Goal: Transaction & Acquisition: Purchase product/service

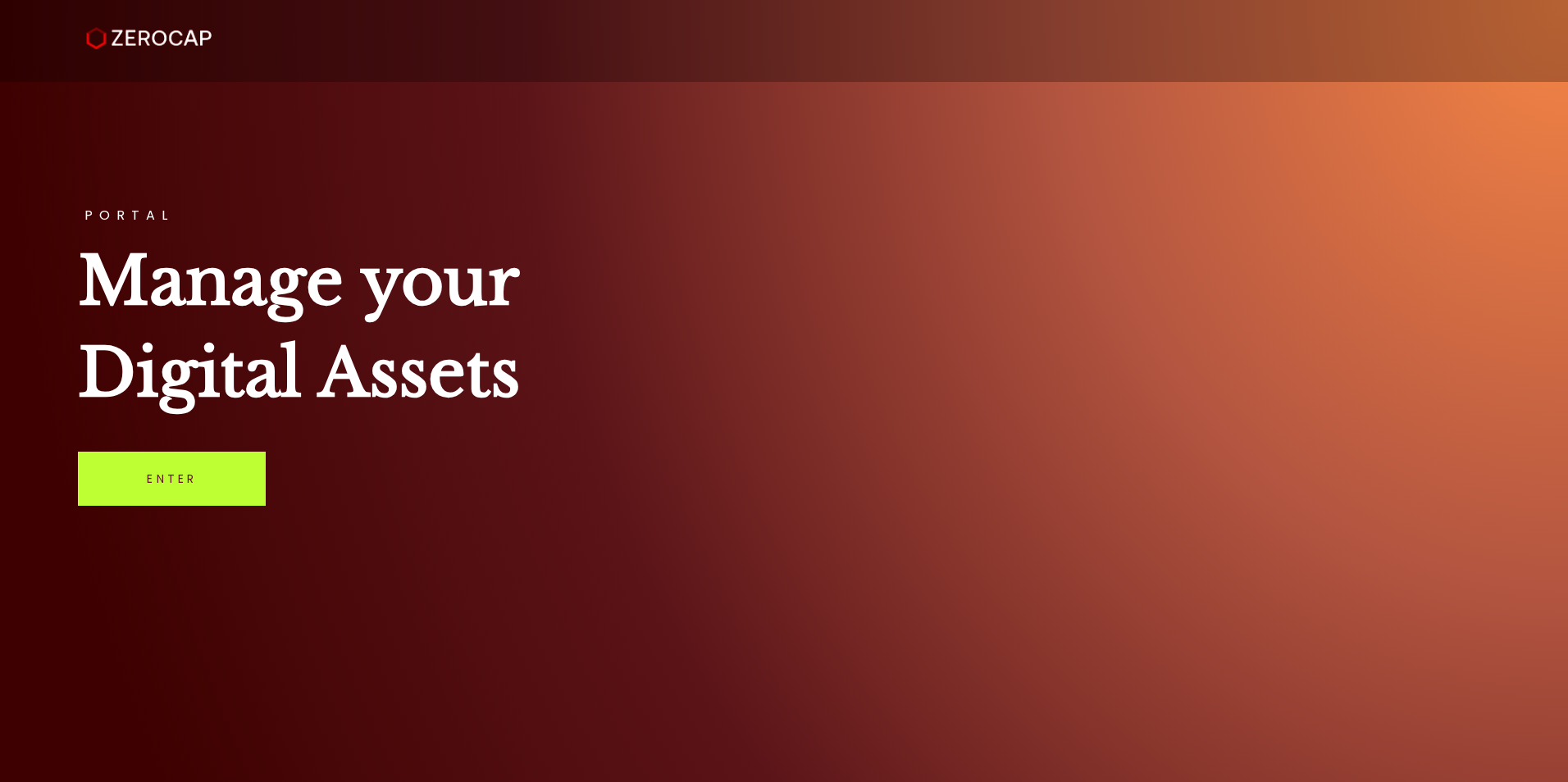
click at [223, 506] on link "Enter" at bounding box center [172, 479] width 188 height 54
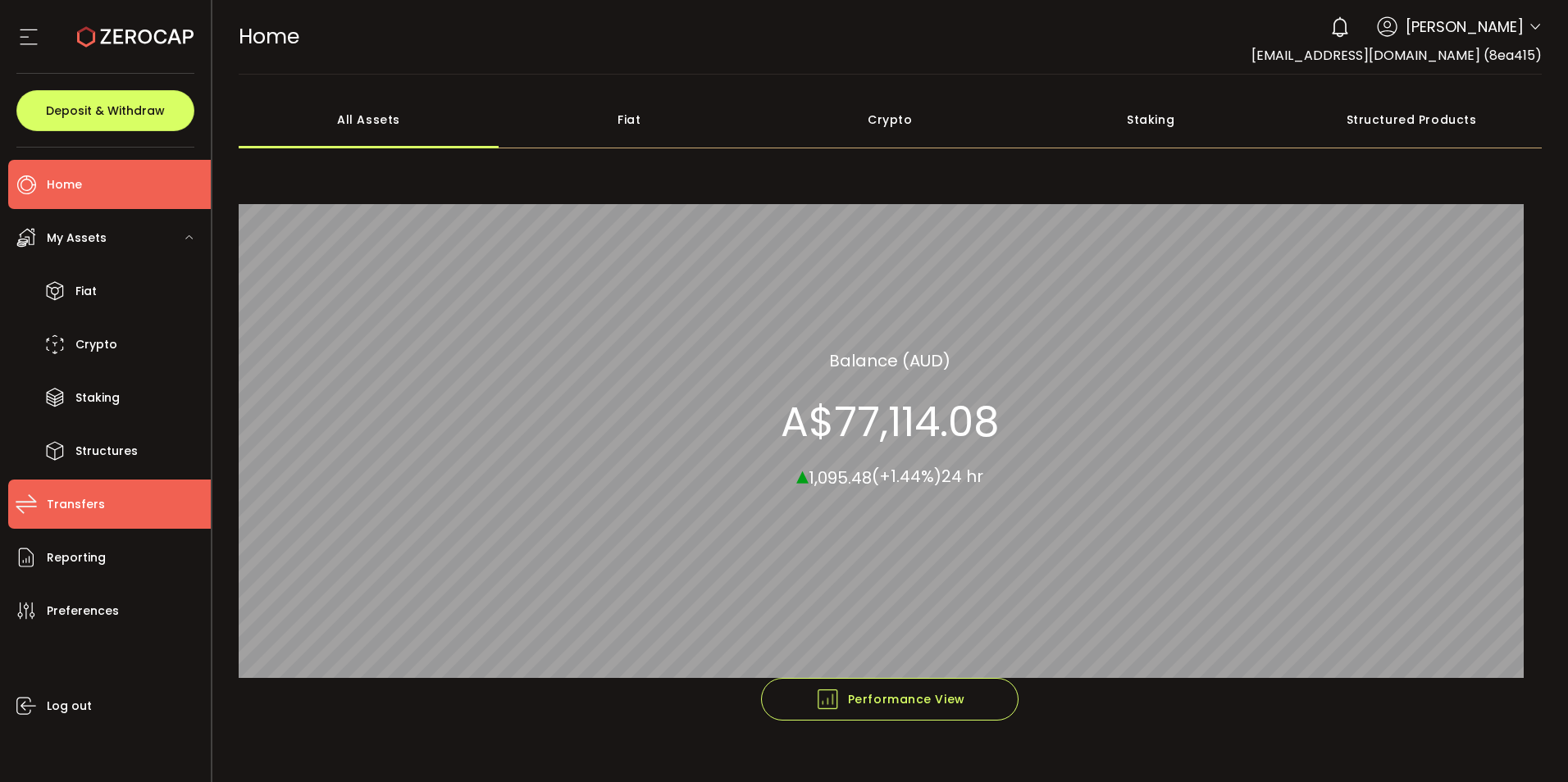
click at [80, 516] on span "Transfers" at bounding box center [76, 504] width 58 height 24
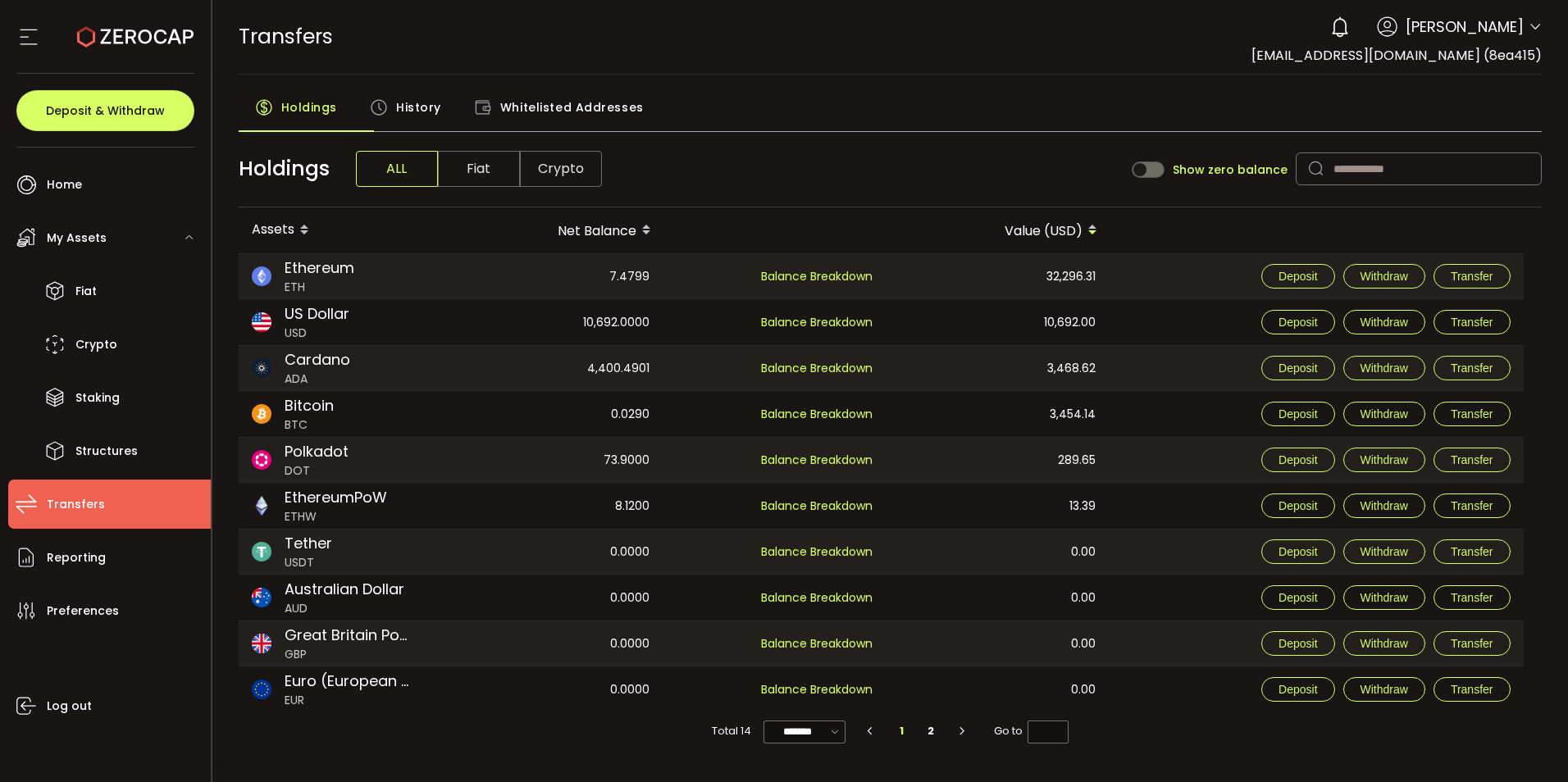
click at [597, 123] on span "Whitelisted Addresses" at bounding box center [572, 108] width 144 height 33
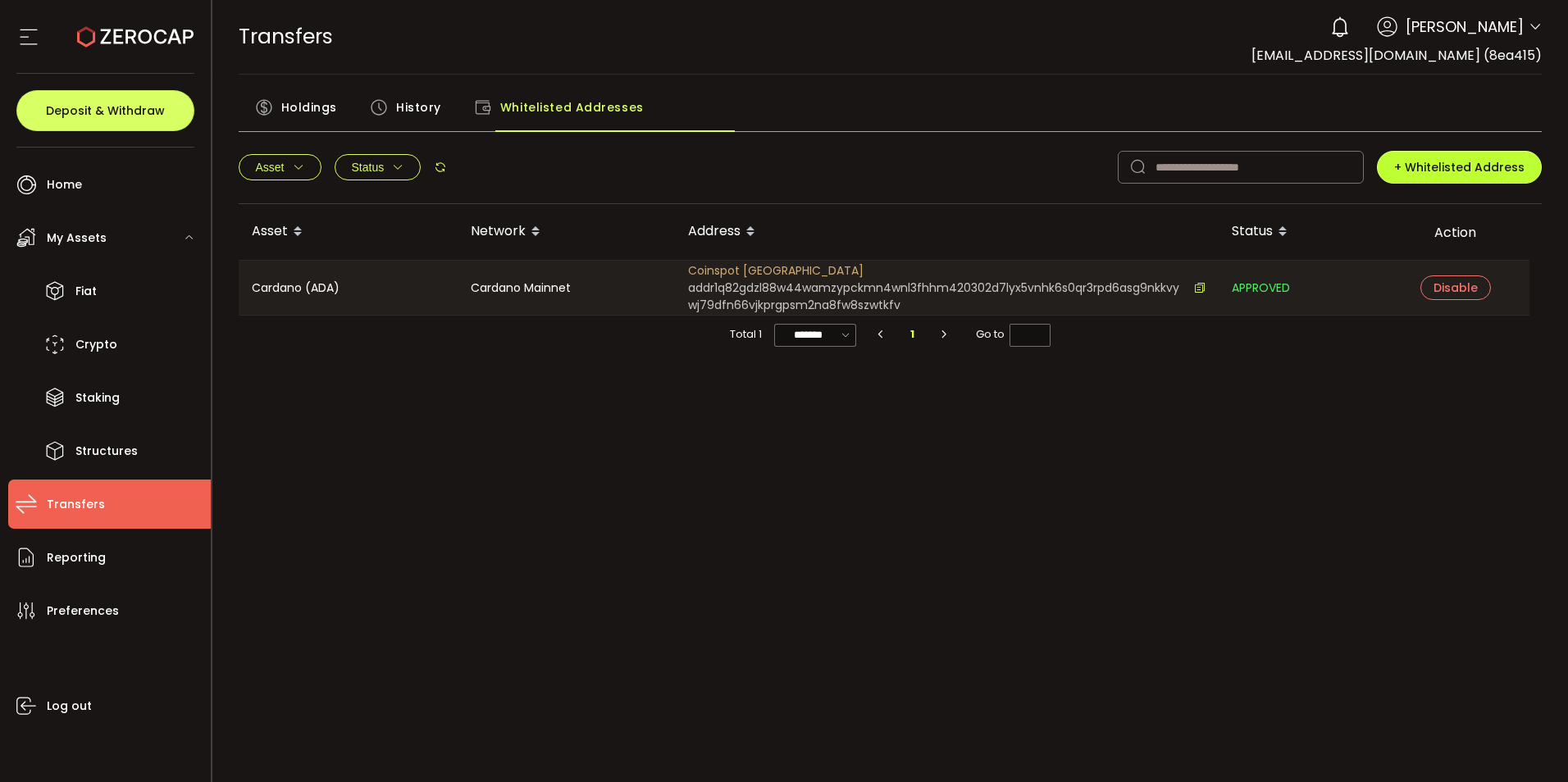
click at [1395, 175] on span "+ Whitelisted Address" at bounding box center [1459, 168] width 130 height 17
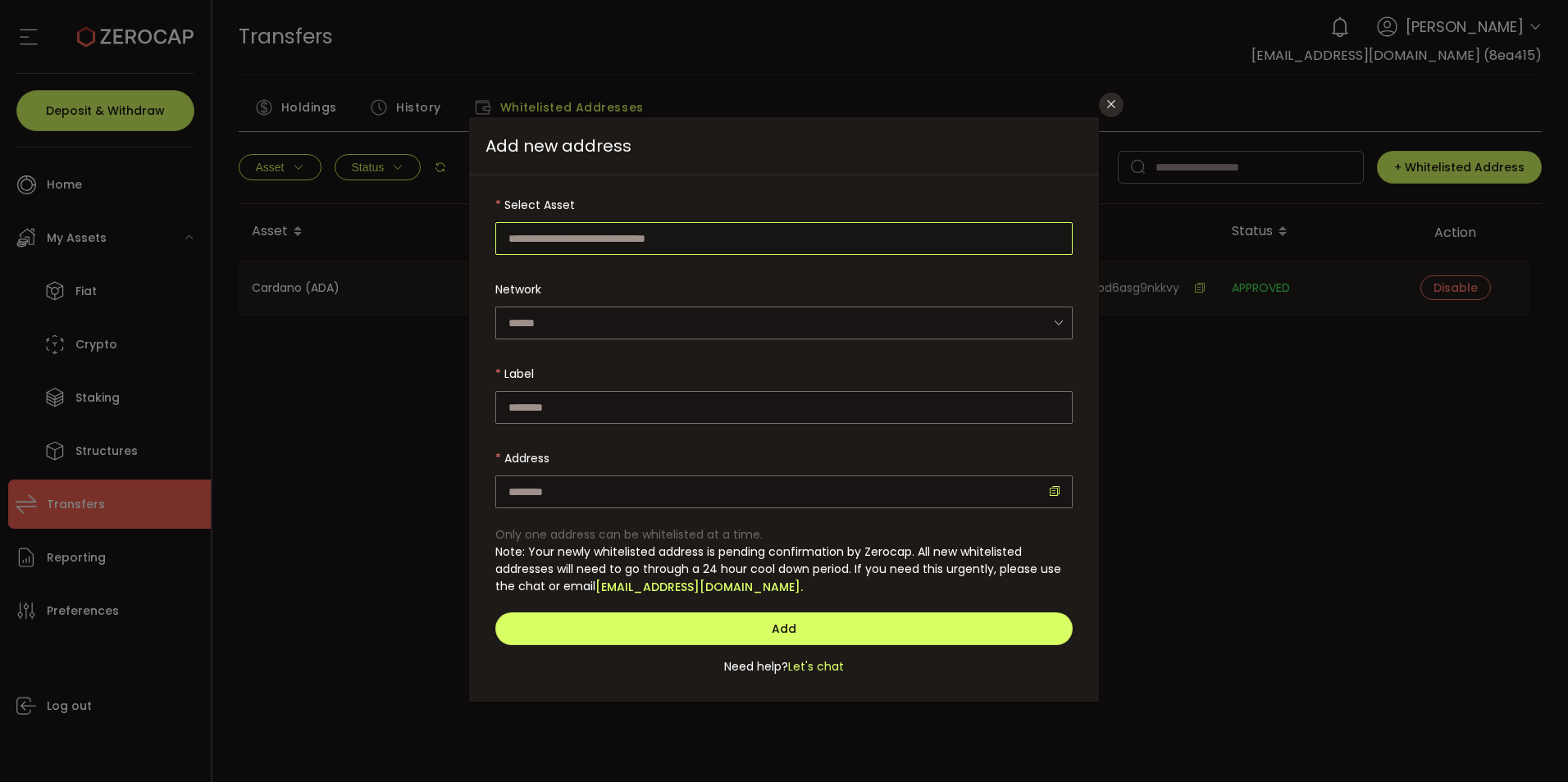
click at [601, 255] on input "dialog" at bounding box center [784, 239] width 577 height 33
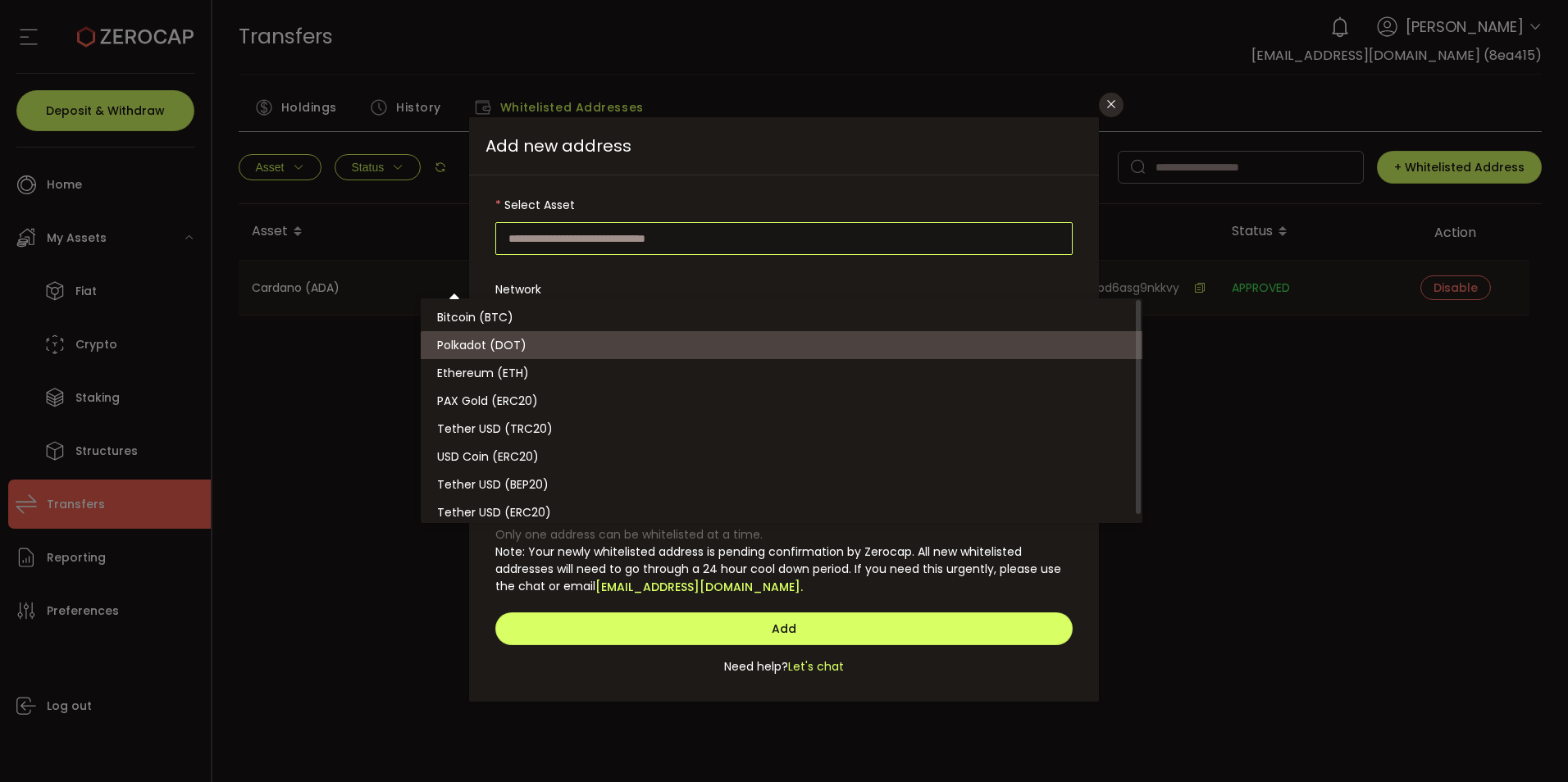
click at [485, 353] on span "Polkadot (DOT)" at bounding box center [481, 346] width 89 height 17
type input "**********"
type input "********"
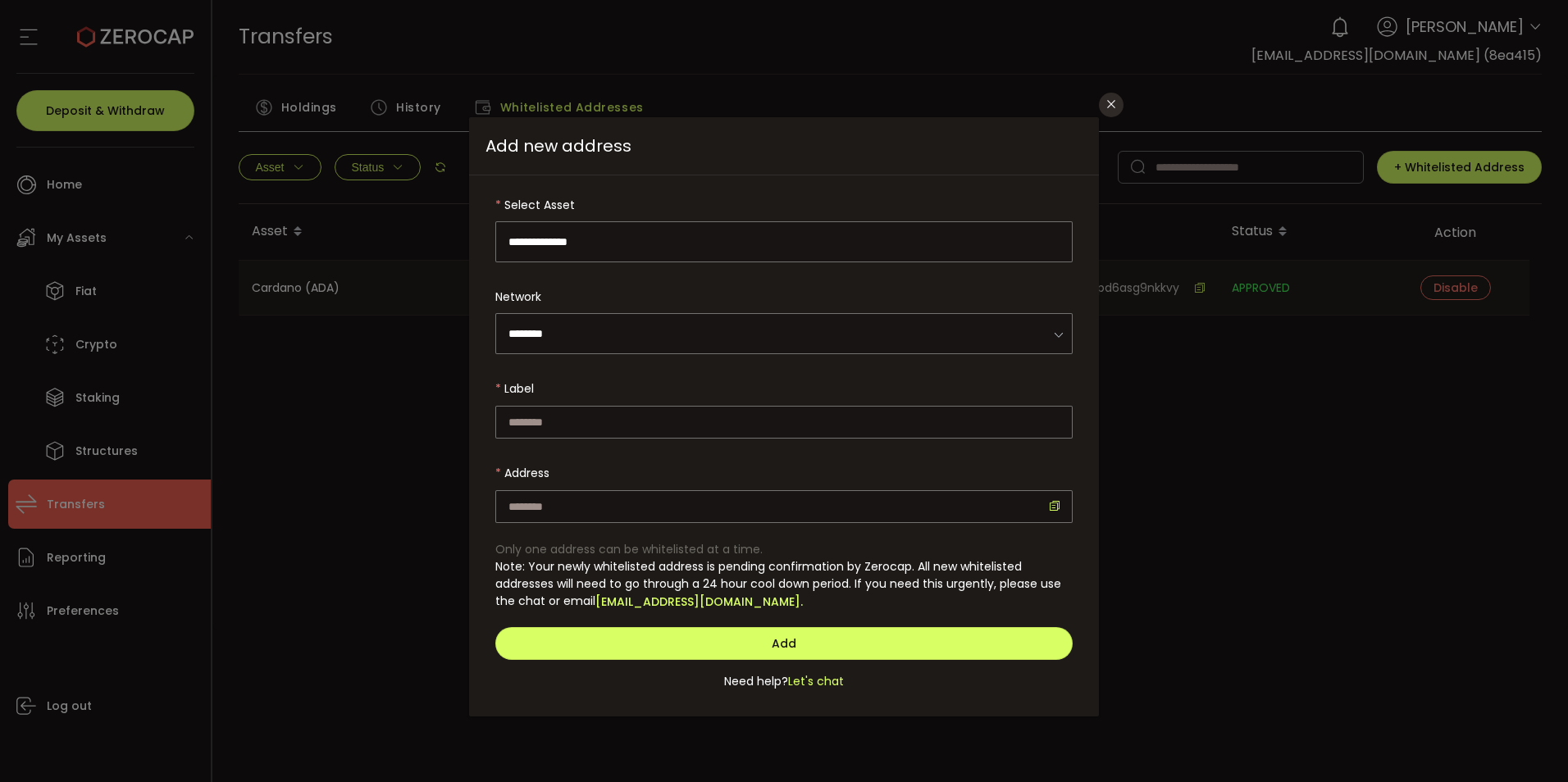
scroll to position [112, 0]
click at [529, 406] on input "dialog" at bounding box center [784, 422] width 577 height 33
type input "********"
click at [518, 491] on input "dialog" at bounding box center [784, 507] width 577 height 33
paste input "**********"
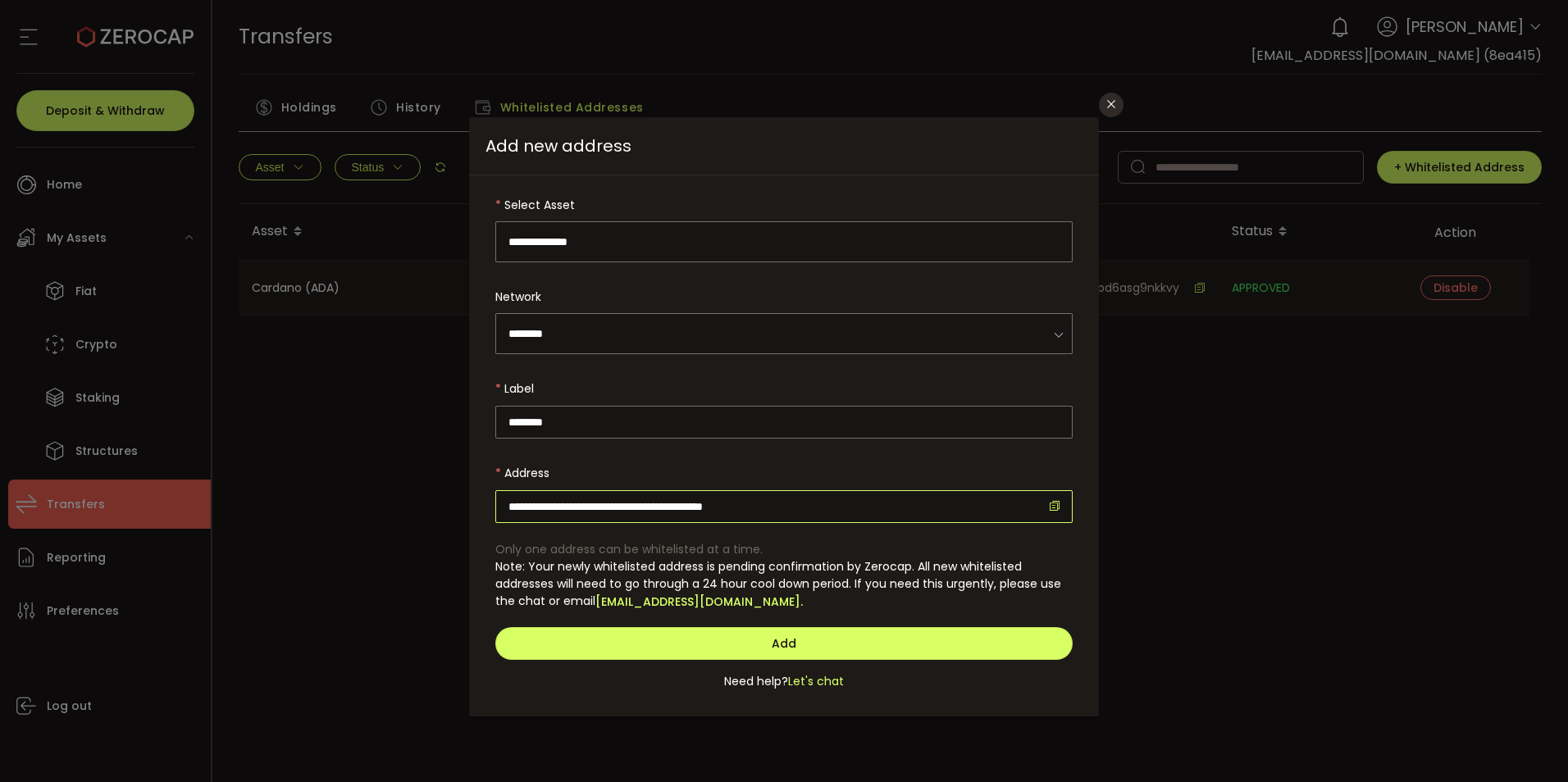
type input "**********"
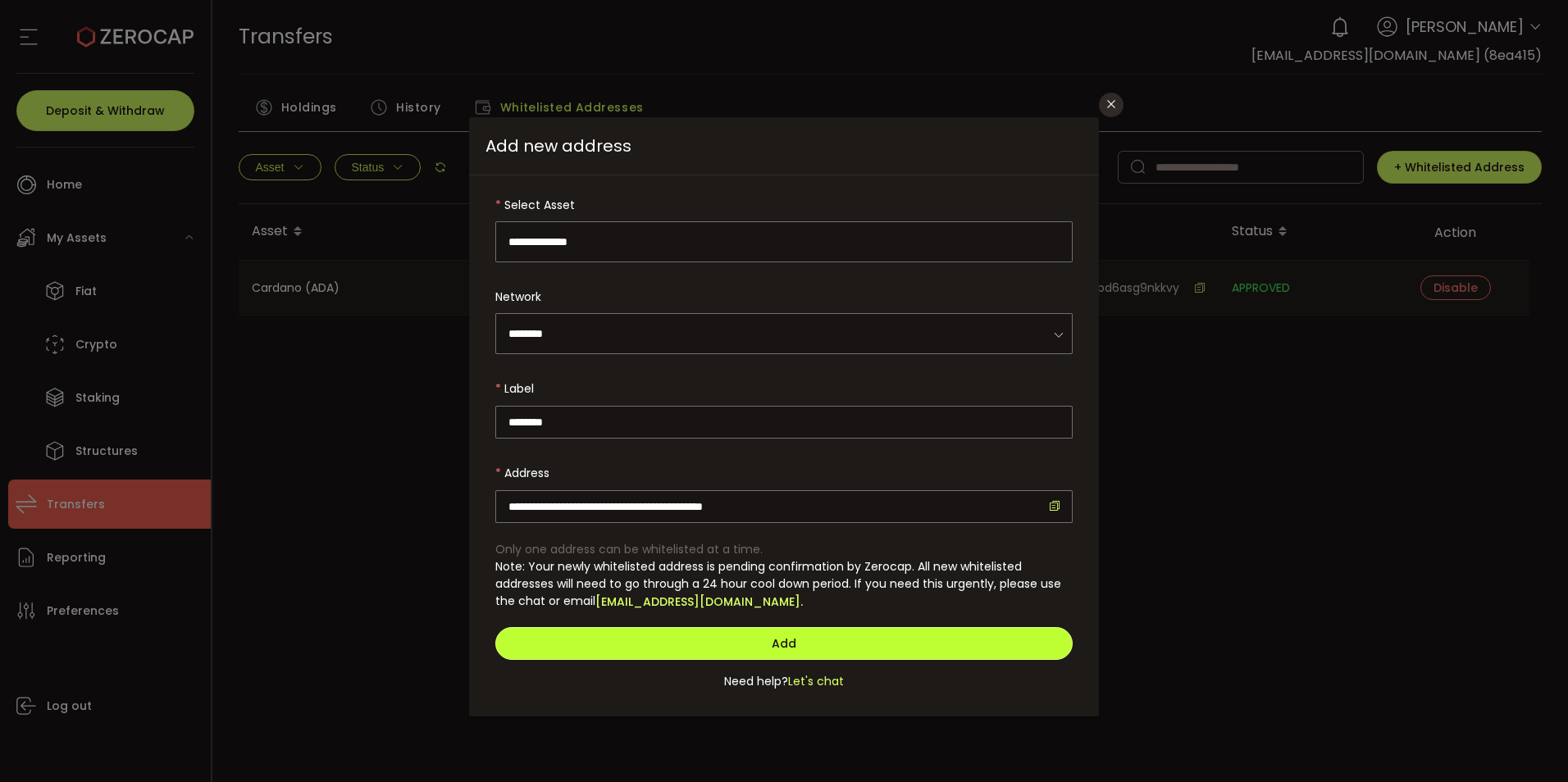
click at [792, 635] on span "Add" at bounding box center [784, 644] width 25 height 17
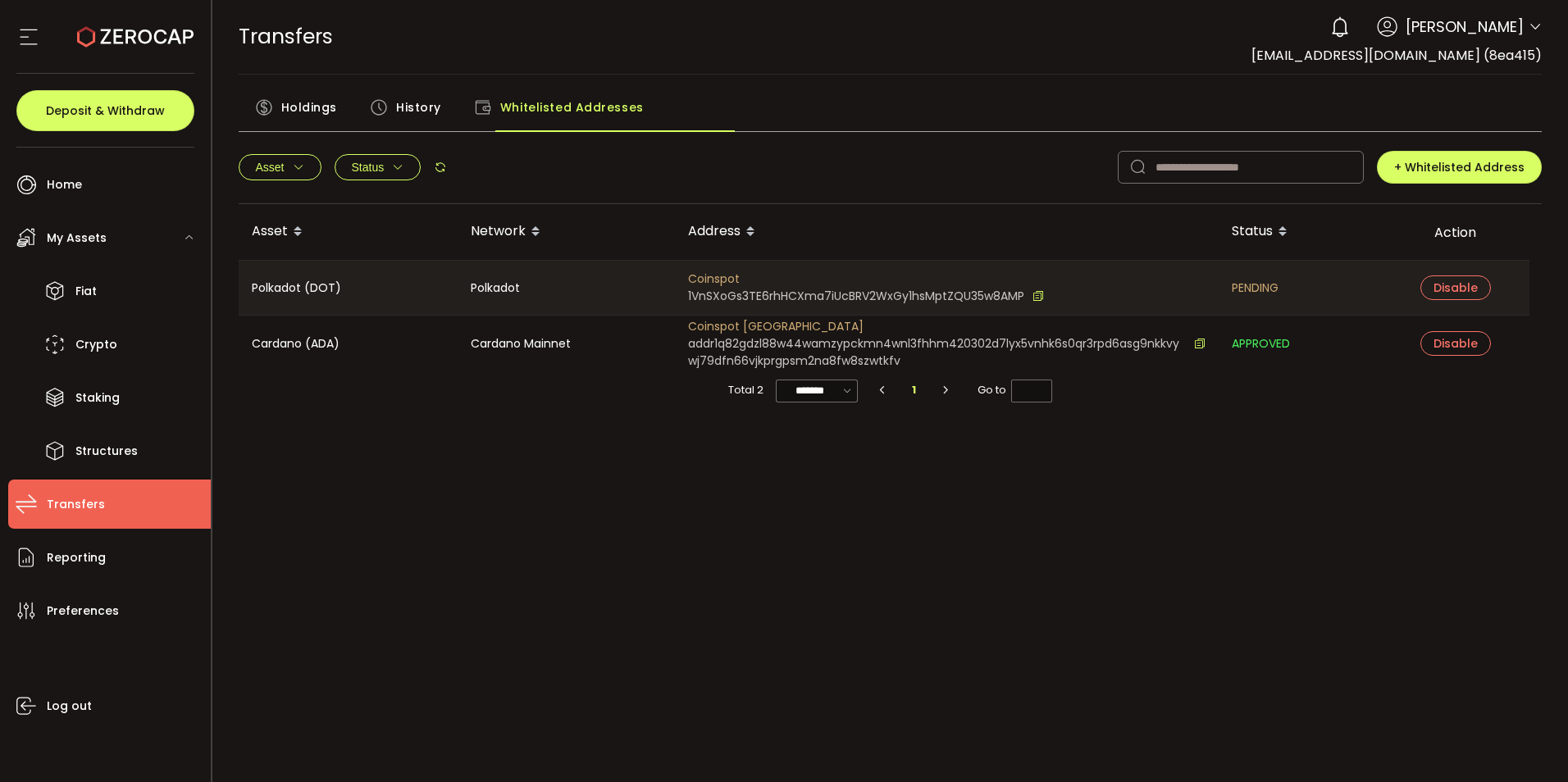
click at [414, 372] on div "Cardano (ADA)" at bounding box center [348, 343] width 219 height 55
click at [81, 244] on span "My Assets" at bounding box center [77, 238] width 60 height 24
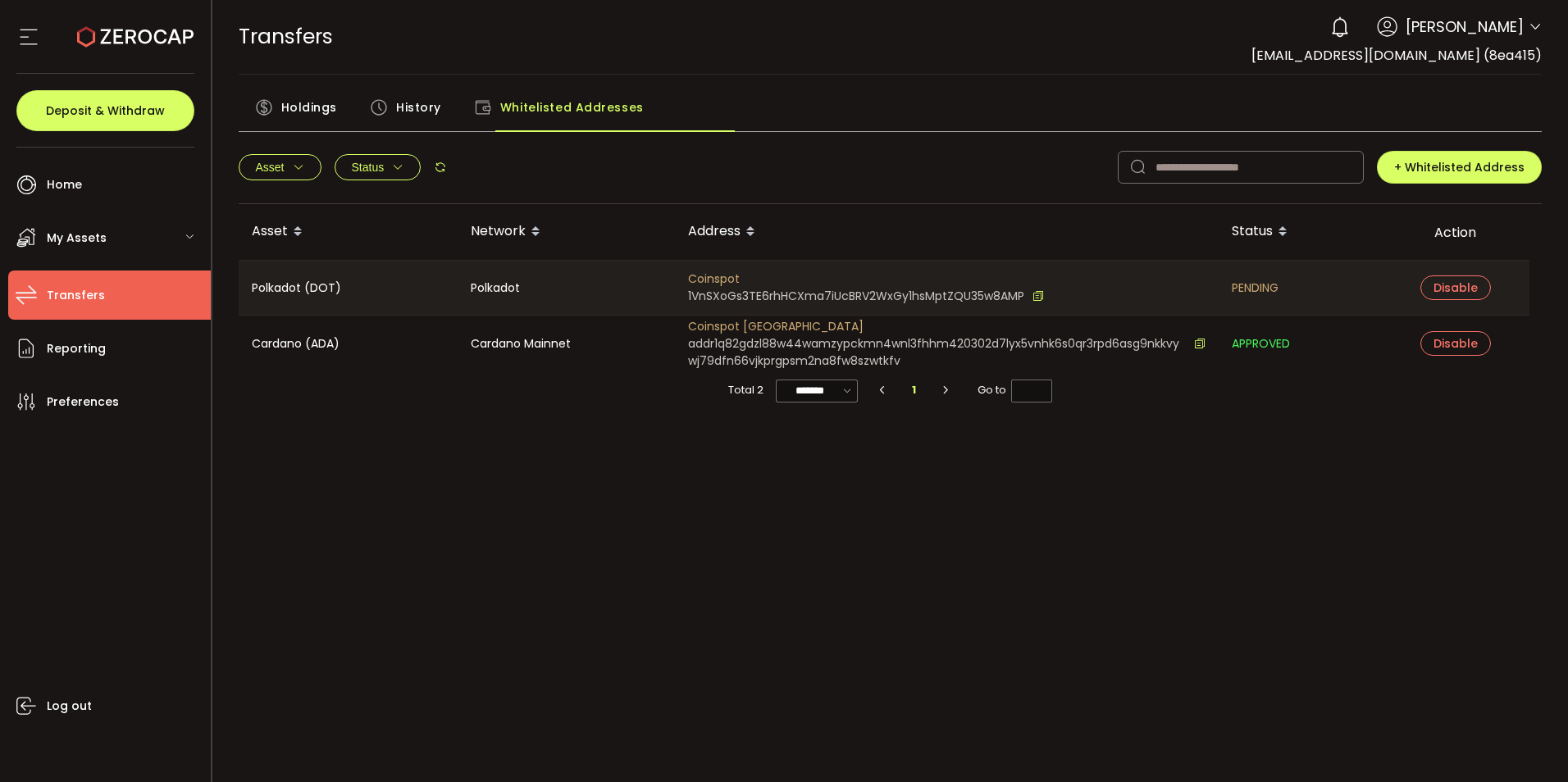
click at [186, 242] on icon at bounding box center [189, 237] width 10 height 10
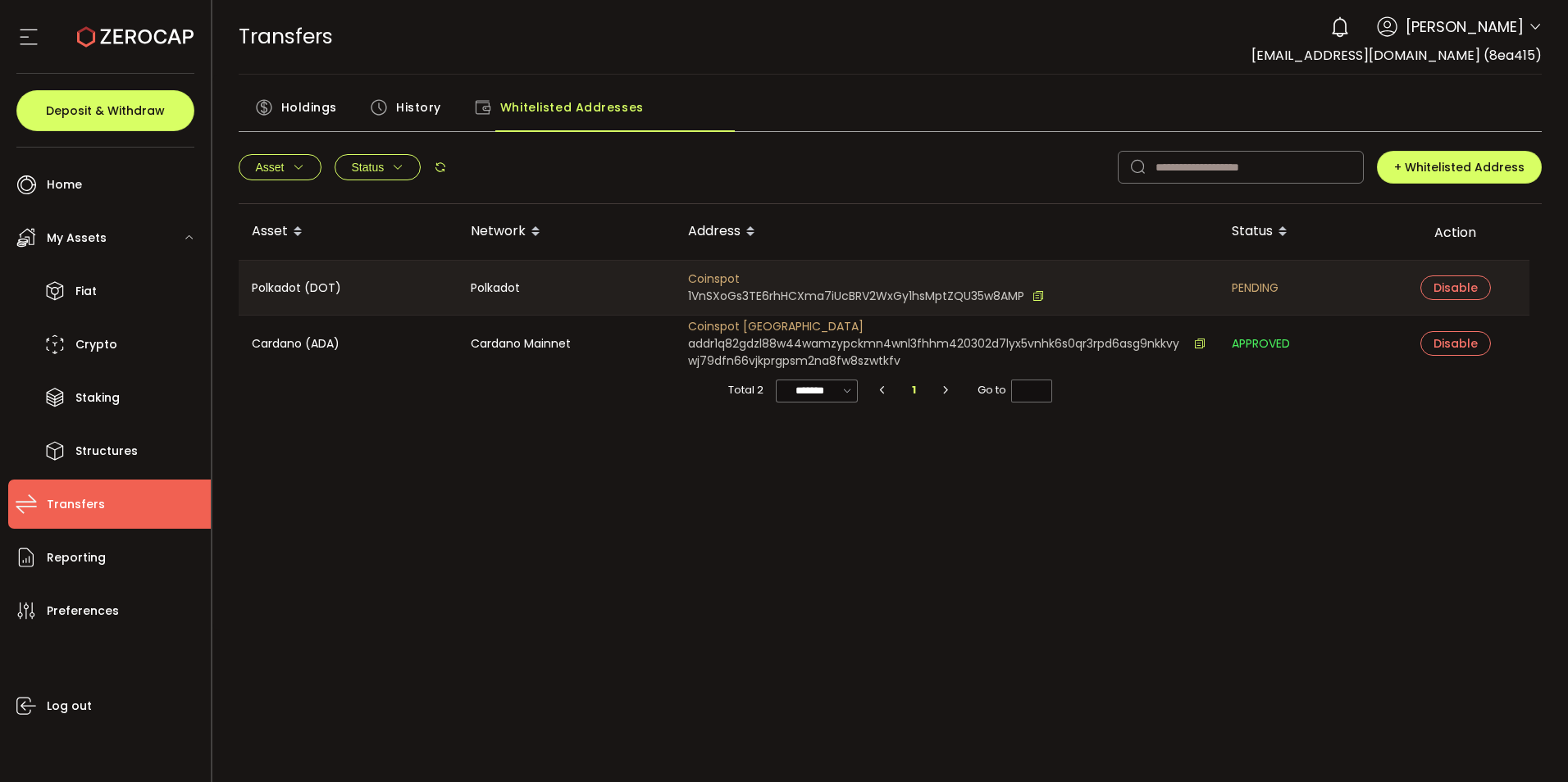
click at [97, 244] on span "My Assets" at bounding box center [77, 238] width 60 height 24
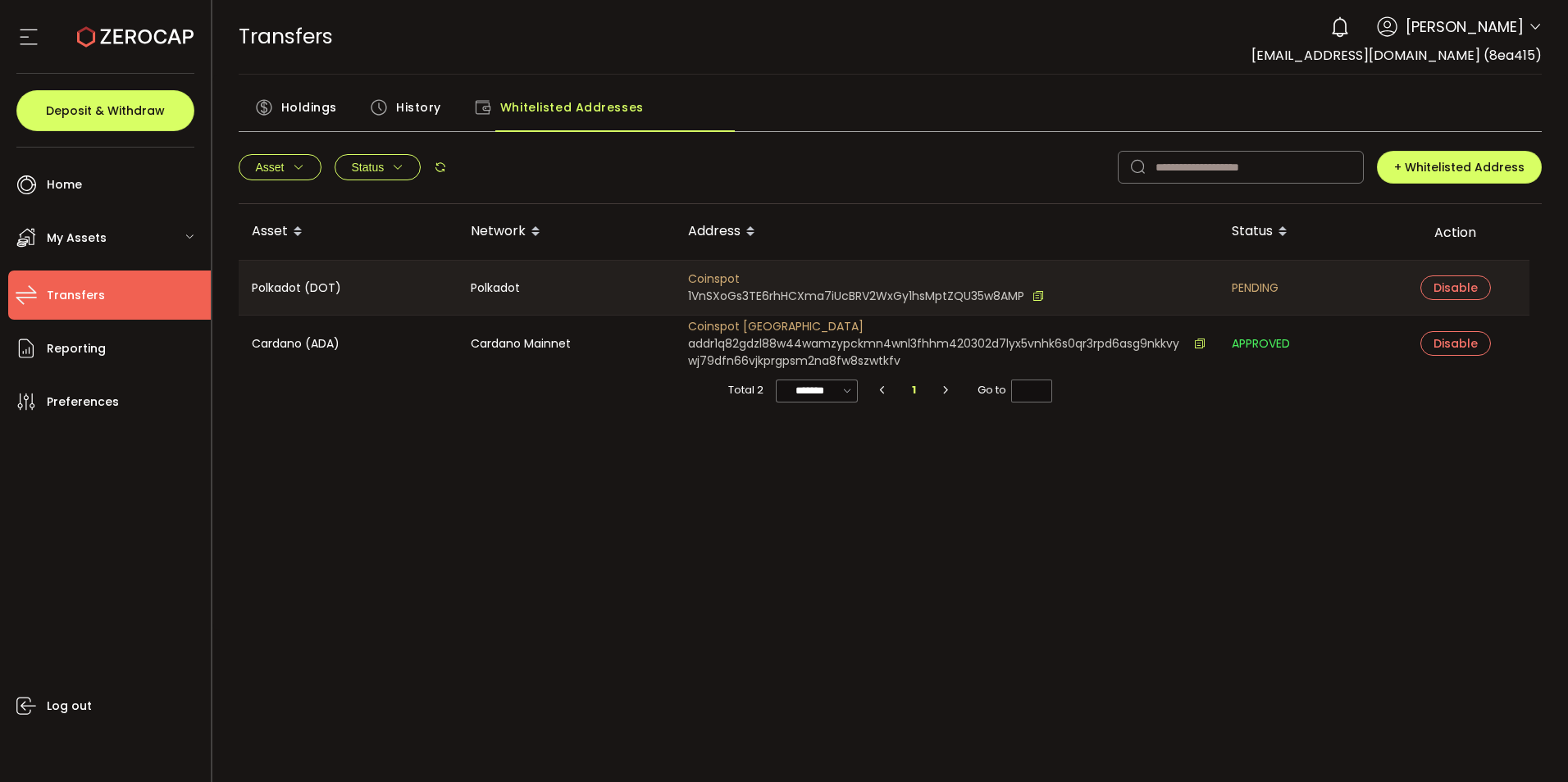
click at [323, 124] on span "Holdings" at bounding box center [309, 108] width 55 height 33
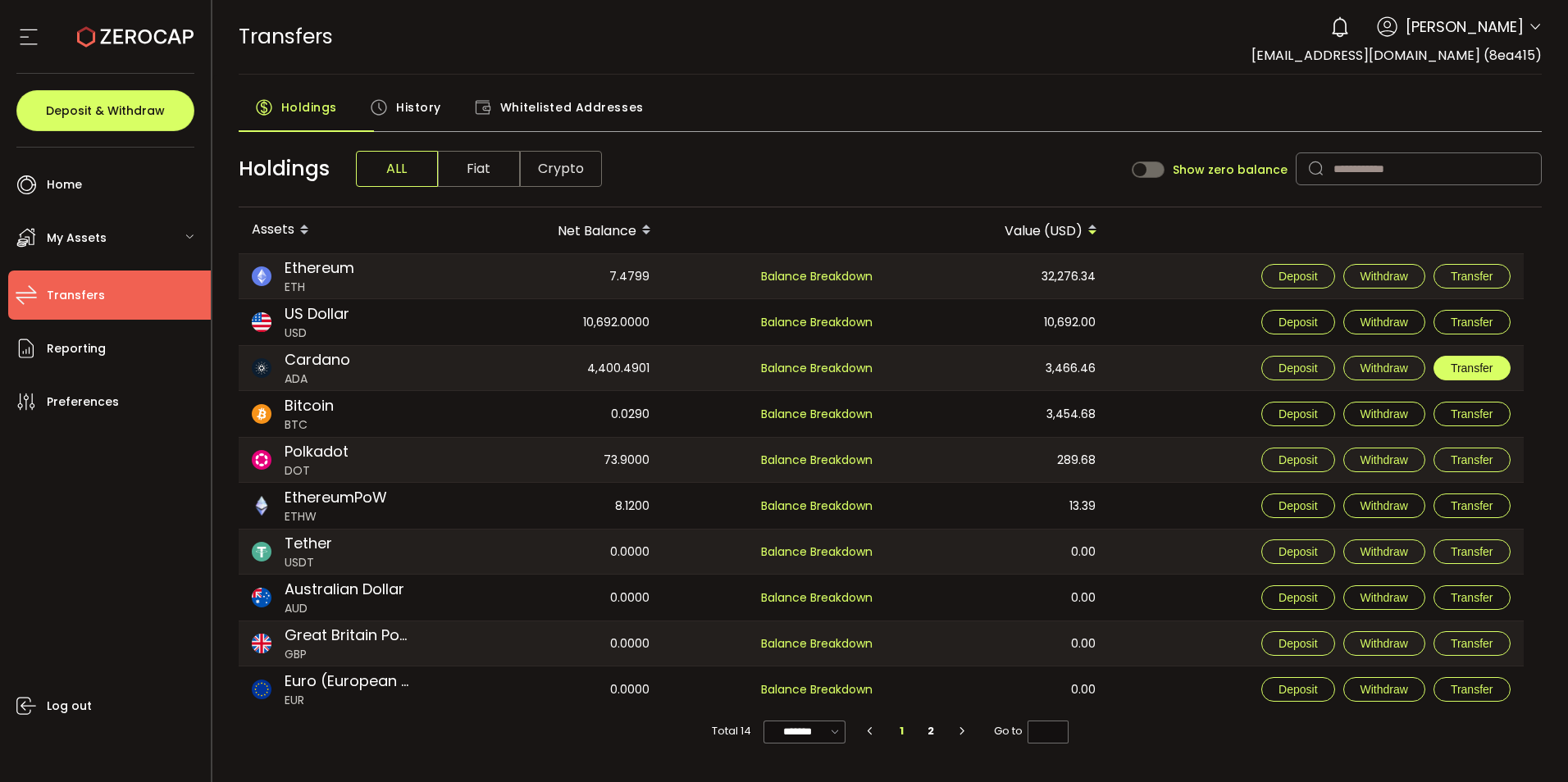
click at [1456, 374] on span "Transfer" at bounding box center [1472, 368] width 42 height 13
click at [1362, 374] on span "Withdraw" at bounding box center [1384, 368] width 48 height 13
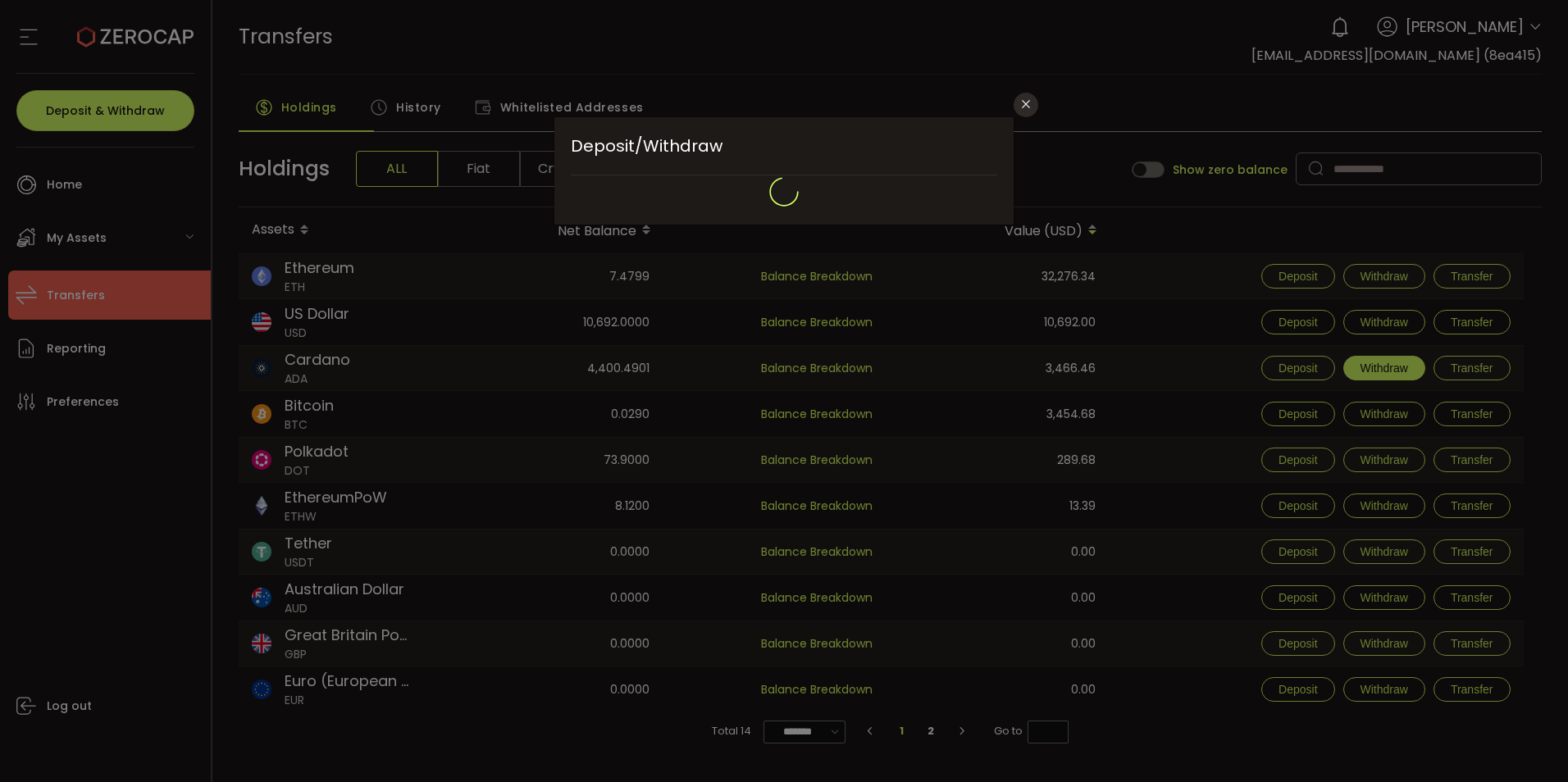
type input "**********"
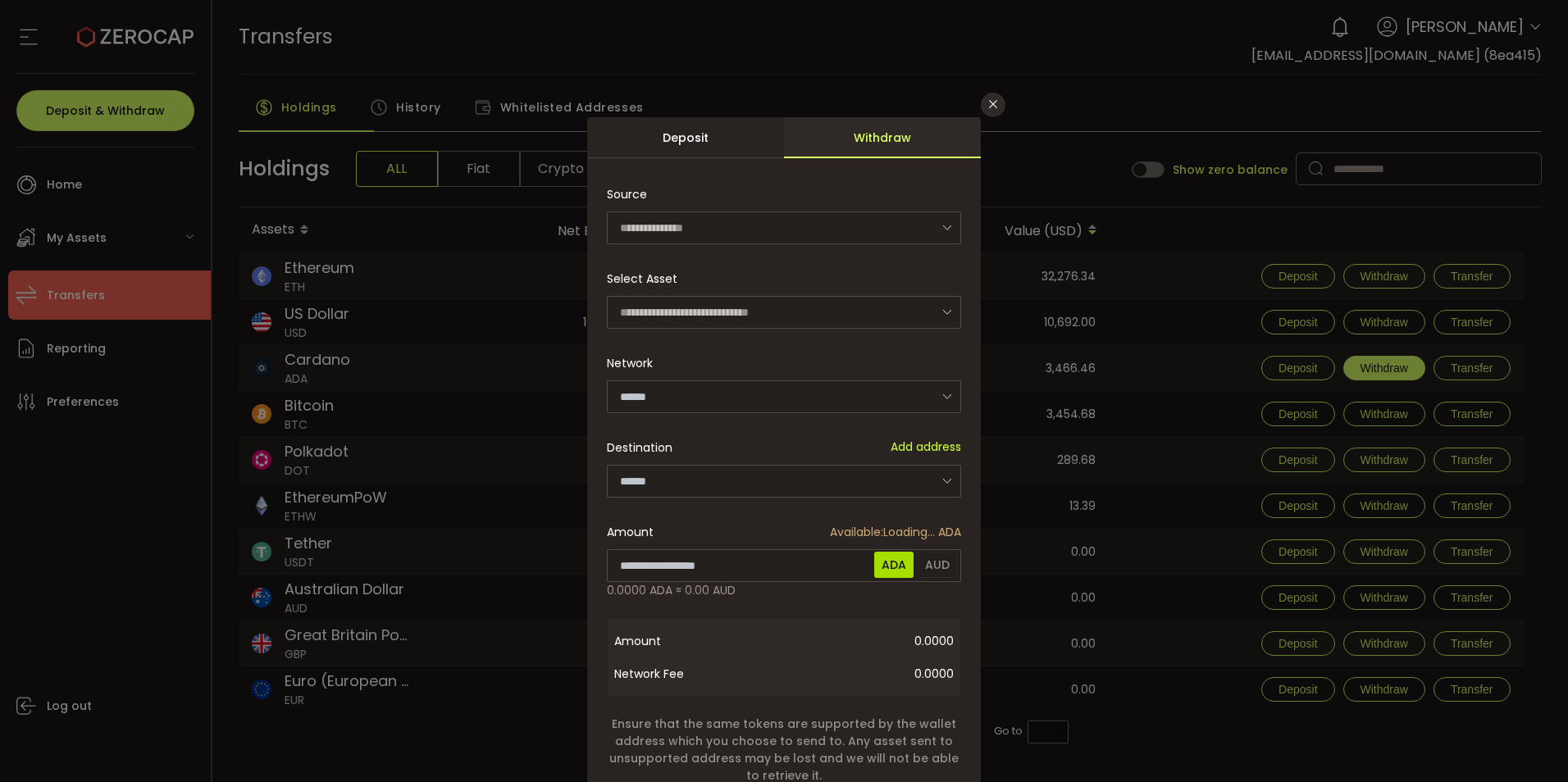
type input "**********"
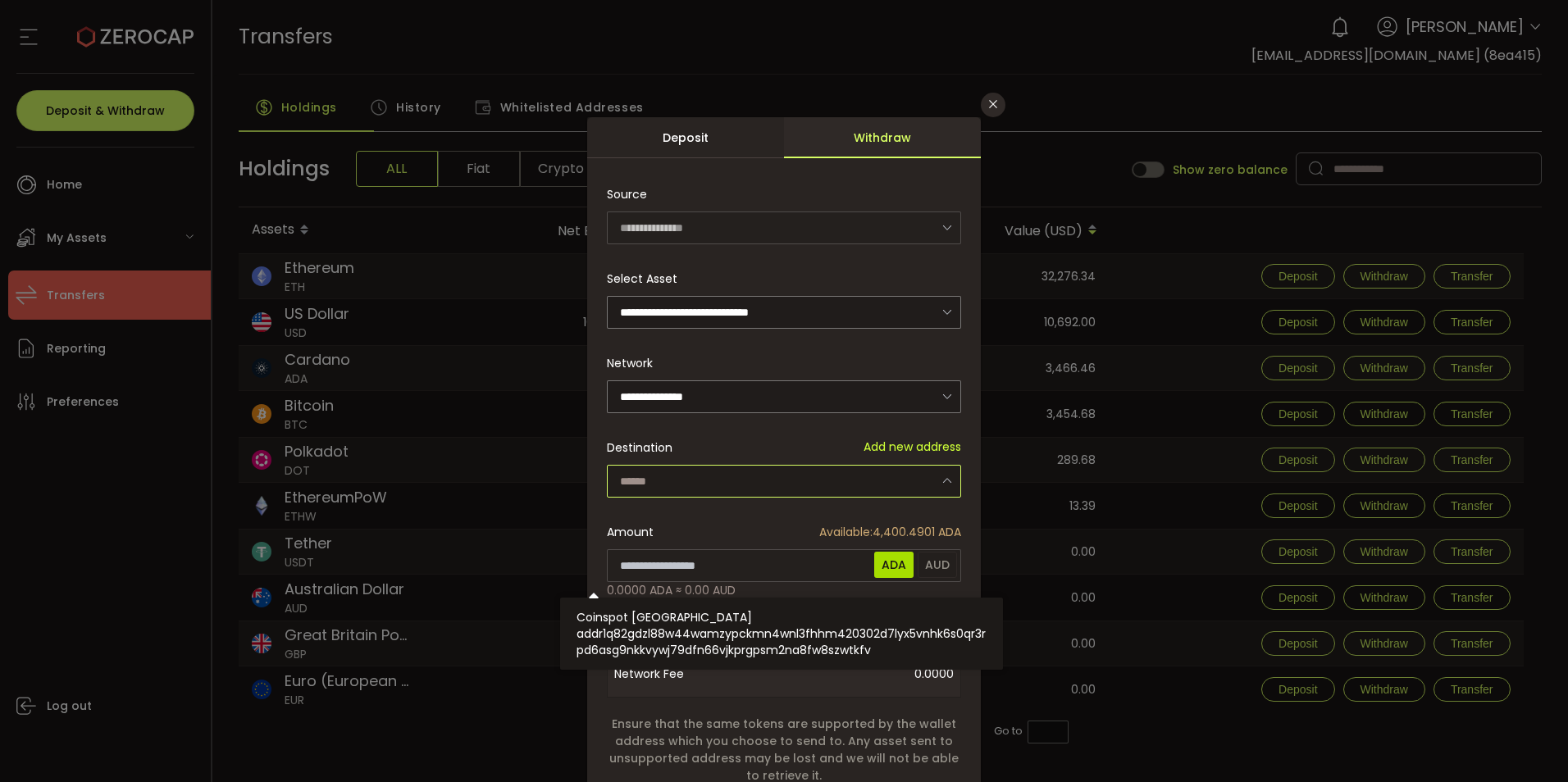
click at [917, 498] on input "dialog" at bounding box center [784, 481] width 354 height 33
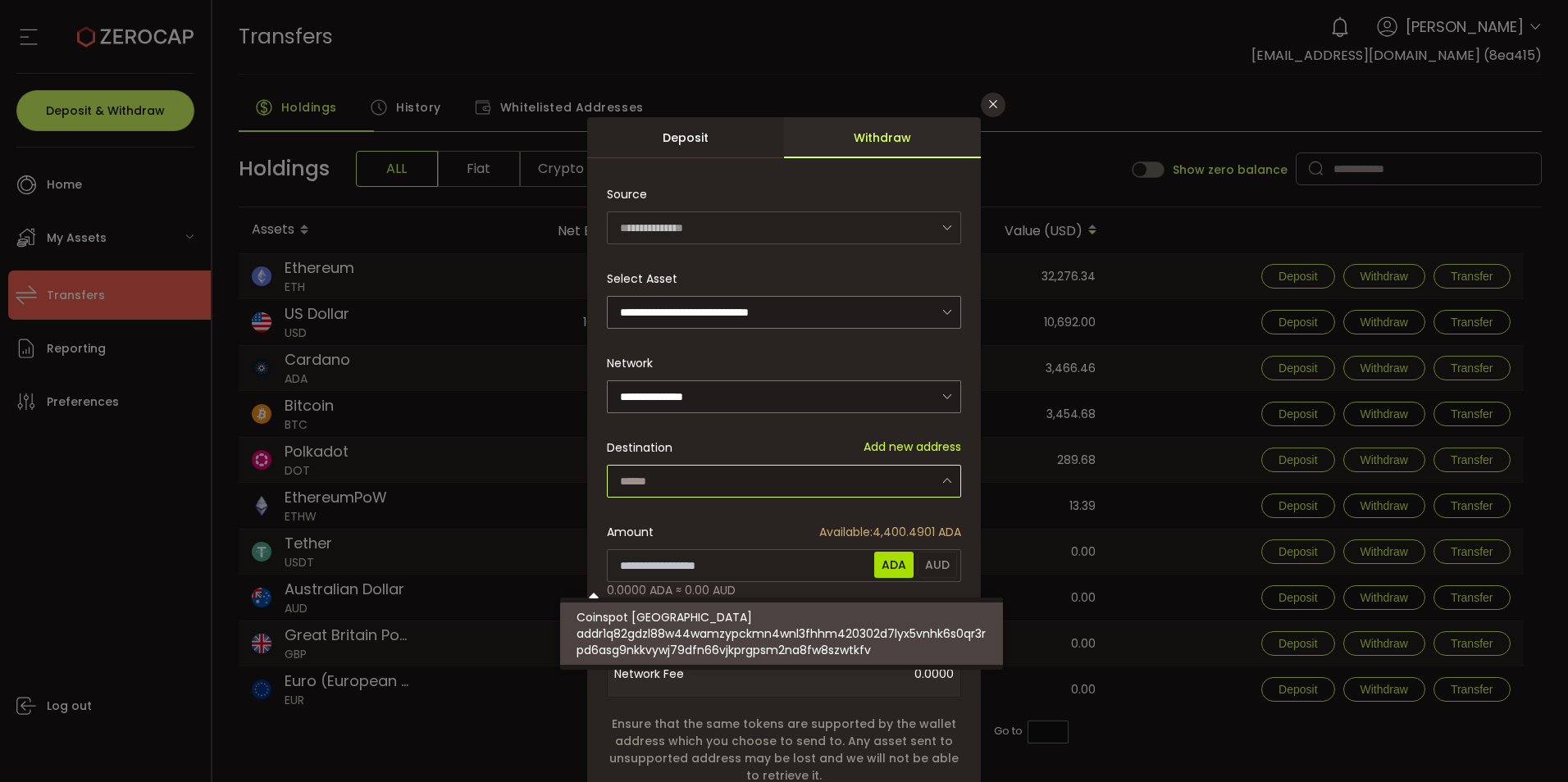
click at [835, 649] on span "addr1q82gdzl88w44wamzypckmn4wnl3fhhm420302d7lyx5vnhk6s0qr3rpd6asg9nkkvywj79dfn6…" at bounding box center [784, 643] width 416 height 33
type input "**********"
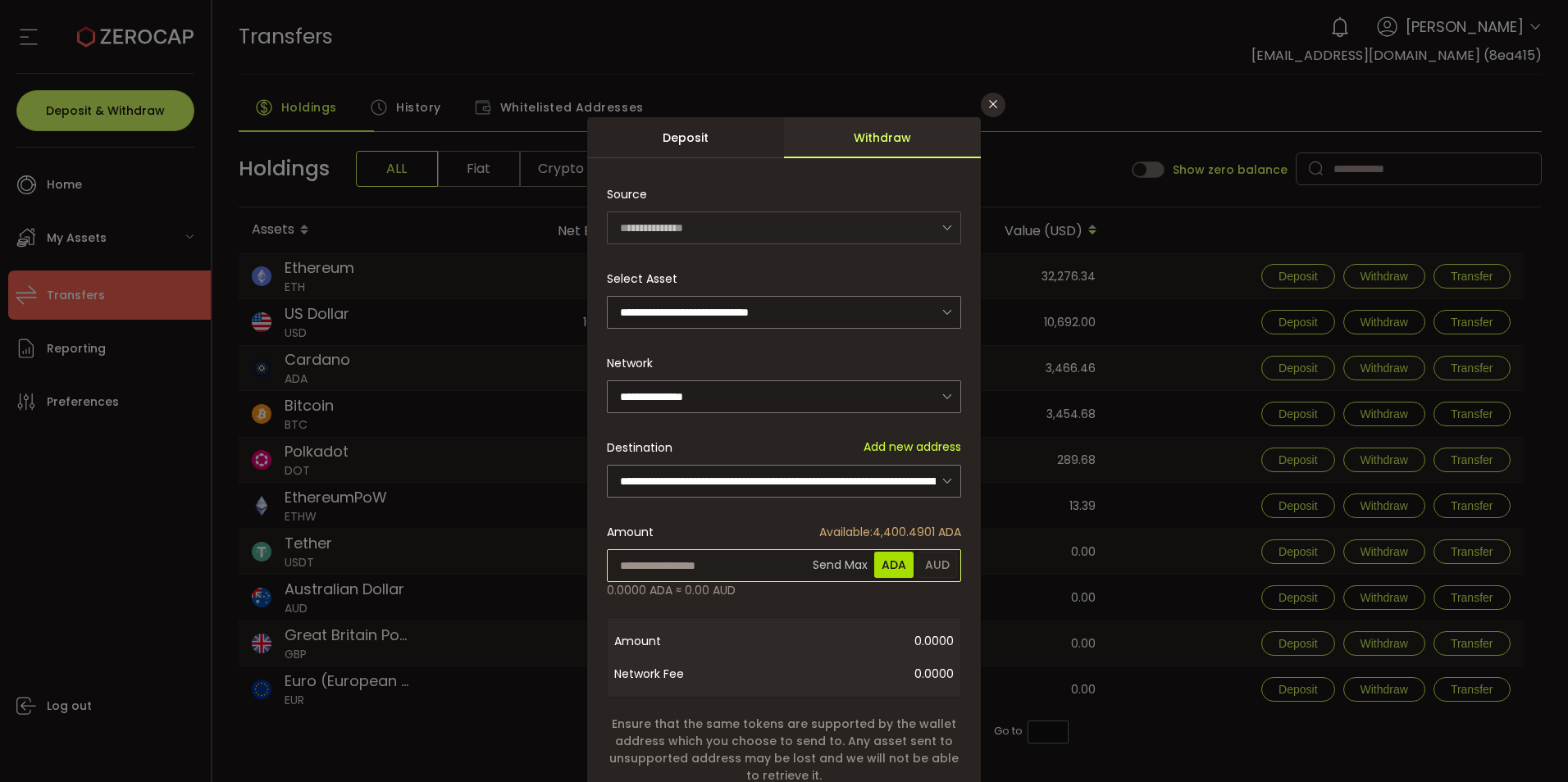
click at [730, 582] on input "dialog" at bounding box center [784, 566] width 354 height 33
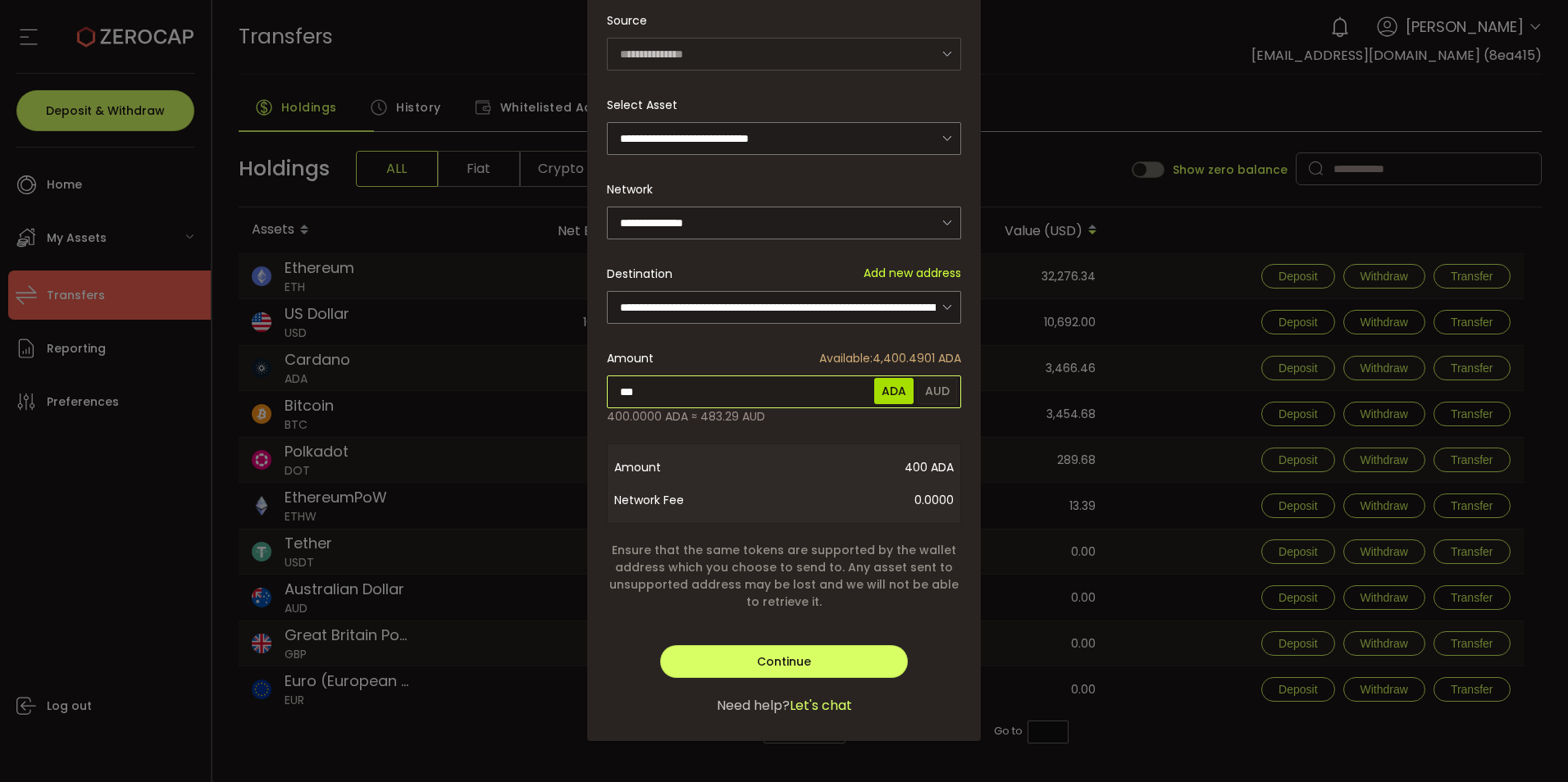
scroll to position [358, 0]
type input "***"
click at [773, 626] on div "**********" at bounding box center [784, 342] width 394 height 798
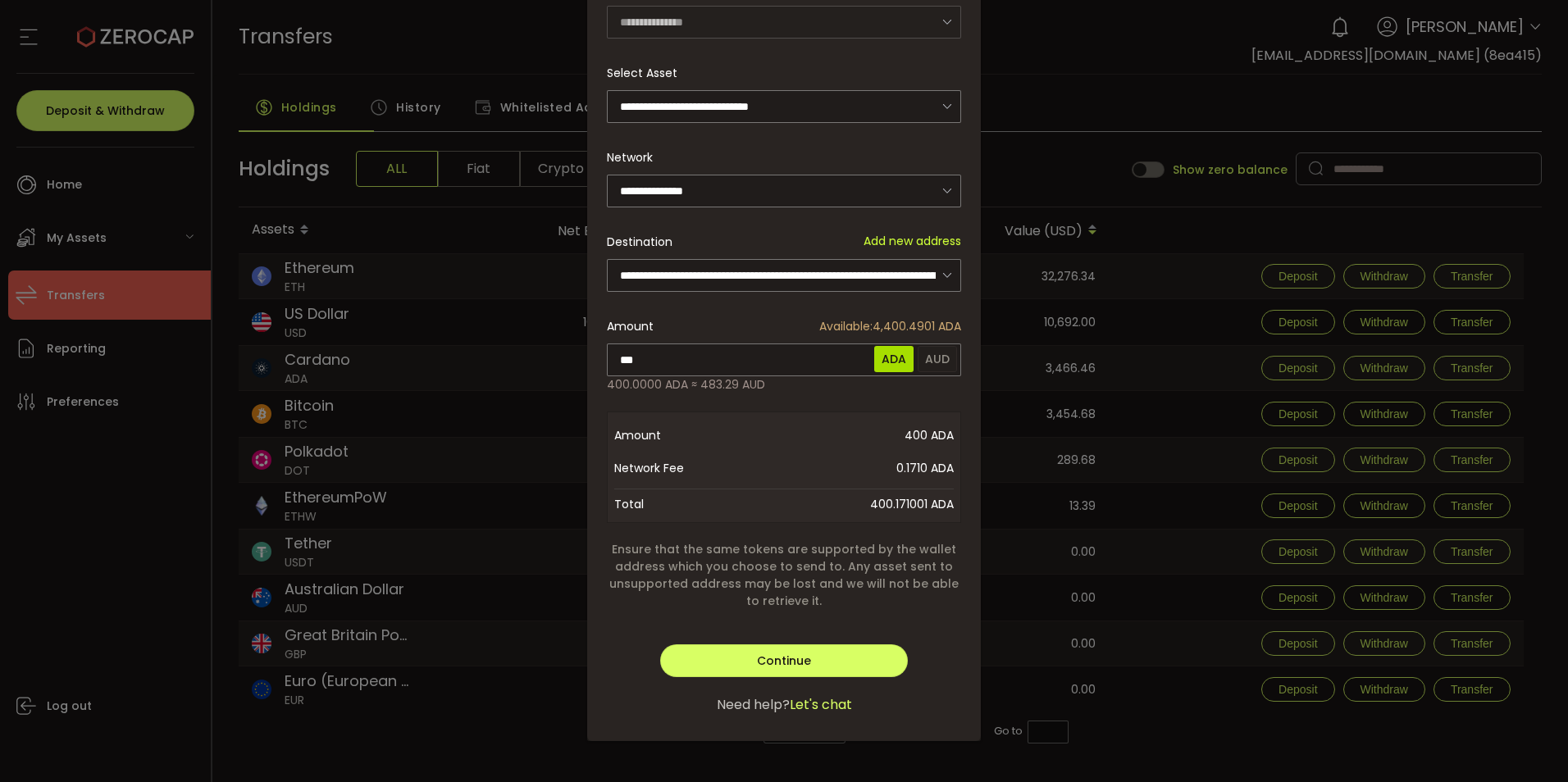
scroll to position [397, 0]
click at [794, 653] on span "Continue" at bounding box center [784, 661] width 54 height 17
click at [779, 653] on span "Verify" at bounding box center [783, 661] width 34 height 17
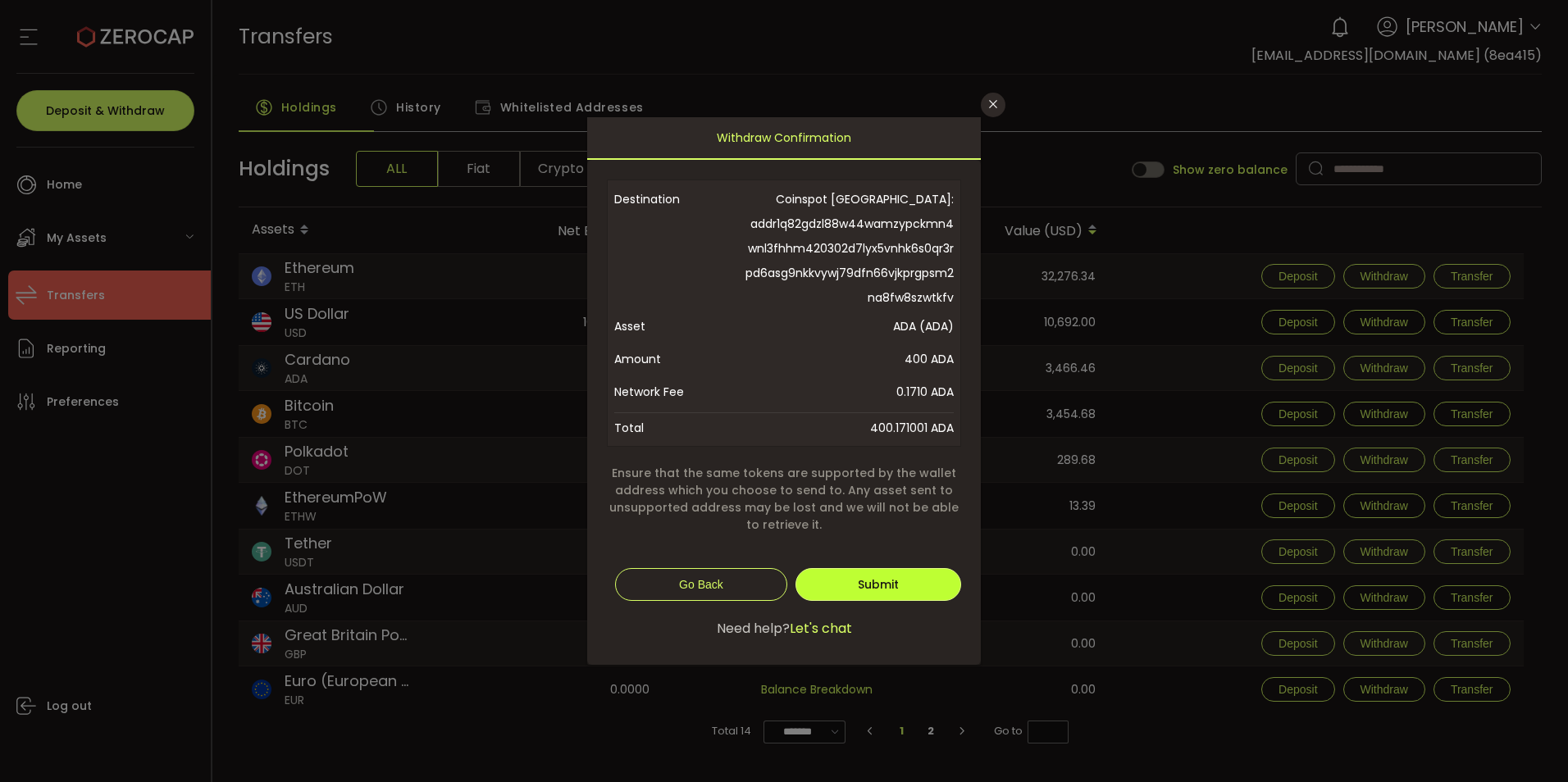
click at [899, 593] on span "Submit" at bounding box center [878, 585] width 41 height 17
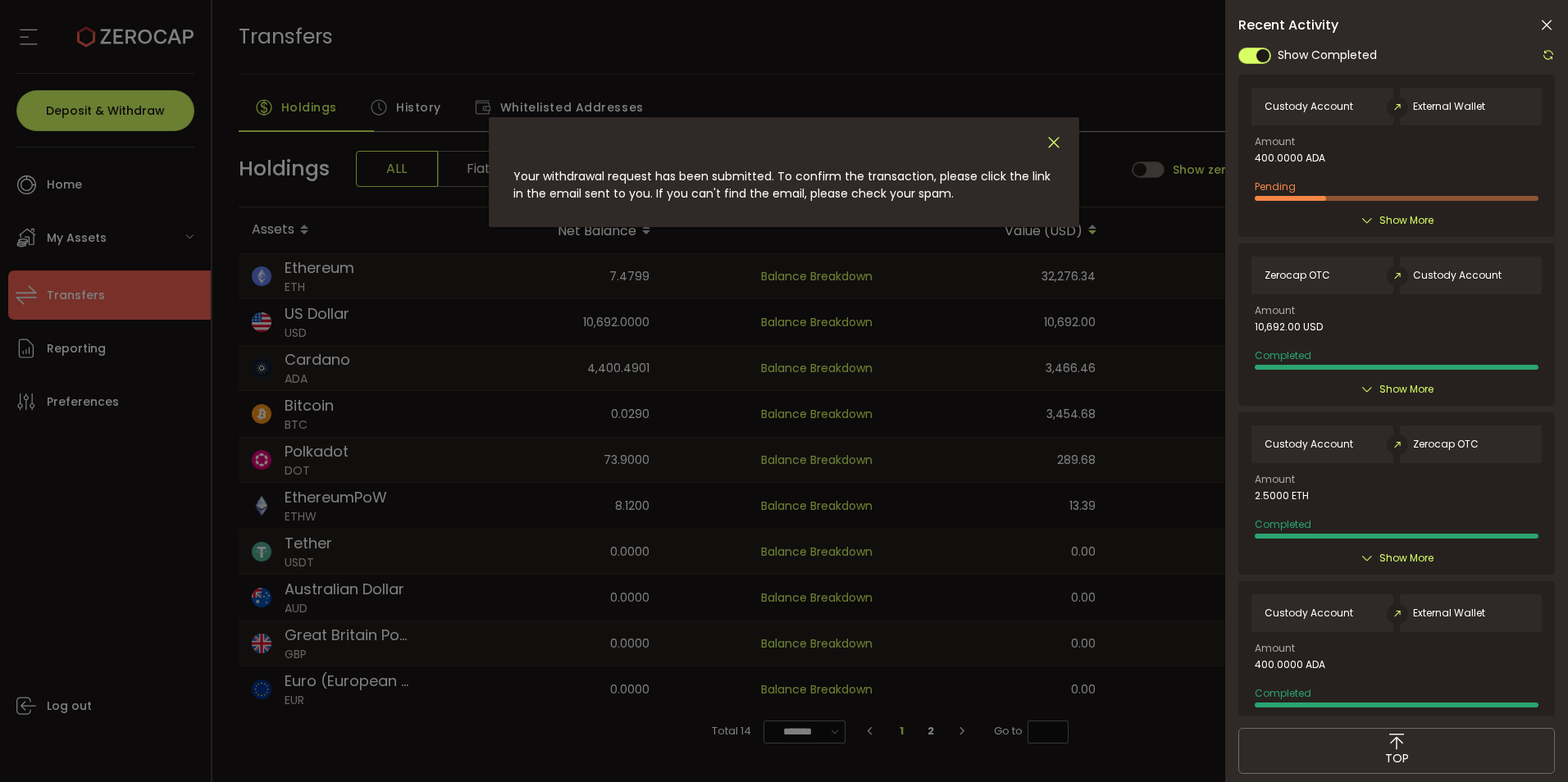
click at [1063, 145] on icon "Close" at bounding box center [1054, 143] width 18 height 18
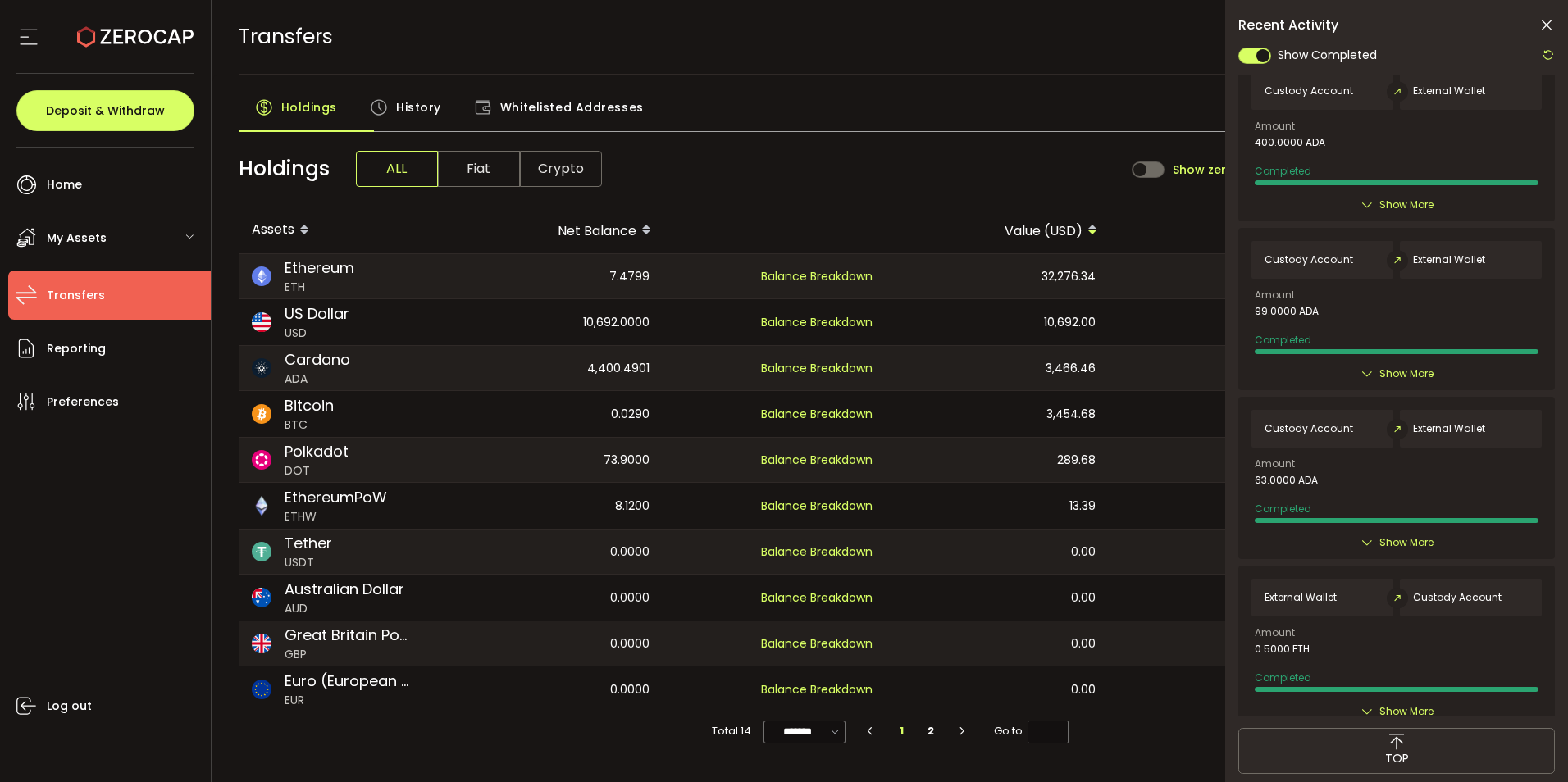
scroll to position [492, 0]
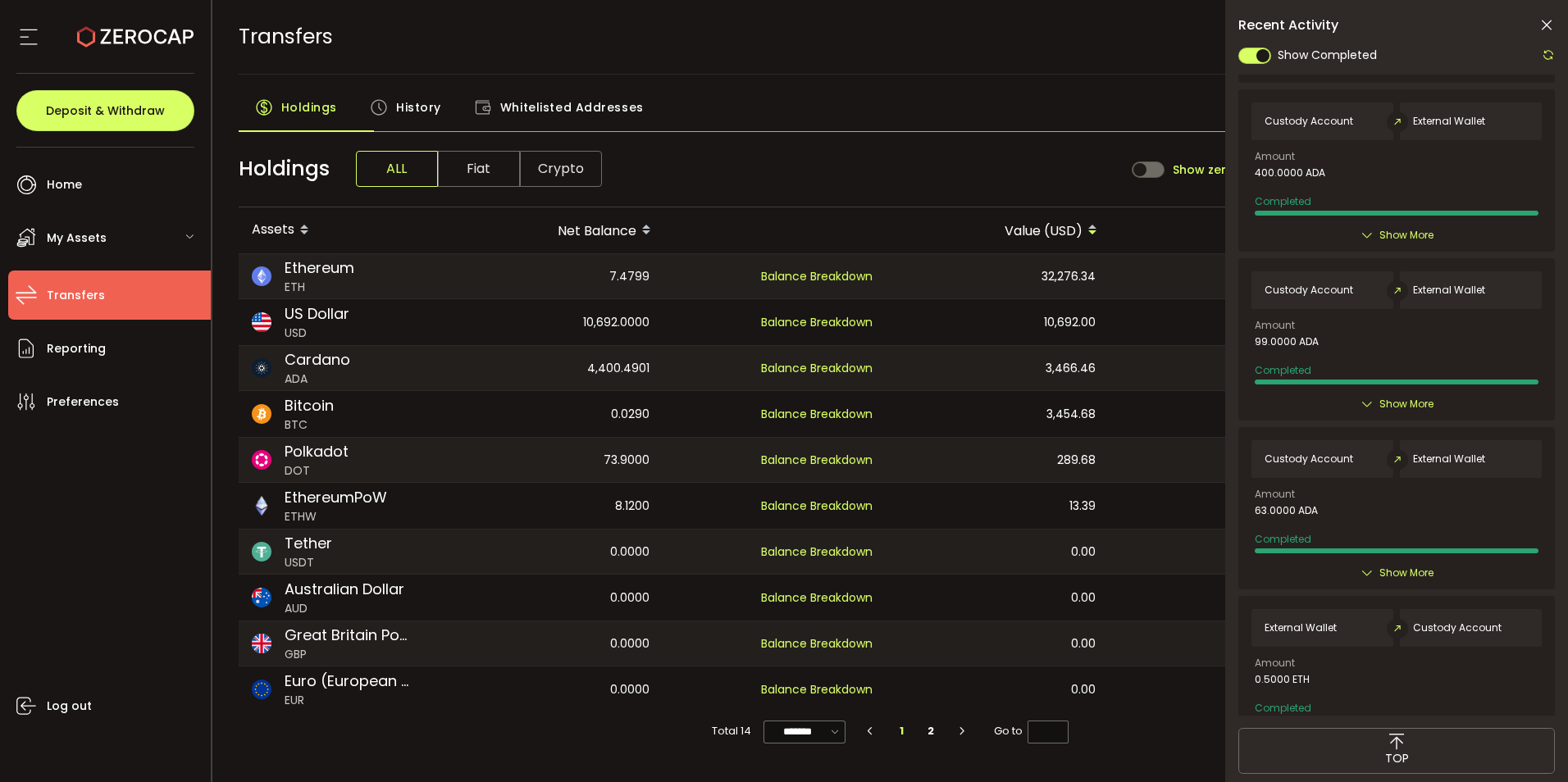
click at [1396, 243] on span "Show More" at bounding box center [1407, 235] width 54 height 17
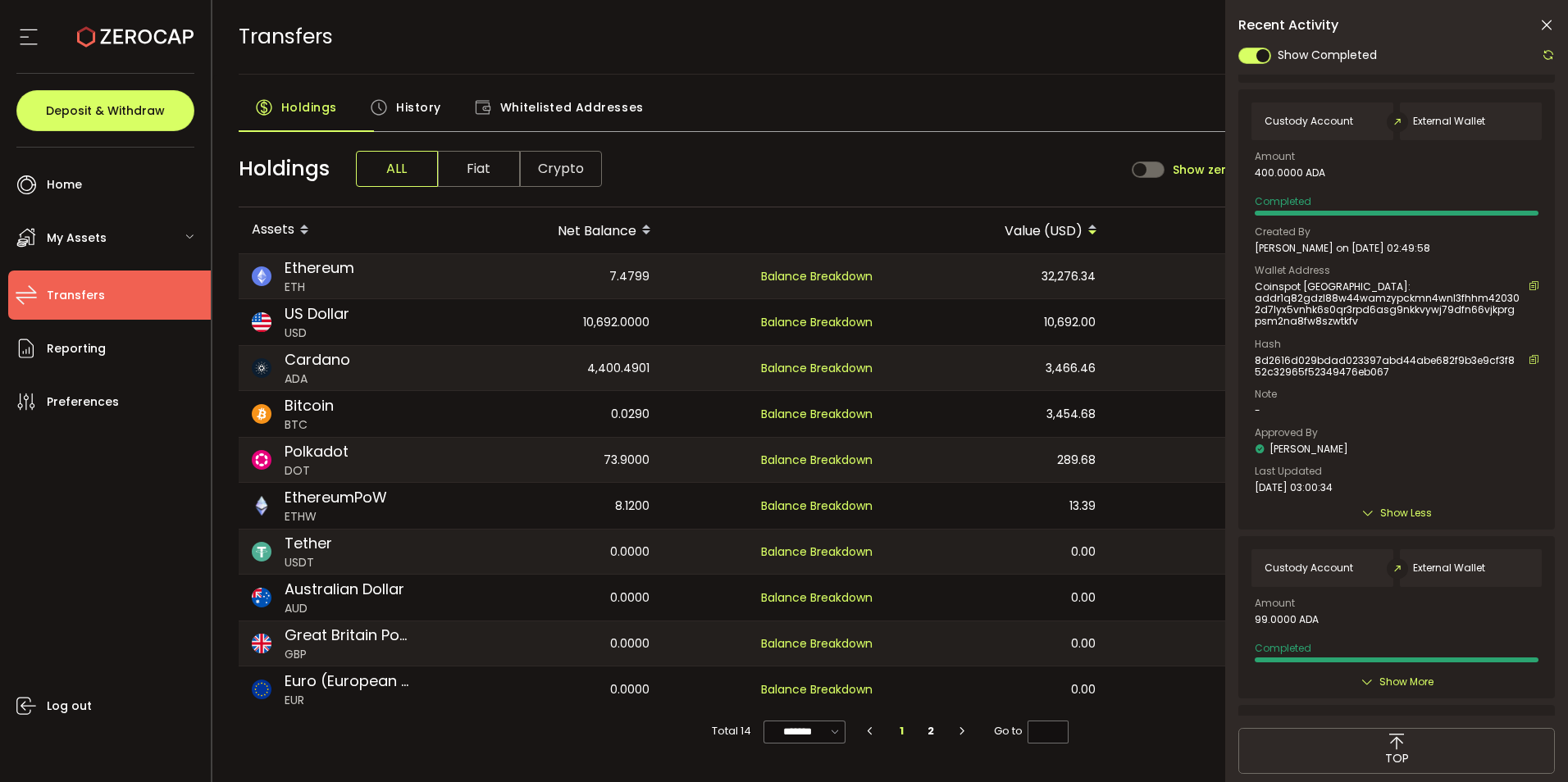
click at [1444, 216] on div "Completed" at bounding box center [1397, 203] width 284 height 26
click at [1461, 127] on span "External Wallet" at bounding box center [1449, 121] width 72 height 11
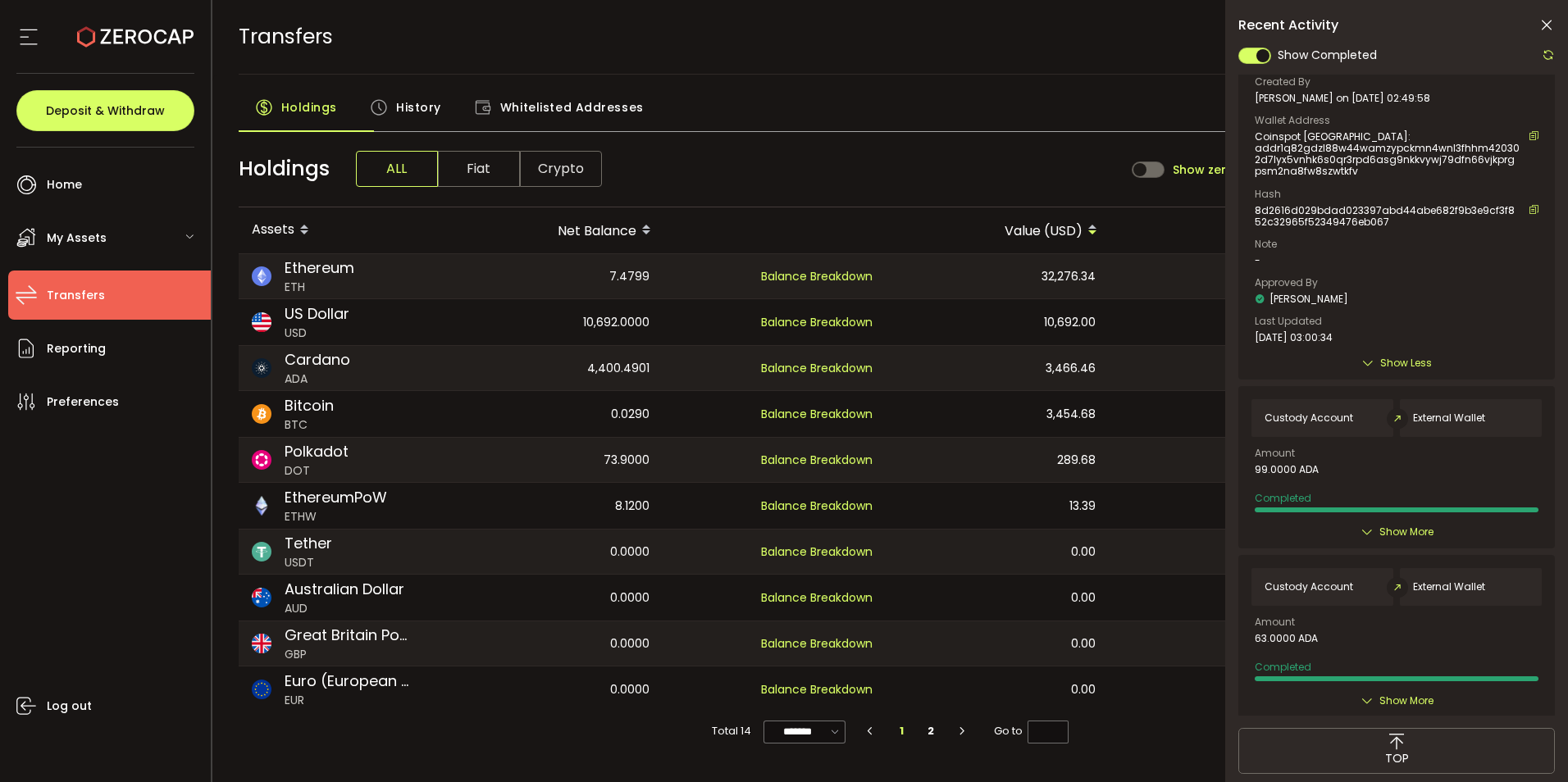
scroll to position [656, 0]
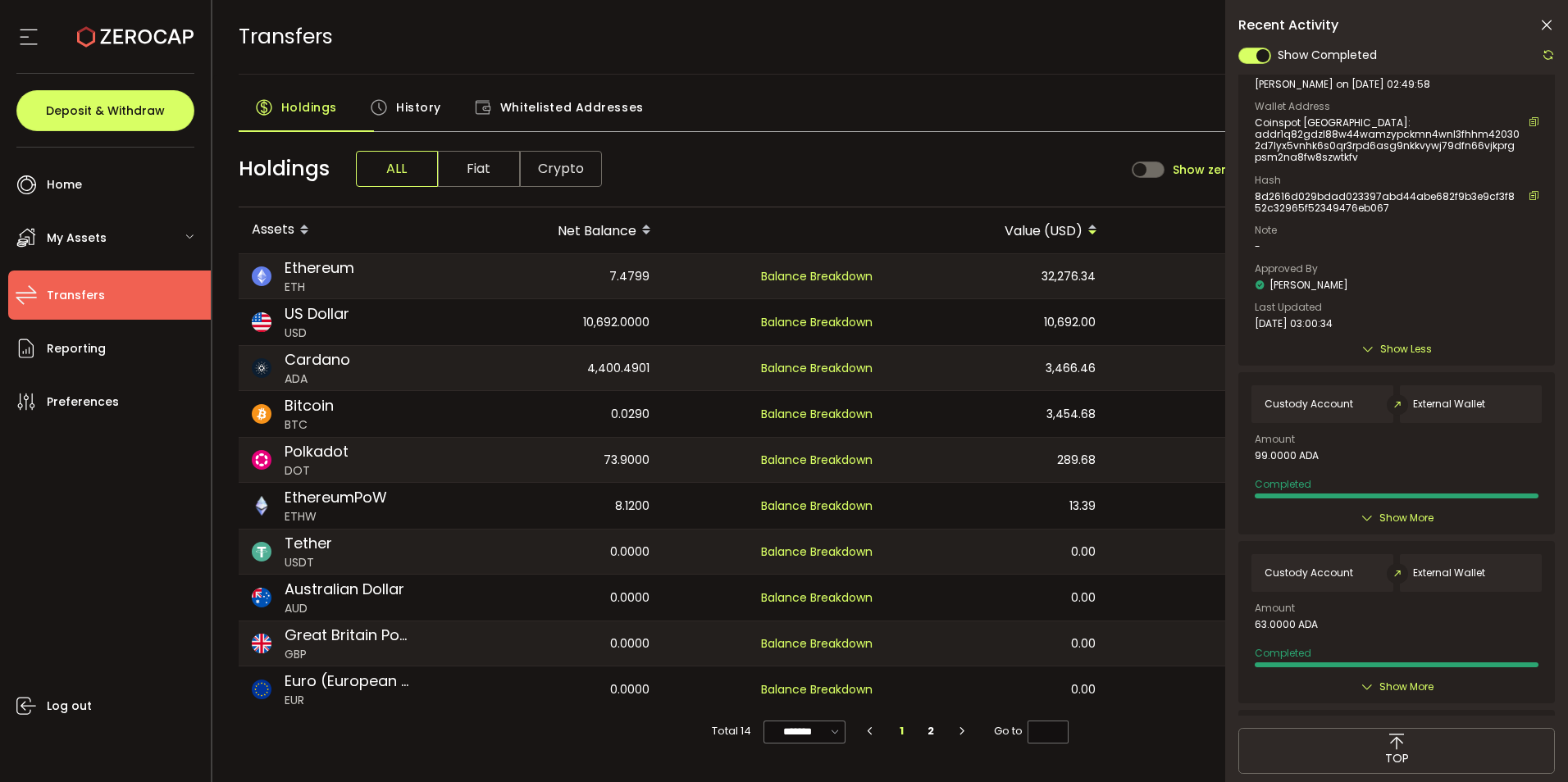
click at [1401, 358] on span "Show Less" at bounding box center [1407, 350] width 52 height 17
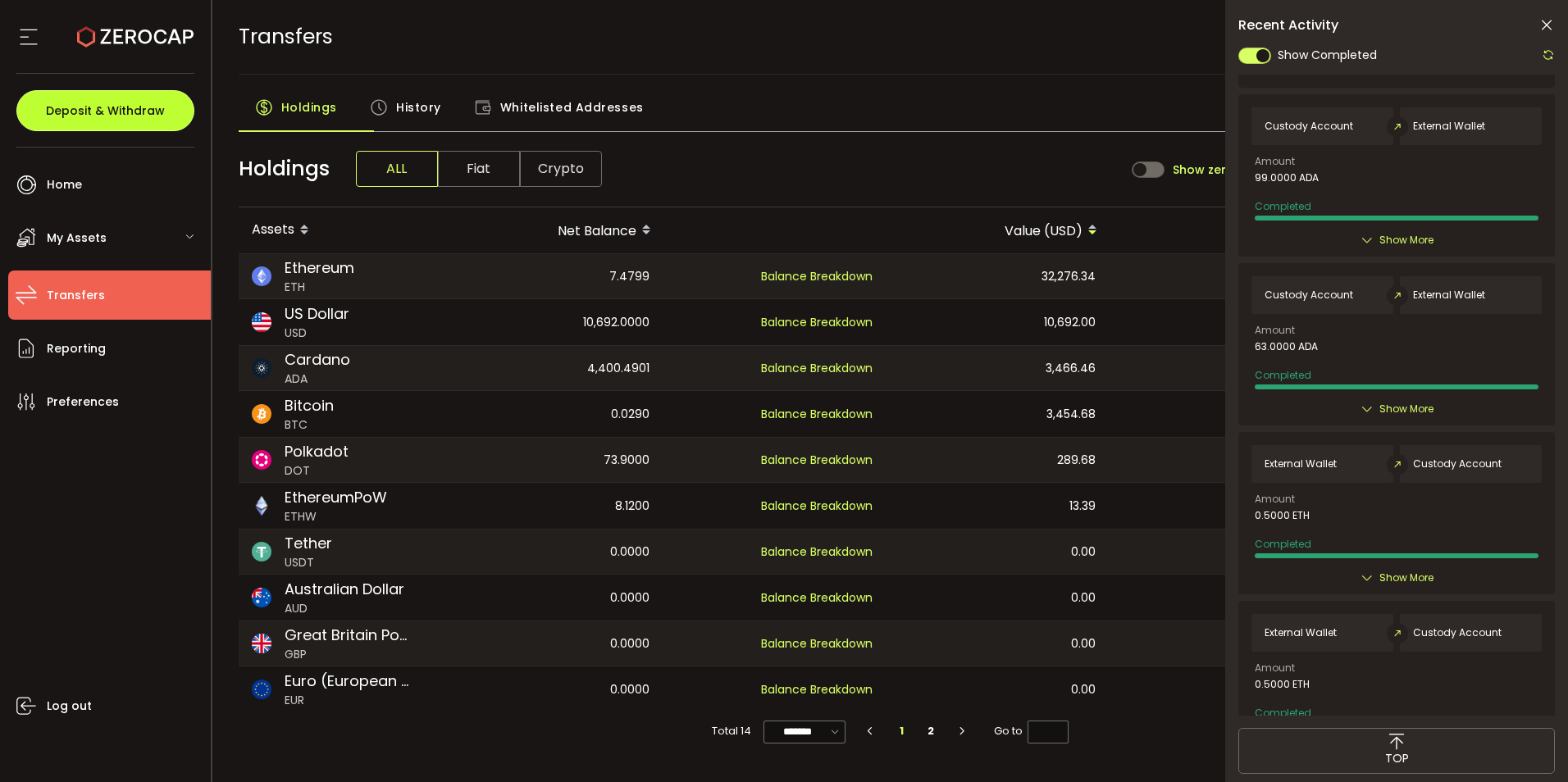
click at [155, 109] on span "Deposit & Withdraw" at bounding box center [105, 111] width 119 height 11
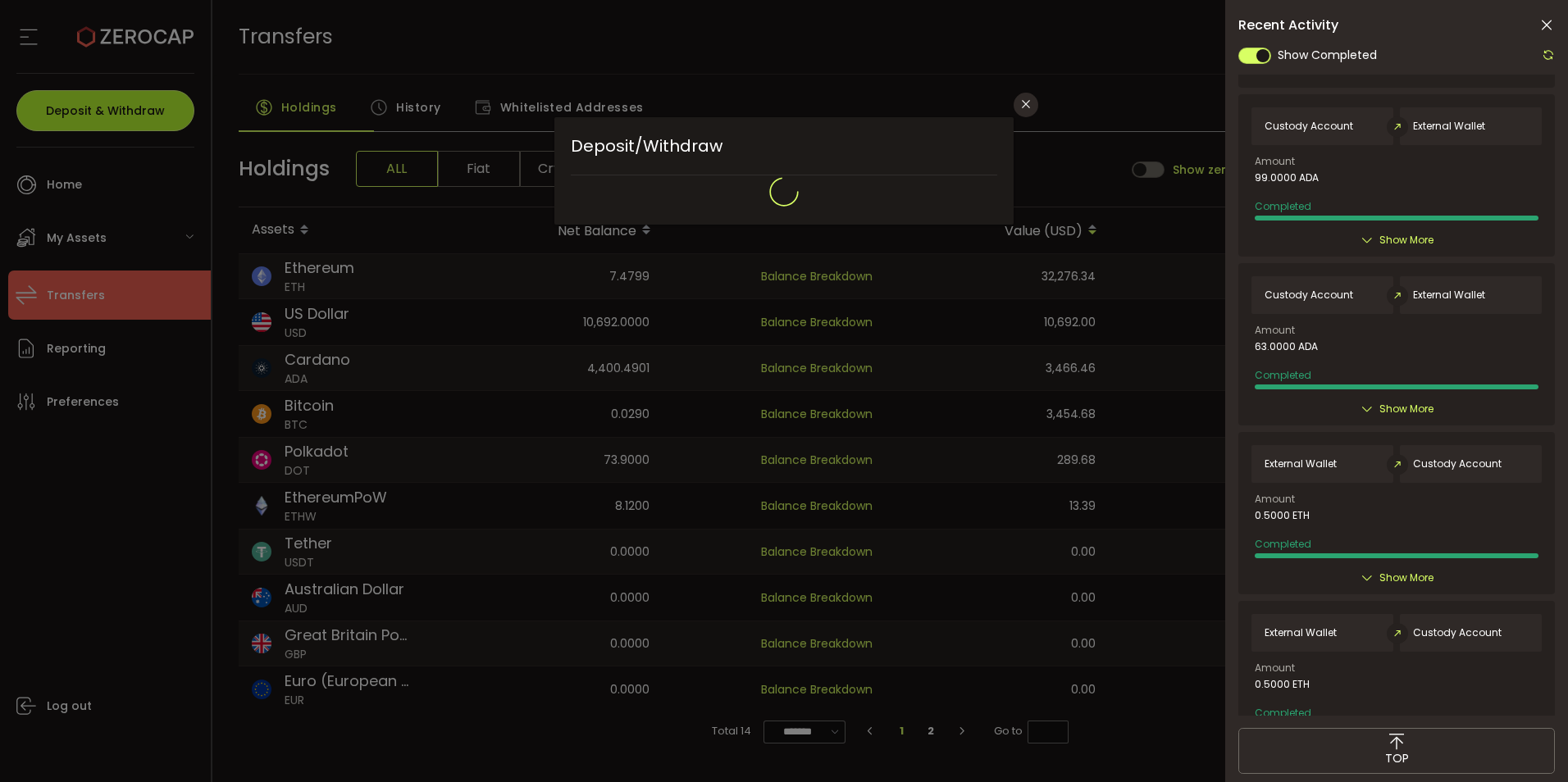
type input "**********"
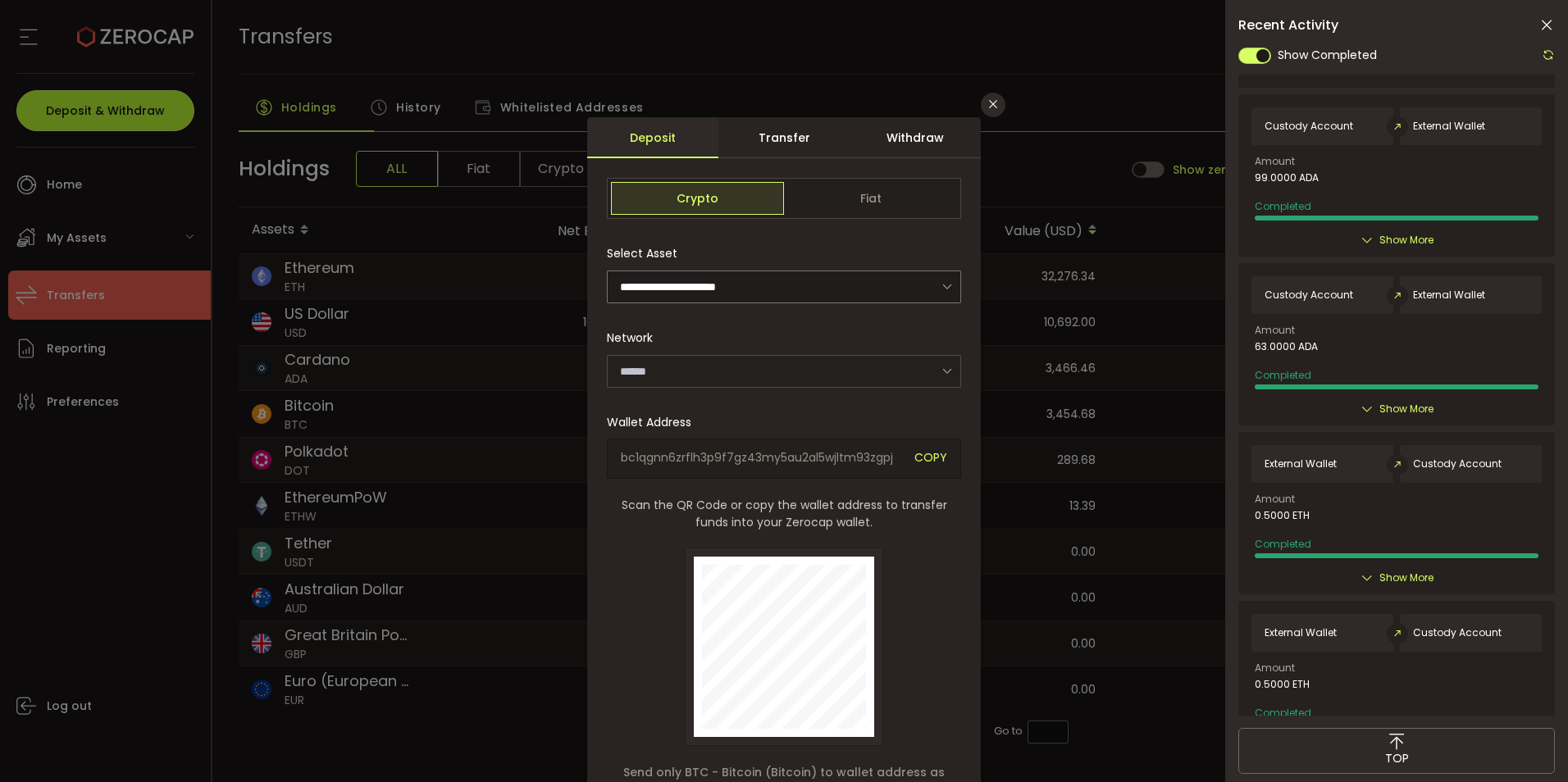
type input "*******"
click at [1000, 99] on icon "Close" at bounding box center [993, 104] width 13 height 13
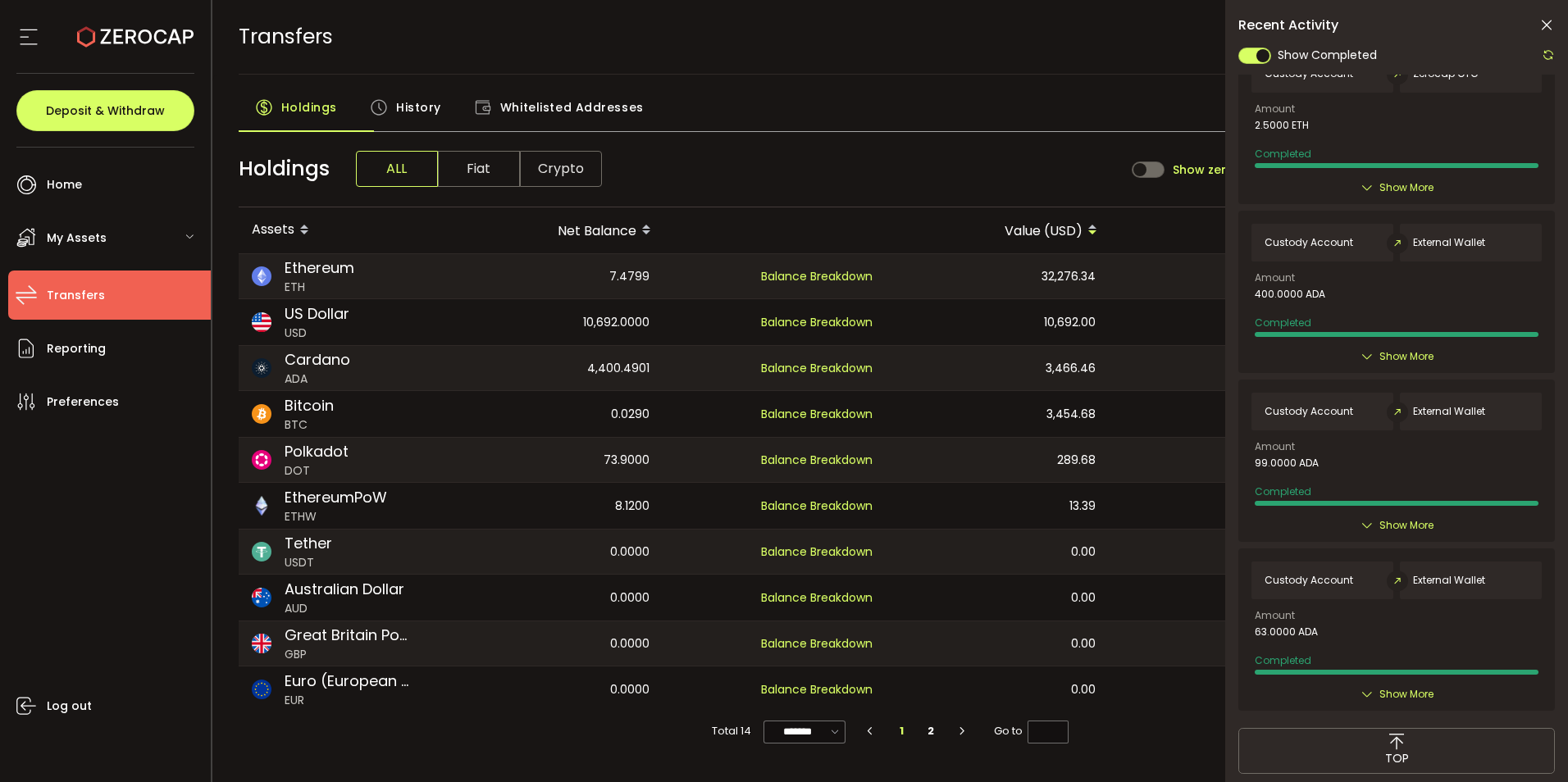
scroll to position [410, 0]
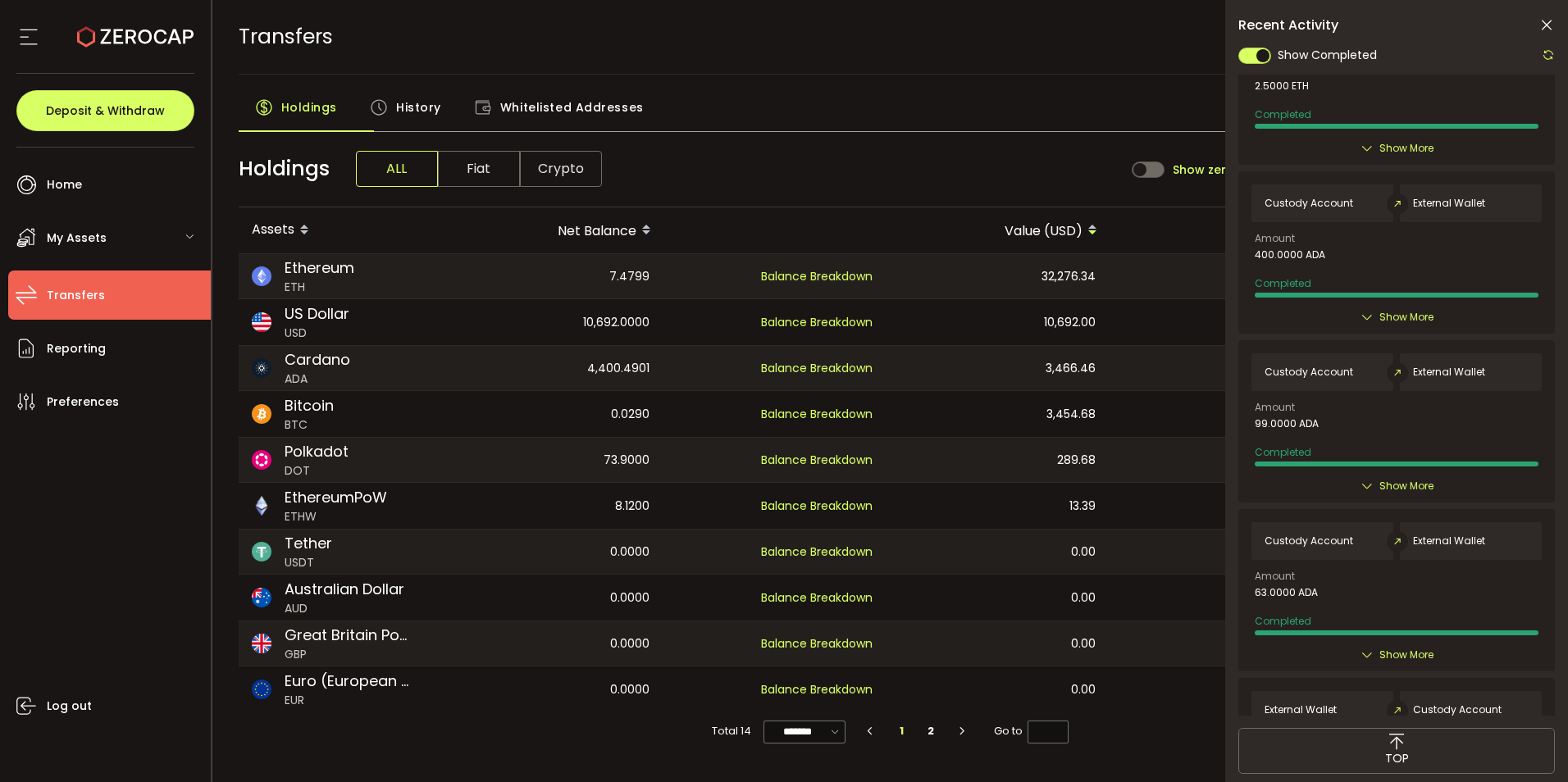
click at [328, 371] on span "Cardano" at bounding box center [317, 360] width 65 height 22
click at [612, 390] on div "4,400.4901" at bounding box center [552, 368] width 221 height 44
click at [96, 248] on span "My Assets" at bounding box center [77, 238] width 60 height 24
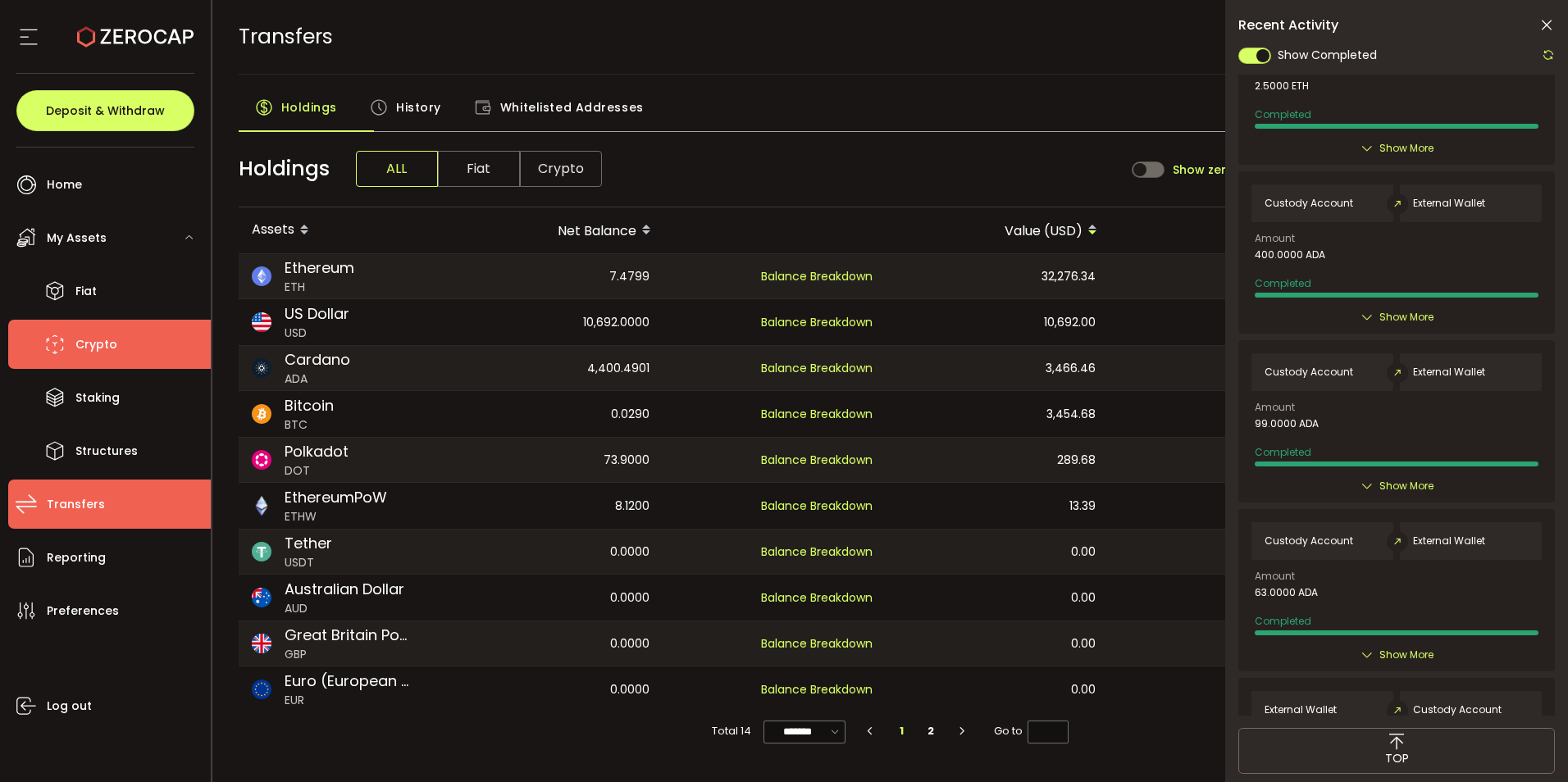
click at [96, 357] on span "Crypto" at bounding box center [96, 345] width 42 height 24
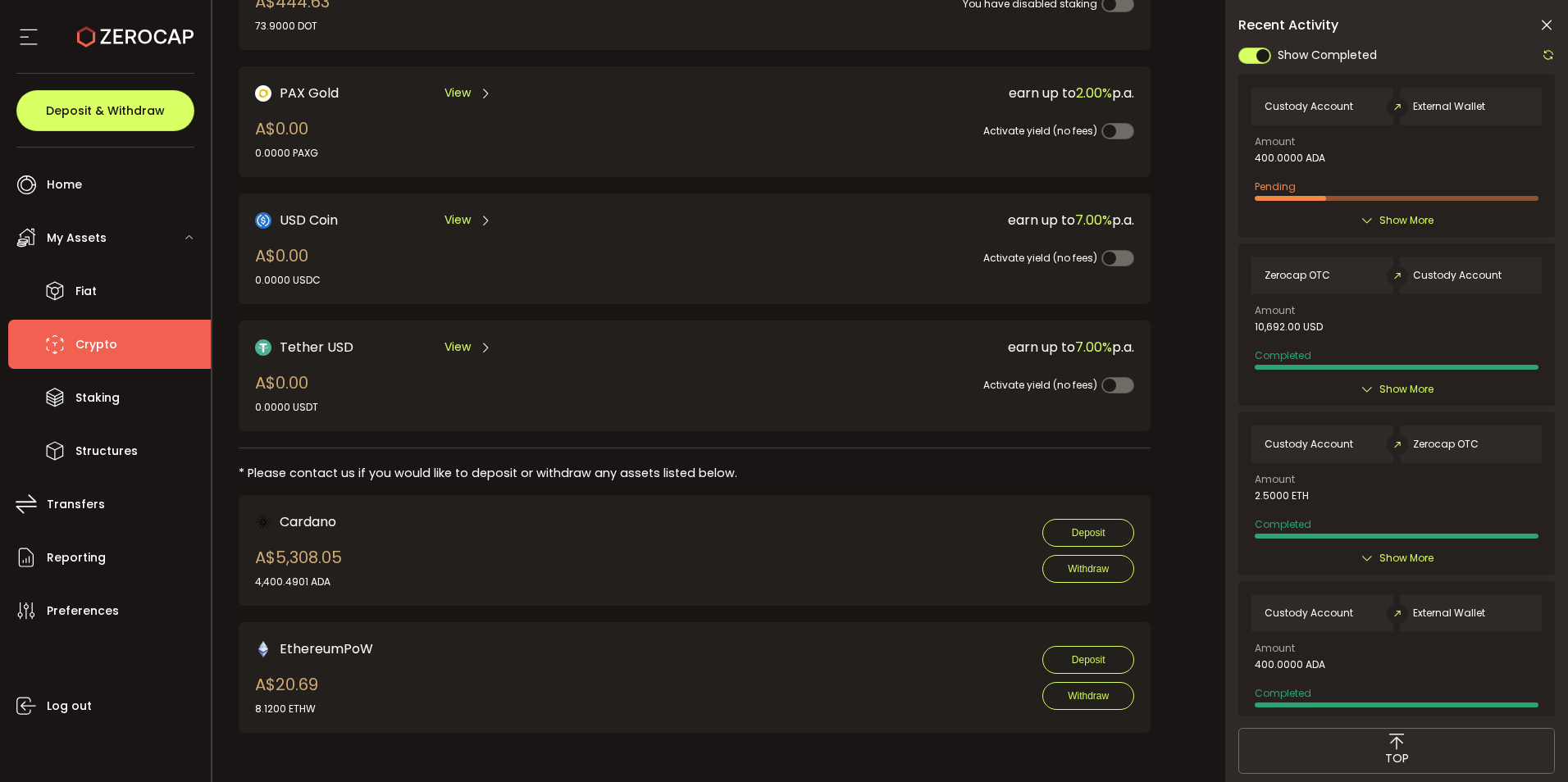
scroll to position [575, 0]
click at [1411, 229] on span "Show More" at bounding box center [1407, 220] width 54 height 17
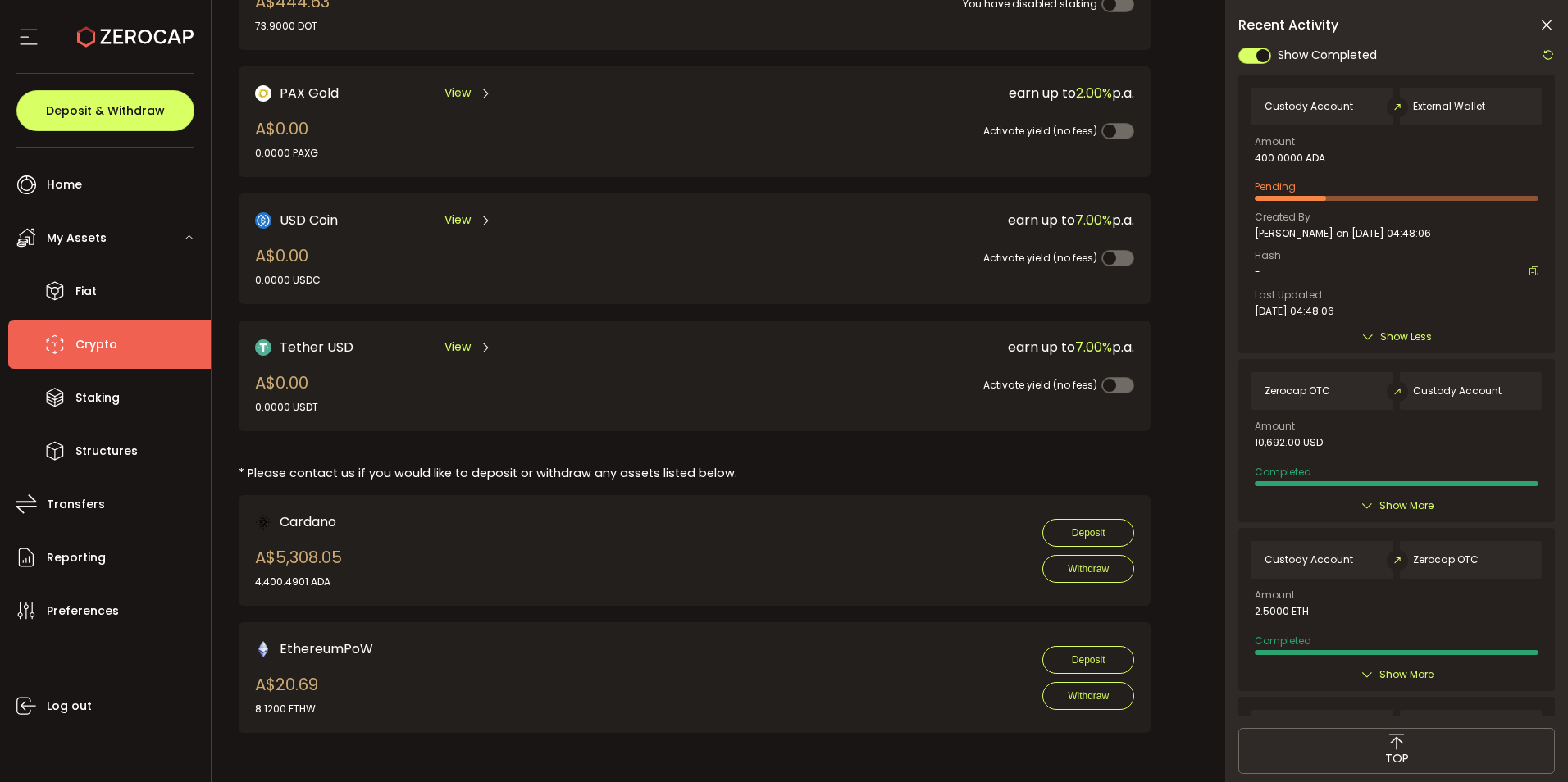
click at [1396, 345] on span "Show Less" at bounding box center [1407, 338] width 52 height 17
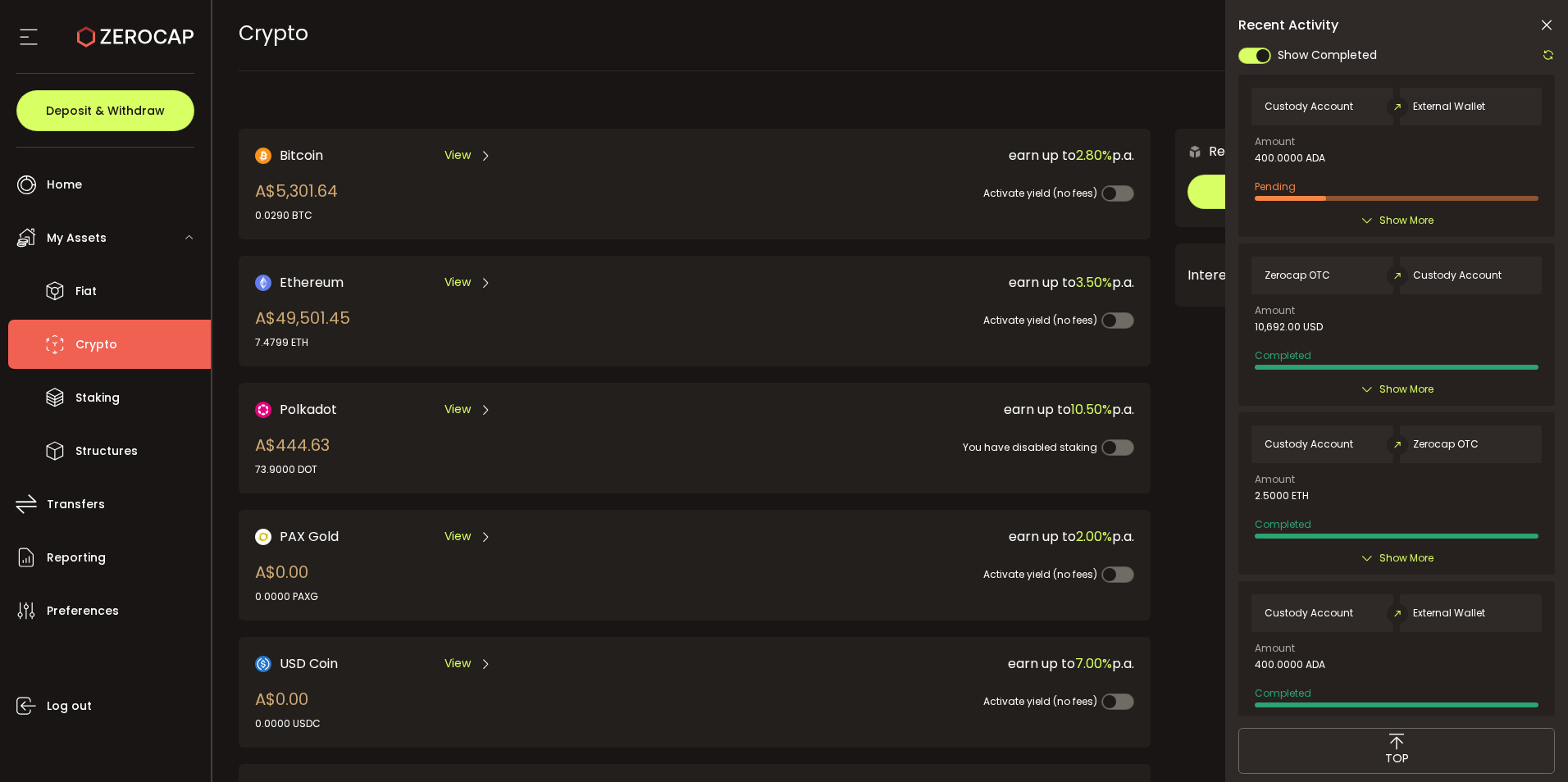
scroll to position [0, 0]
click at [1405, 229] on span "Show More" at bounding box center [1407, 220] width 54 height 17
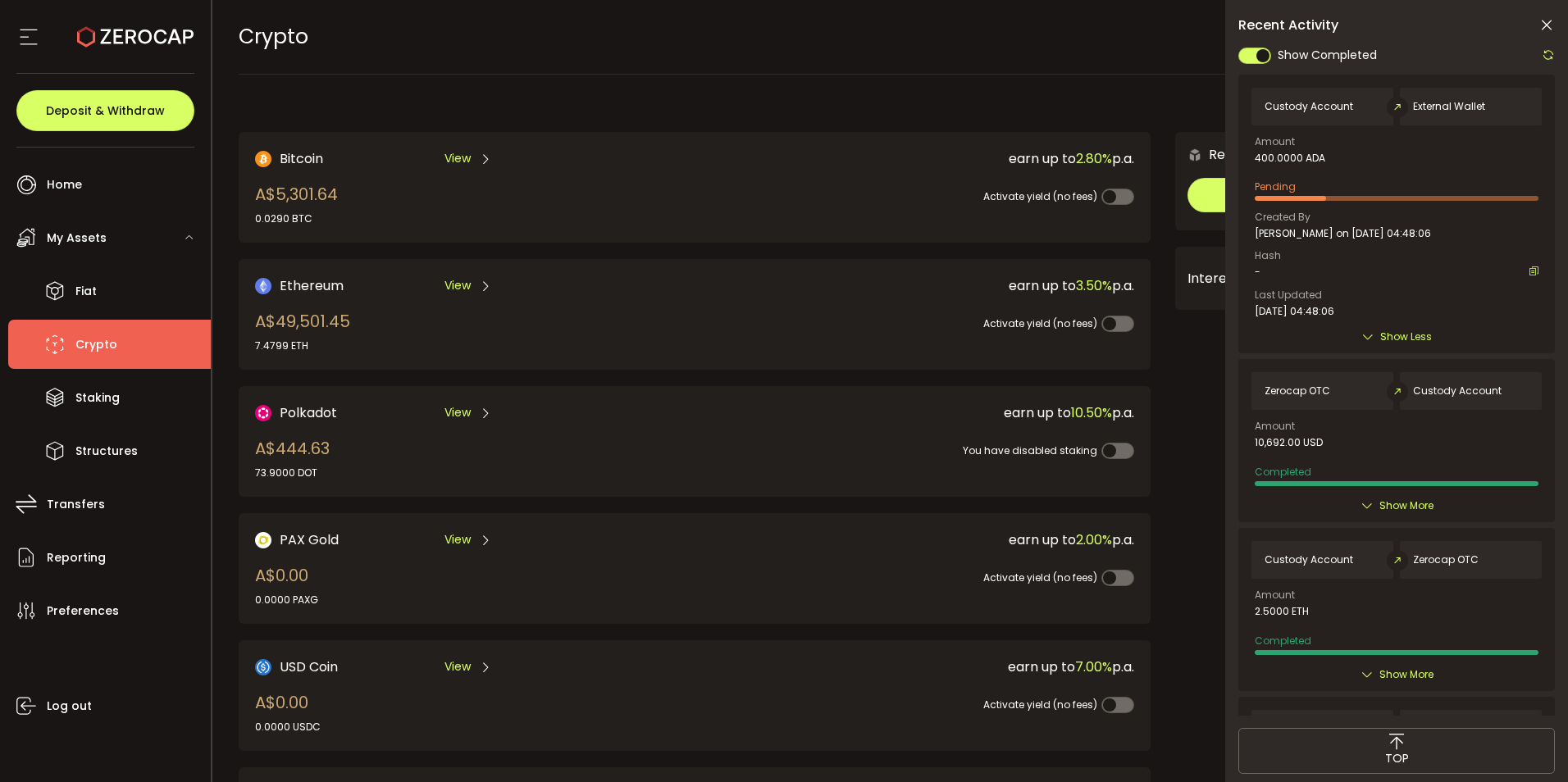
click at [1411, 345] on span "Show Less" at bounding box center [1407, 338] width 52 height 17
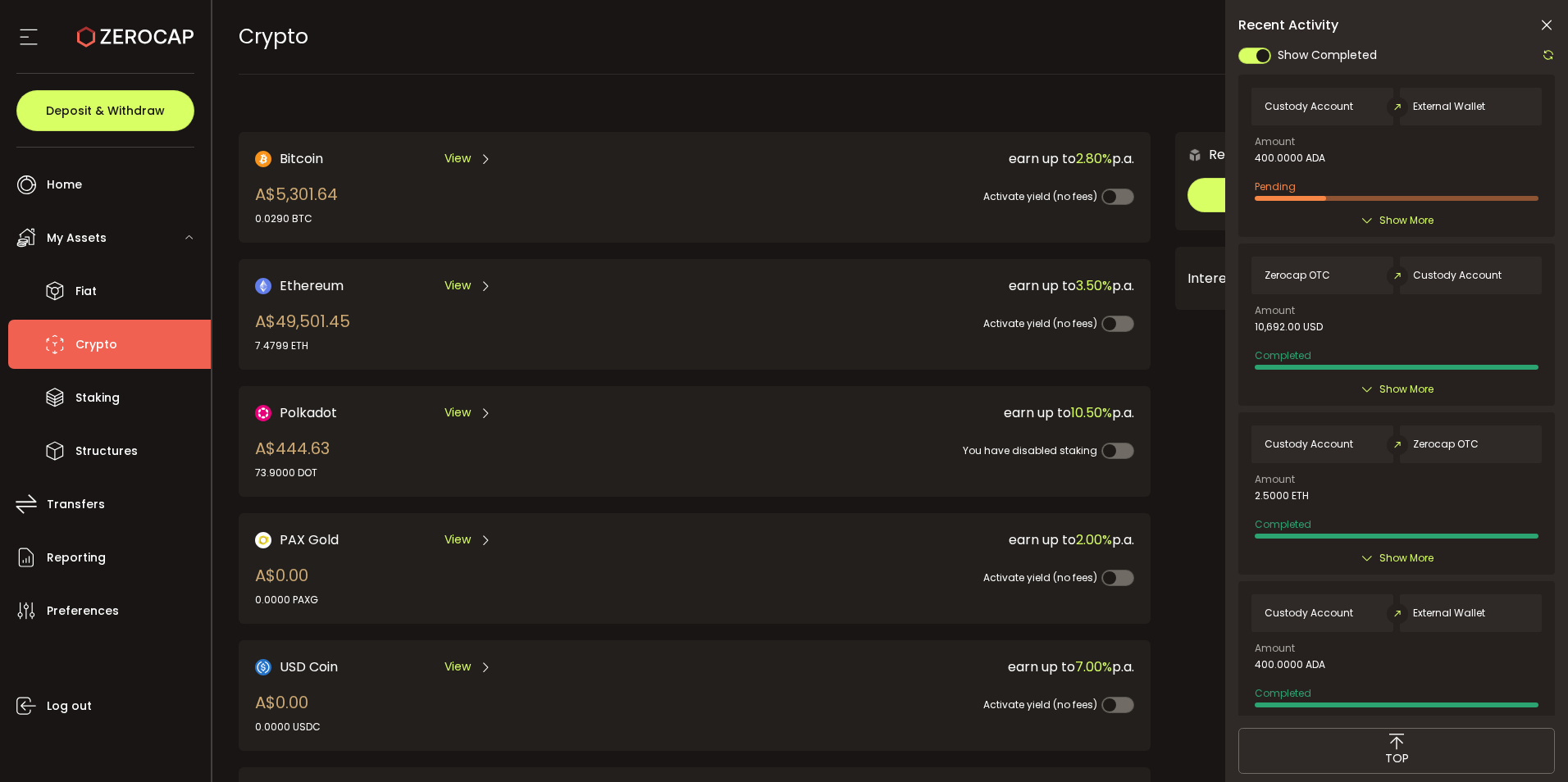
click at [1404, 229] on span "Show More" at bounding box center [1407, 220] width 54 height 17
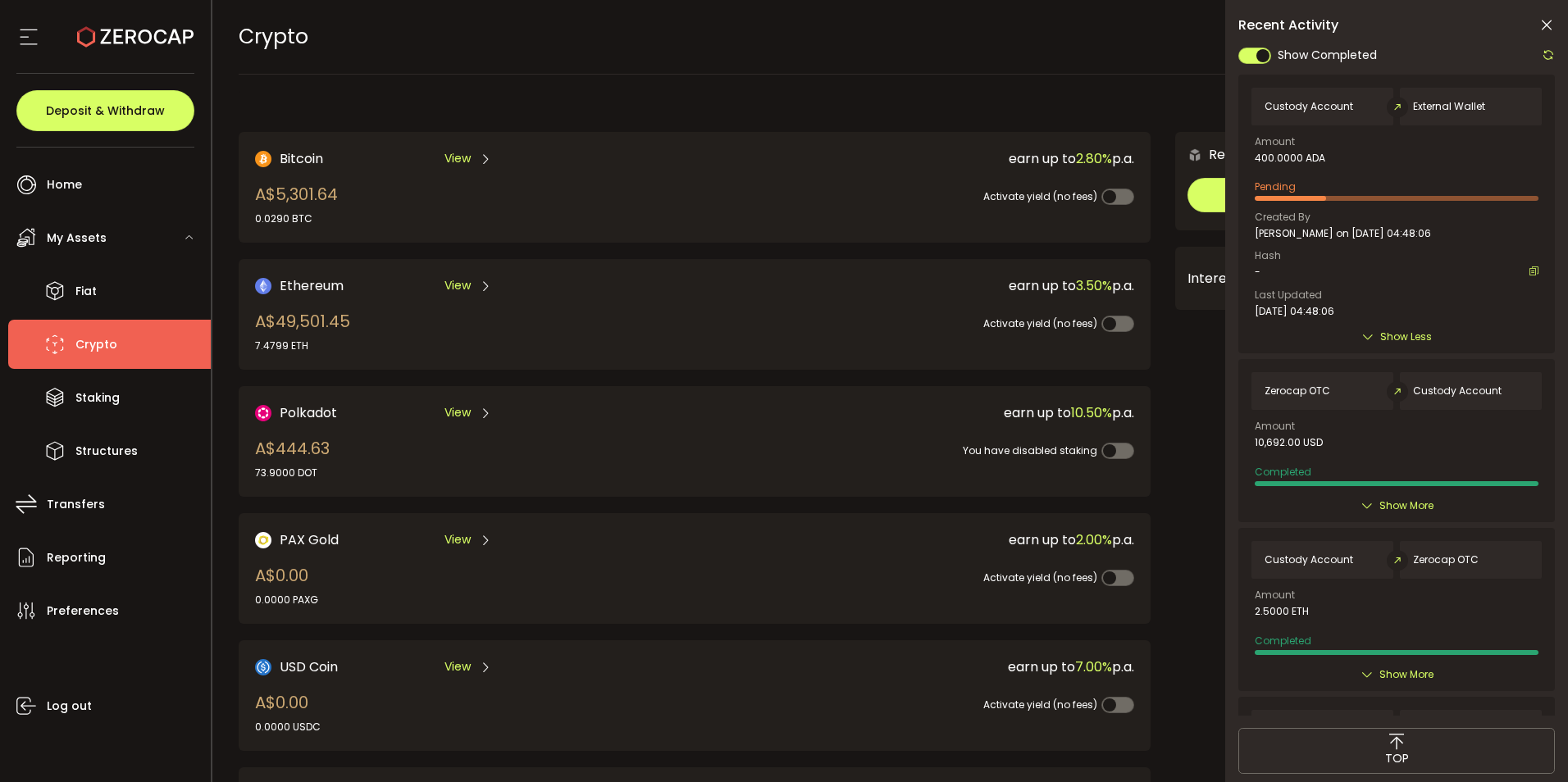
click at [1386, 345] on span "Show Less" at bounding box center [1407, 338] width 52 height 17
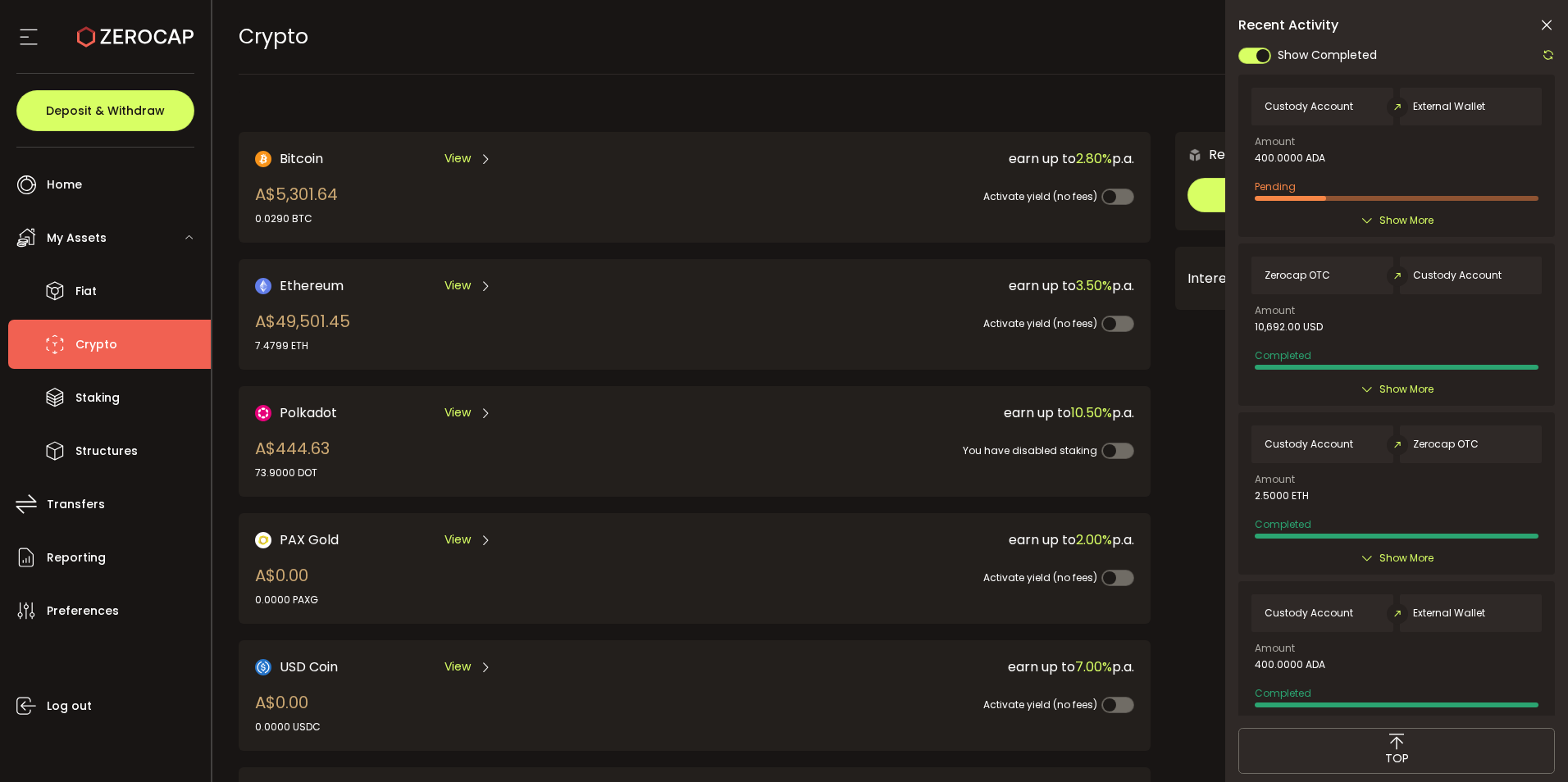
click at [1380, 229] on span "Show More" at bounding box center [1407, 220] width 54 height 17
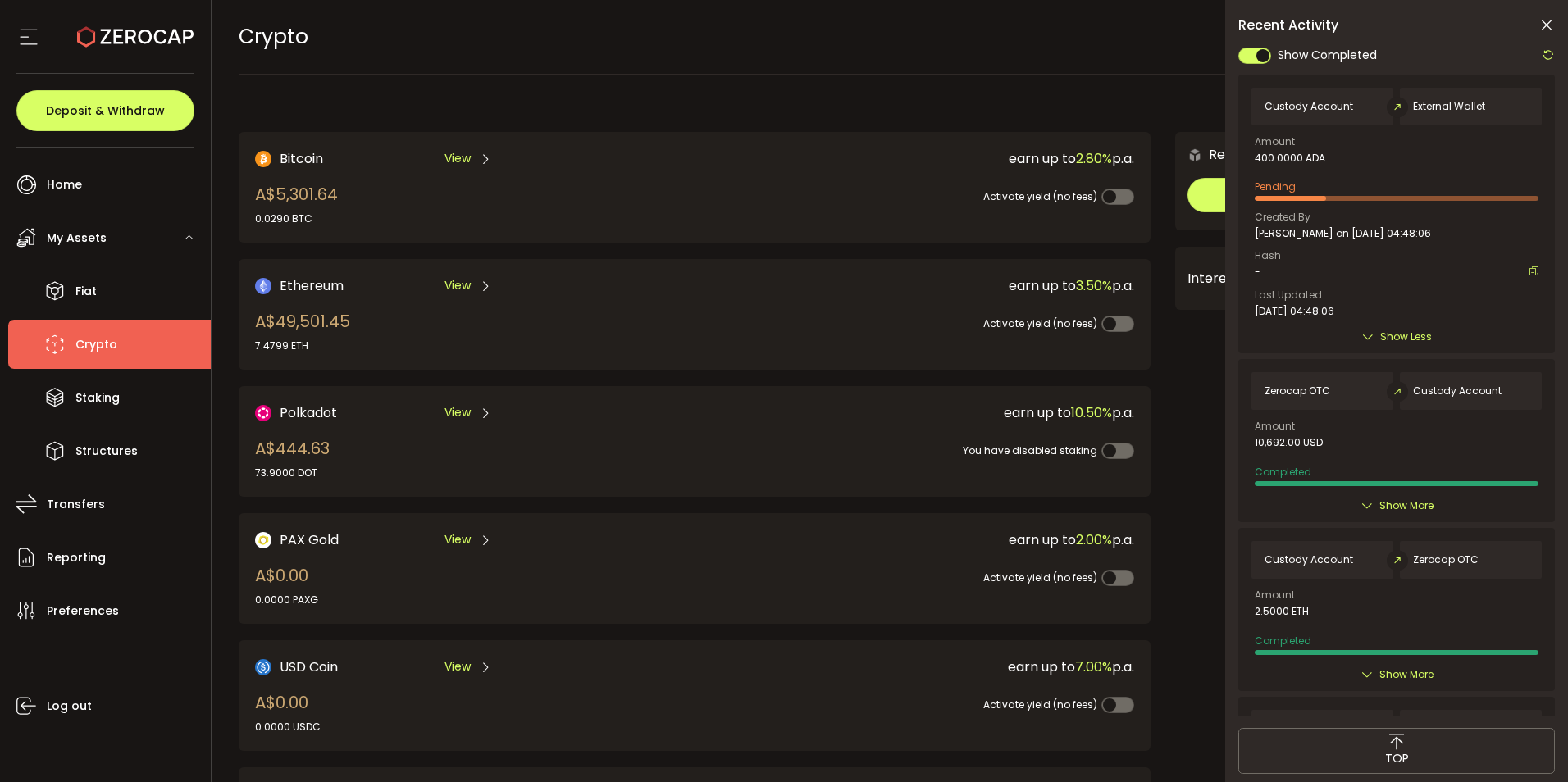
click at [1376, 240] on div "Created By Giacomo Proia on 2025-08-12 04:48:06" at bounding box center [1397, 225] width 284 height 27
click at [1361, 344] on icon at bounding box center [1368, 337] width 13 height 13
drag, startPoint x: 1367, startPoint y: 397, endPoint x: 1375, endPoint y: 399, distance: 8.2
click at [1375, 345] on div "Show Less" at bounding box center [1396, 338] width 291 height 17
click at [1387, 345] on span "Show Less" at bounding box center [1407, 338] width 52 height 17
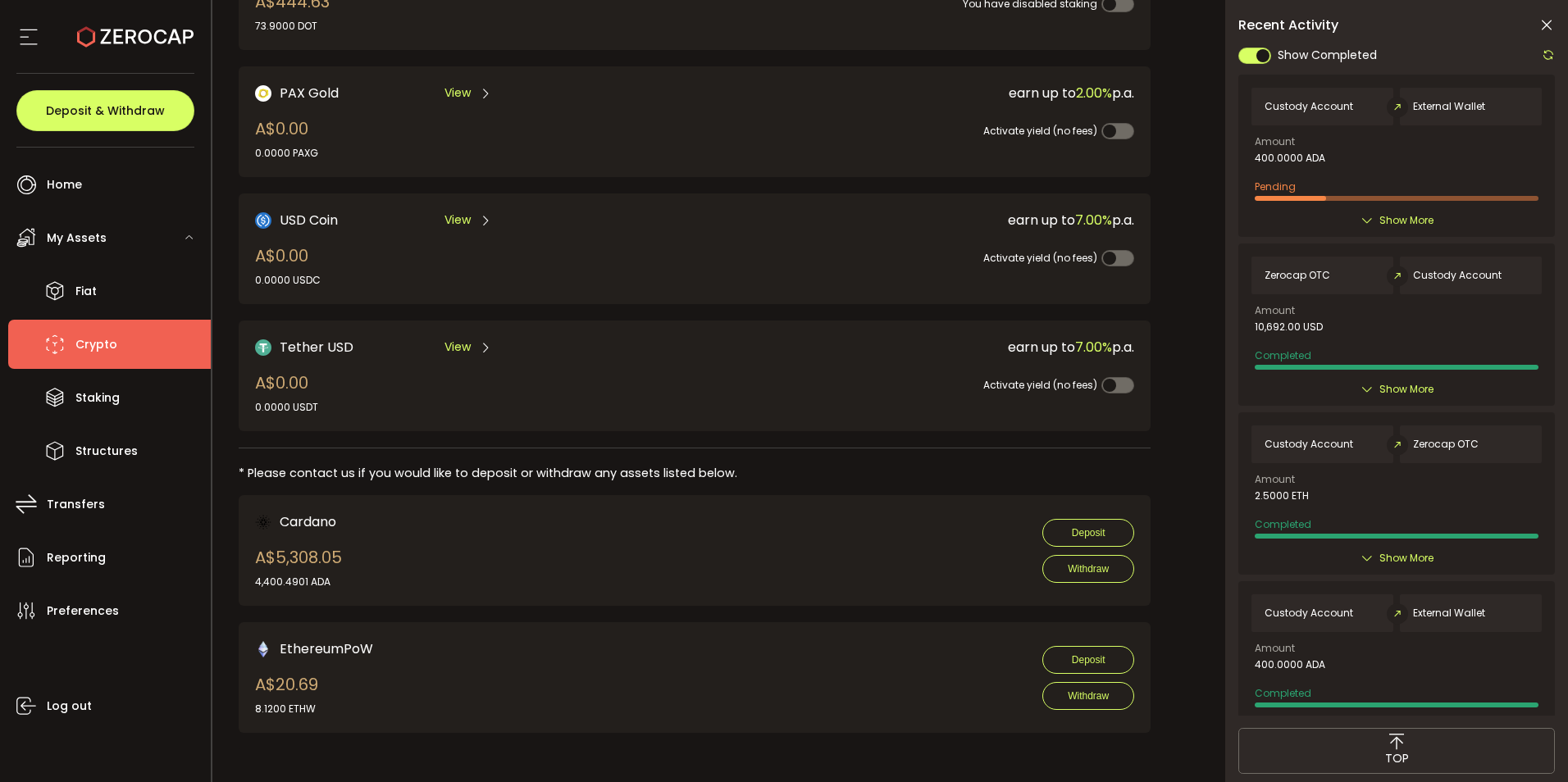
scroll to position [749, 0]
click at [107, 357] on span "Crypto" at bounding box center [96, 345] width 42 height 24
drag, startPoint x: 107, startPoint y: 357, endPoint x: 130, endPoint y: 366, distance: 24.7
click at [130, 366] on li "Crypto" at bounding box center [110, 344] width 203 height 49
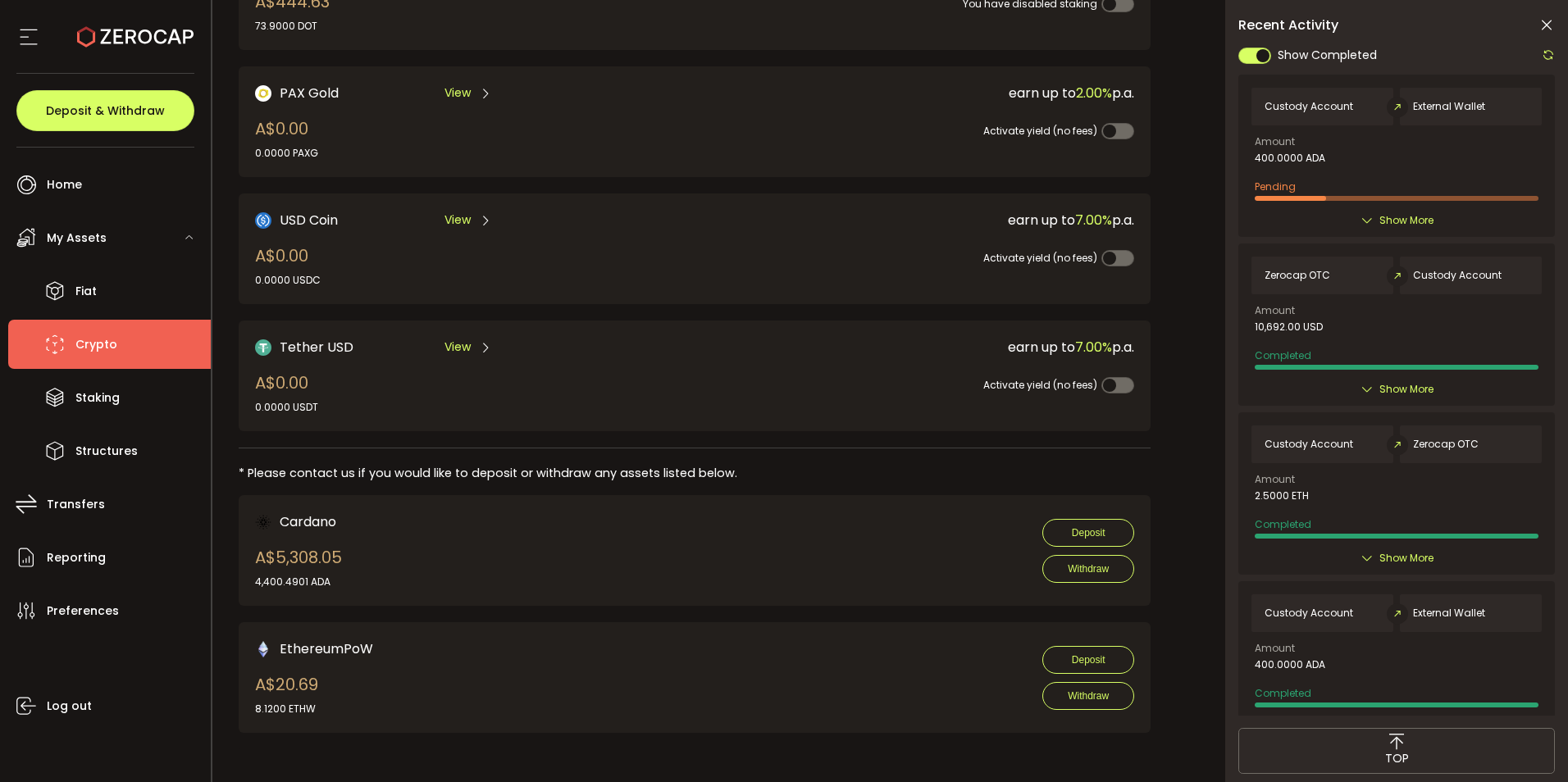
click at [130, 366] on li "Crypto" at bounding box center [110, 344] width 203 height 49
click at [1399, 229] on span "Show More" at bounding box center [1407, 220] width 54 height 17
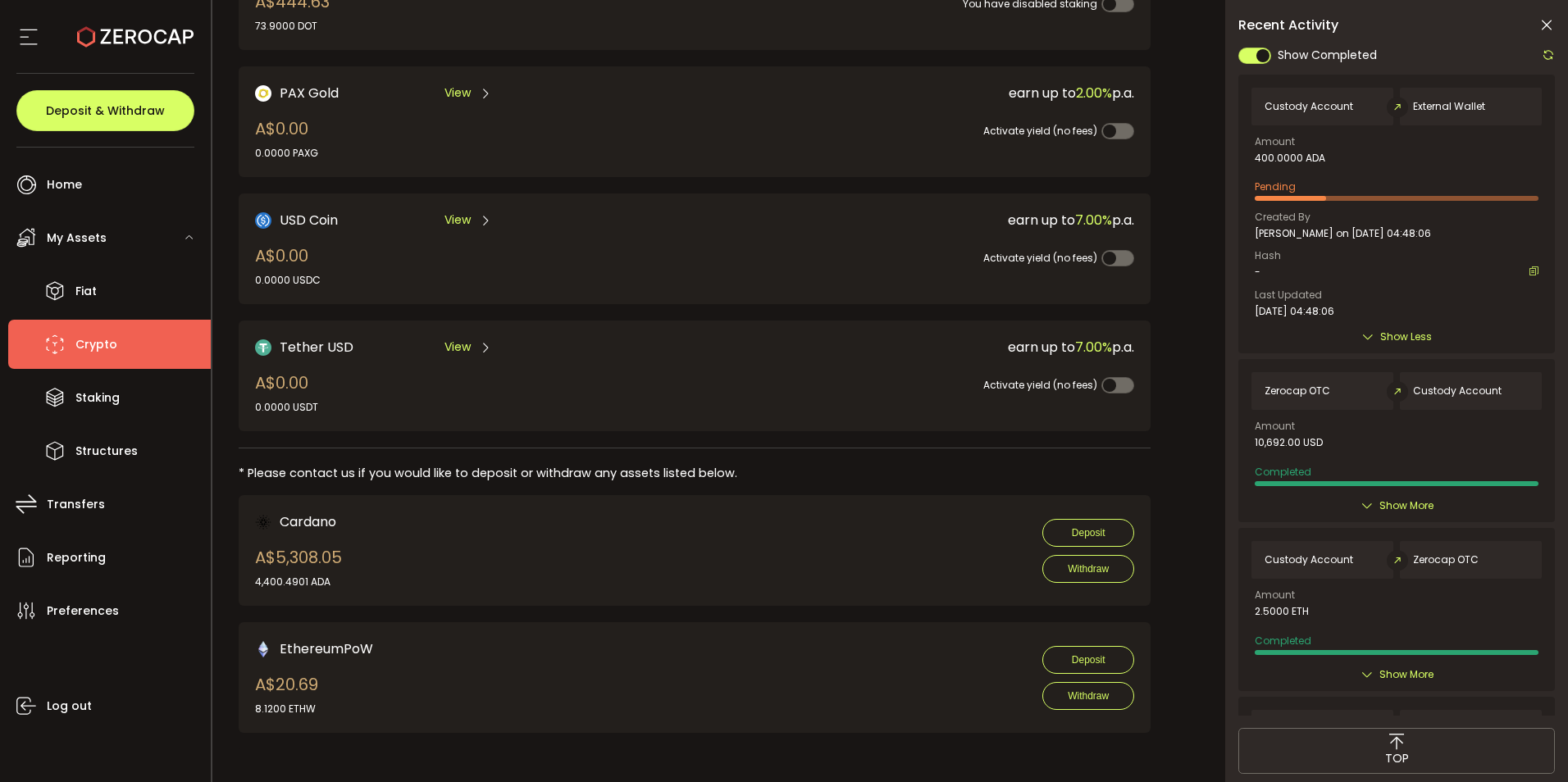
click at [1410, 345] on span "Show Less" at bounding box center [1407, 338] width 52 height 17
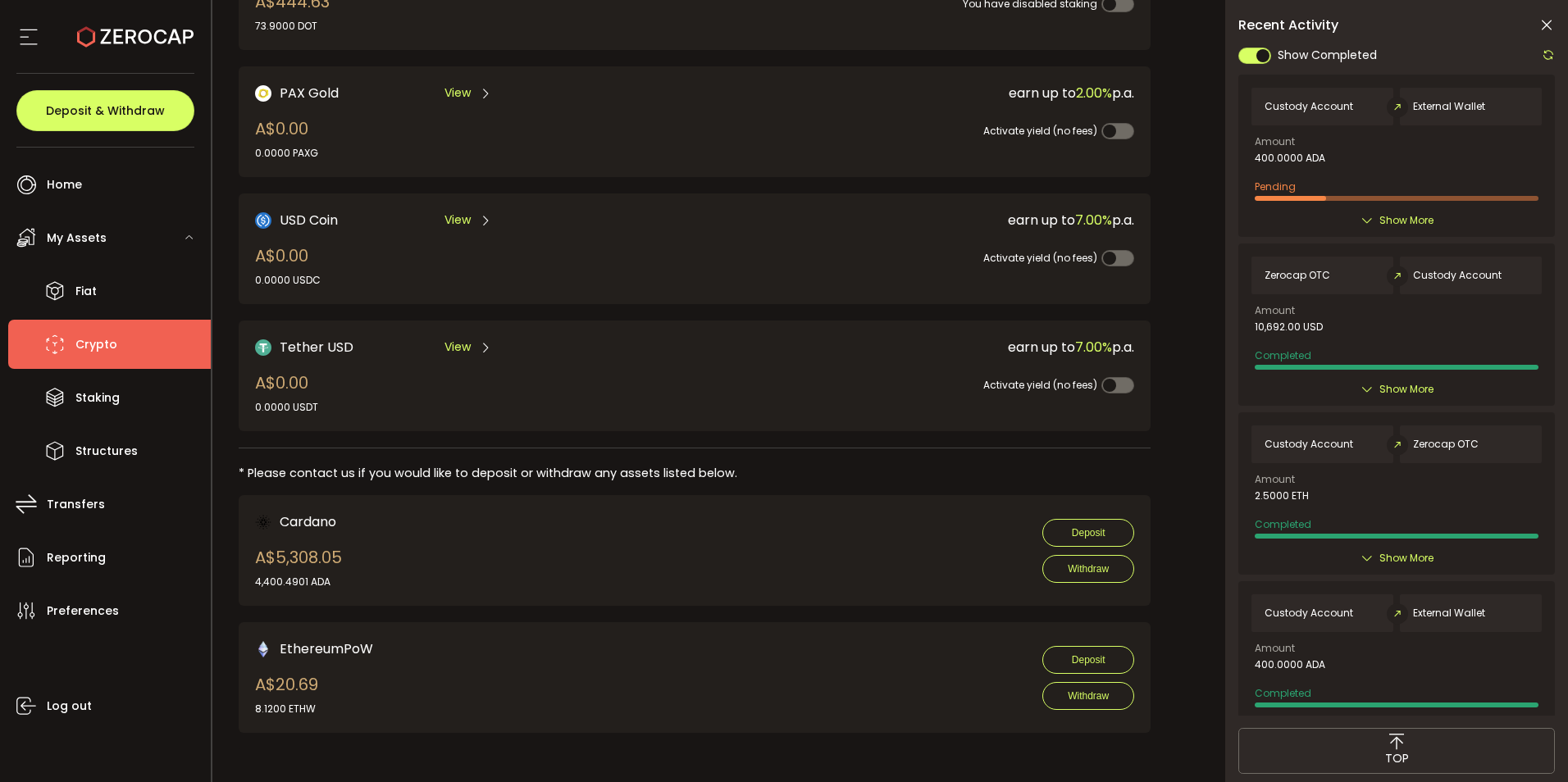
click at [1543, 55] on icon at bounding box center [1549, 54] width 13 height 13
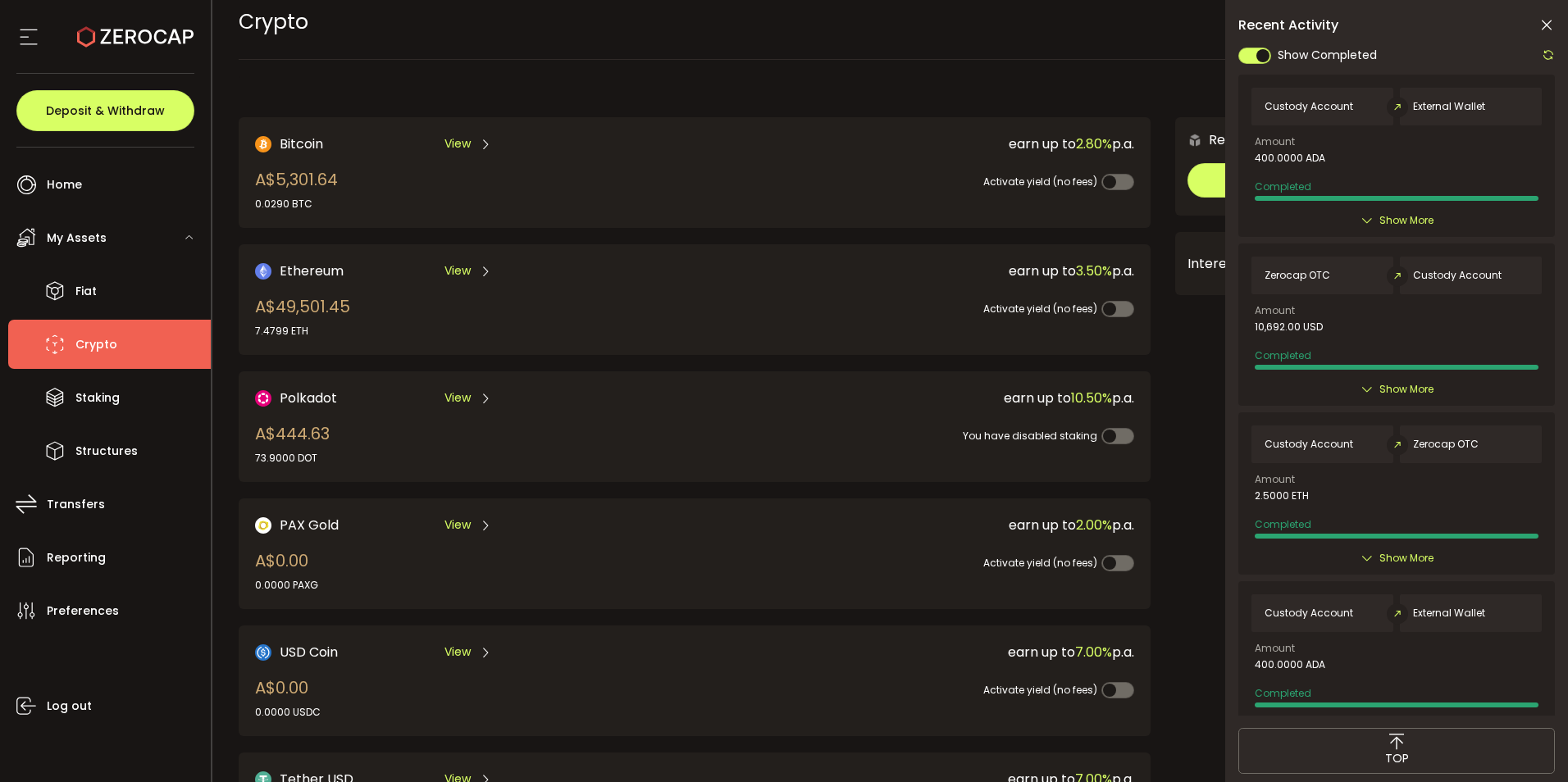
scroll to position [0, 0]
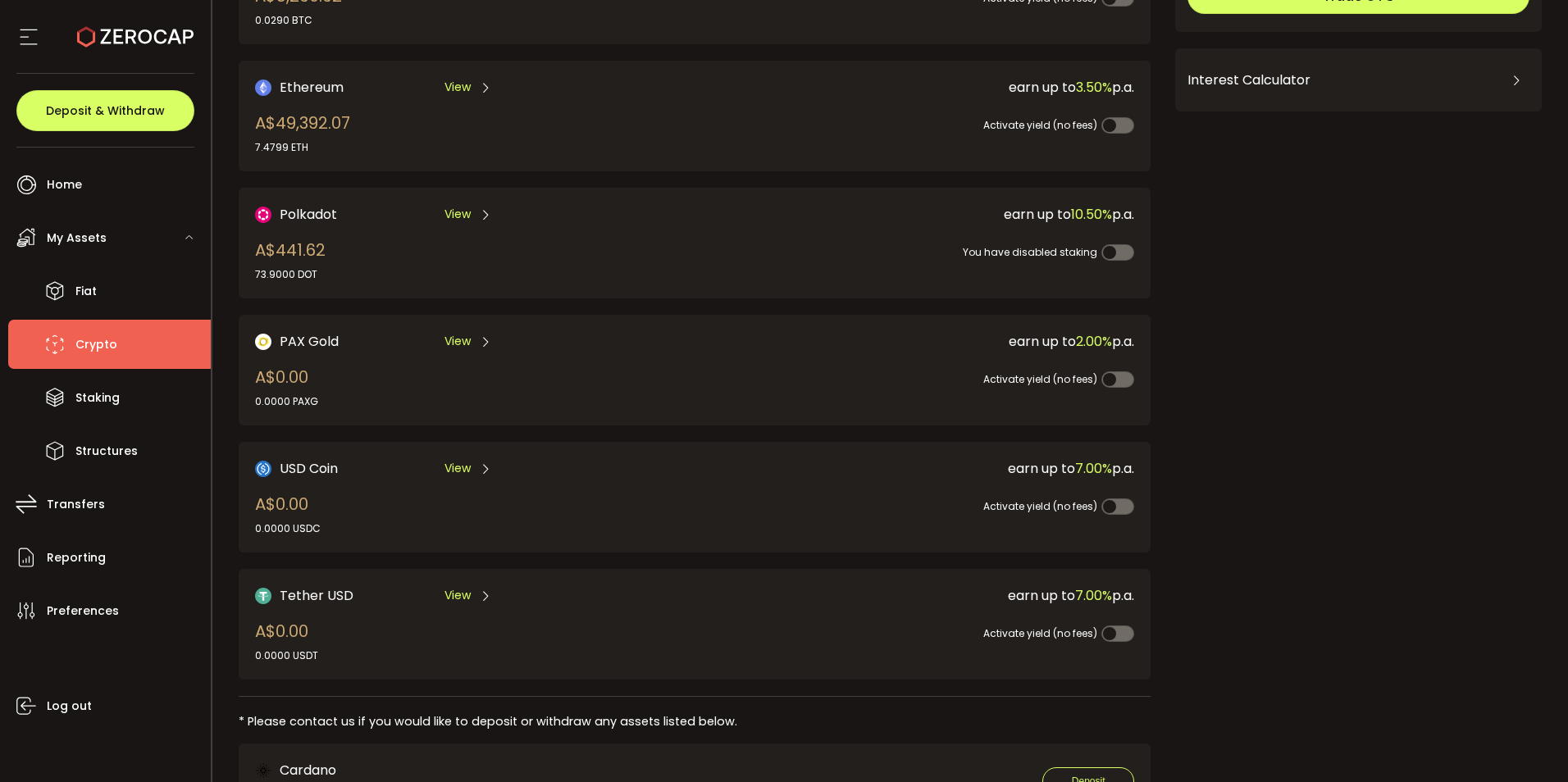
scroll to position [246, 0]
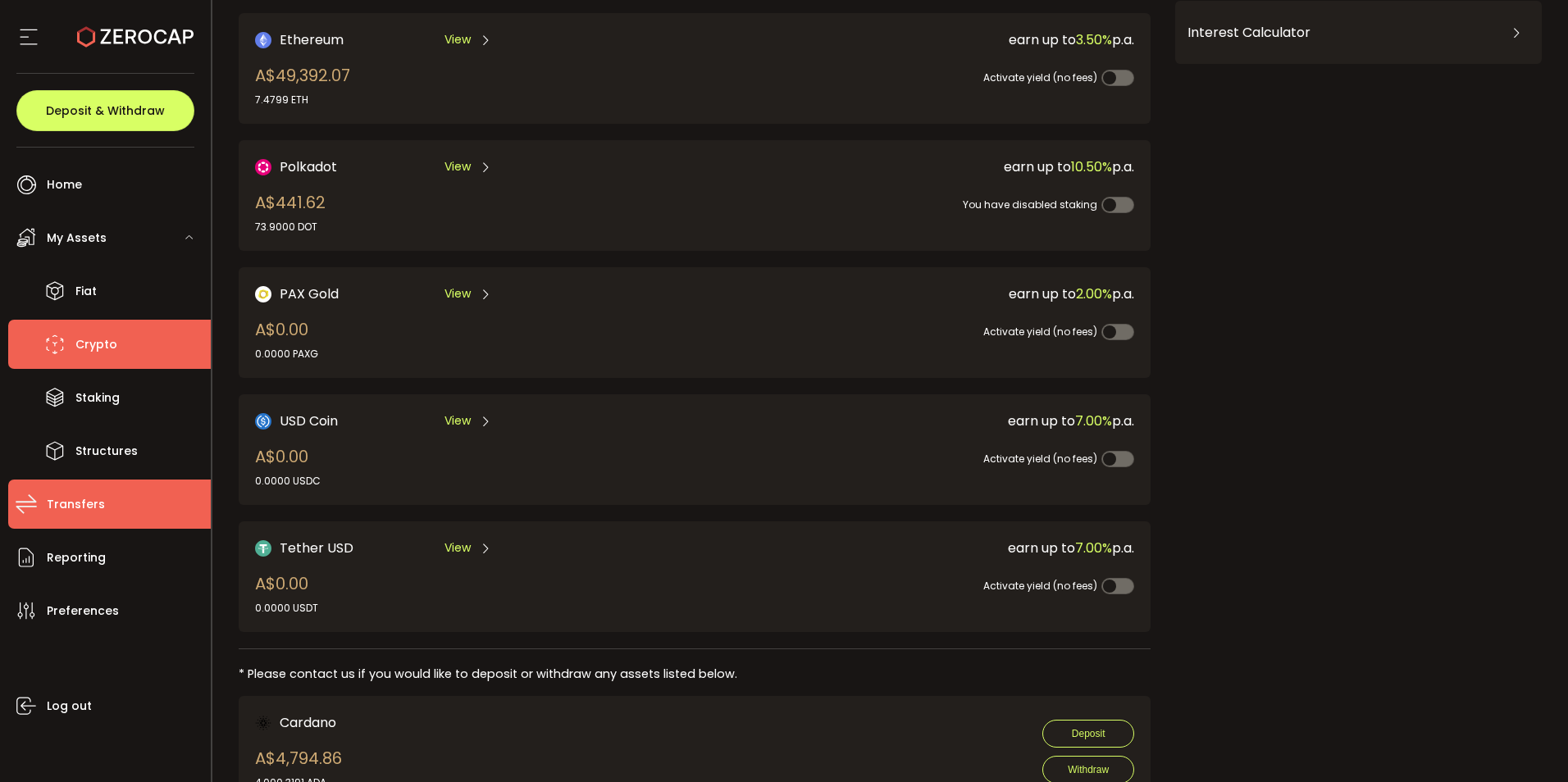
click at [61, 516] on span "Transfers" at bounding box center [76, 504] width 58 height 24
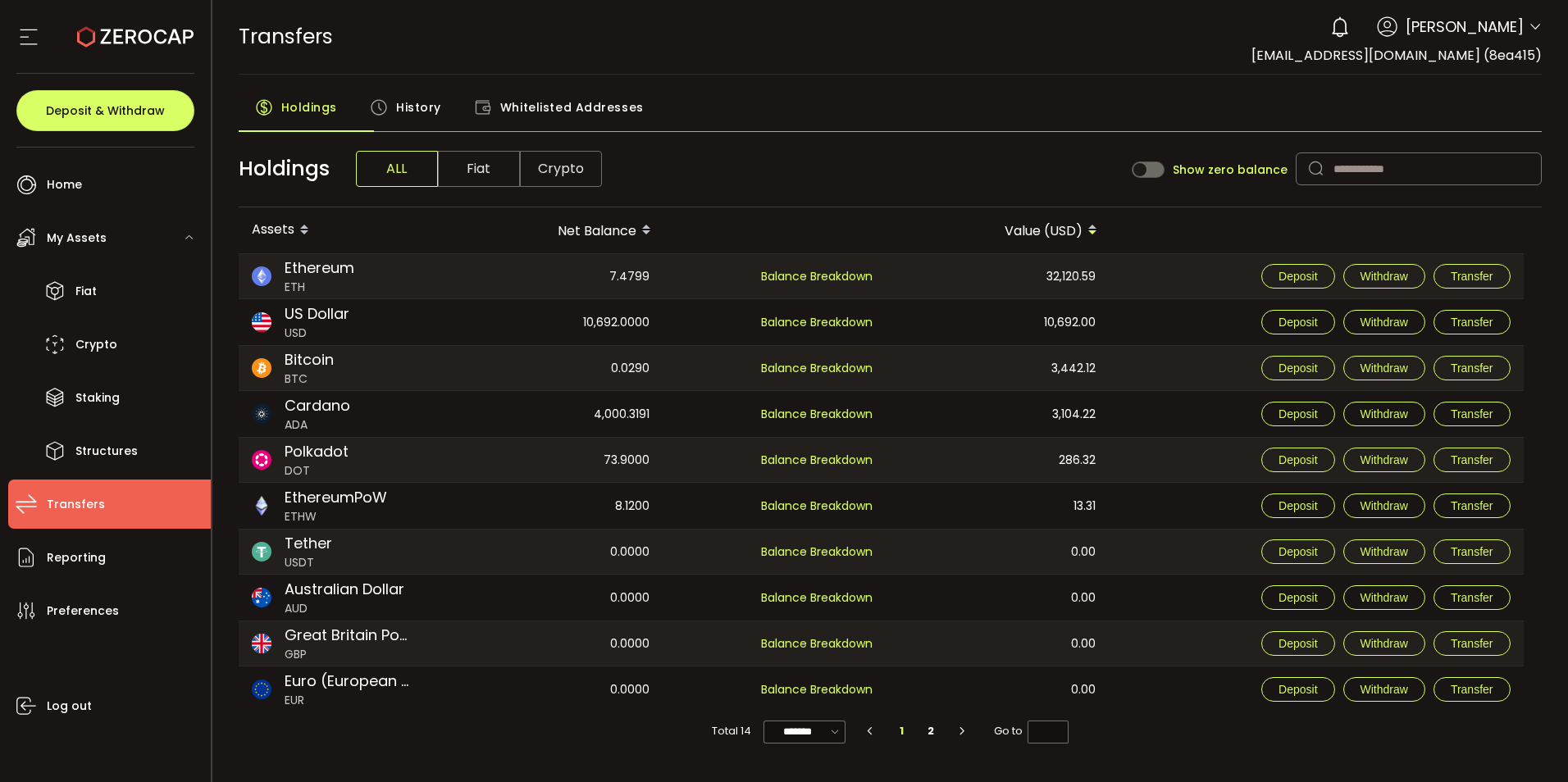
scroll to position [50, 0]
click at [1478, 410] on span "Transfer" at bounding box center [1472, 414] width 42 height 13
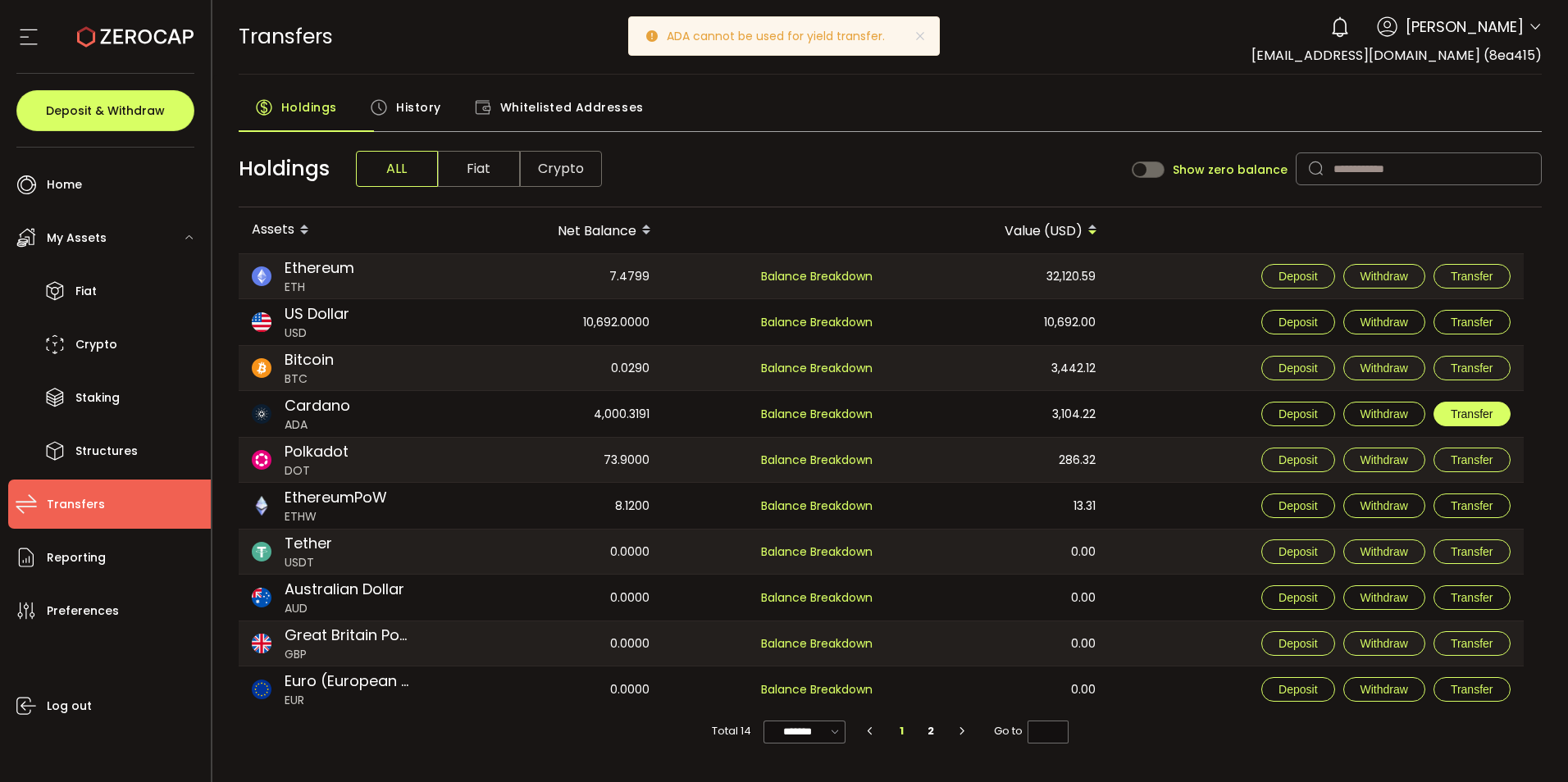
click at [1466, 408] on span "Transfer" at bounding box center [1472, 414] width 42 height 13
click at [927, 38] on icon at bounding box center [921, 36] width 13 height 13
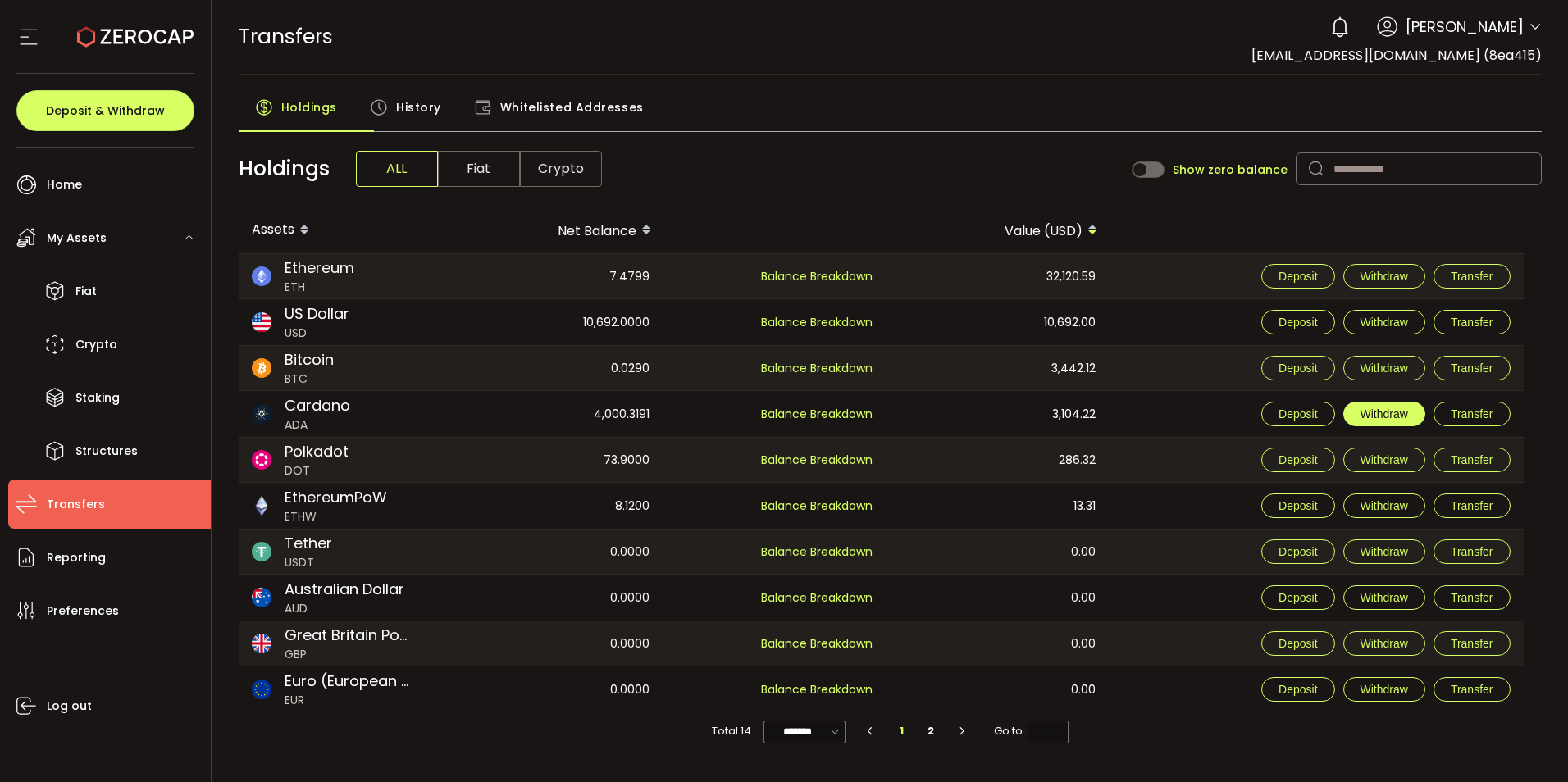
click at [1367, 410] on span "Withdraw" at bounding box center [1384, 414] width 48 height 13
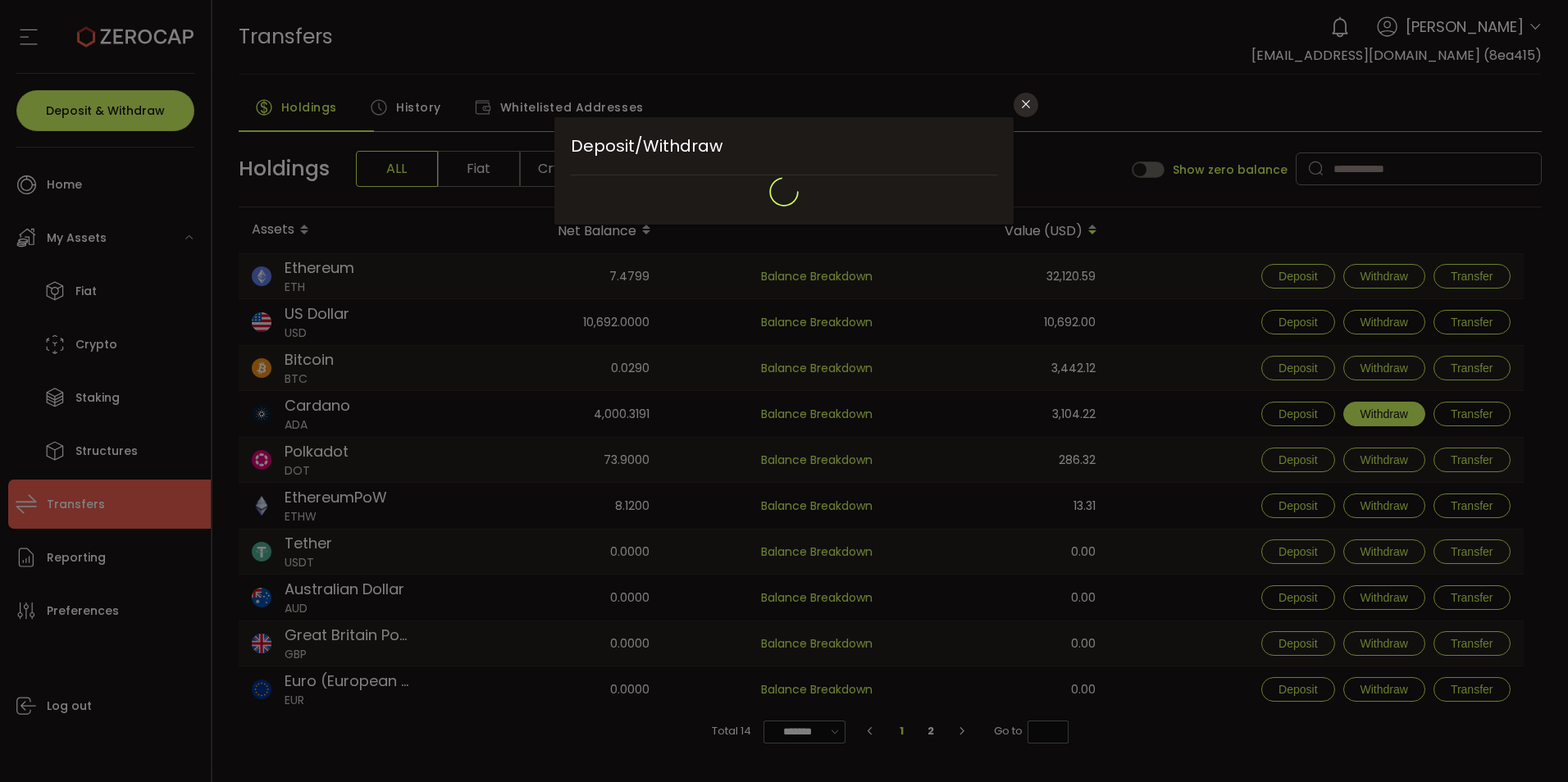
type input "**********"
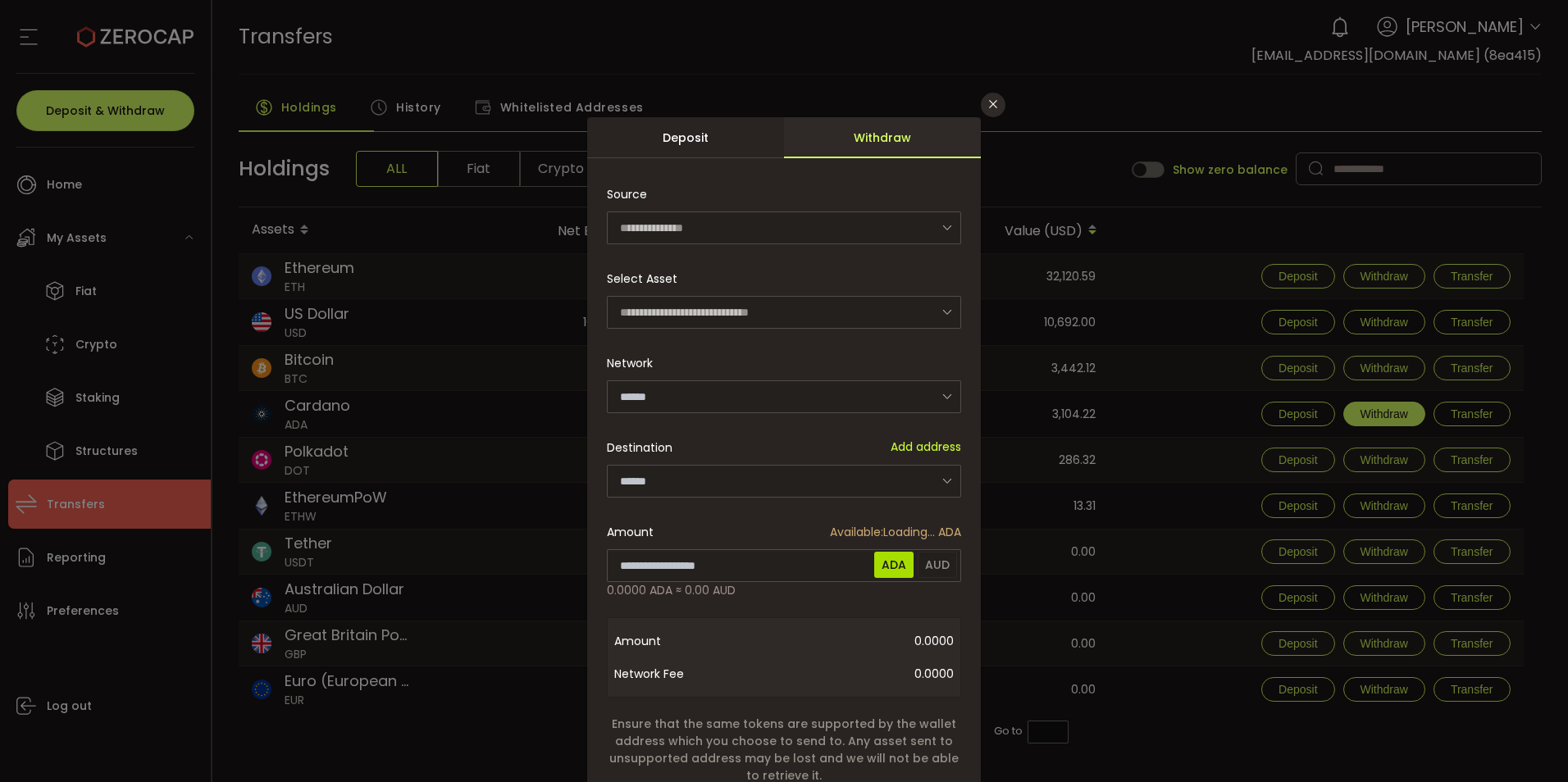
type input "**********"
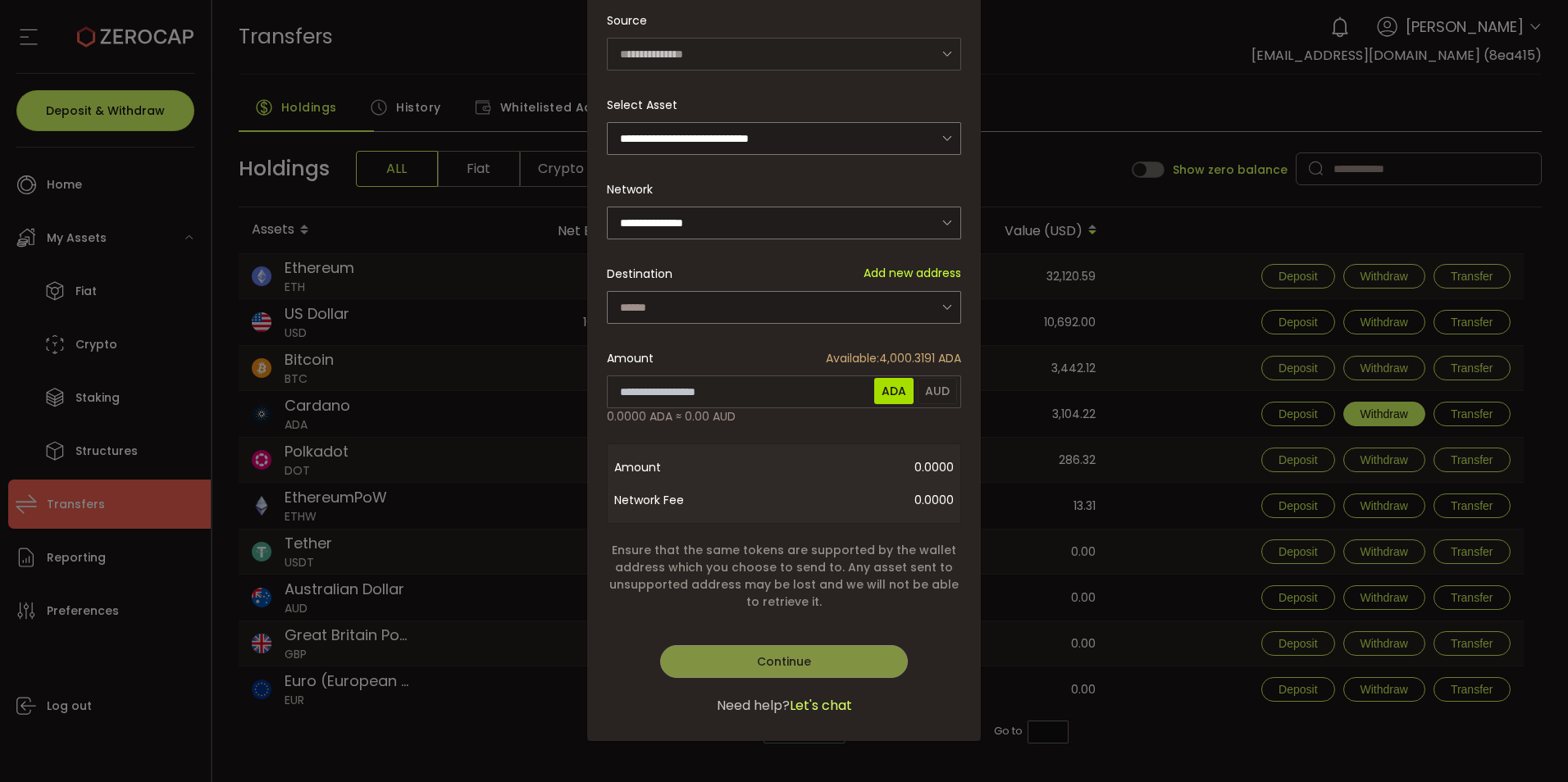
scroll to position [328, 0]
click at [957, 290] on icon "dialog" at bounding box center [947, 307] width 20 height 33
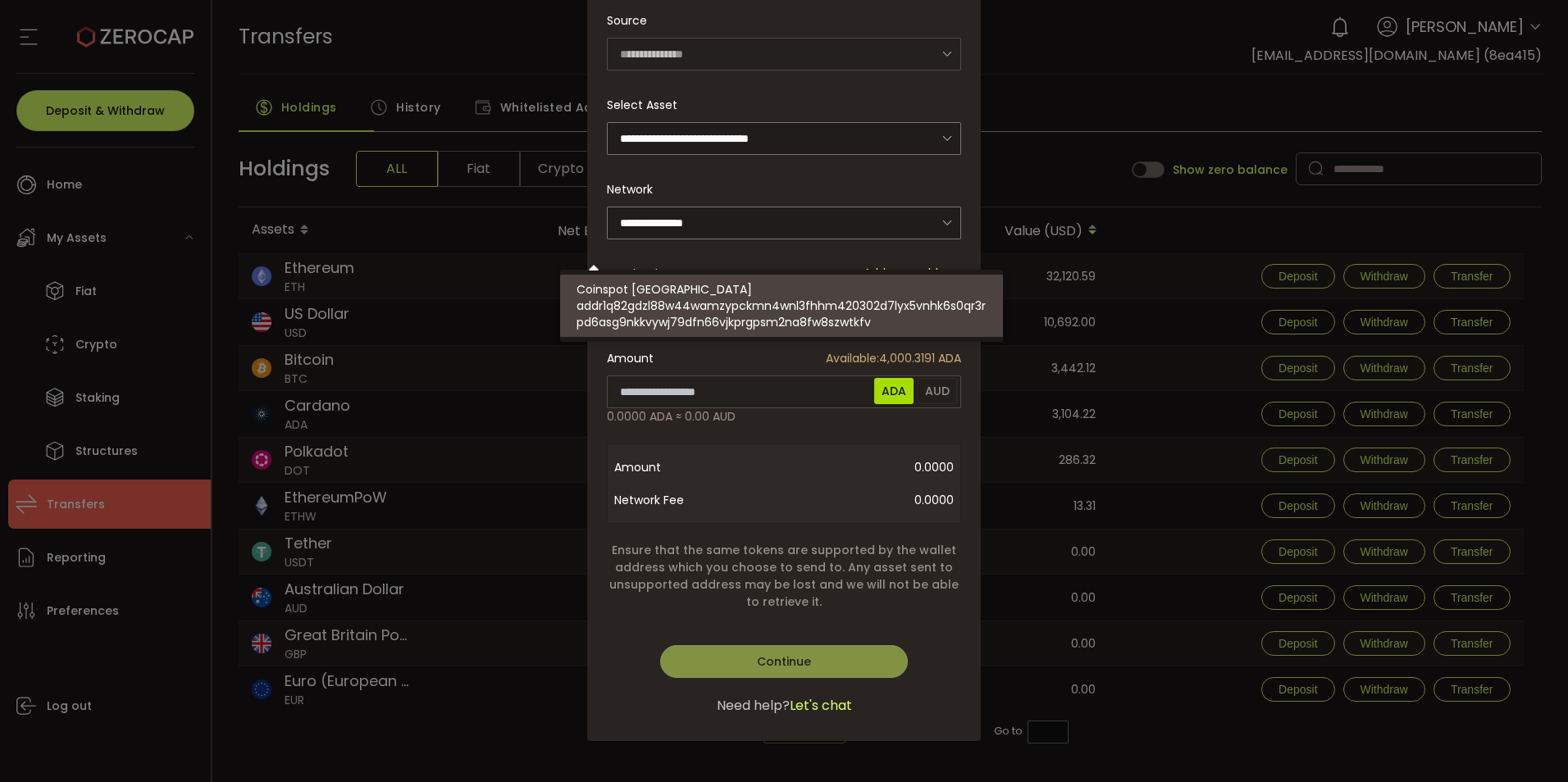
click at [686, 296] on span "Coinspot Australia" at bounding box center [664, 290] width 175 height 17
type input "**********"
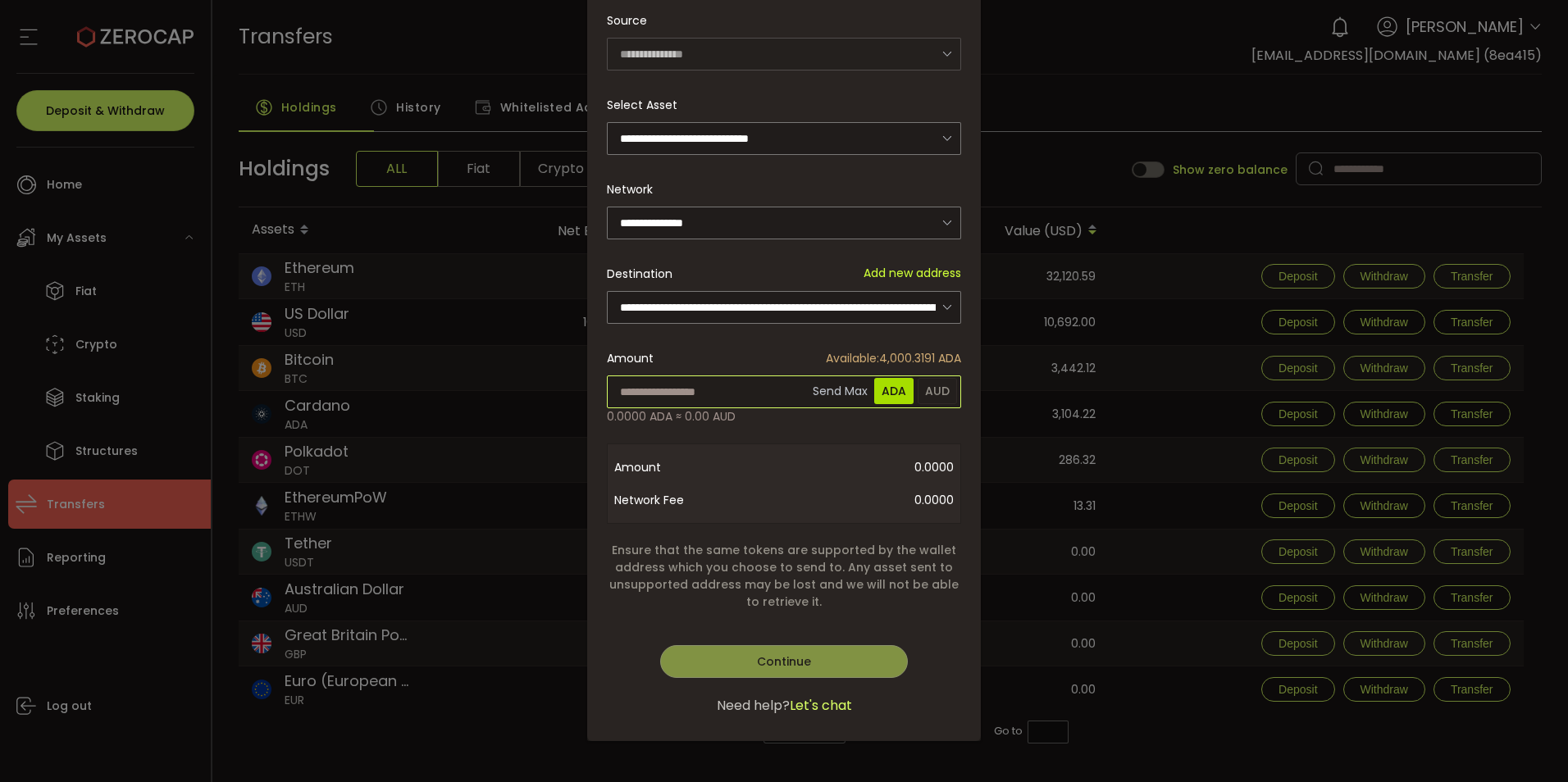
click at [707, 375] on input "dialog" at bounding box center [784, 392] width 354 height 33
type input "****"
click at [766, 651] on div "**********" at bounding box center [784, 342] width 394 height 798
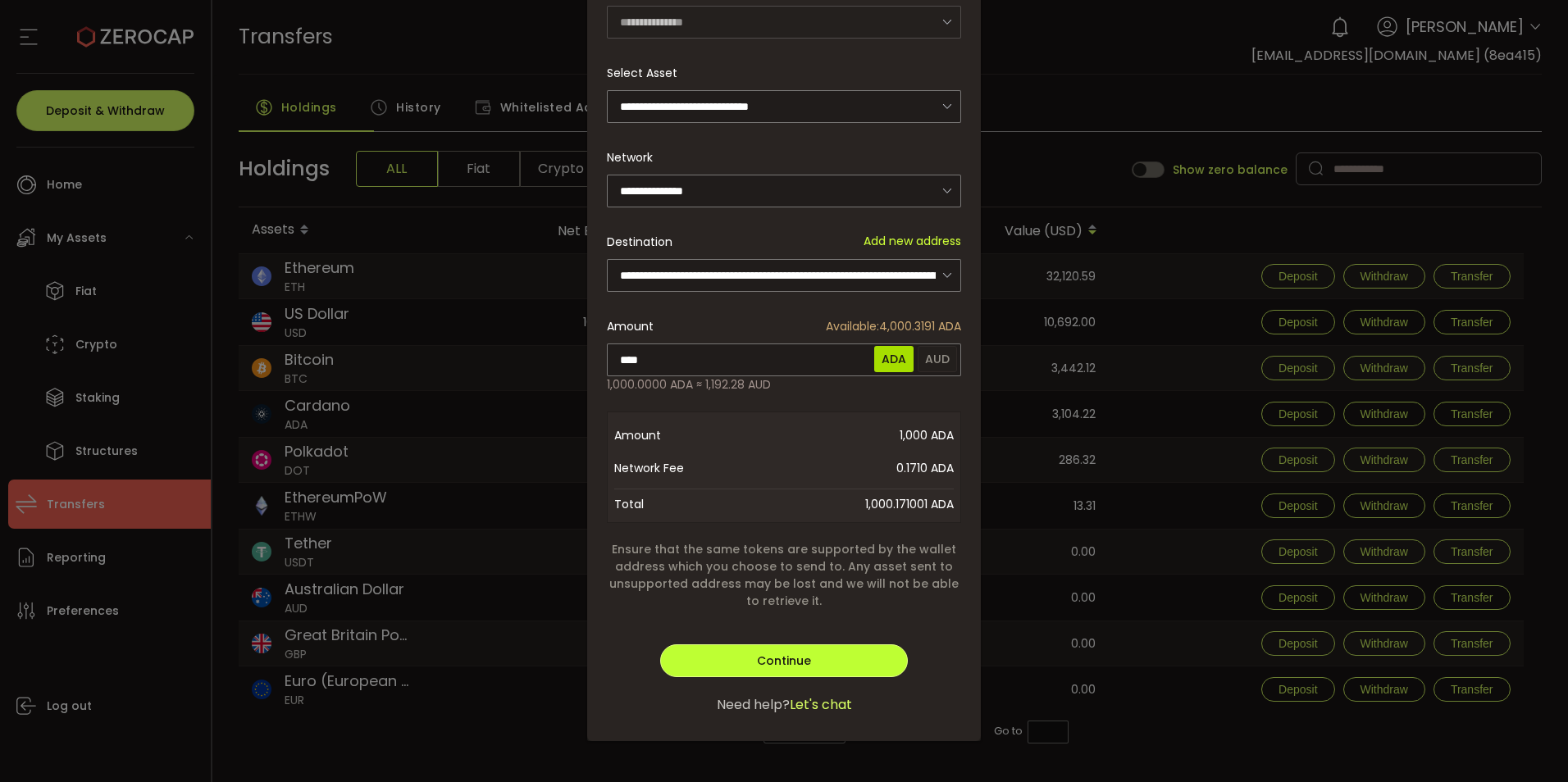
click at [793, 669] on span "Continue" at bounding box center [784, 661] width 54 height 17
click at [776, 669] on span "Verify" at bounding box center [783, 661] width 34 height 17
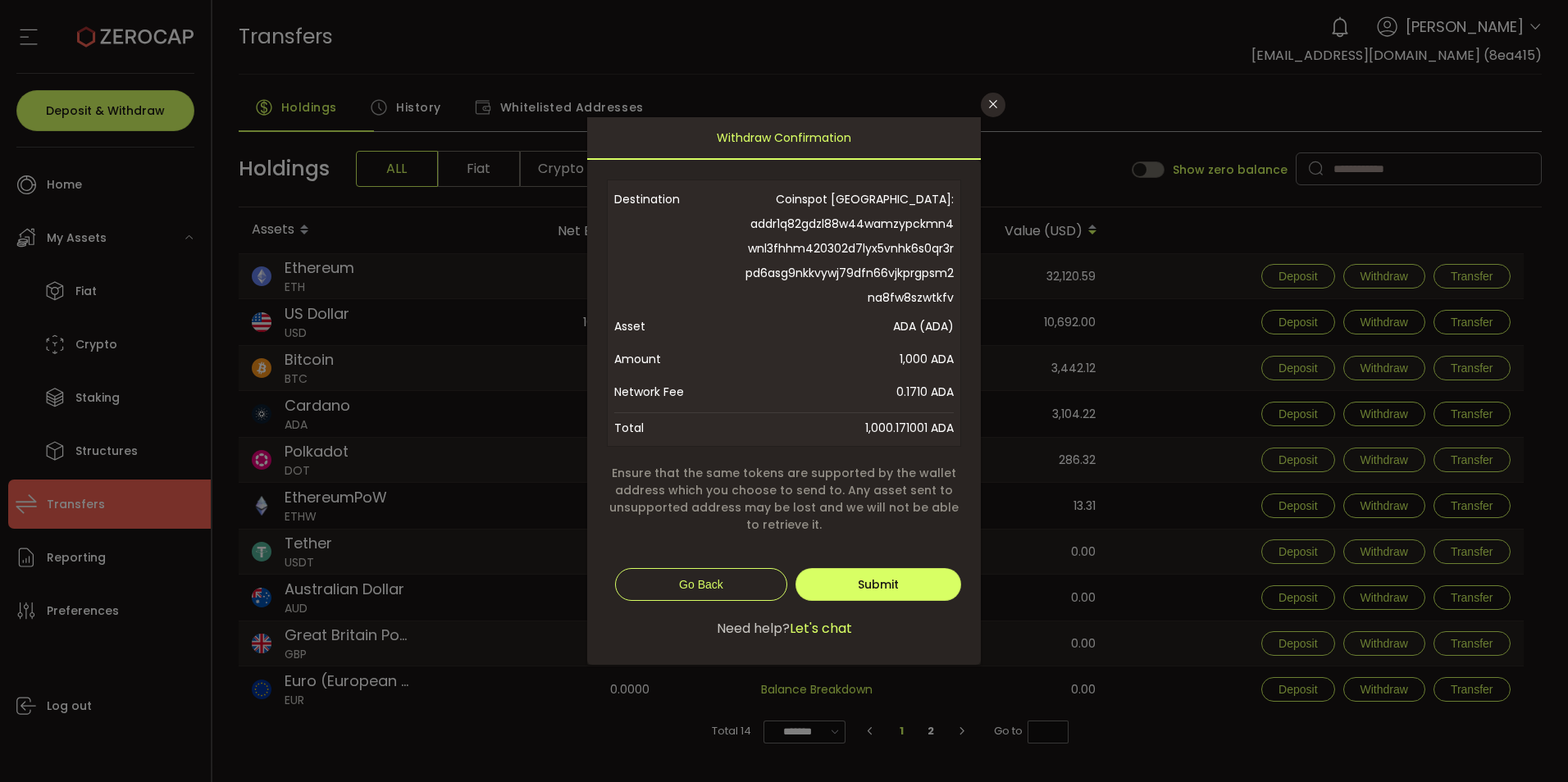
scroll to position [0, 0]
click at [899, 593] on span "Submit" at bounding box center [878, 585] width 41 height 17
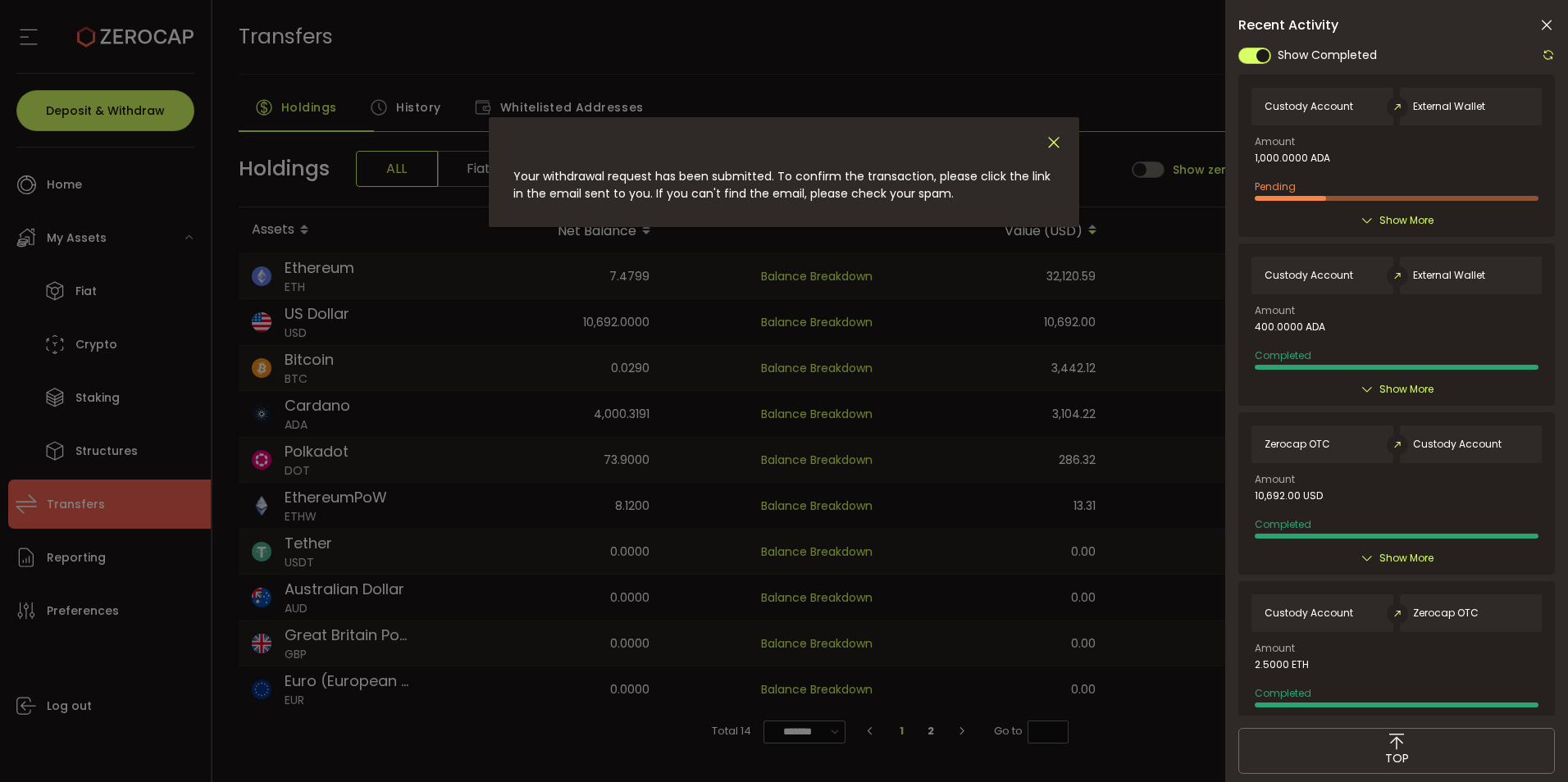
click at [1063, 143] on icon "Close" at bounding box center [1054, 143] width 18 height 18
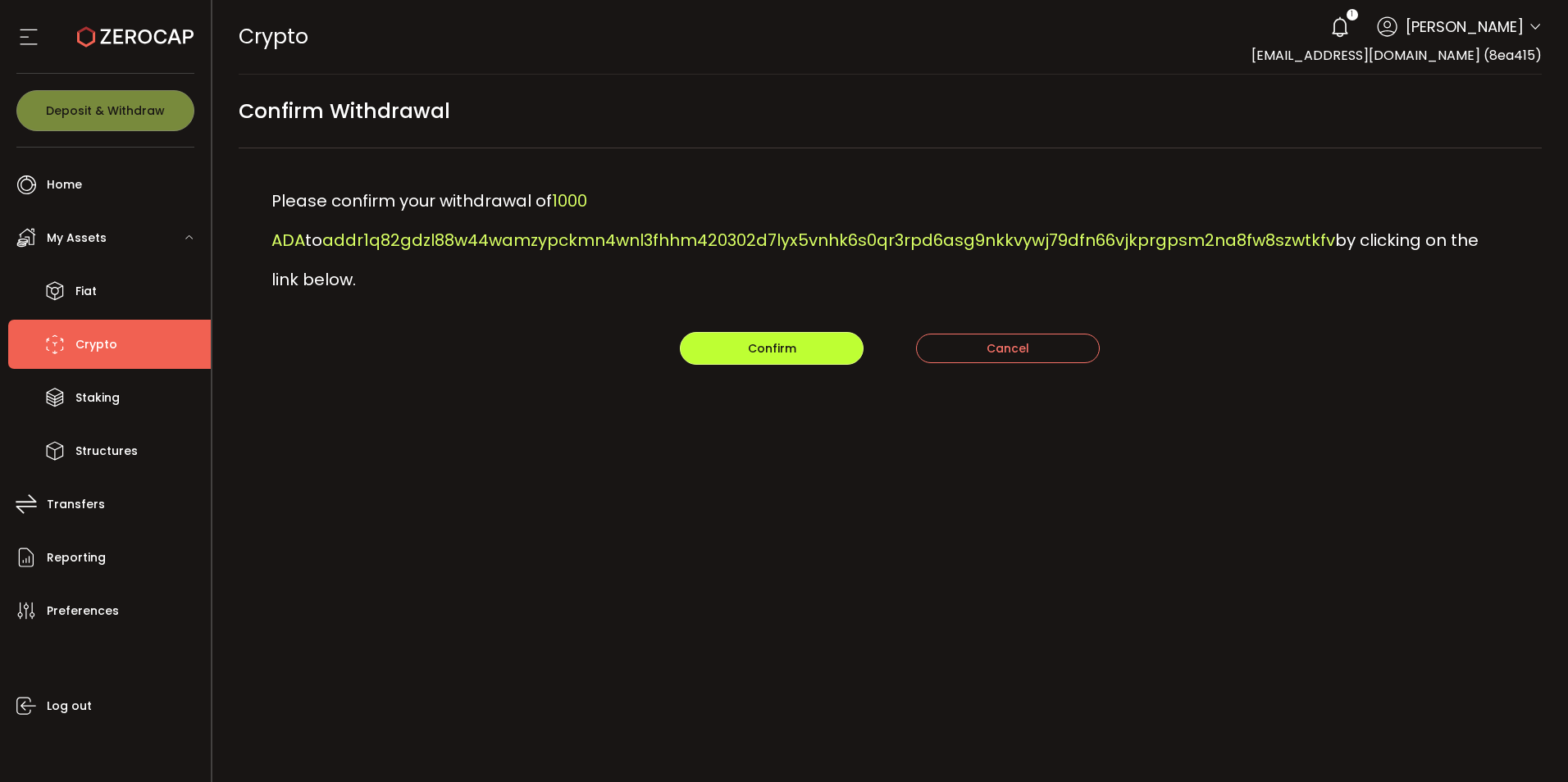
click at [748, 357] on span "Confirm" at bounding box center [772, 349] width 48 height 17
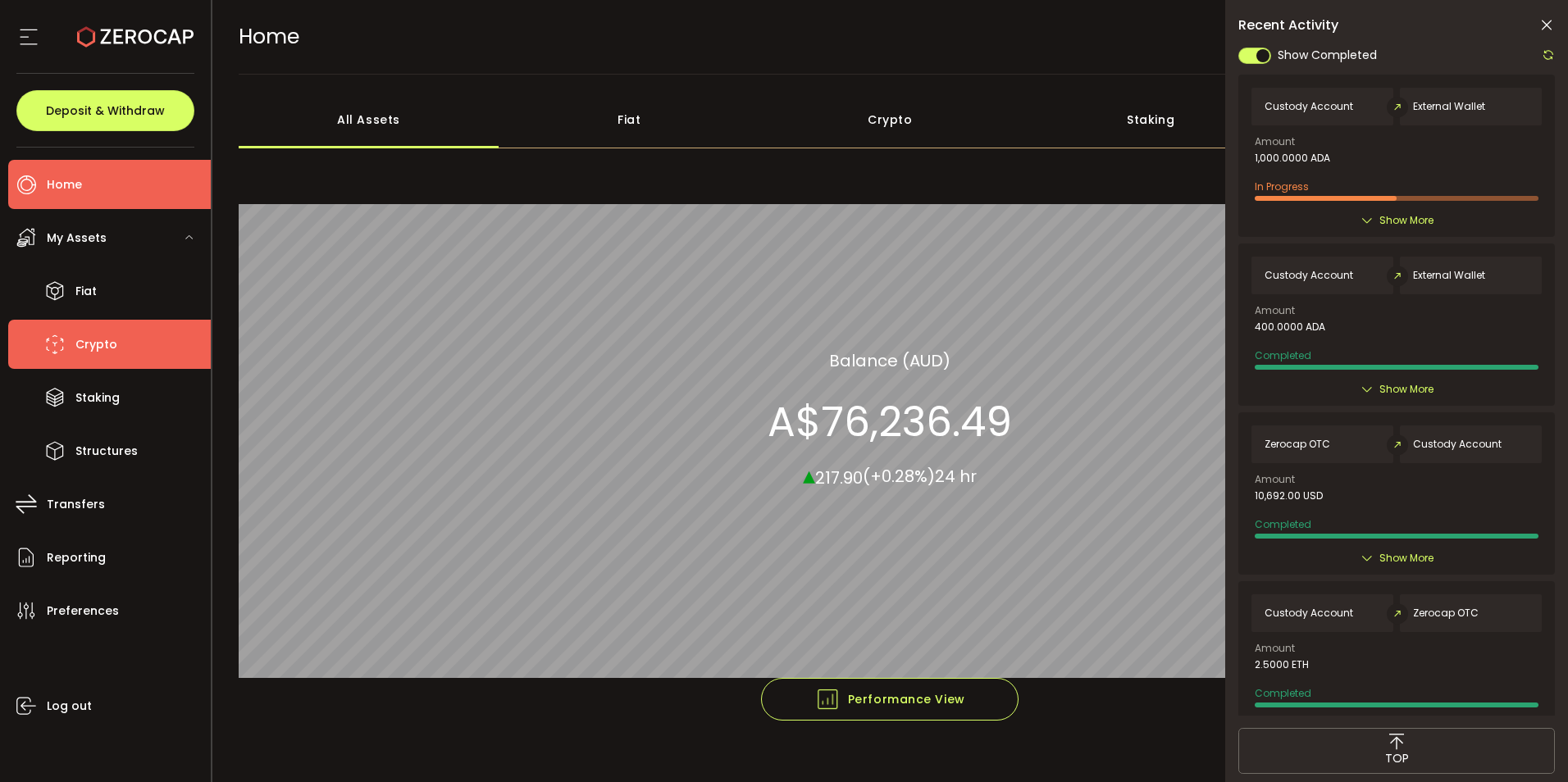
click at [102, 357] on span "Crypto" at bounding box center [96, 345] width 42 height 24
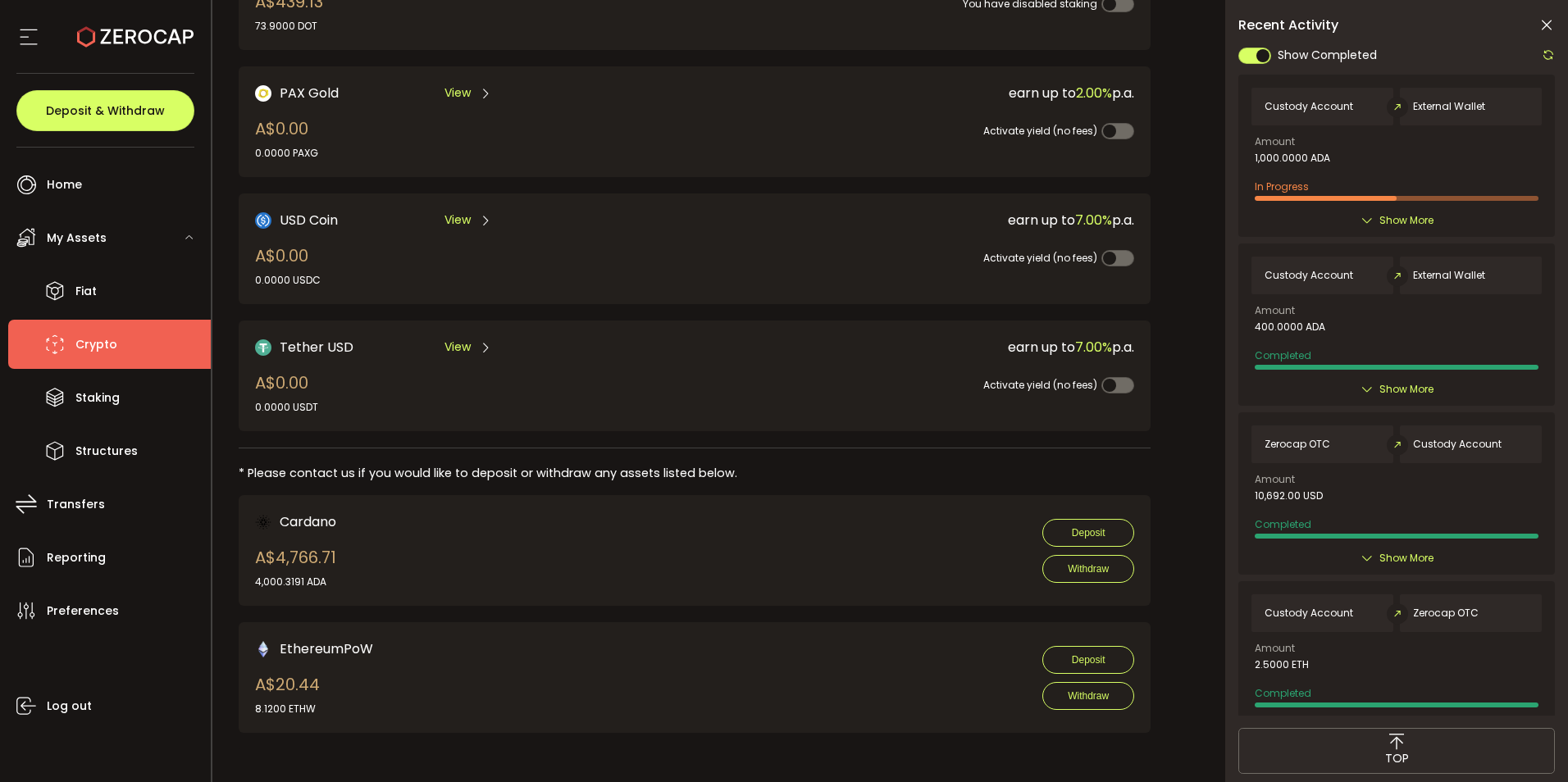
scroll to position [749, 0]
click at [1550, 56] on icon at bounding box center [1549, 54] width 13 height 13
click at [1547, 56] on icon at bounding box center [1549, 54] width 13 height 13
click at [1544, 59] on icon at bounding box center [1549, 54] width 13 height 13
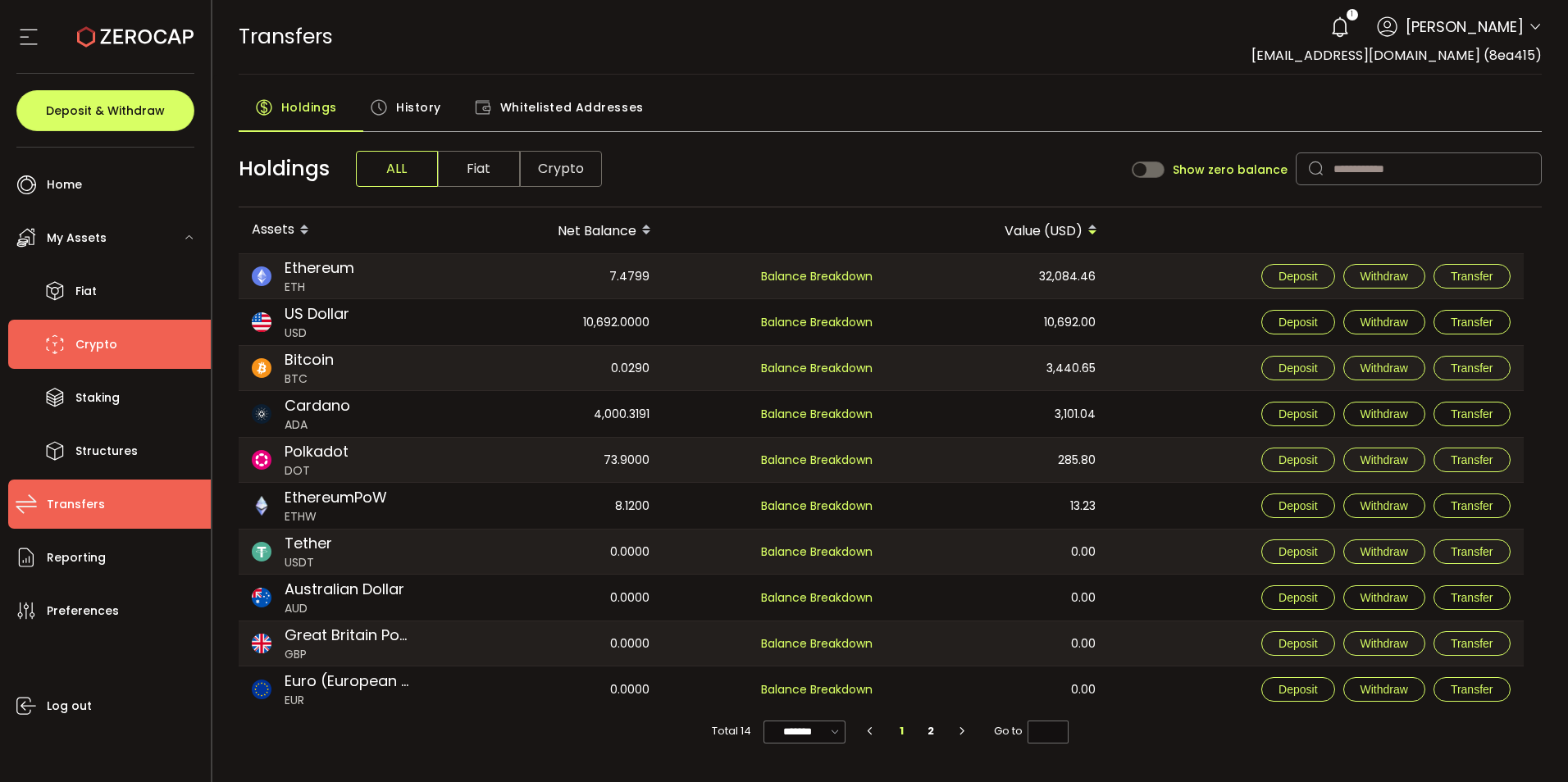
click at [85, 352] on span "Crypto" at bounding box center [96, 345] width 42 height 24
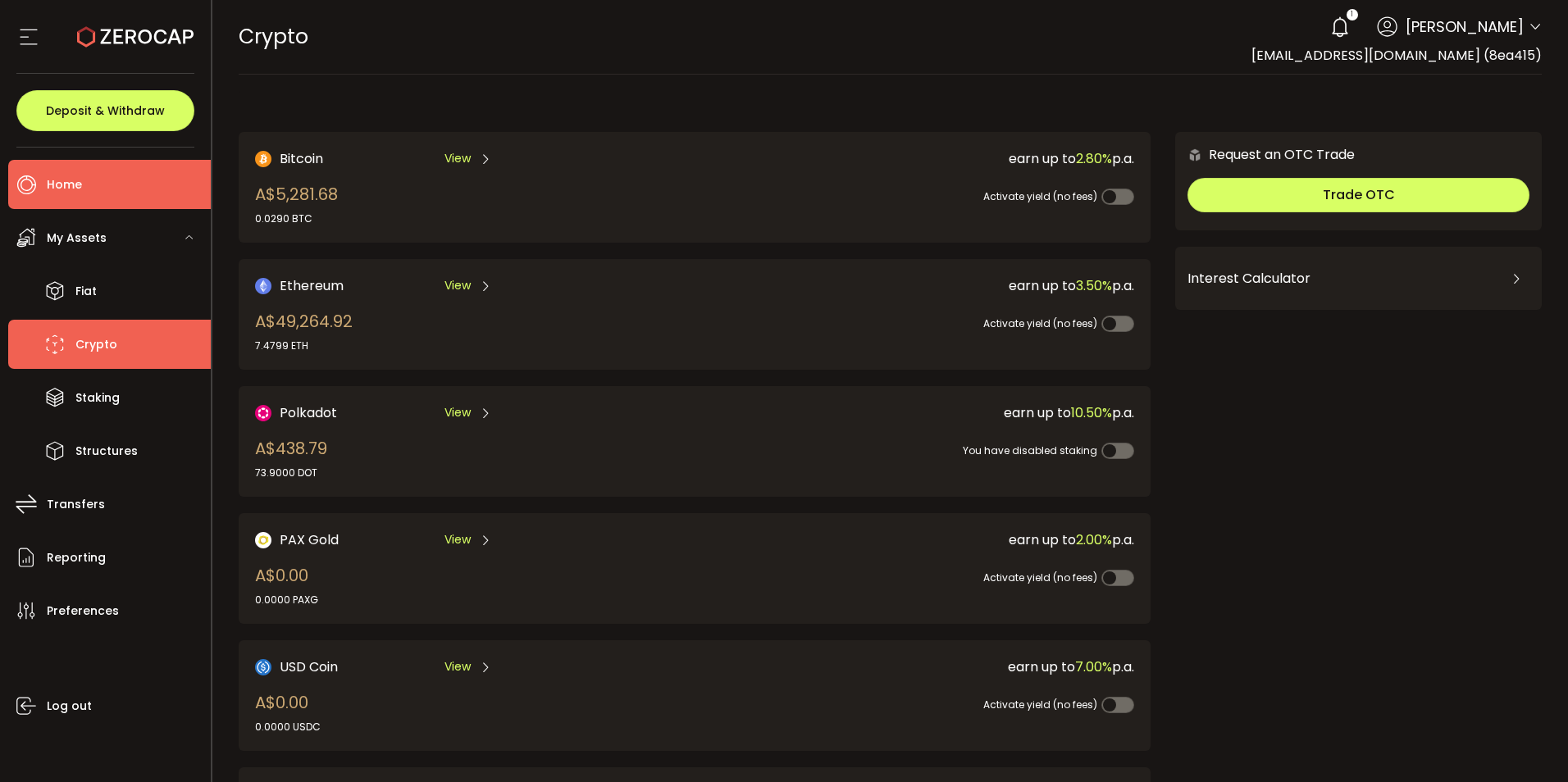
click at [66, 183] on span "Home" at bounding box center [65, 185] width 35 height 24
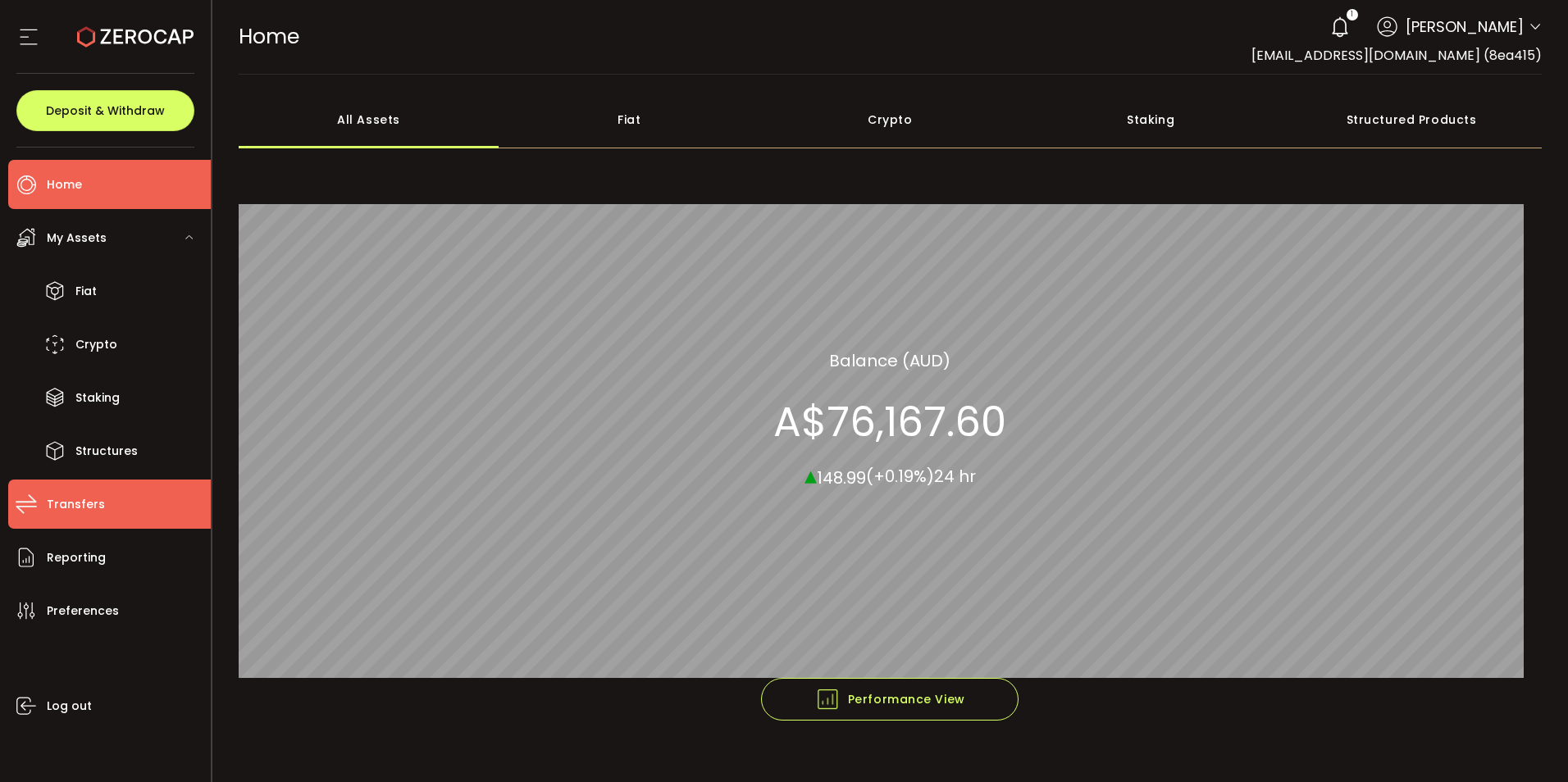
click at [75, 516] on span "Transfers" at bounding box center [76, 504] width 58 height 24
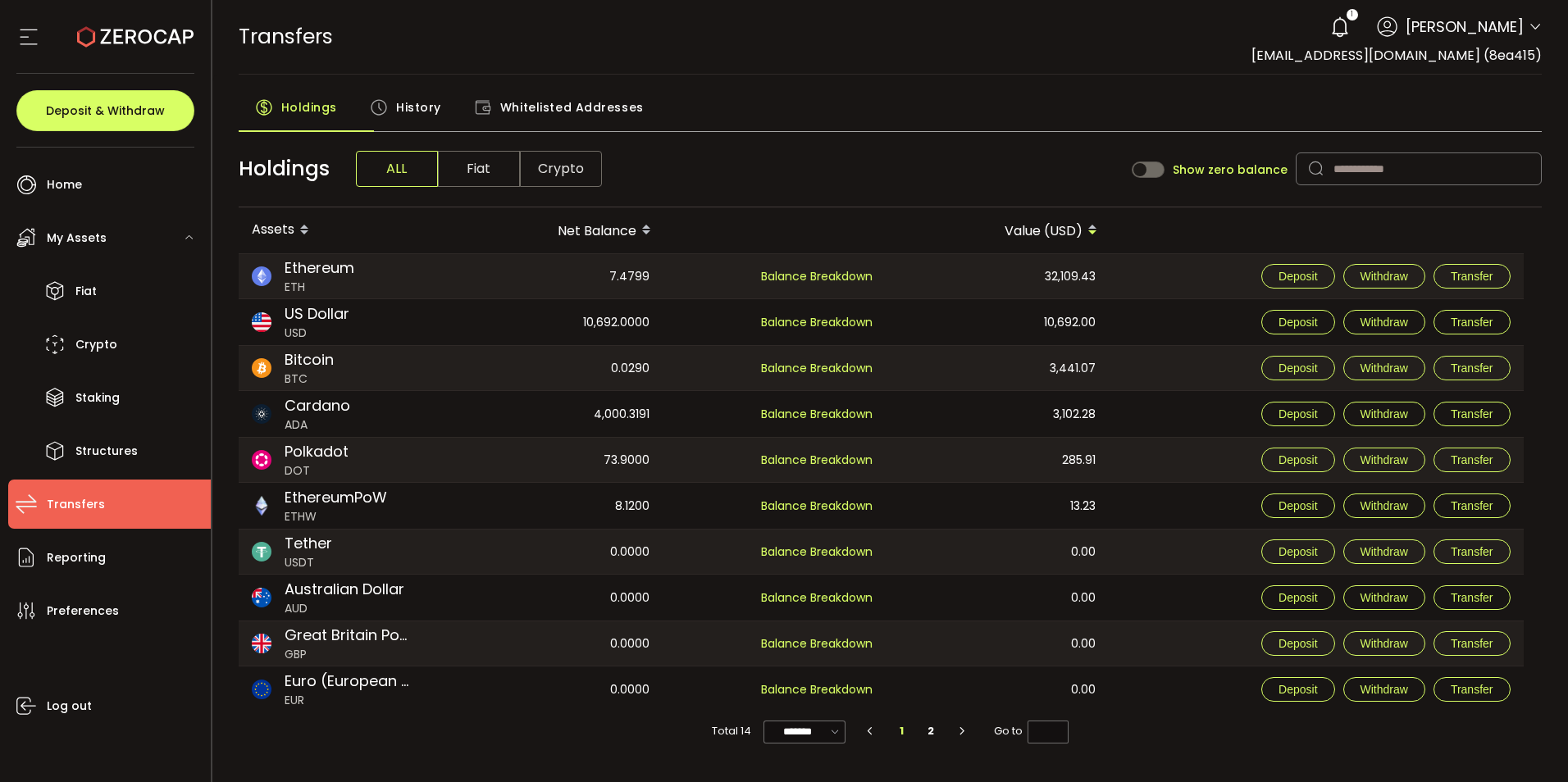
click at [602, 187] on span "Crypto" at bounding box center [561, 169] width 82 height 36
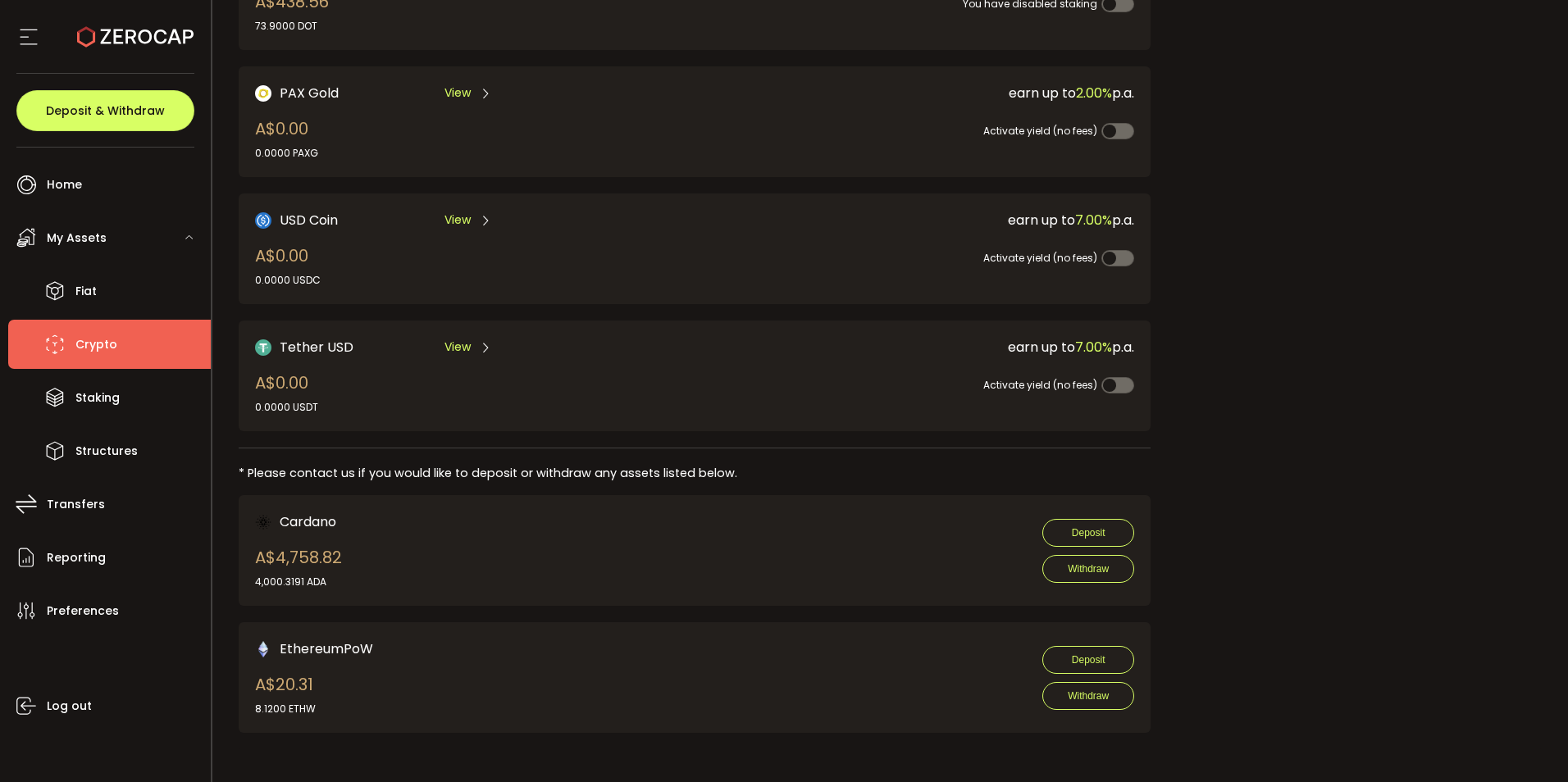
scroll to position [738, 0]
click at [642, 512] on div "Cardano A$4,758.82 4,000.3191 ADA Deposit Withdraw" at bounding box center [695, 551] width 880 height 77
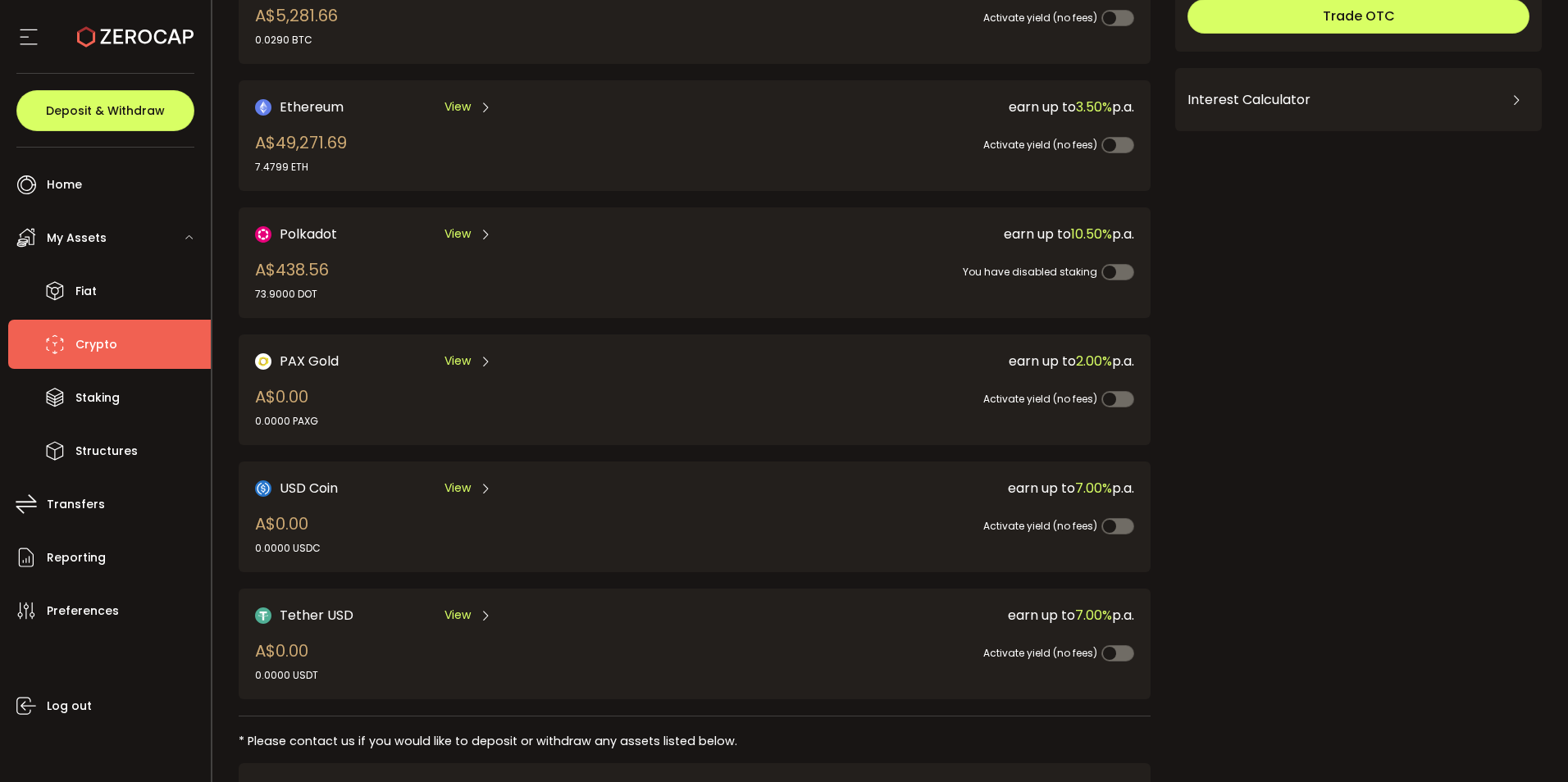
scroll to position [164, 0]
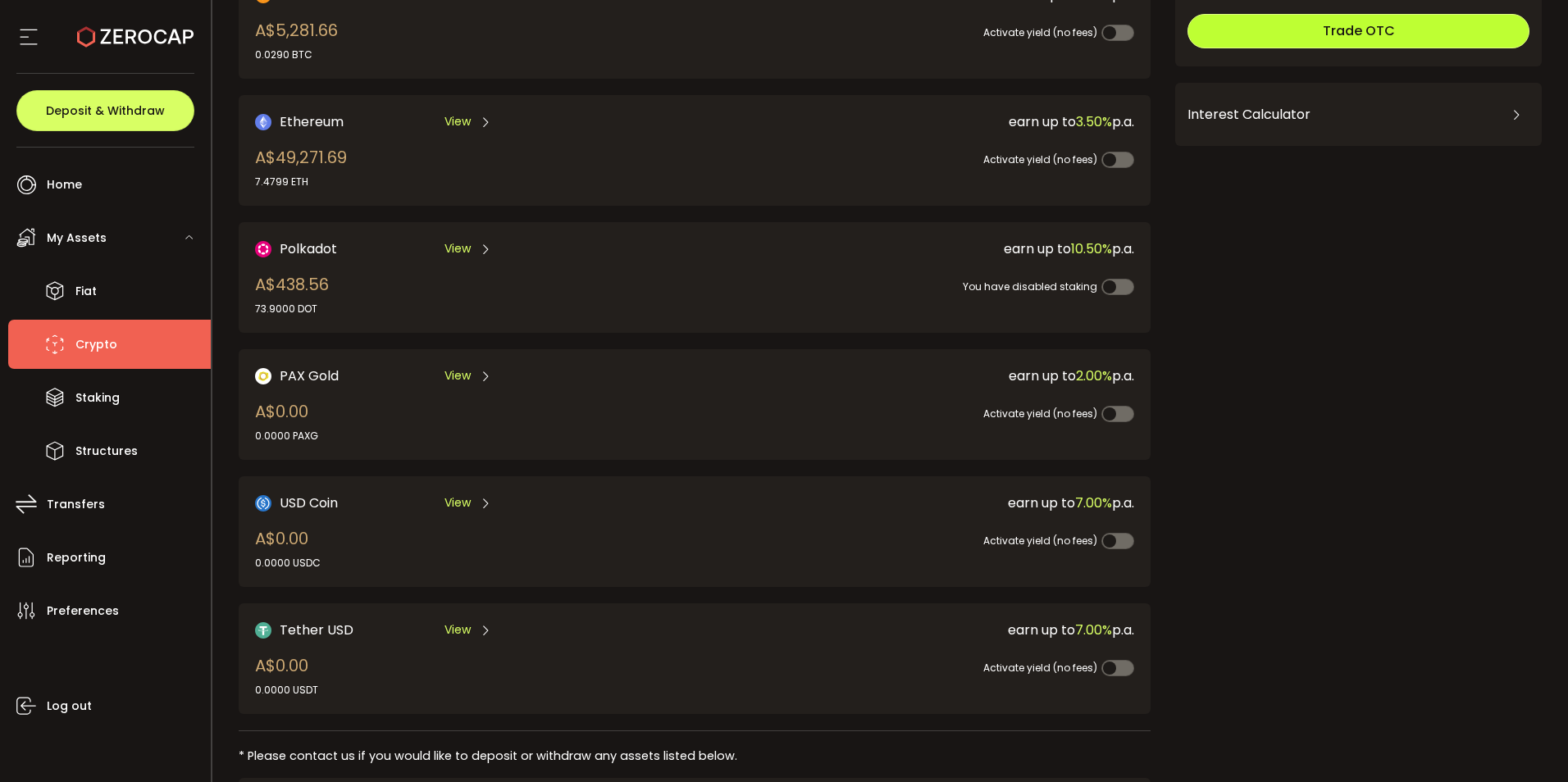
click at [1431, 48] on button "Trade OTC" at bounding box center [1359, 30] width 342 height 34
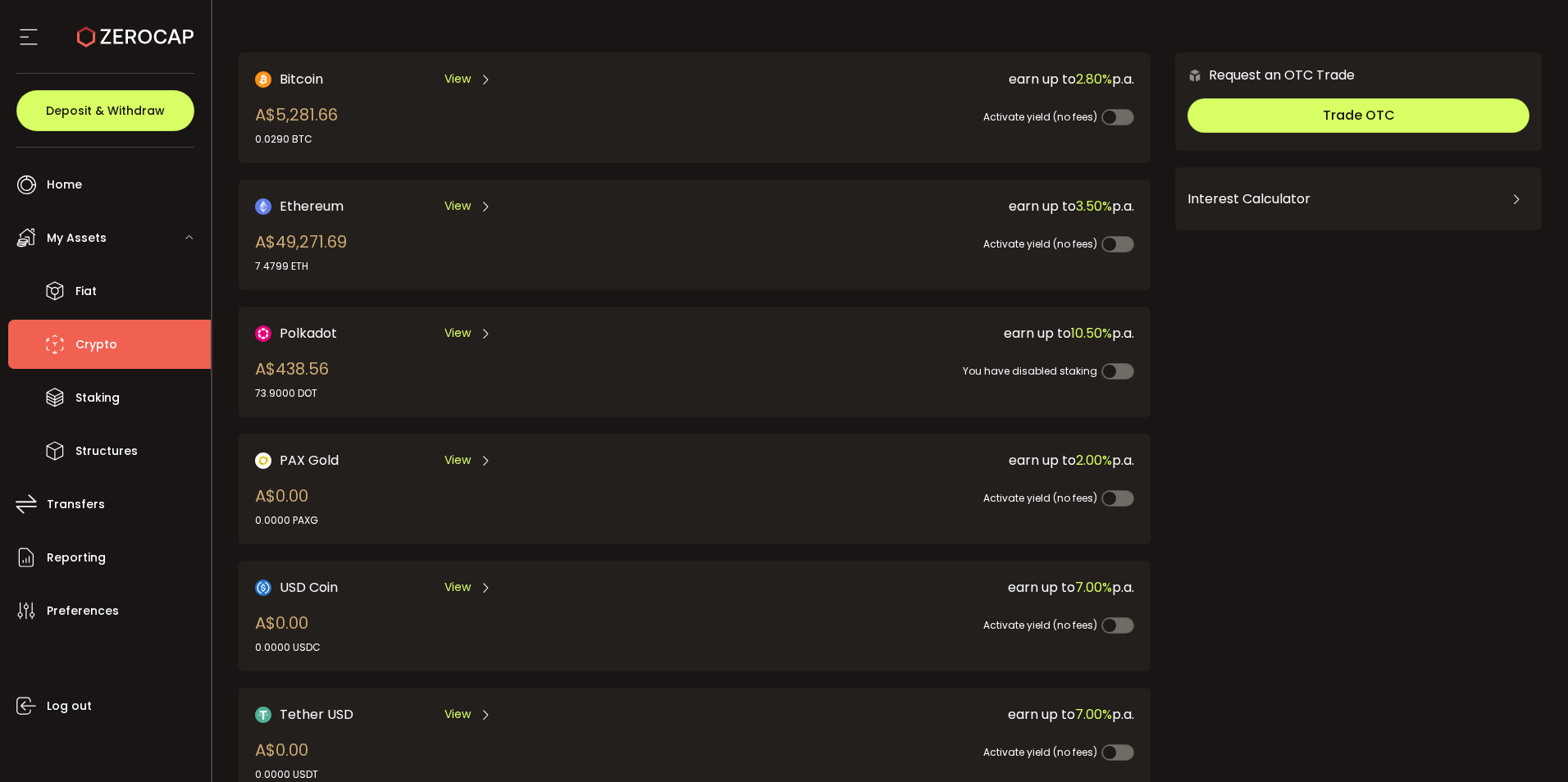
scroll to position [0, 0]
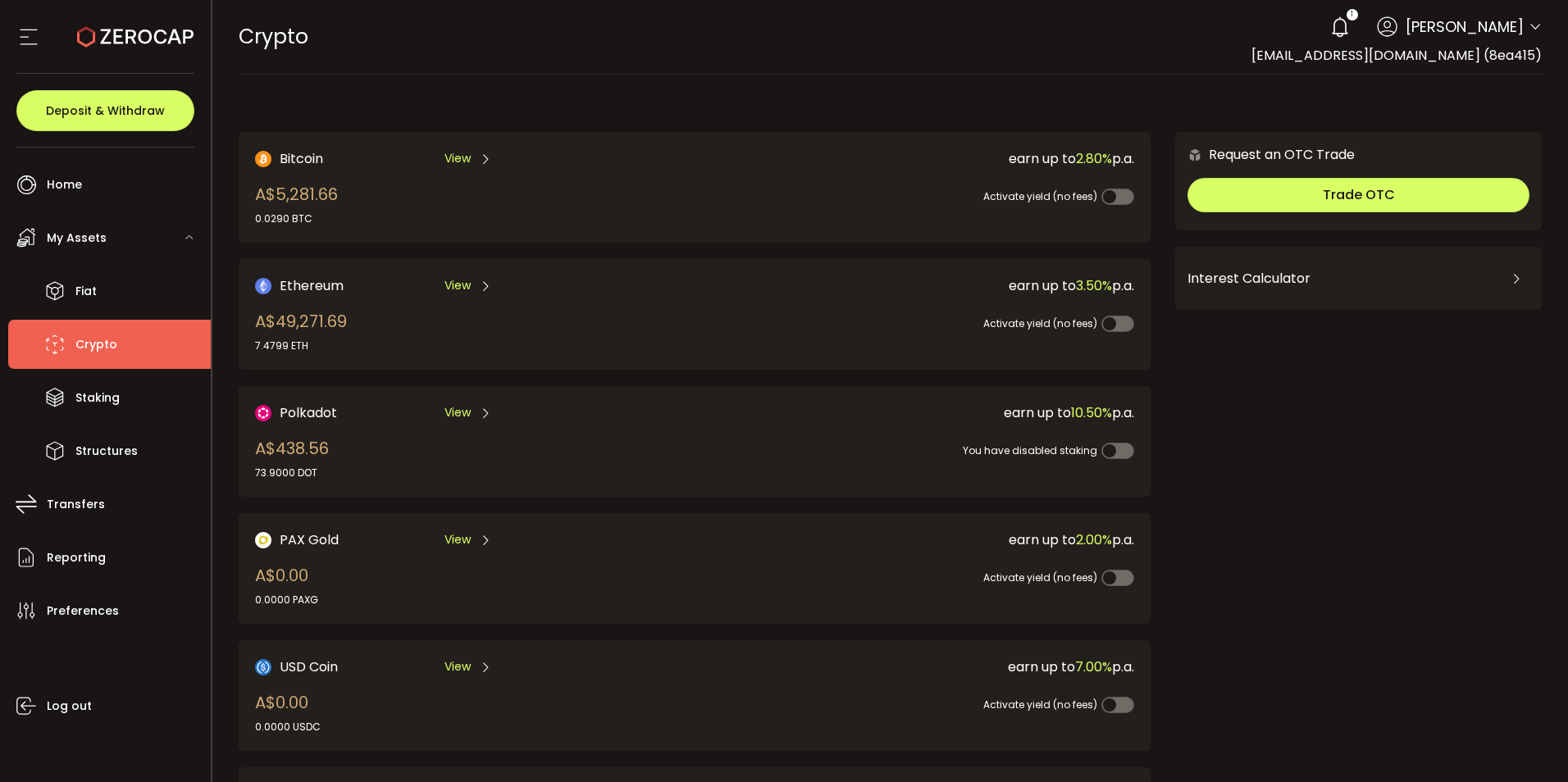
click at [93, 341] on li "Crypto" at bounding box center [110, 344] width 203 height 49
click at [90, 242] on span "My Assets" at bounding box center [77, 238] width 60 height 24
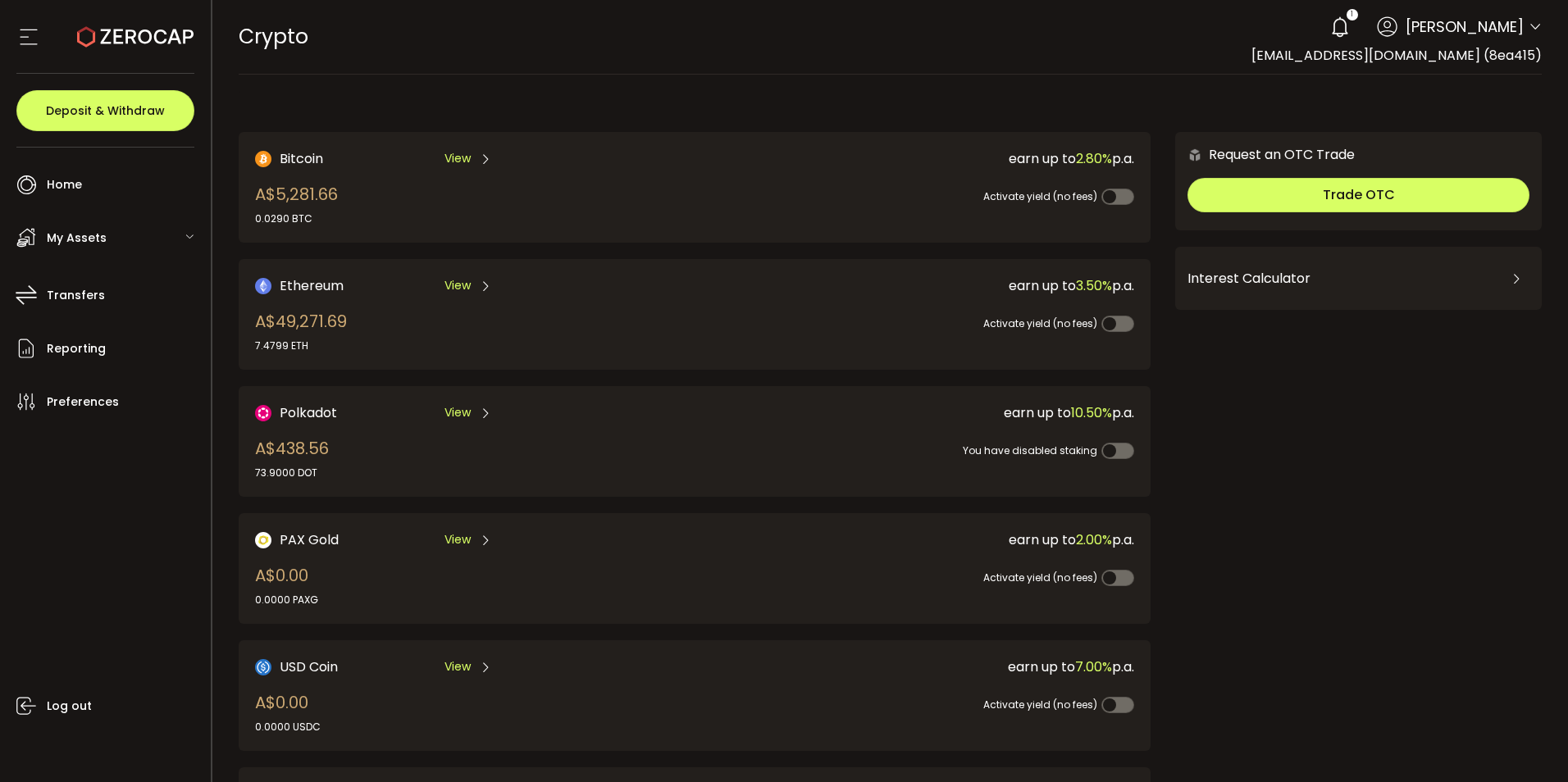
click at [103, 245] on span "My Assets" at bounding box center [77, 238] width 60 height 24
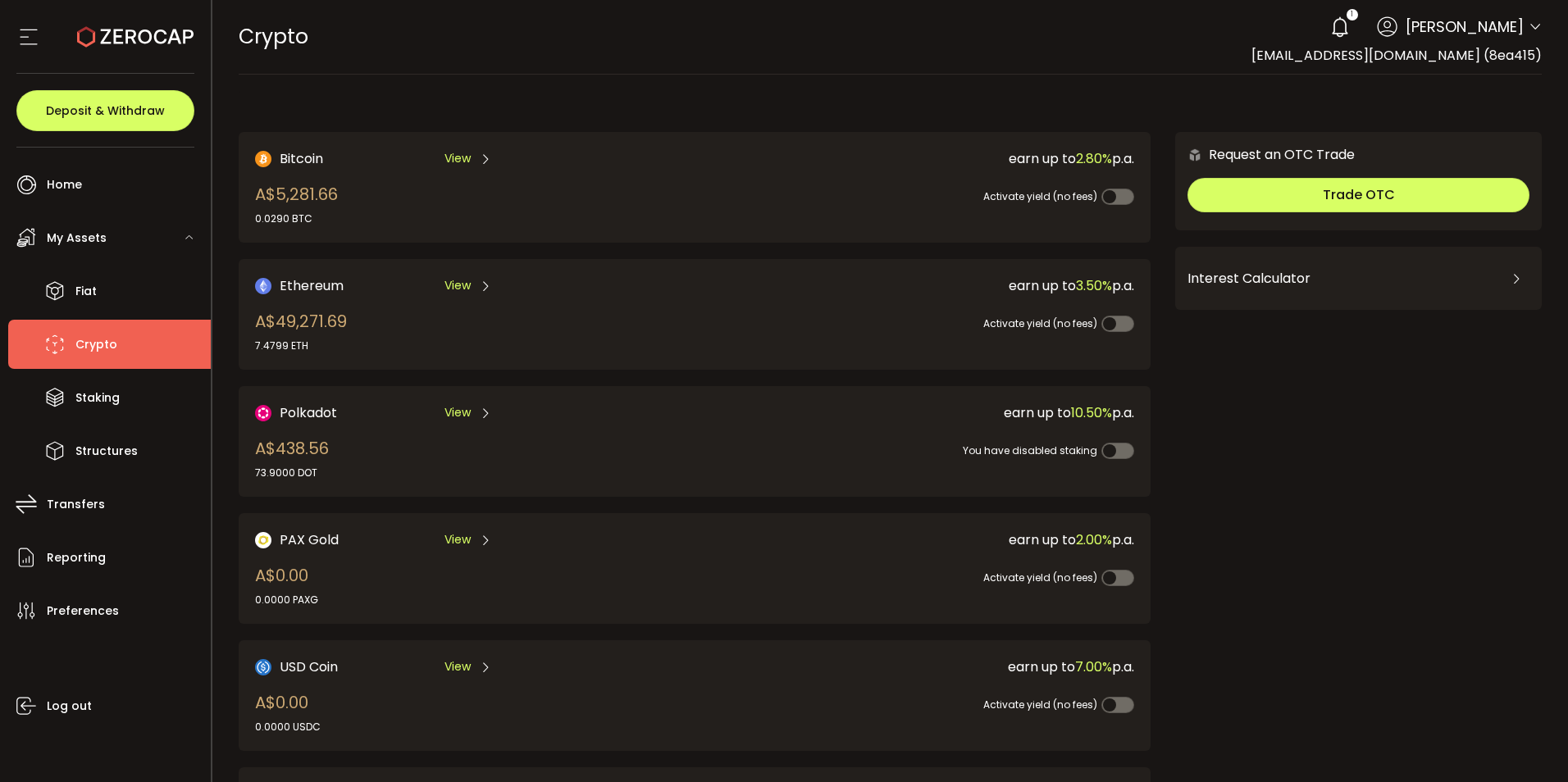
click at [104, 357] on span "Crypto" at bounding box center [96, 345] width 42 height 24
click at [89, 516] on span "Transfers" at bounding box center [76, 504] width 58 height 24
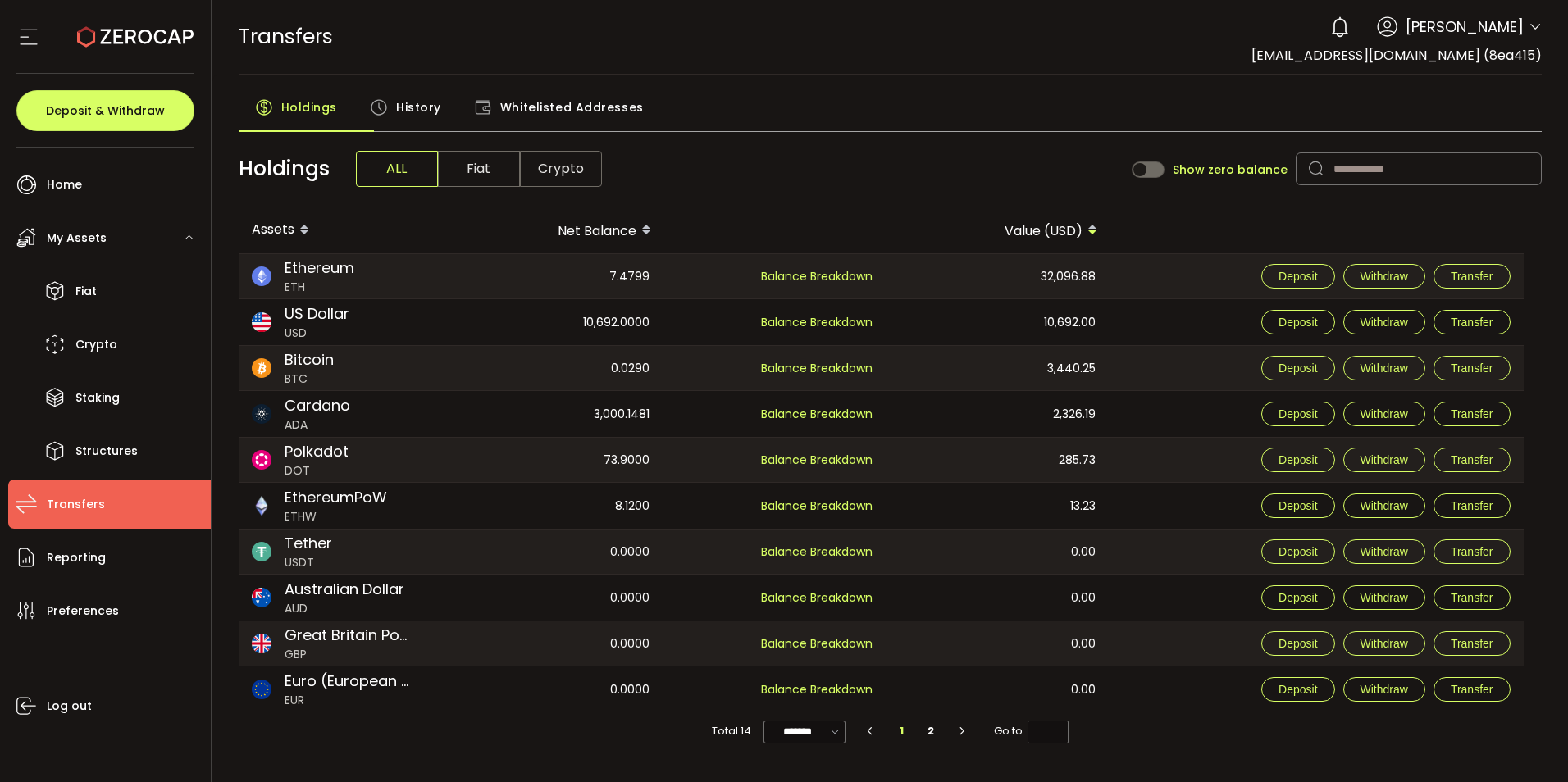
click at [441, 124] on span "History" at bounding box center [419, 108] width 45 height 33
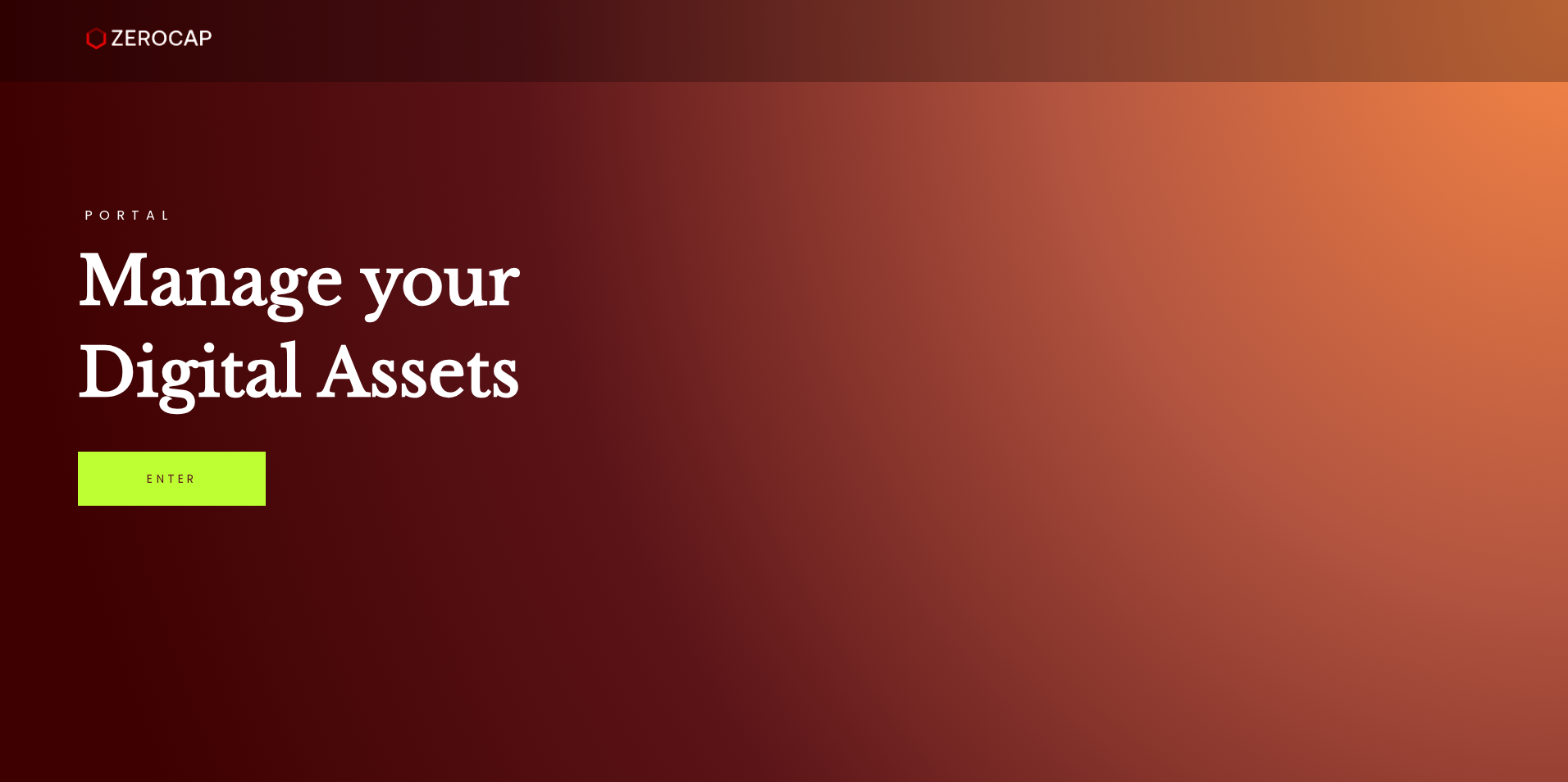
click at [194, 506] on link "Enter" at bounding box center [172, 479] width 188 height 54
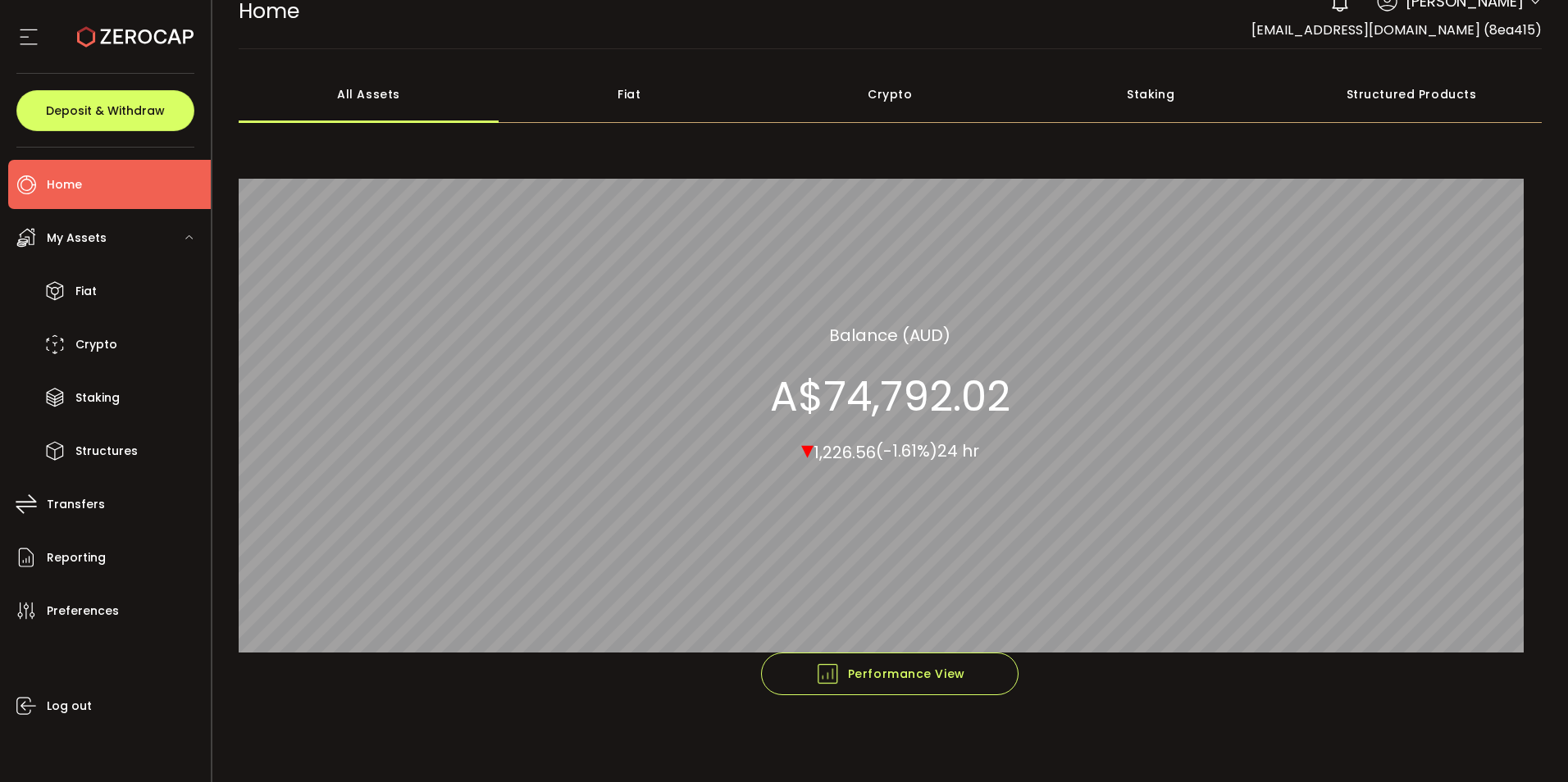
scroll to position [63, 0]
click at [114, 357] on span "Crypto" at bounding box center [96, 345] width 42 height 24
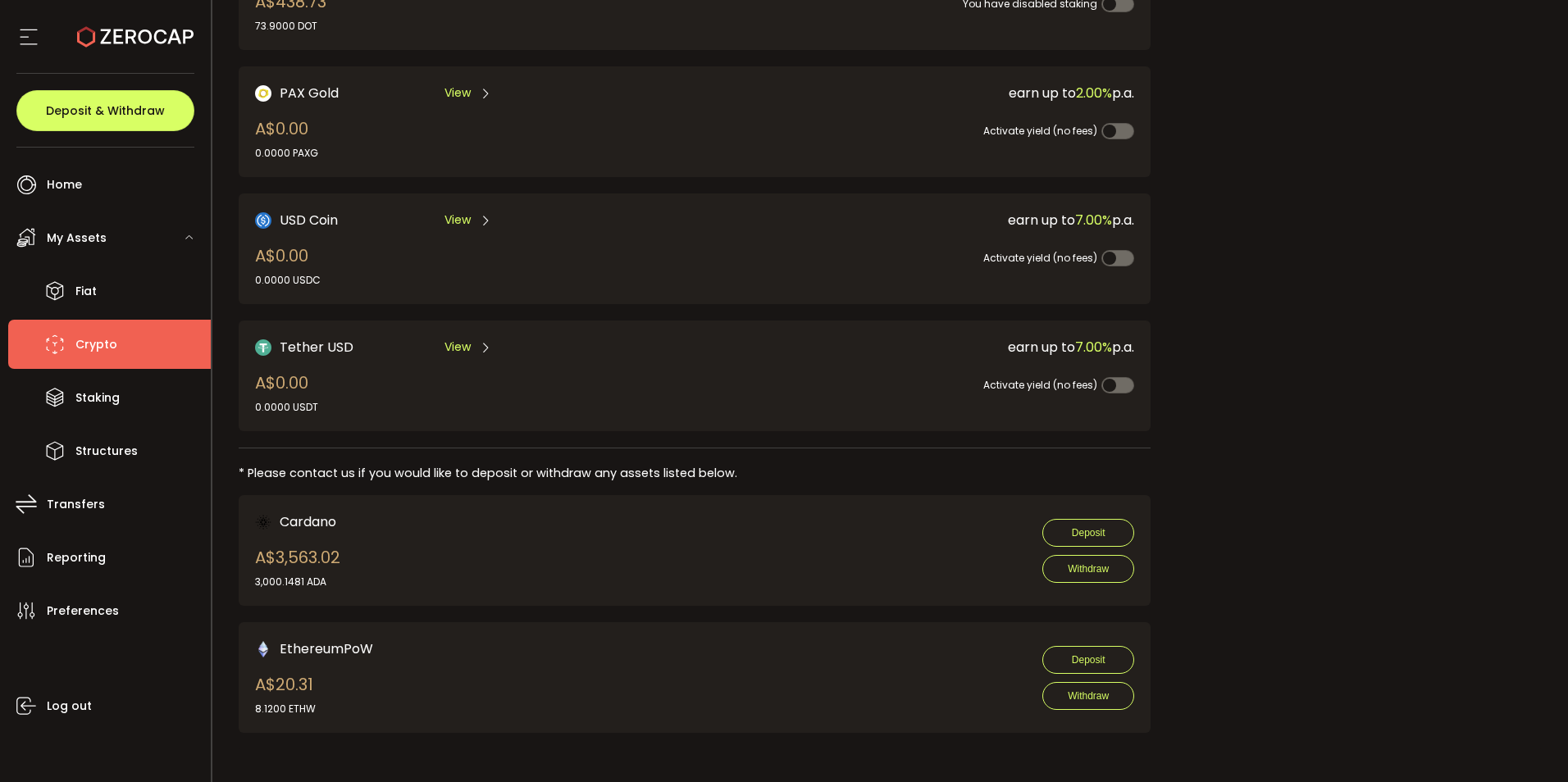
scroll to position [738, 0]
click at [1070, 563] on span "Withdraw" at bounding box center [1088, 569] width 41 height 11
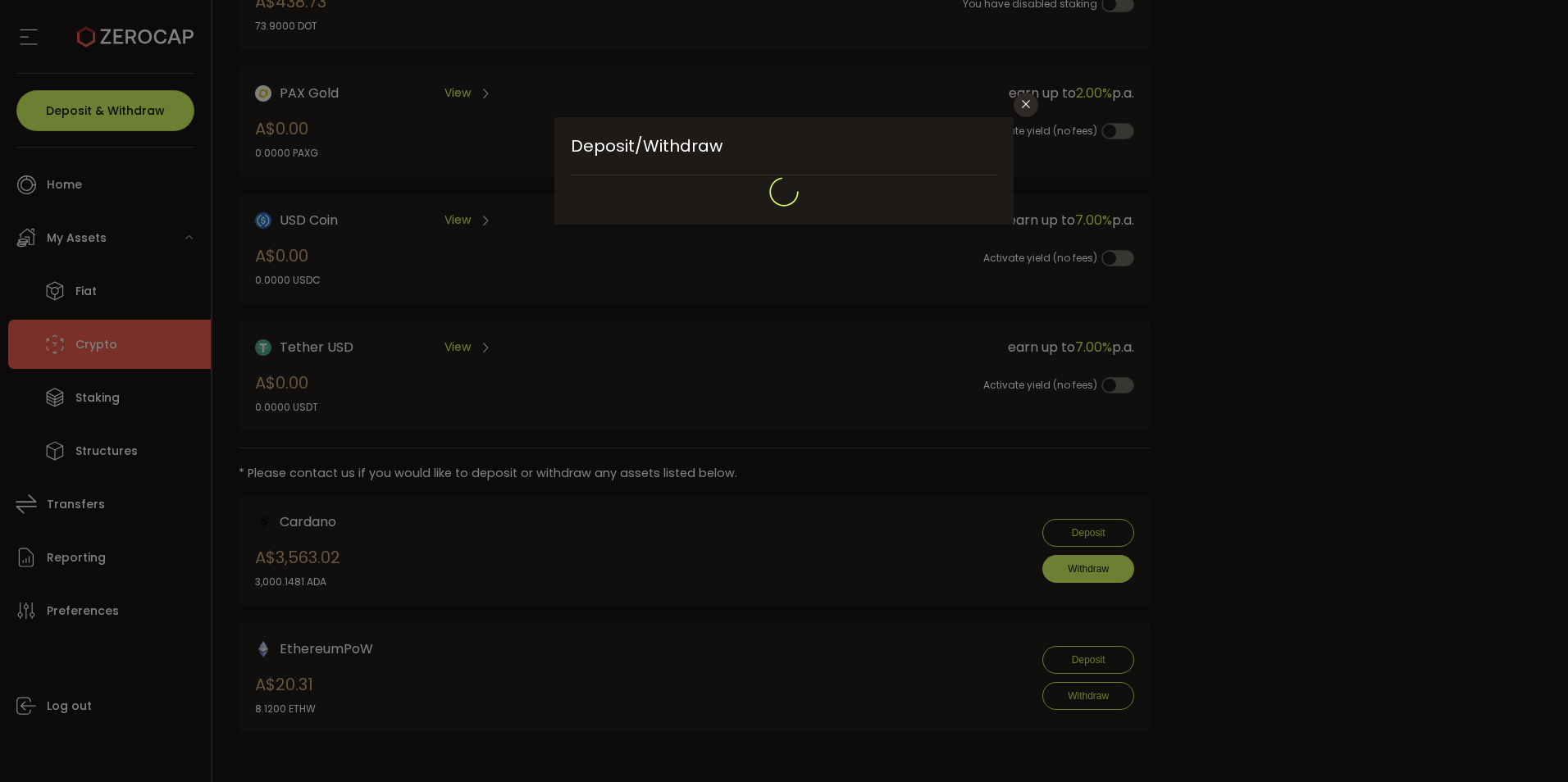
type input "**********"
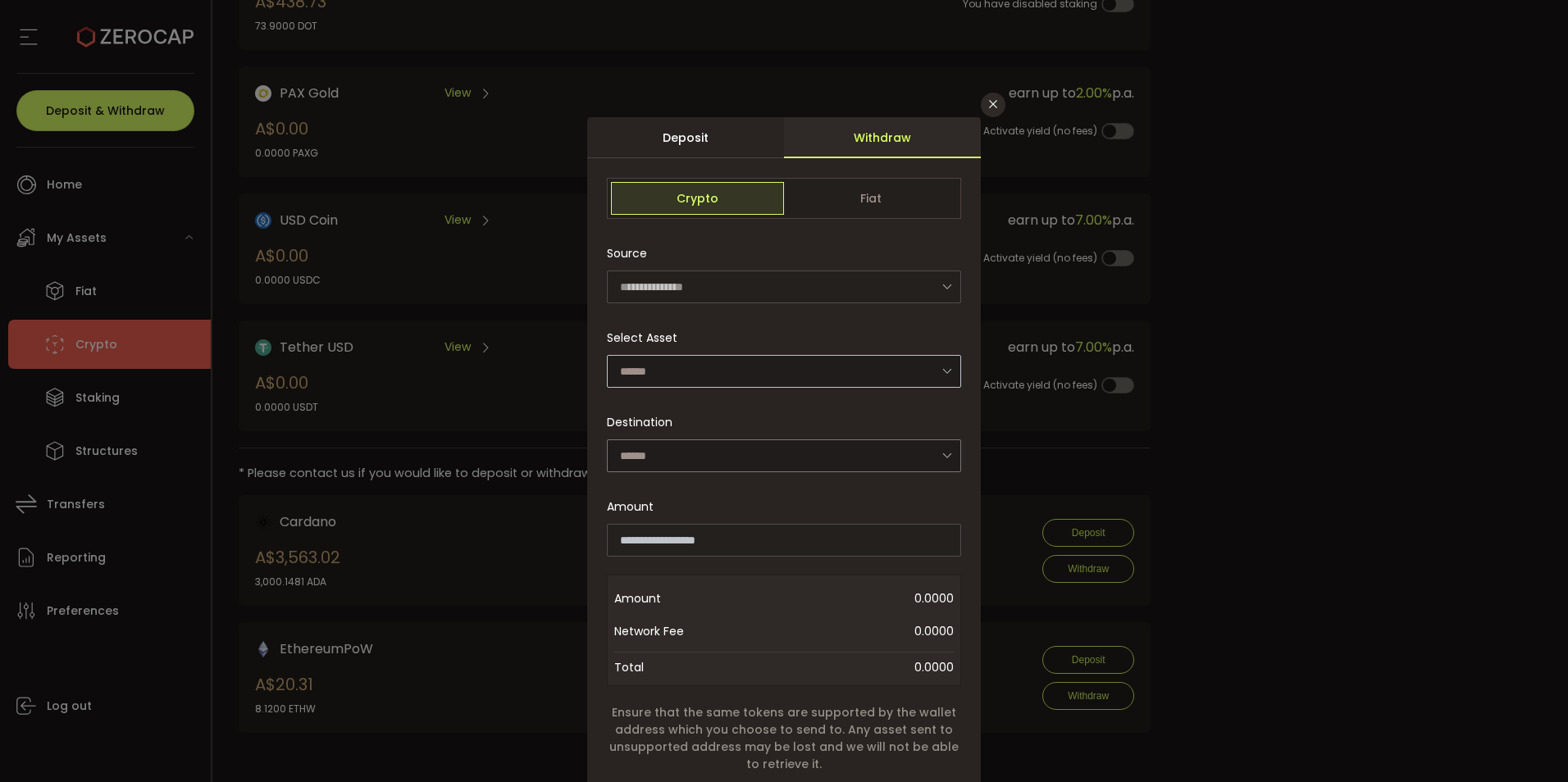
click at [957, 388] on icon "dialog" at bounding box center [947, 371] width 20 height 33
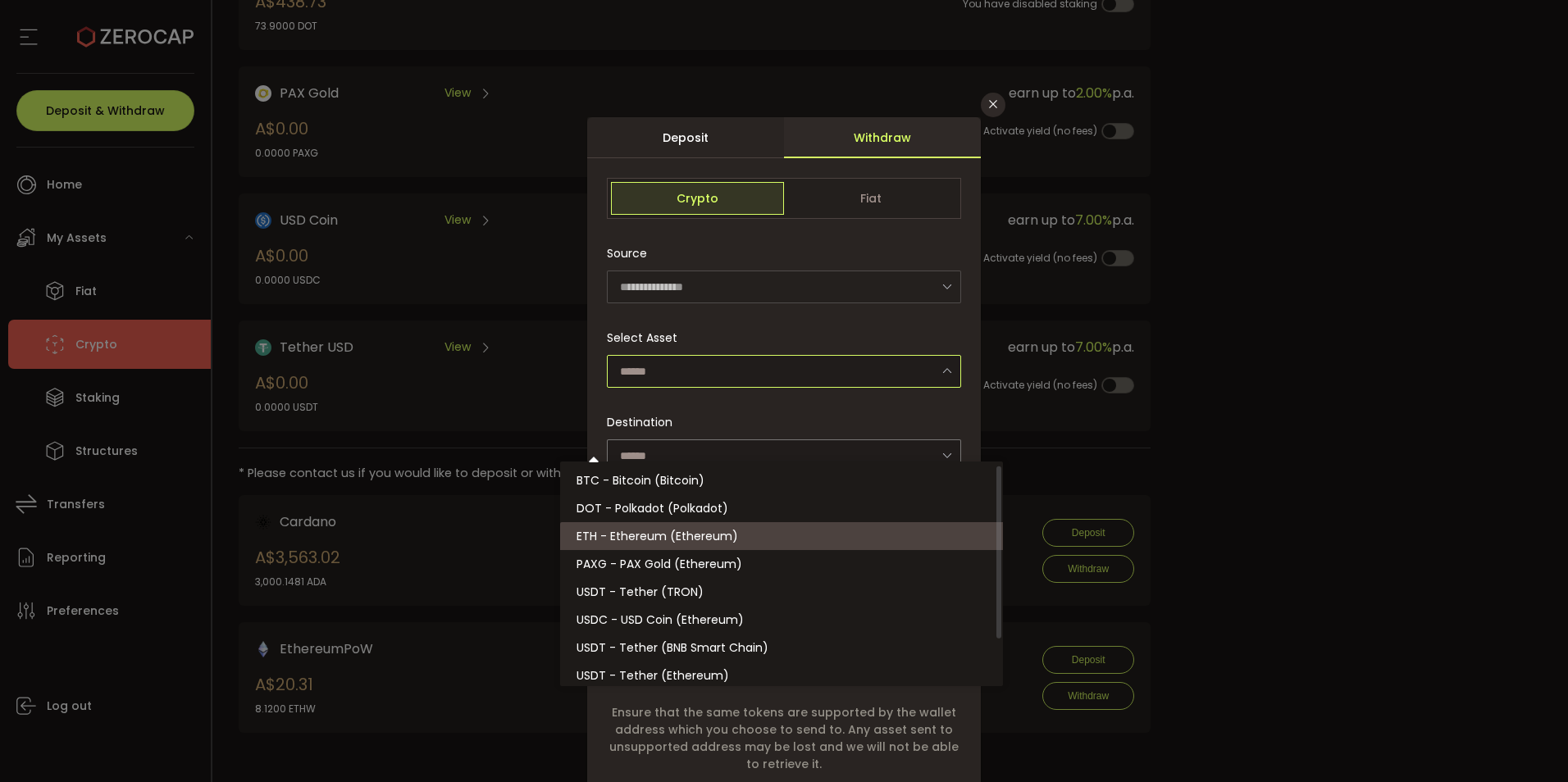
scroll to position [79, 0]
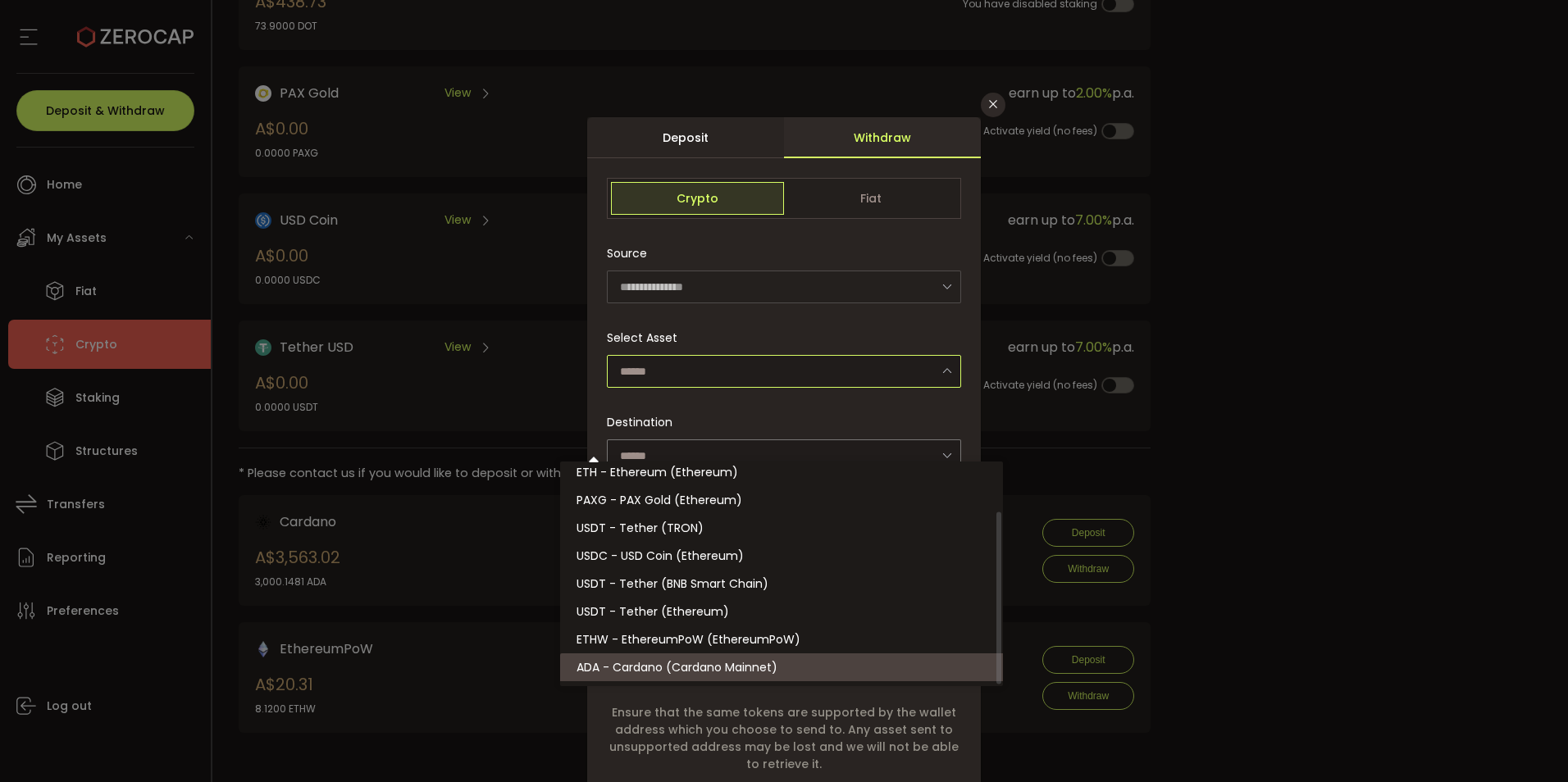
click at [647, 676] on span "ADA - Cardano (Cardano Mainnet)" at bounding box center [677, 668] width 201 height 17
type input "**********"
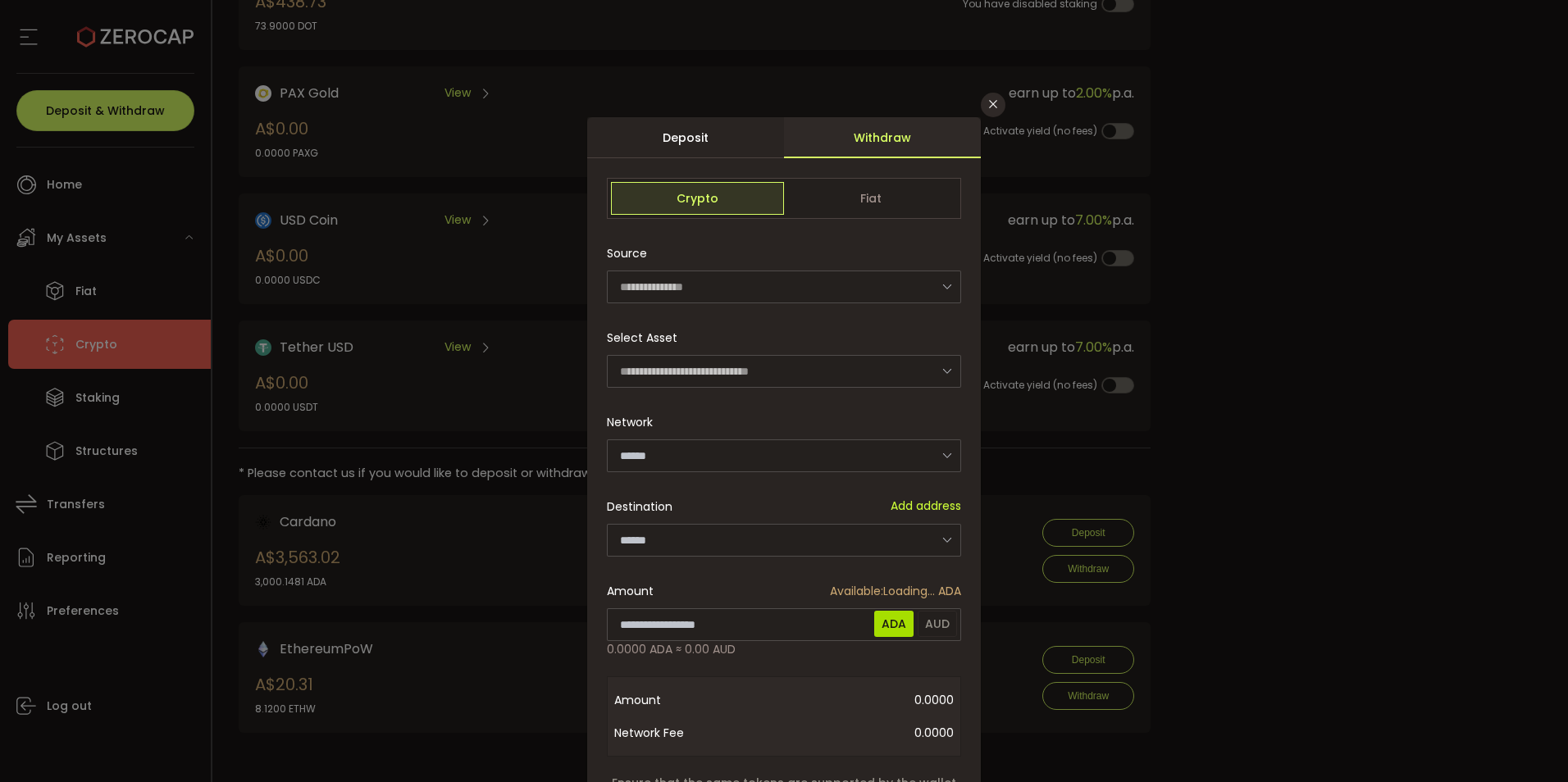
type input "**********"
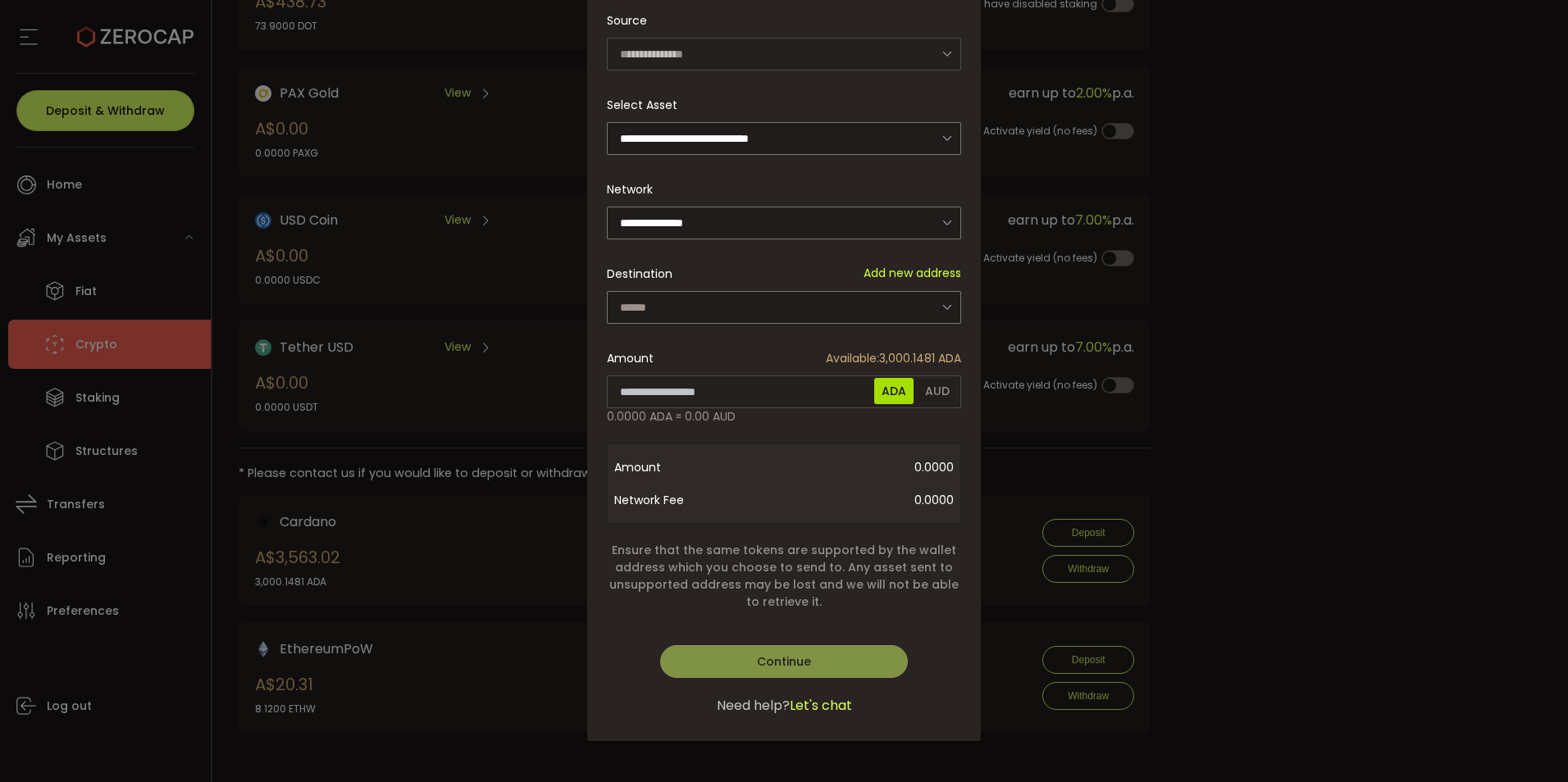
scroll to position [328, 0]
click at [957, 310] on icon "dialog" at bounding box center [947, 307] width 20 height 33
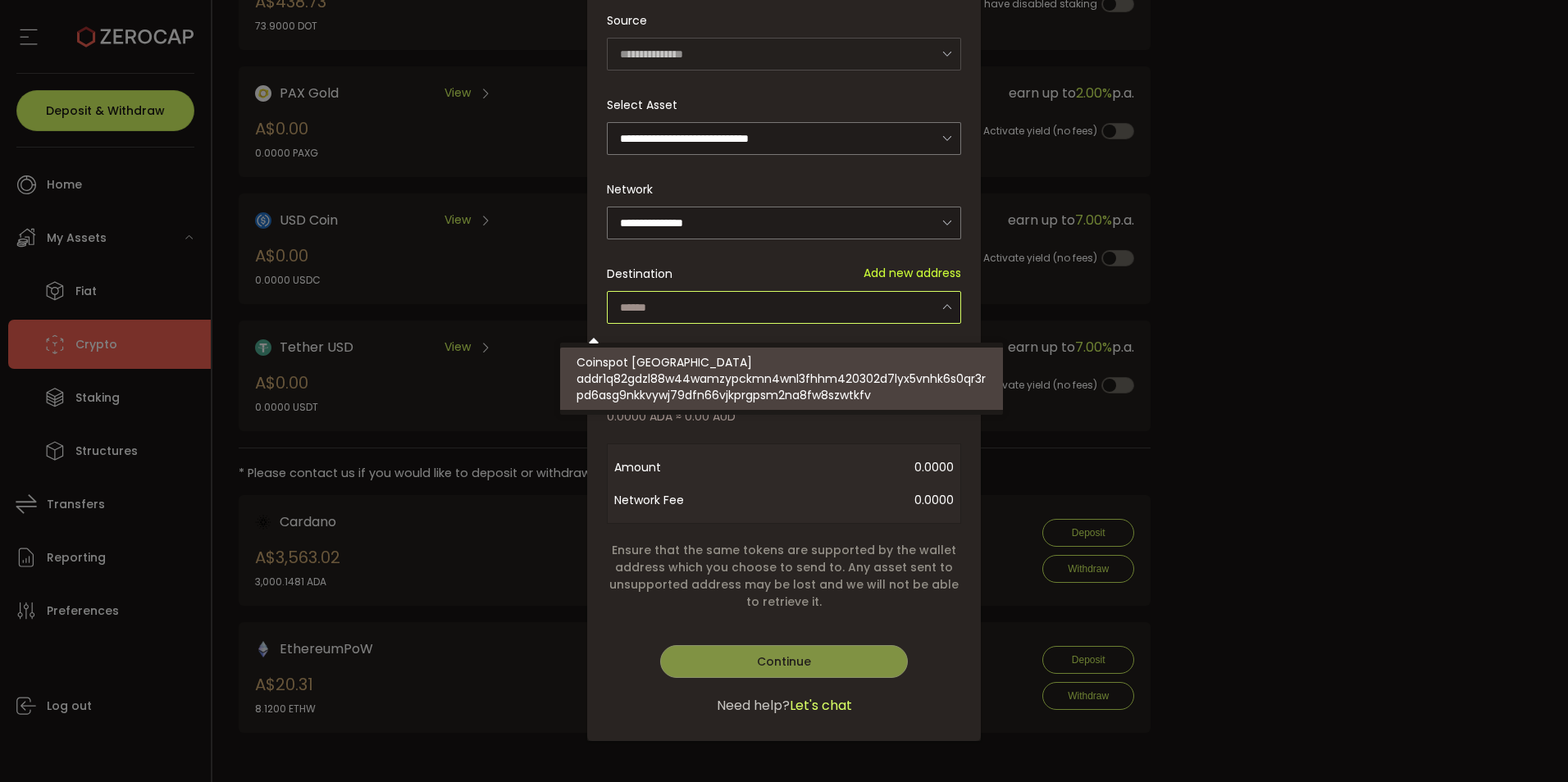
click at [822, 396] on span "addr1q82gdzl88w44wamzypckmn4wnl3fhhm420302d7lyx5vnhk6s0qr3rpd6asg9nkkvywj79dfn6…" at bounding box center [784, 387] width 416 height 33
type input "**********"
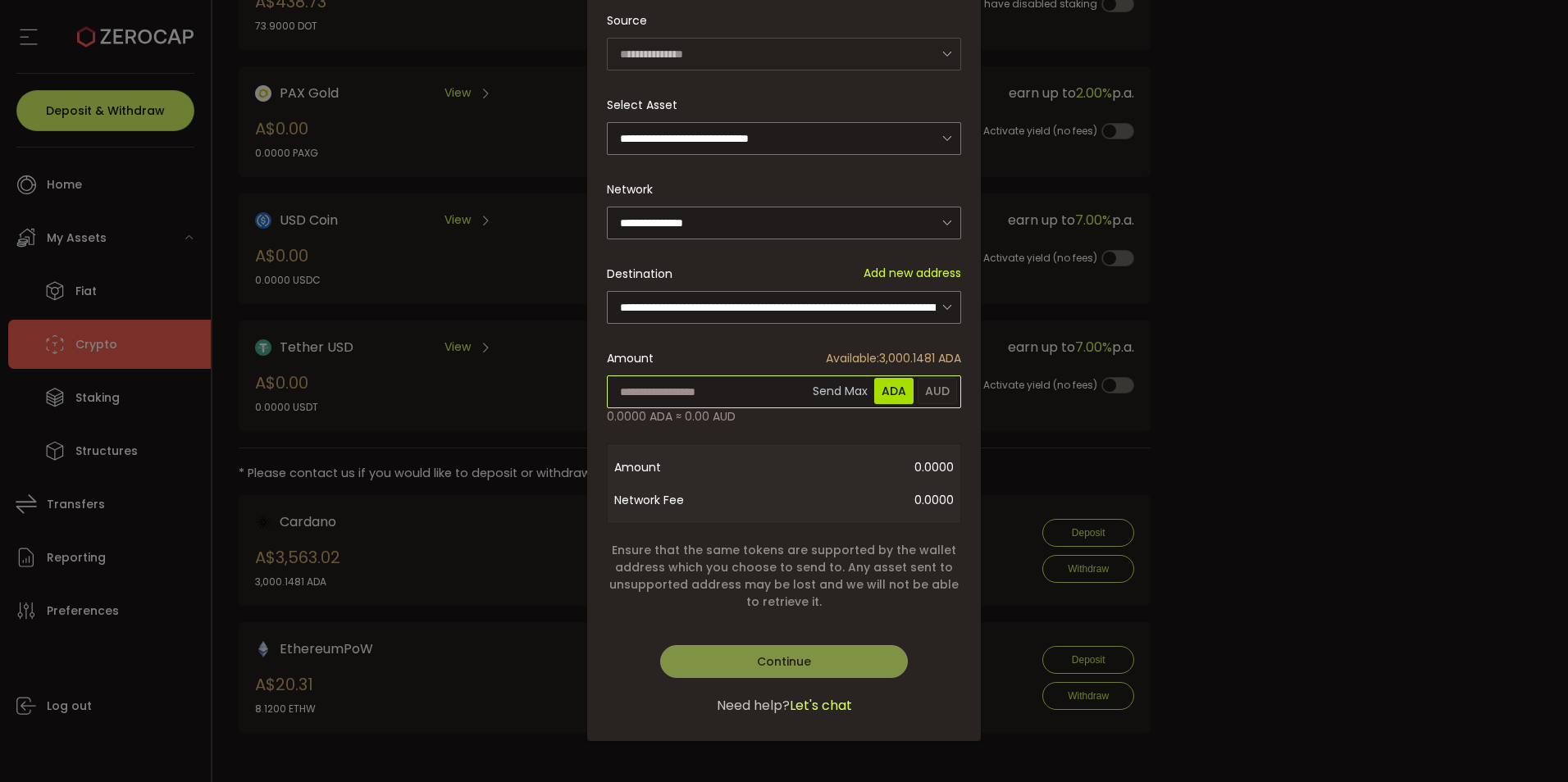
click at [693, 409] on input "dialog" at bounding box center [784, 392] width 354 height 33
type input "****"
click at [787, 622] on div "**********" at bounding box center [784, 313] width 394 height 857
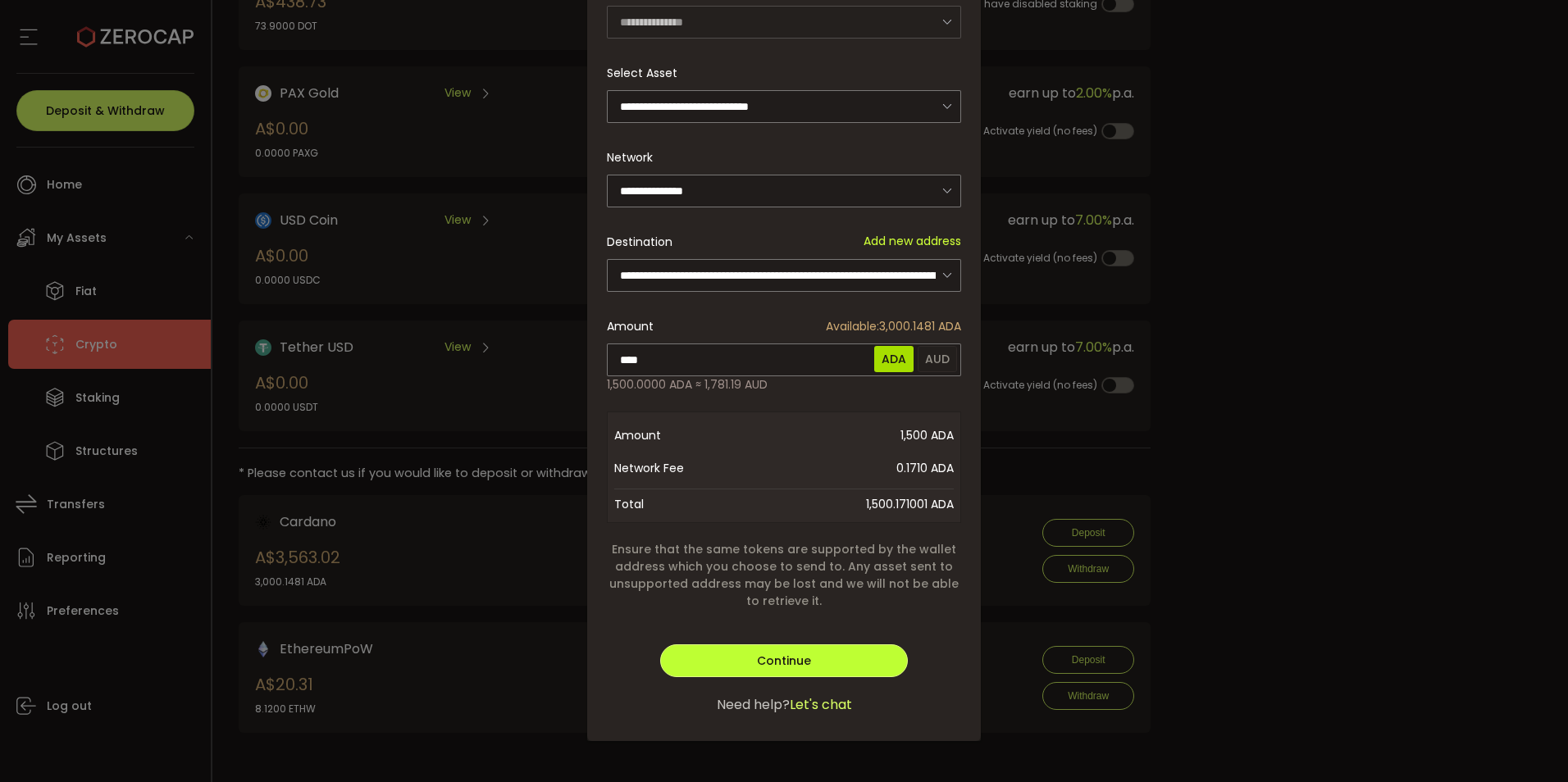
click at [781, 664] on span "Continue" at bounding box center [784, 661] width 54 height 17
click at [785, 669] on span "Verify" at bounding box center [783, 661] width 34 height 17
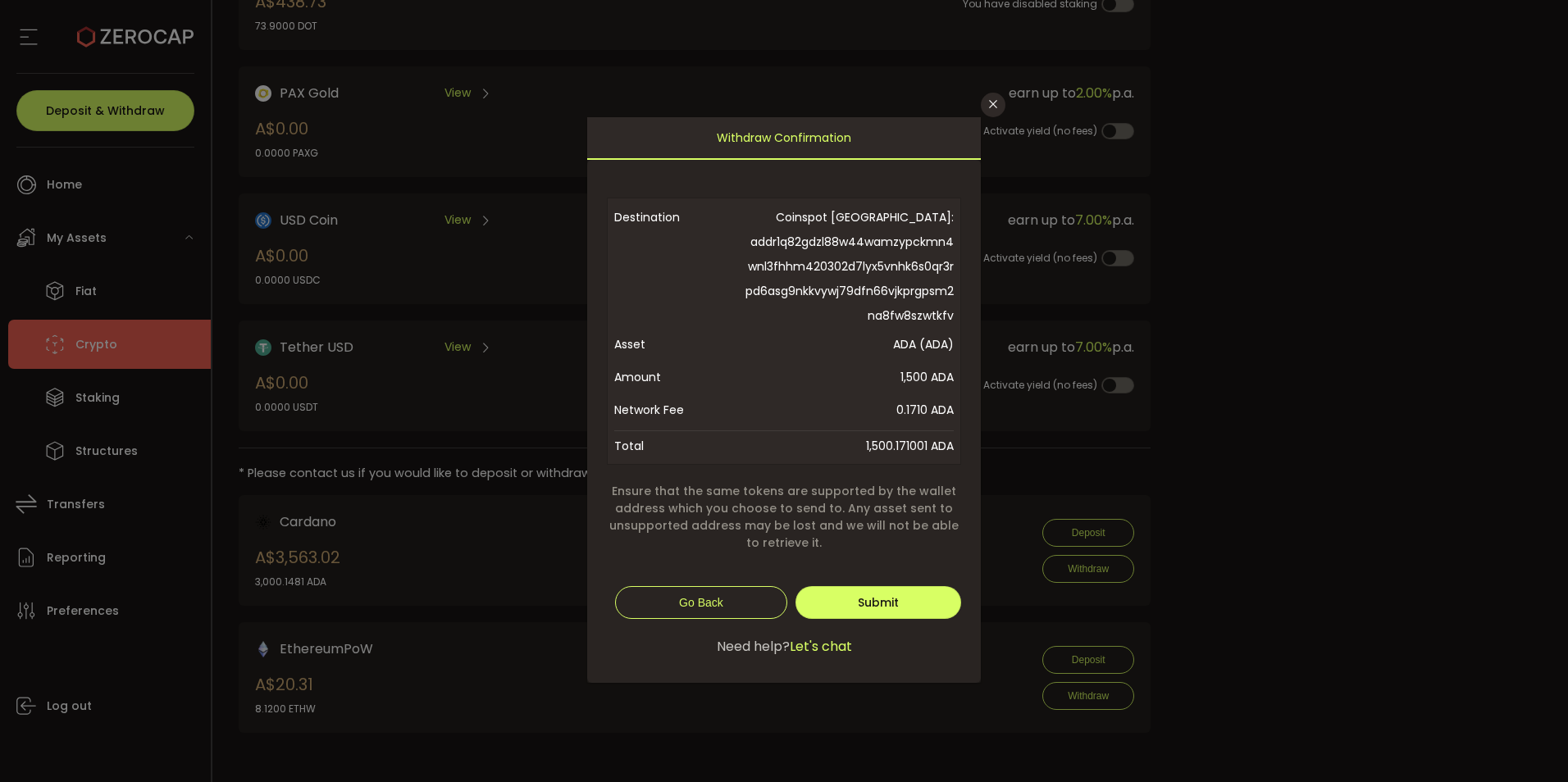
scroll to position [0, 0]
click at [899, 611] on span "Submit" at bounding box center [878, 603] width 41 height 17
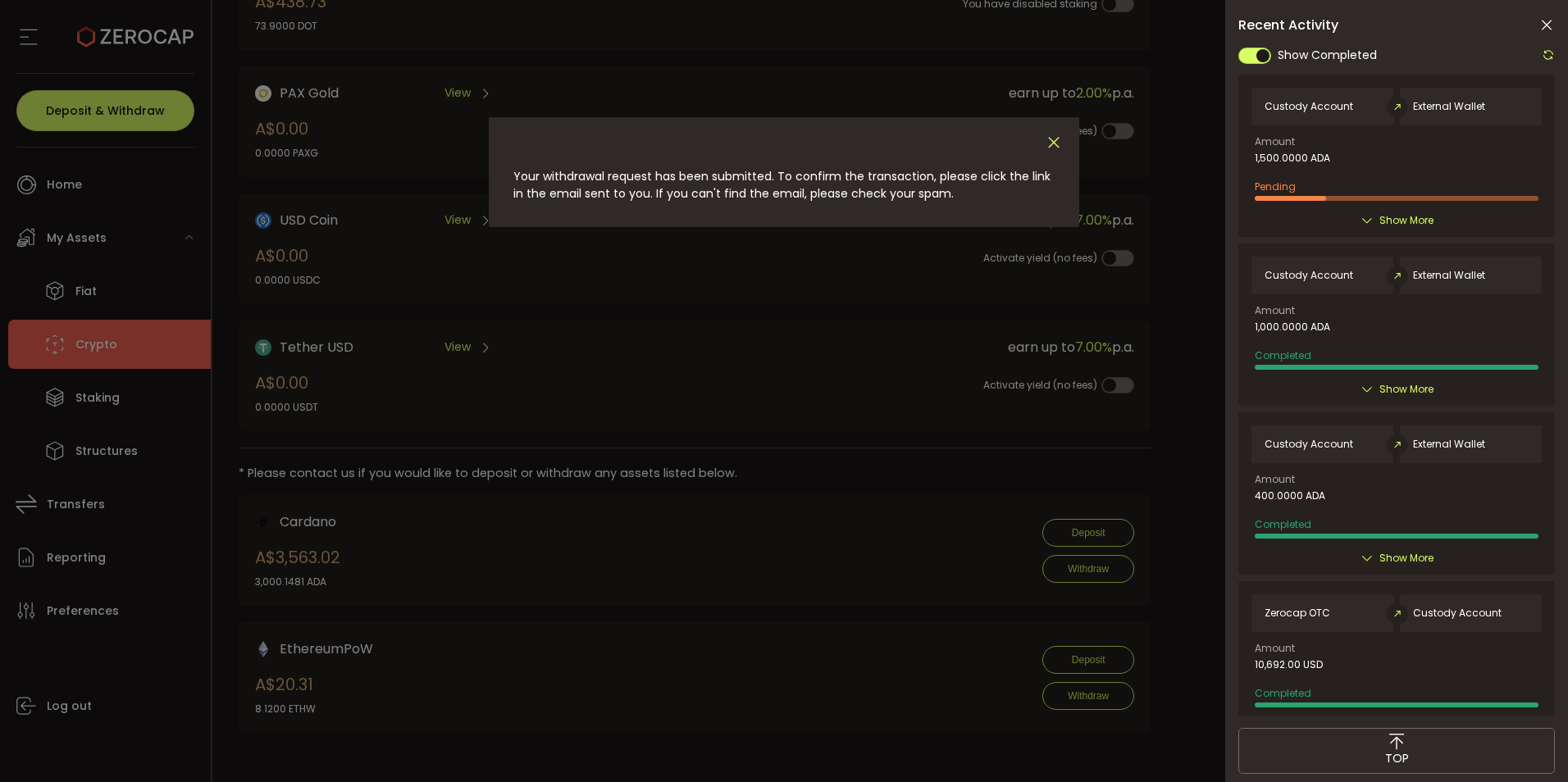
click at [1063, 149] on icon "Close" at bounding box center [1054, 143] width 18 height 18
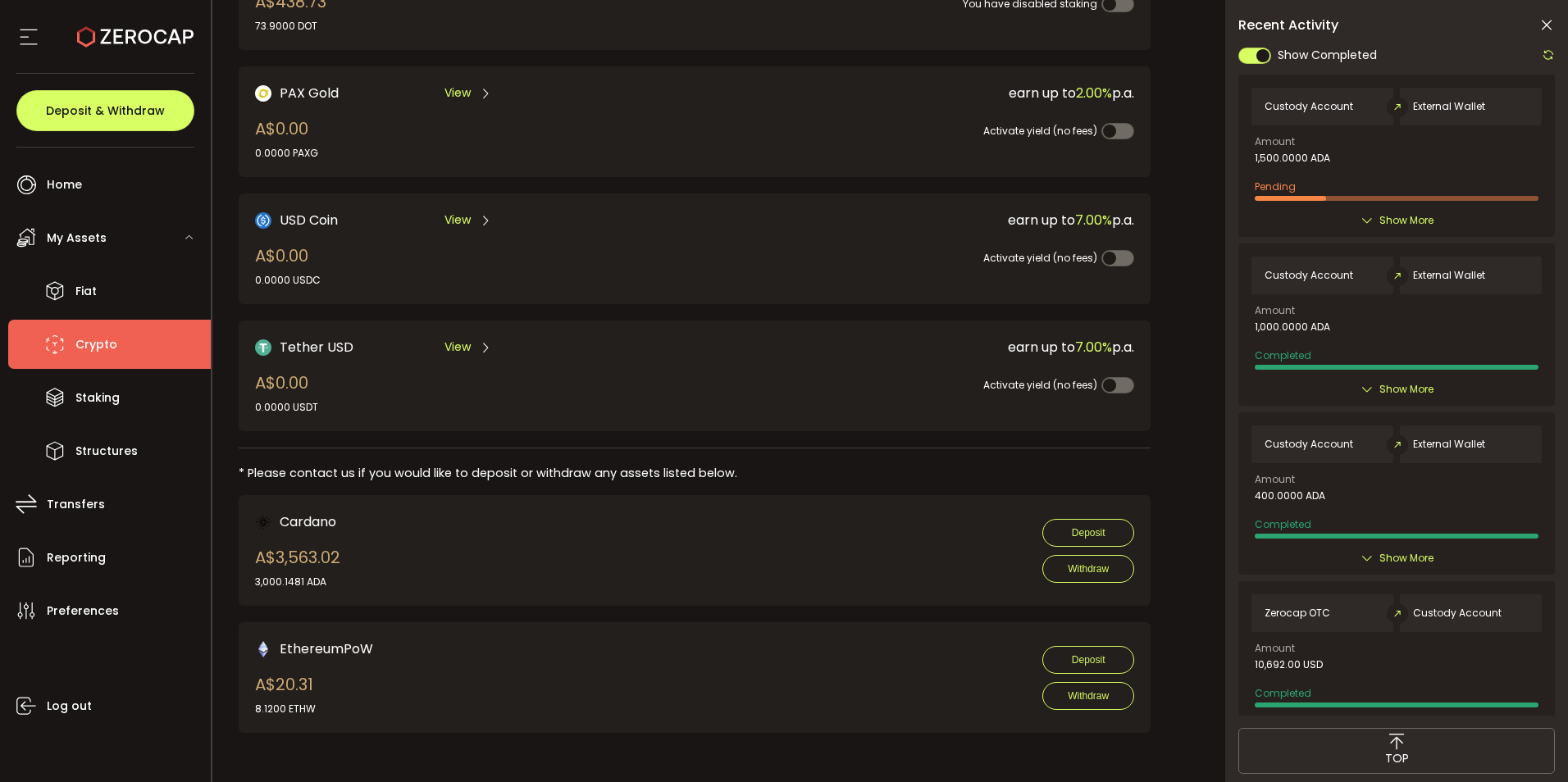
click at [1547, 56] on icon at bounding box center [1549, 54] width 13 height 13
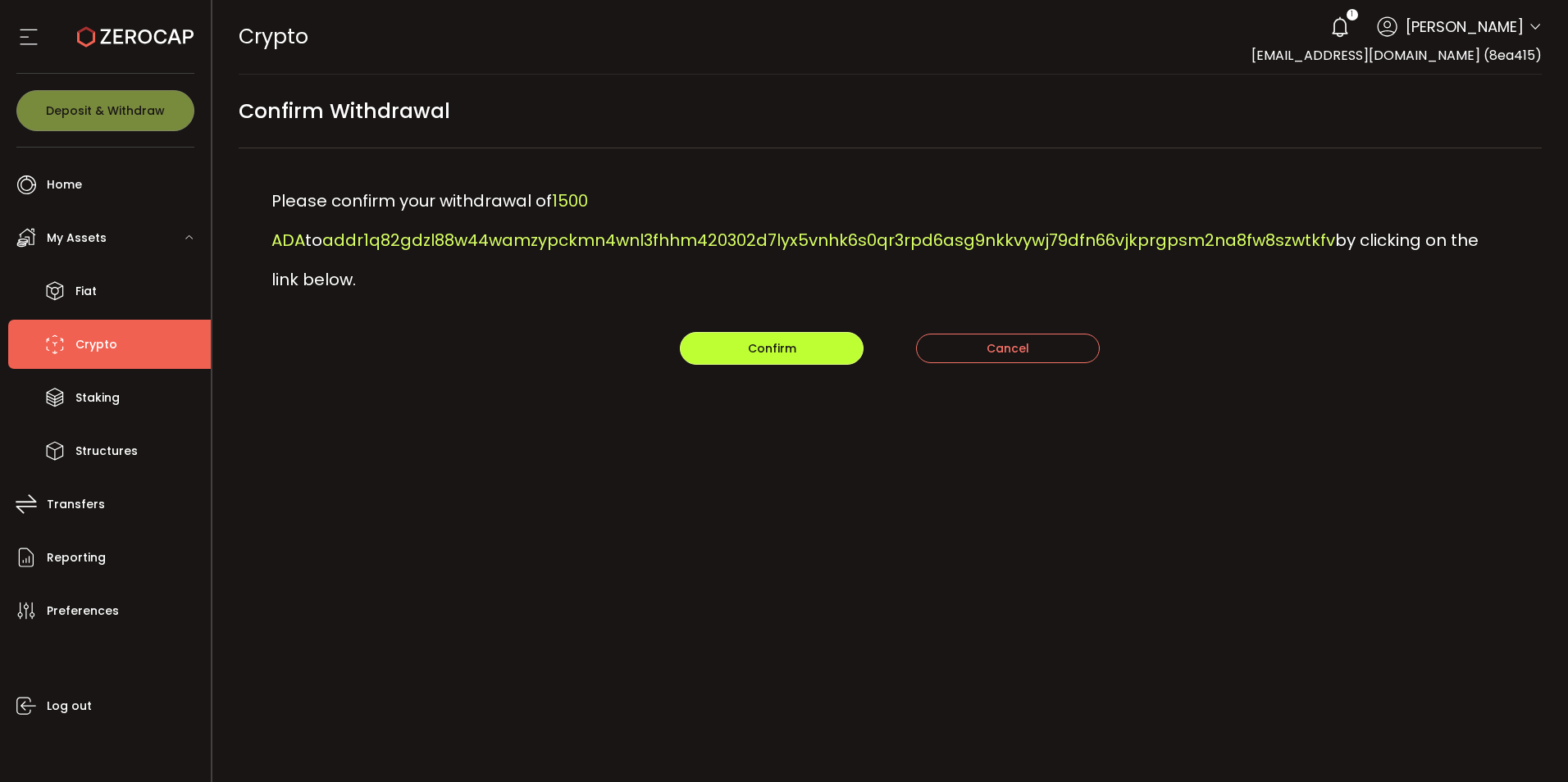
click at [755, 357] on span "Confirm" at bounding box center [772, 349] width 48 height 17
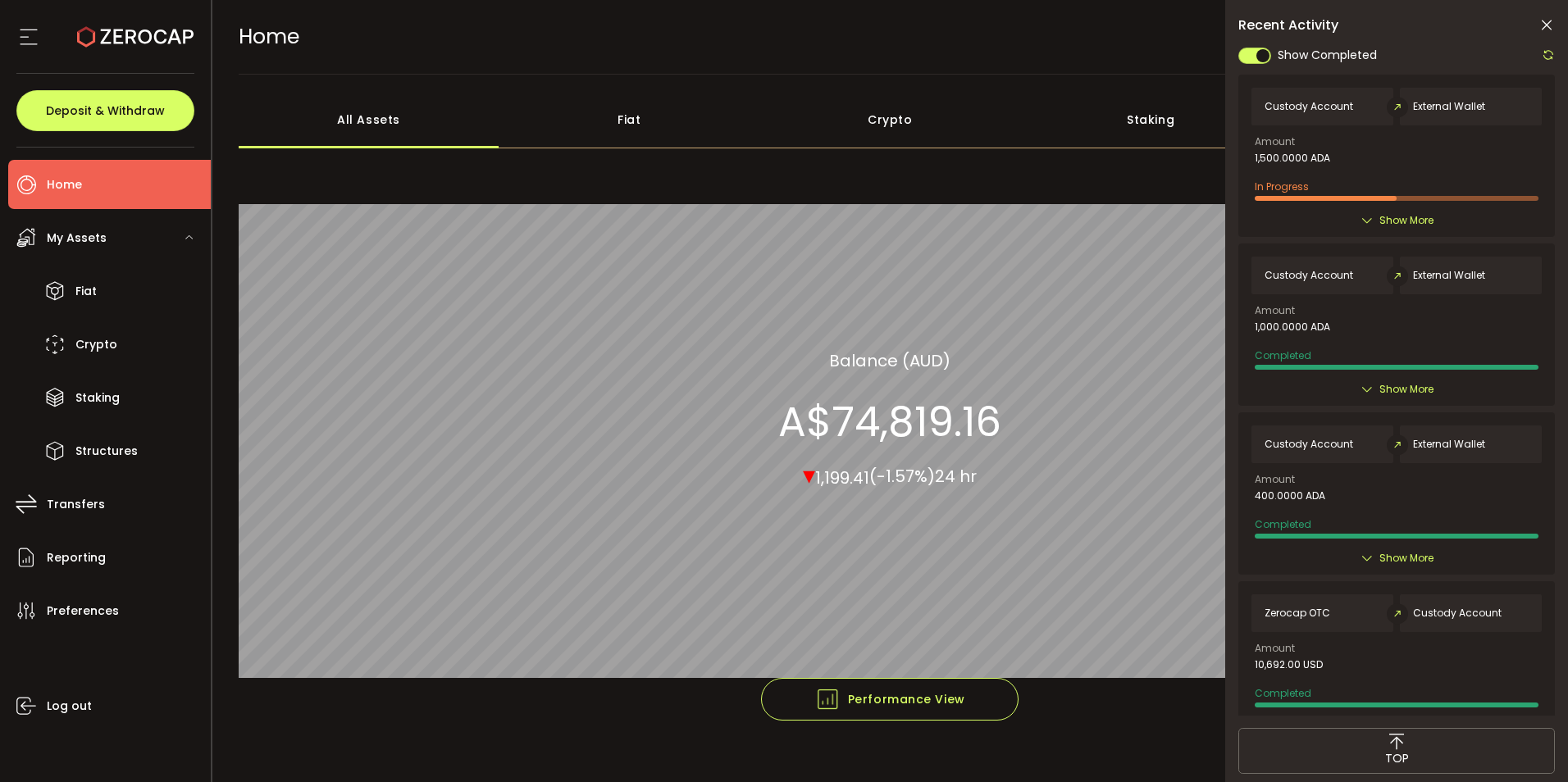
click at [1545, 60] on icon at bounding box center [1549, 54] width 13 height 13
click at [1391, 229] on span "Show More" at bounding box center [1407, 220] width 54 height 17
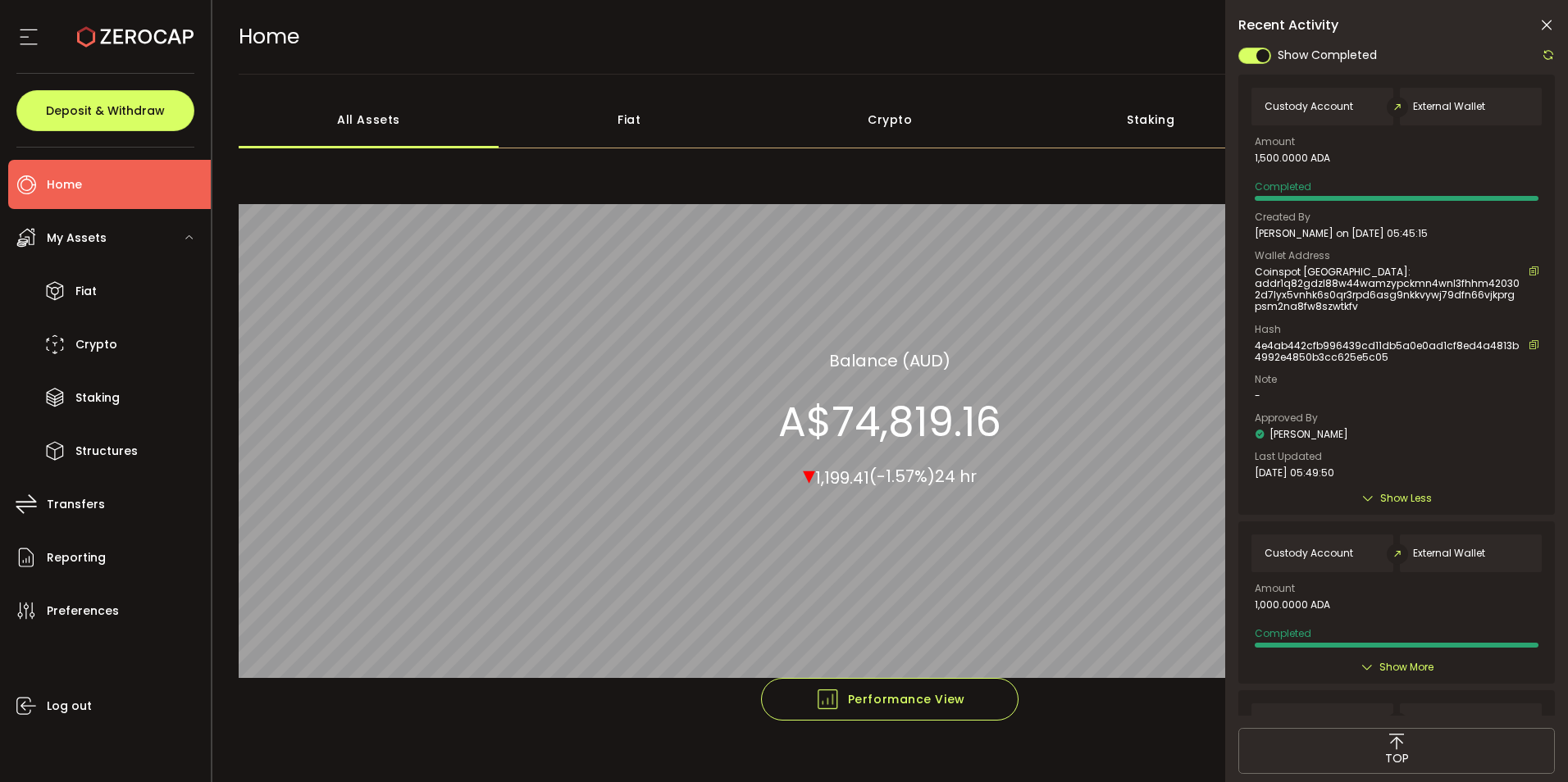
click at [1405, 507] on span "Show Less" at bounding box center [1407, 499] width 52 height 17
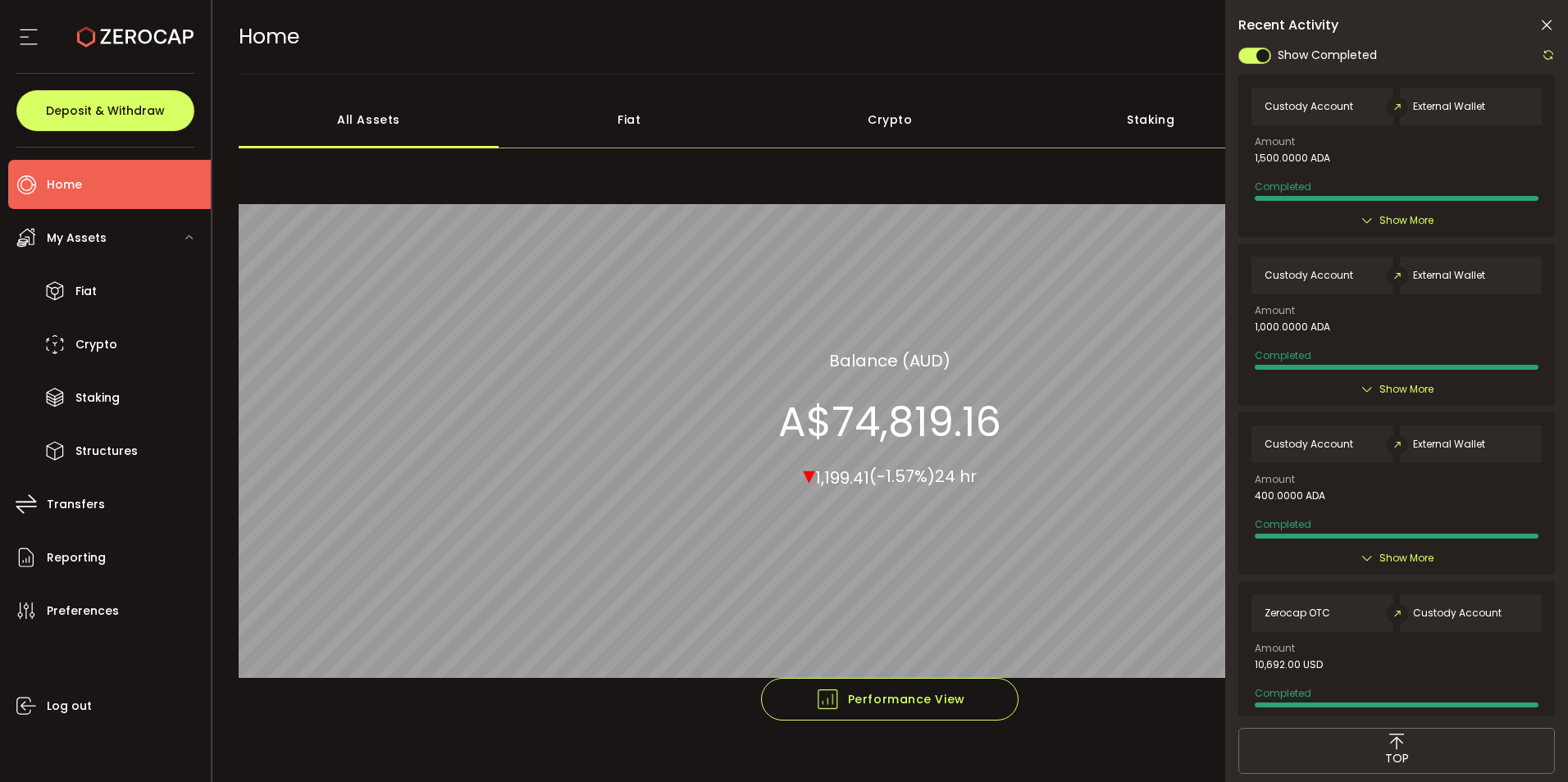
click at [85, 241] on span "My Assets" at bounding box center [77, 238] width 60 height 24
click at [105, 355] on span "Crypto" at bounding box center [96, 345] width 42 height 24
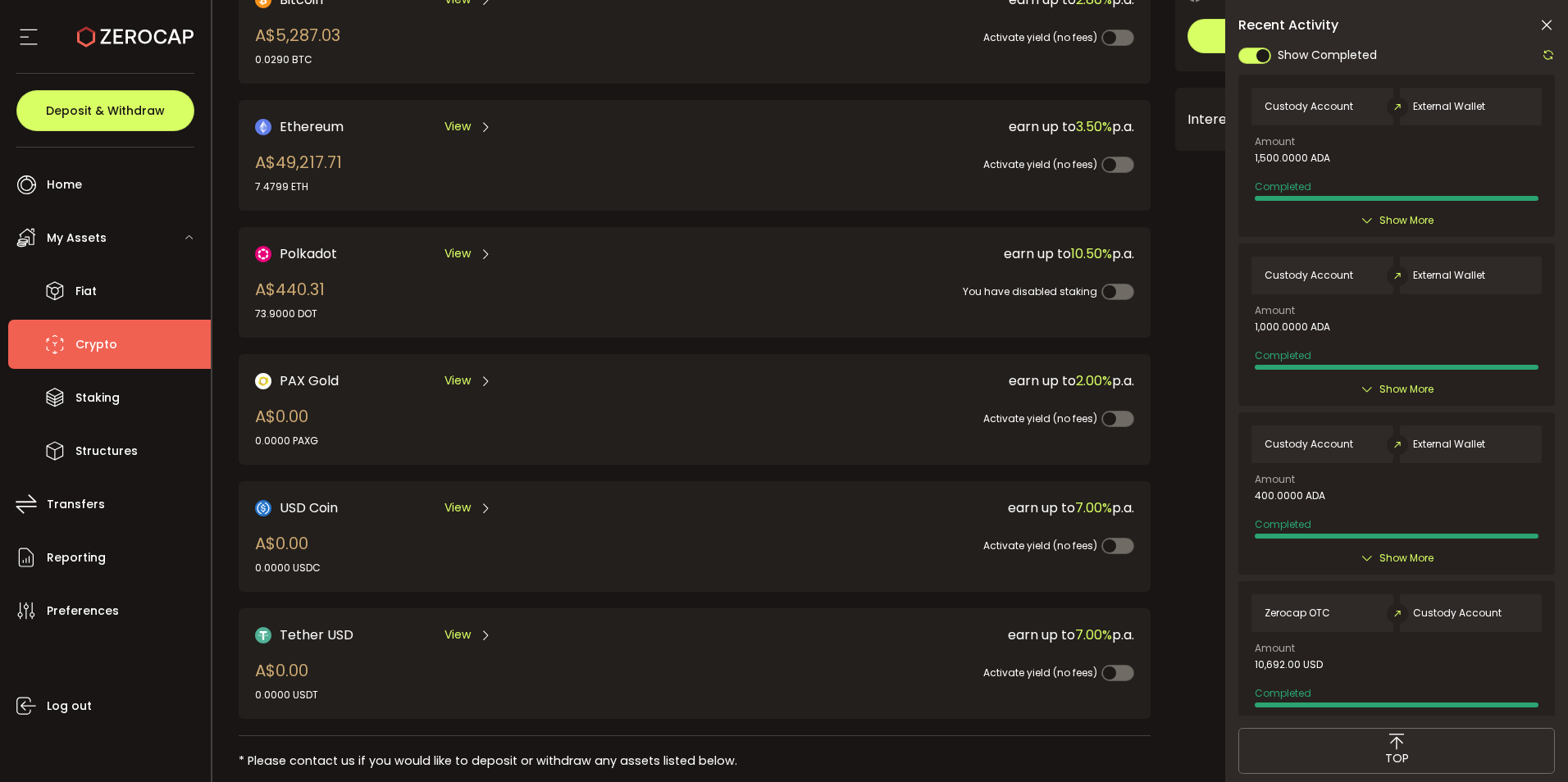
scroll to position [164, 0]
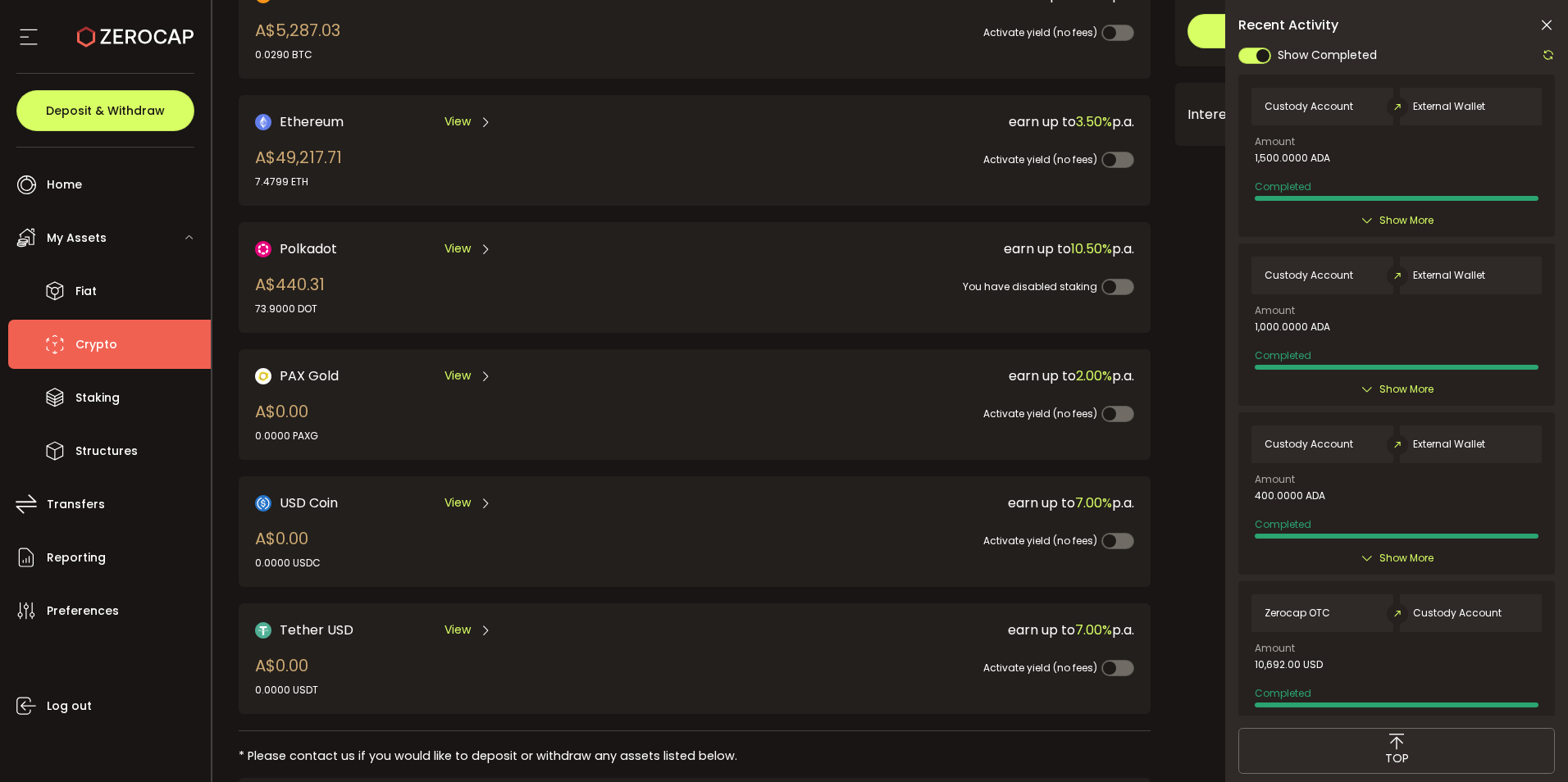
click at [93, 357] on span "Crypto" at bounding box center [96, 345] width 42 height 24
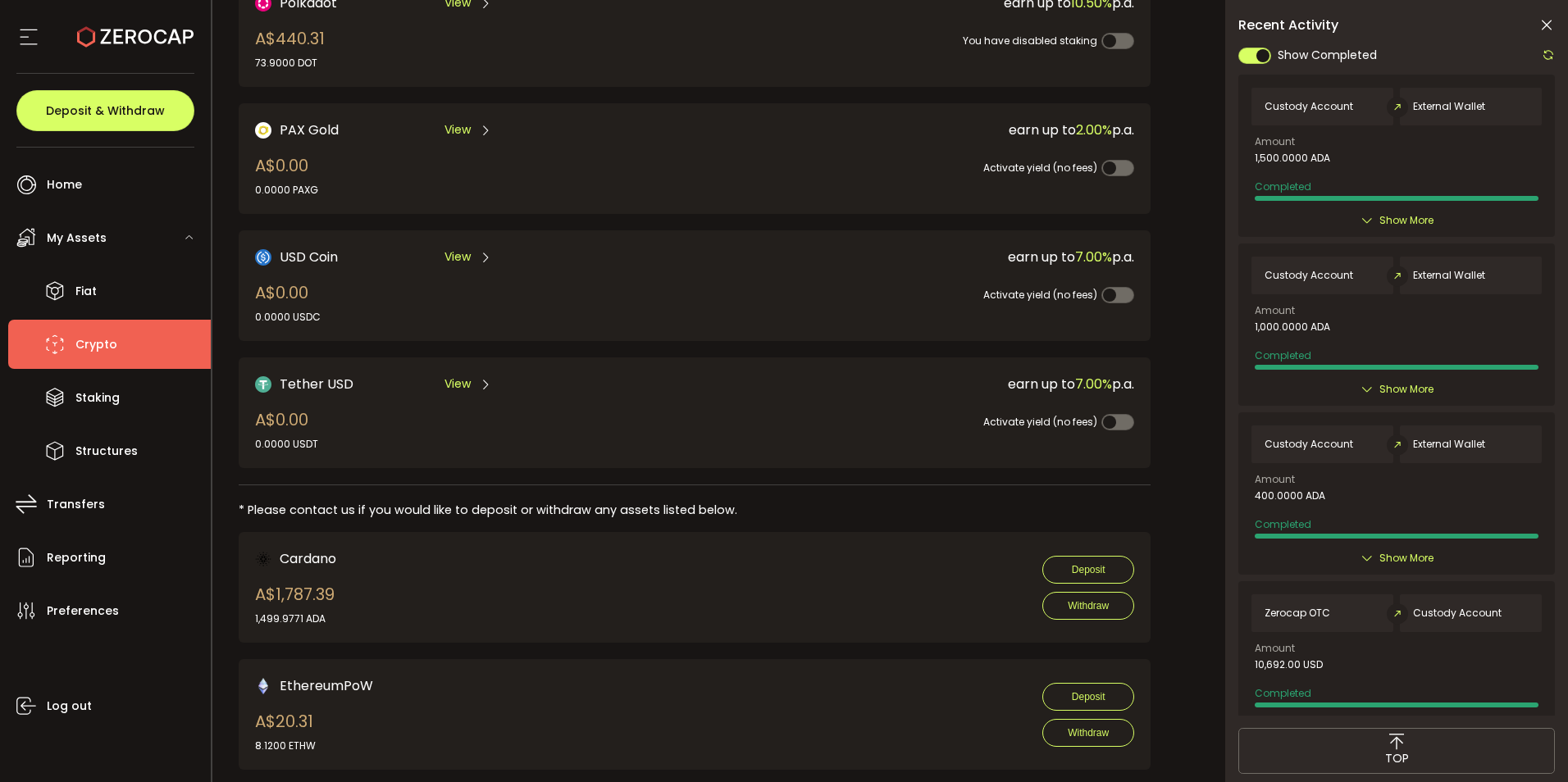
scroll to position [738, 0]
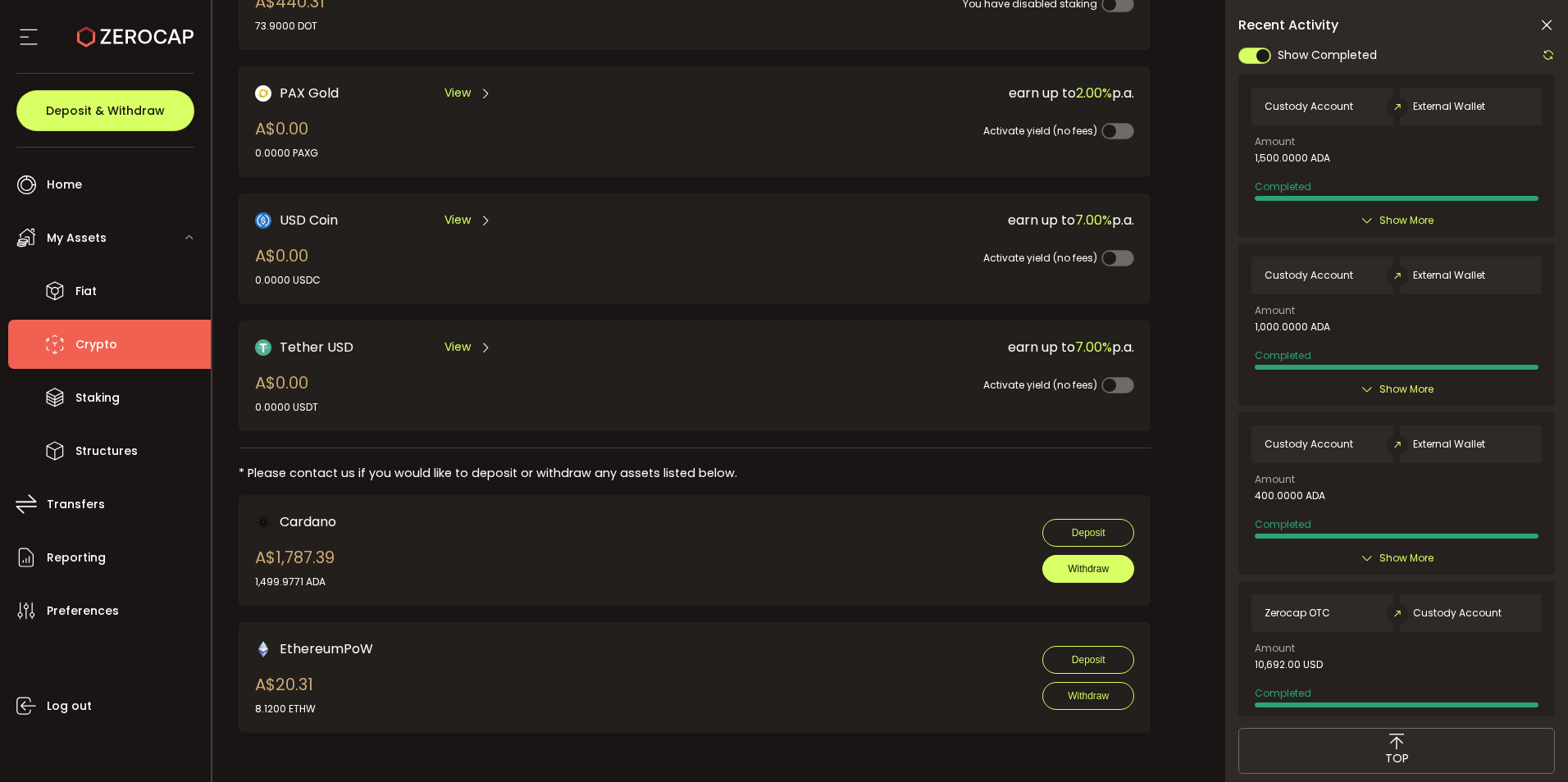
click at [1068, 563] on span "Withdraw" at bounding box center [1088, 569] width 41 height 11
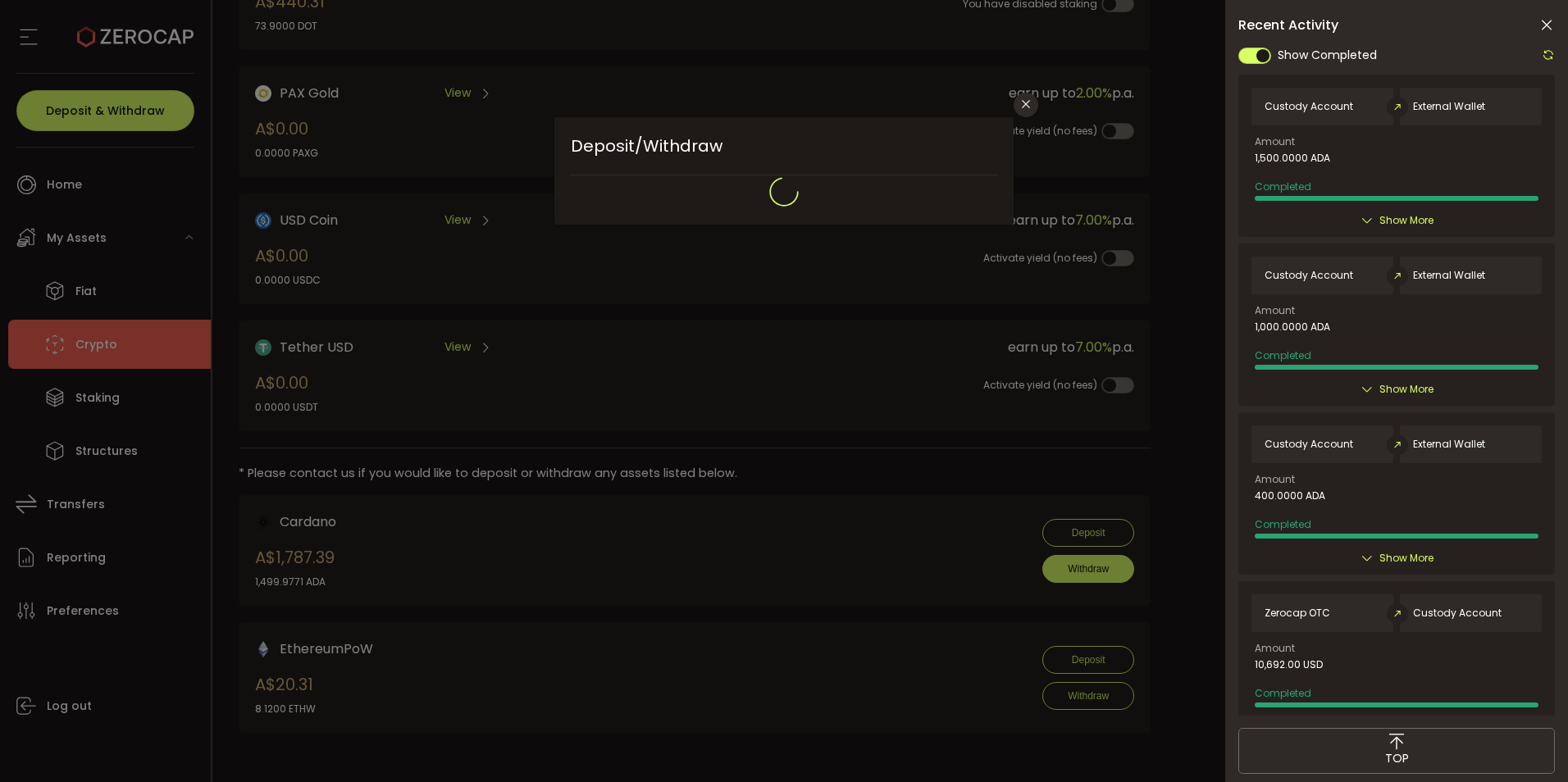
type input "**********"
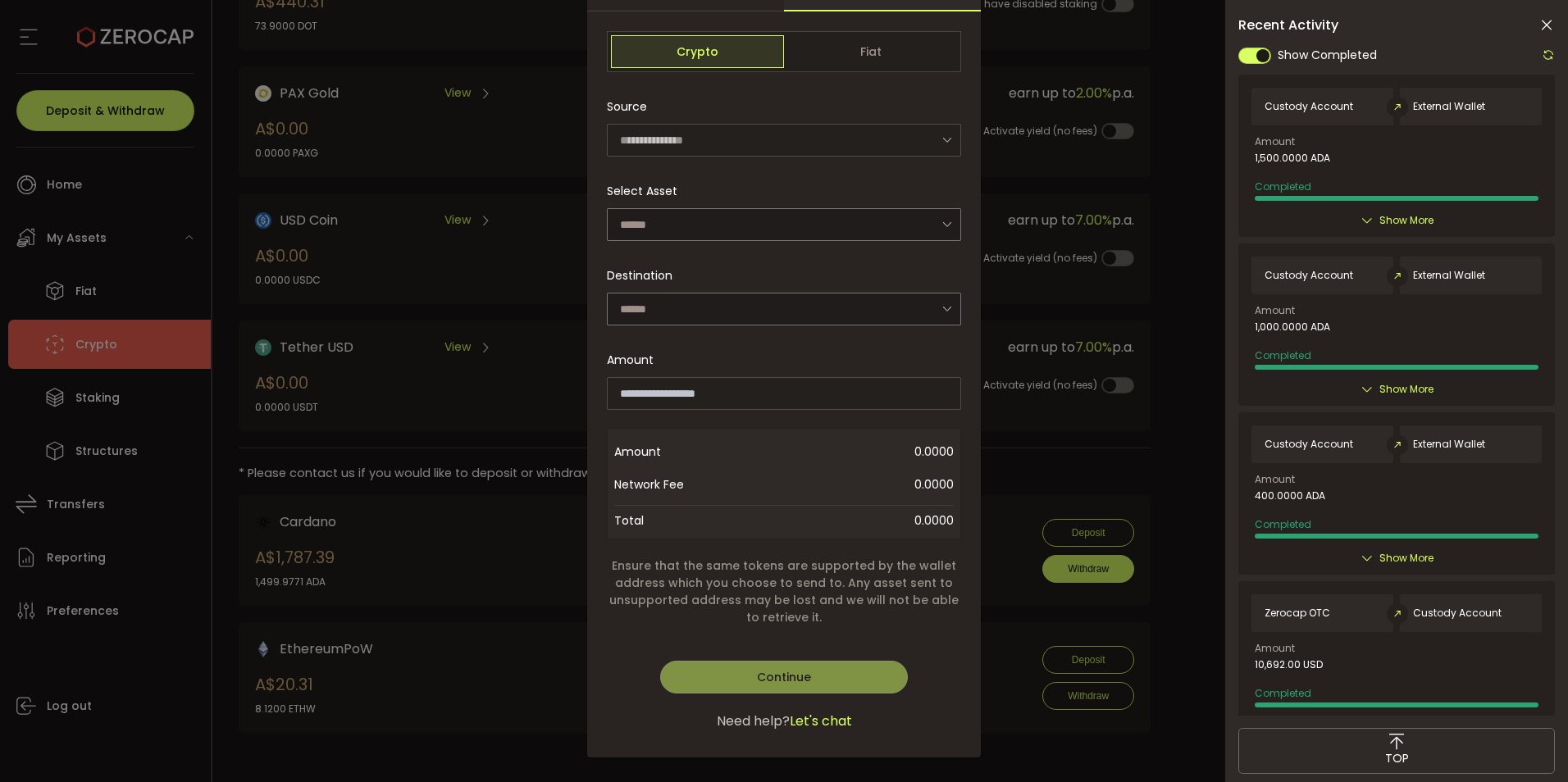
scroll to position [164, 0]
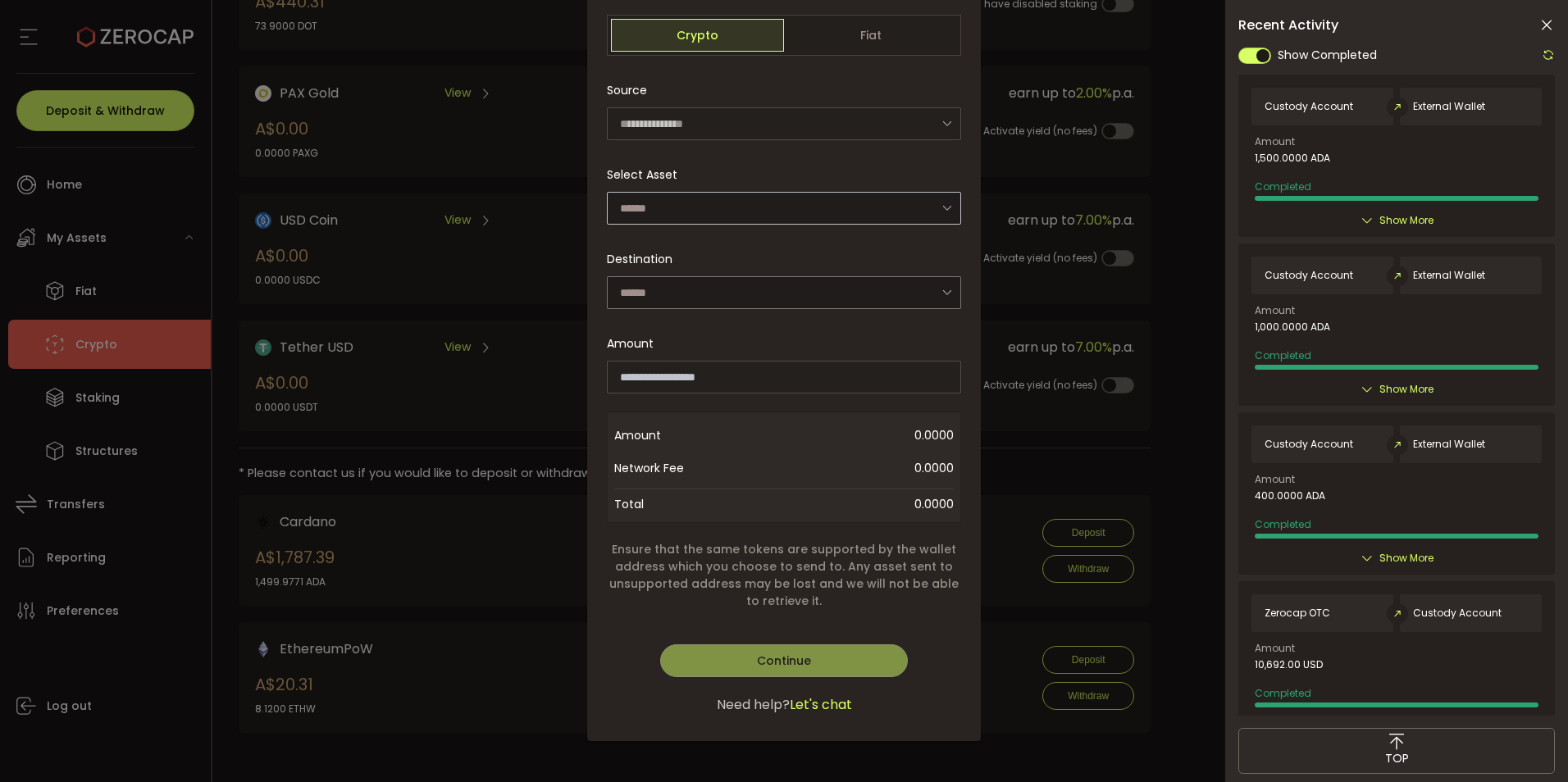
click at [957, 225] on icon "dialog" at bounding box center [947, 207] width 20 height 33
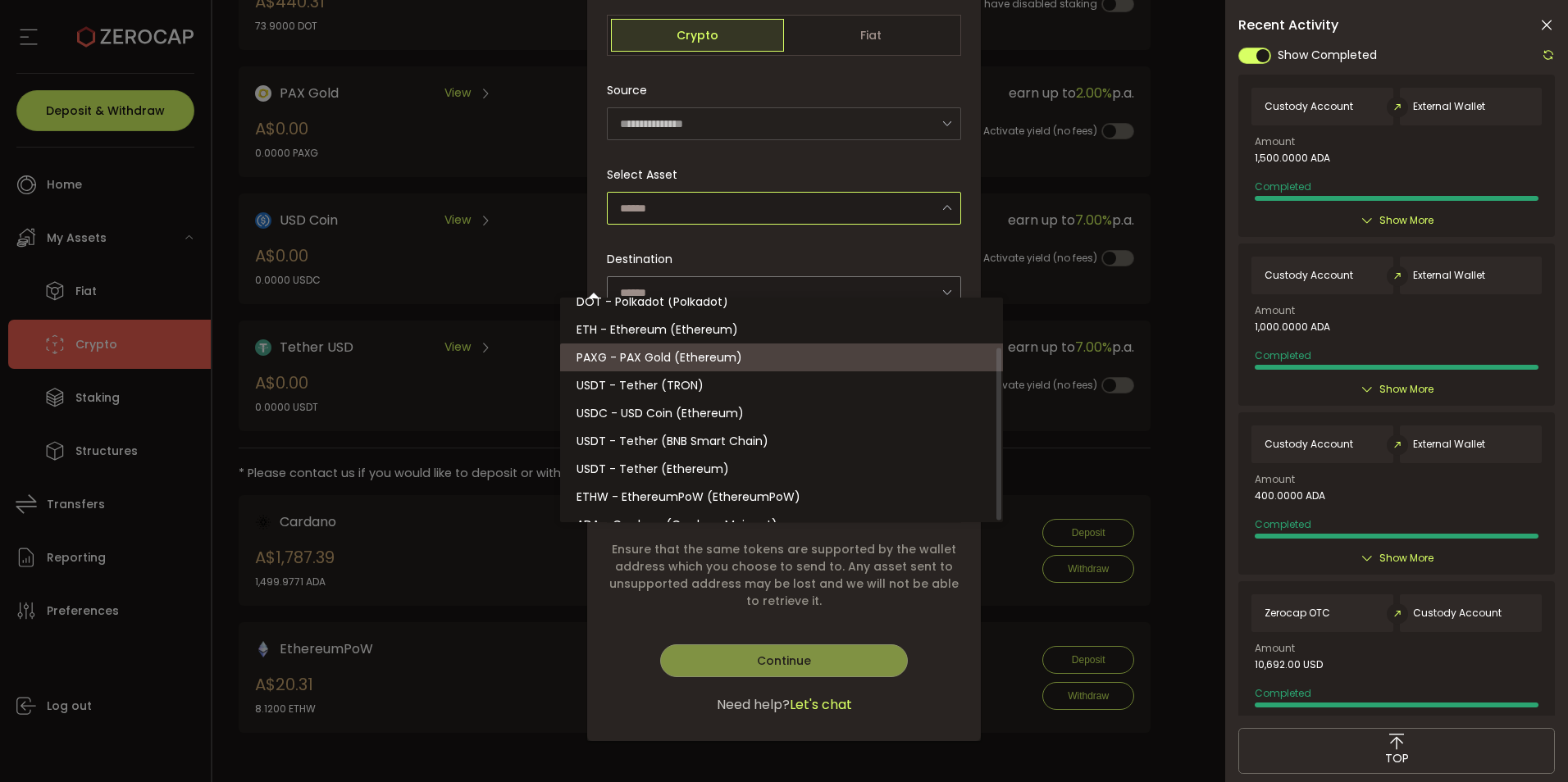
scroll to position [79, 0]
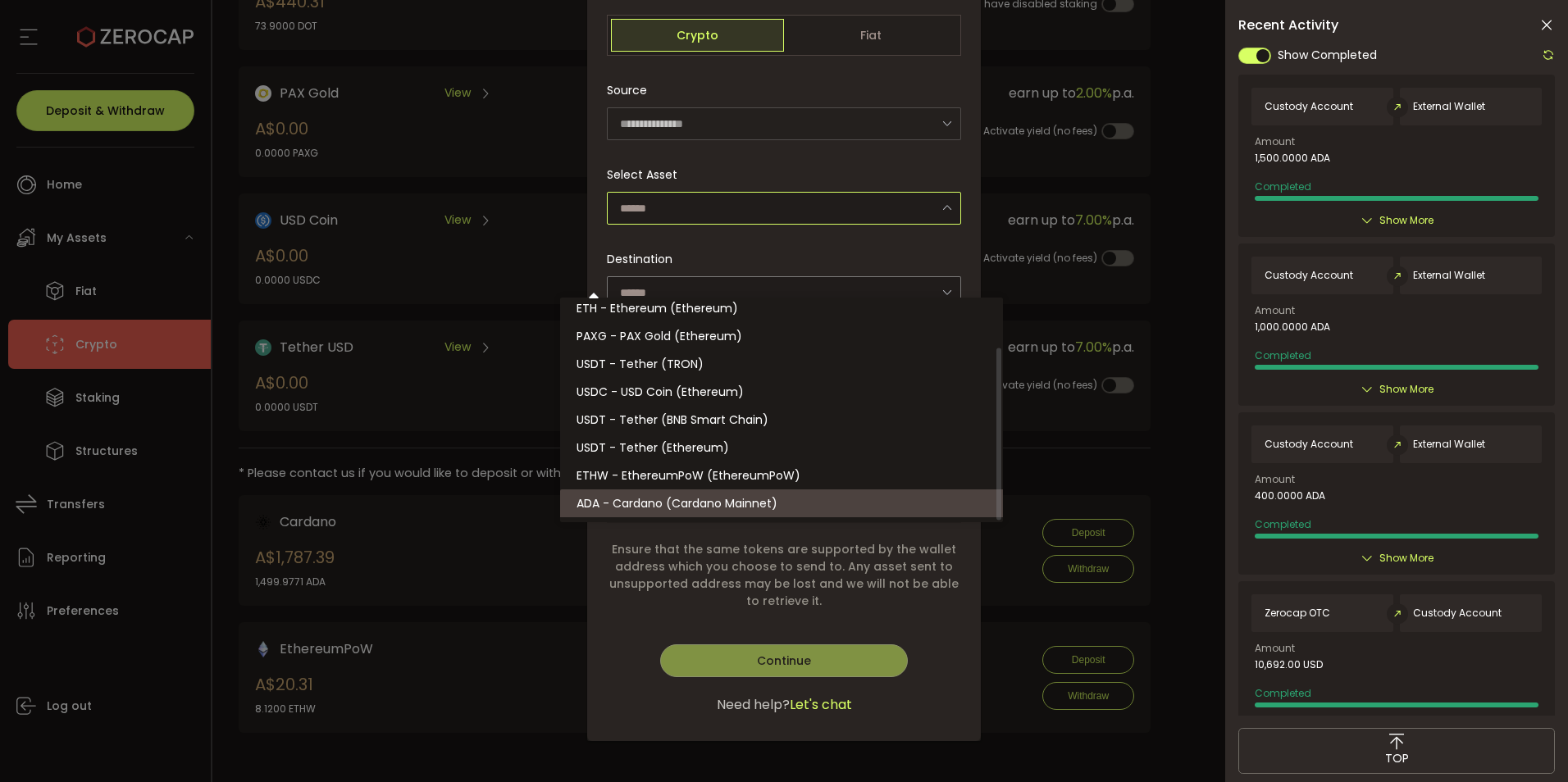
click at [663, 512] on span "ADA - Cardano (Cardano Mainnet)" at bounding box center [677, 504] width 201 height 17
type input "**********"
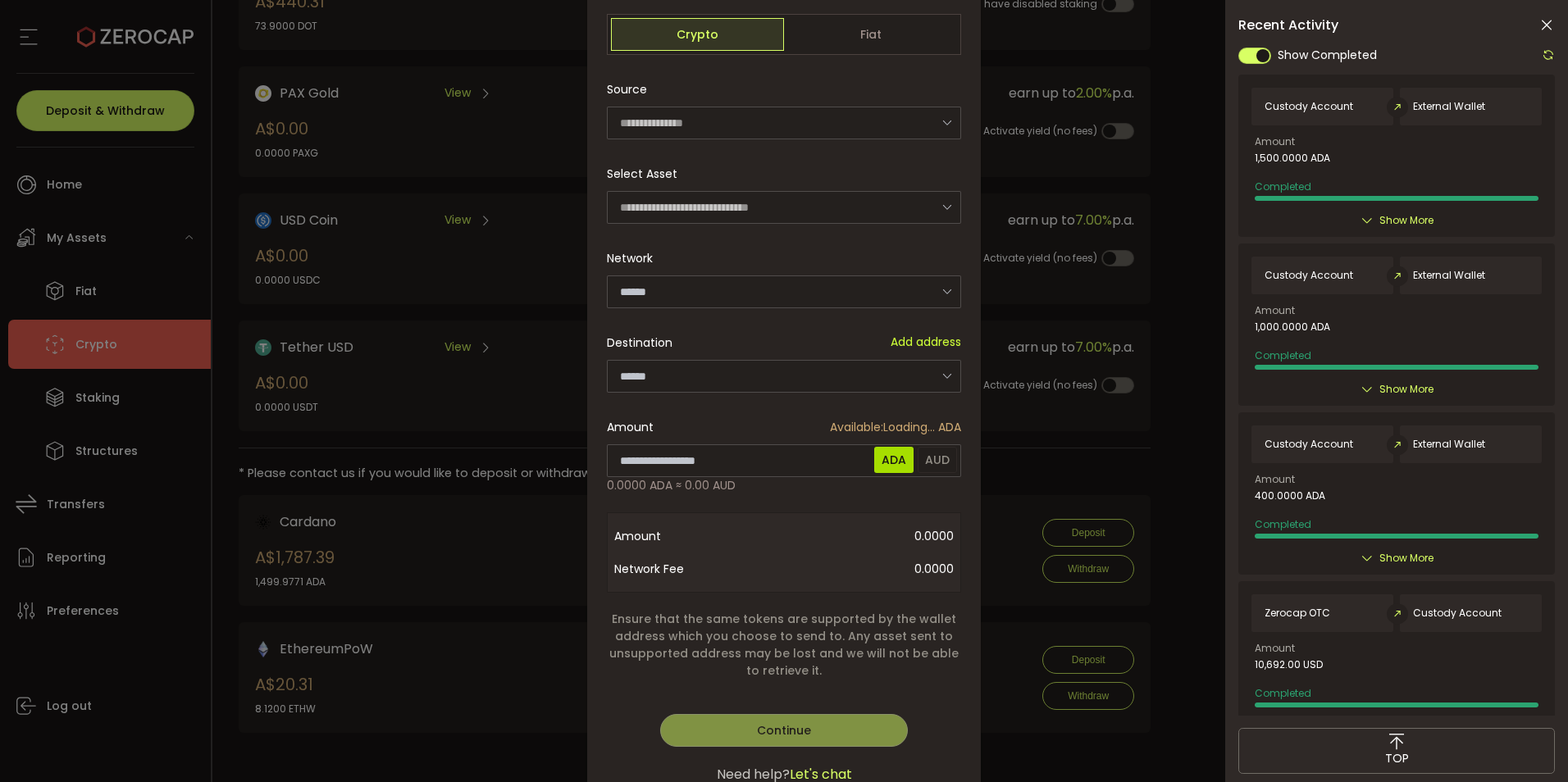
type input "**********"
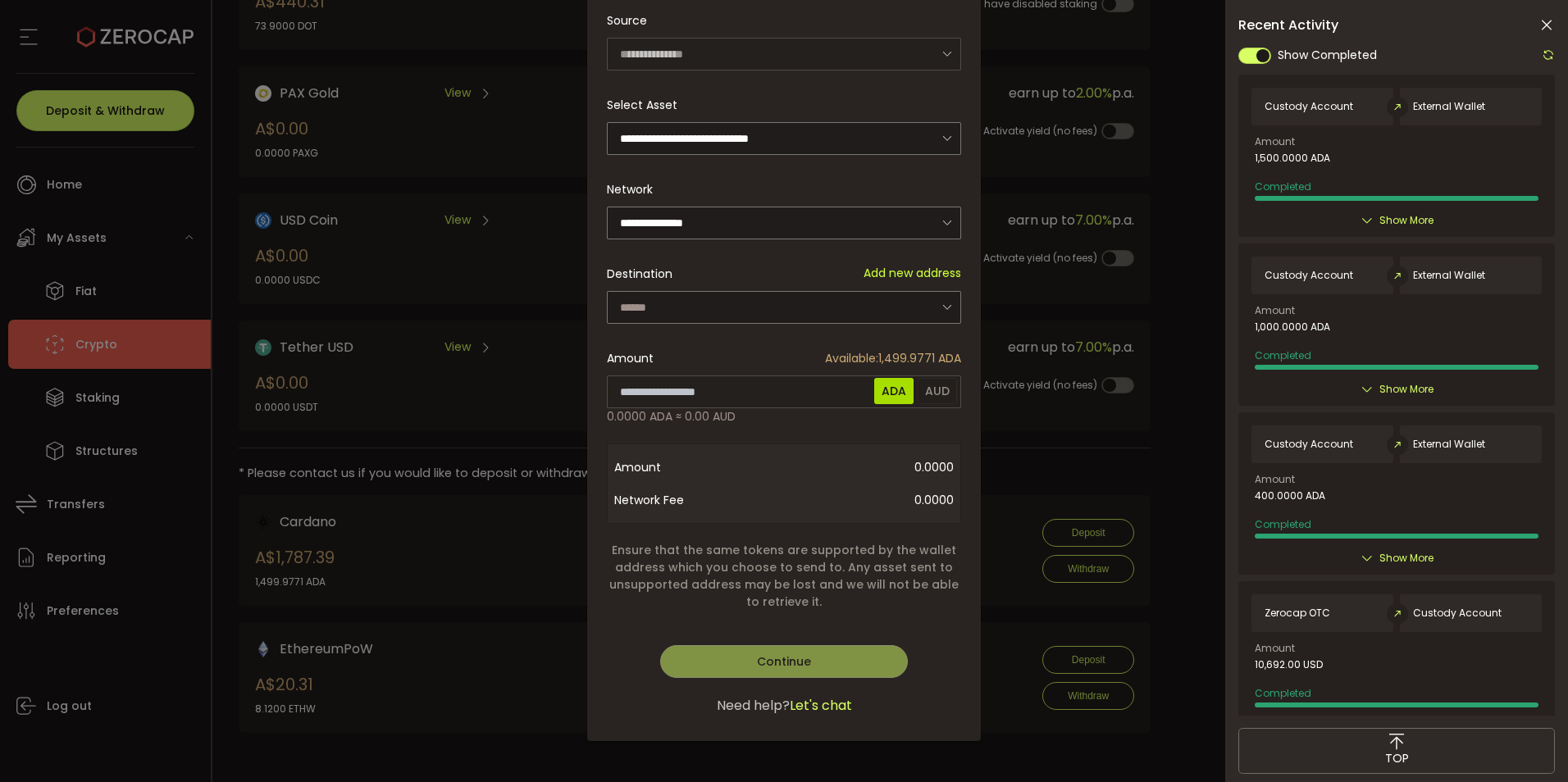
scroll to position [410, 0]
click at [957, 290] on icon "dialog" at bounding box center [947, 307] width 20 height 33
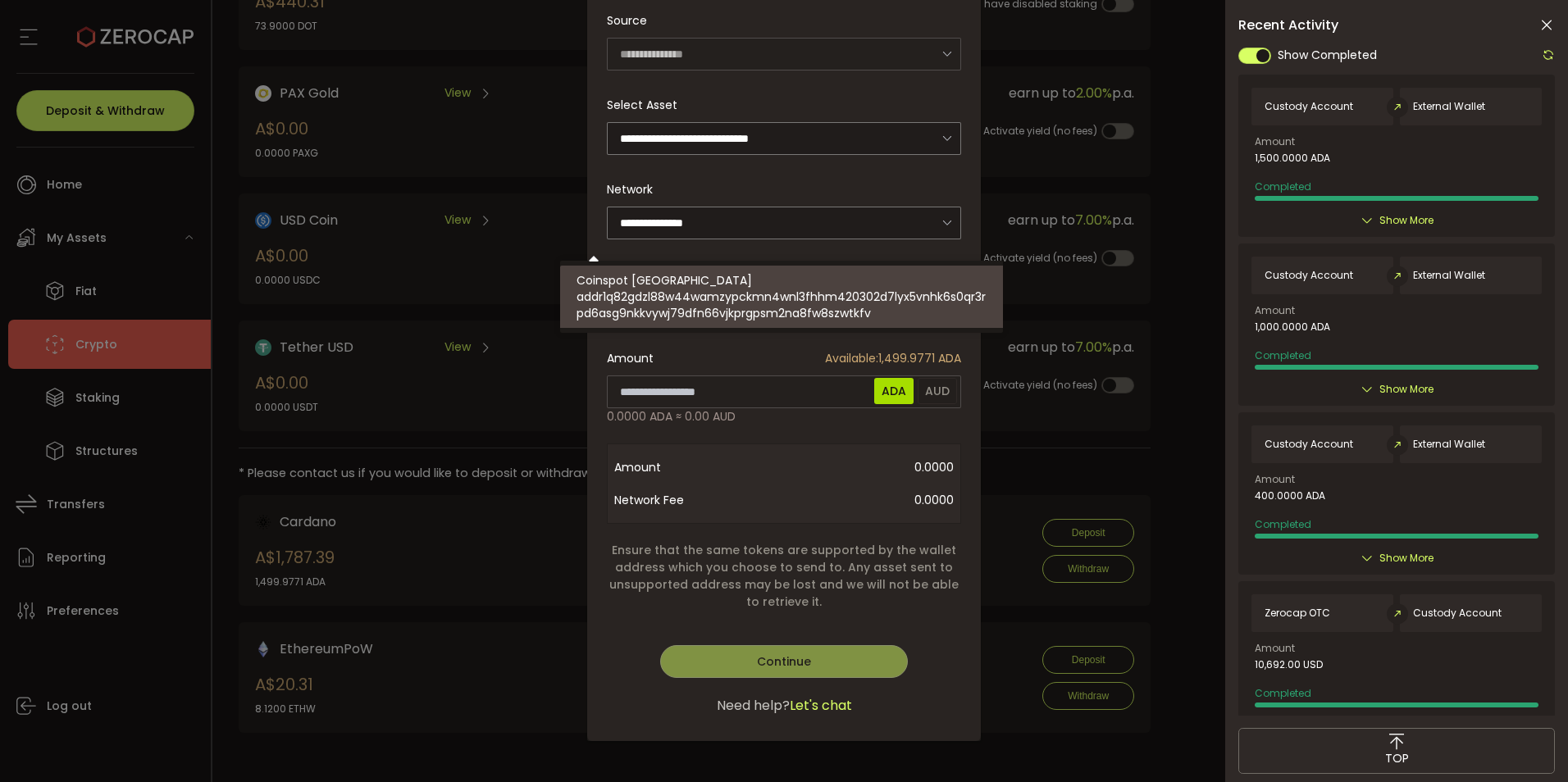
click at [703, 284] on span "Coinspot [GEOGRAPHIC_DATA]" at bounding box center [664, 280] width 175 height 17
type input "**********"
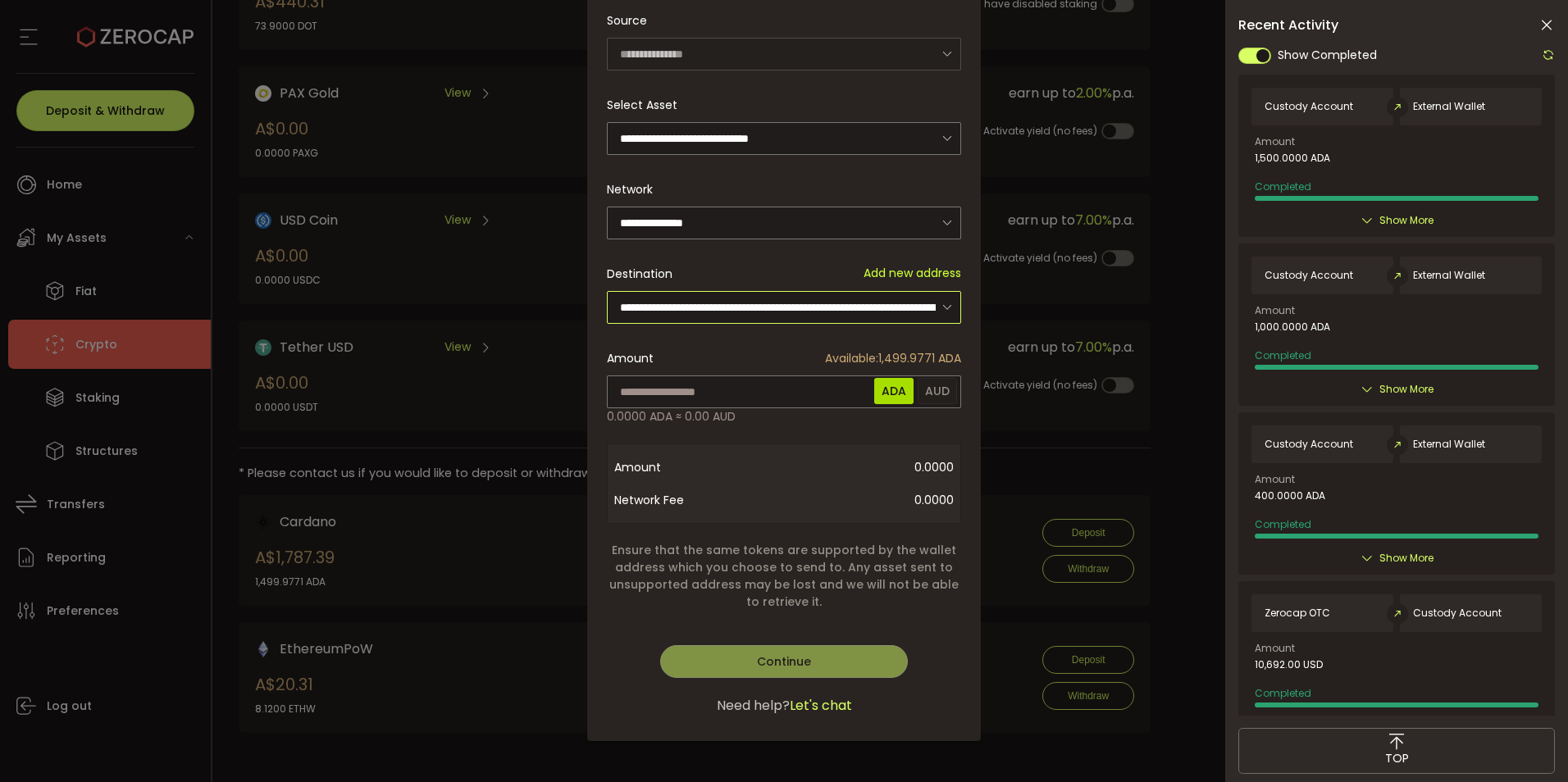
scroll to position [431, 0]
click at [847, 310] on div "**********" at bounding box center [784, 313] width 394 height 857
type input "**********"
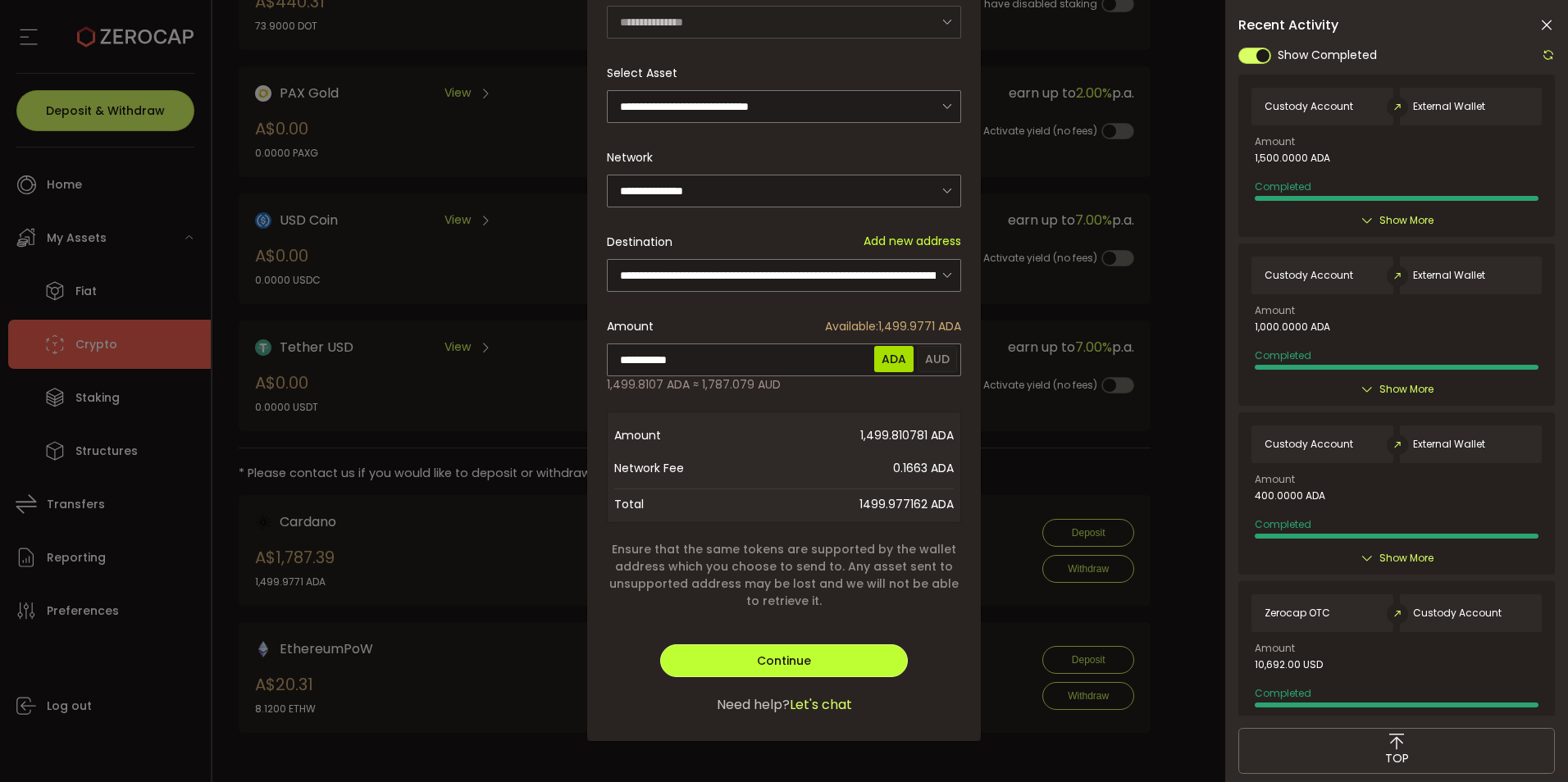
click at [780, 665] on span "Continue" at bounding box center [784, 661] width 54 height 17
click at [786, 666] on span "Verify" at bounding box center [783, 661] width 34 height 17
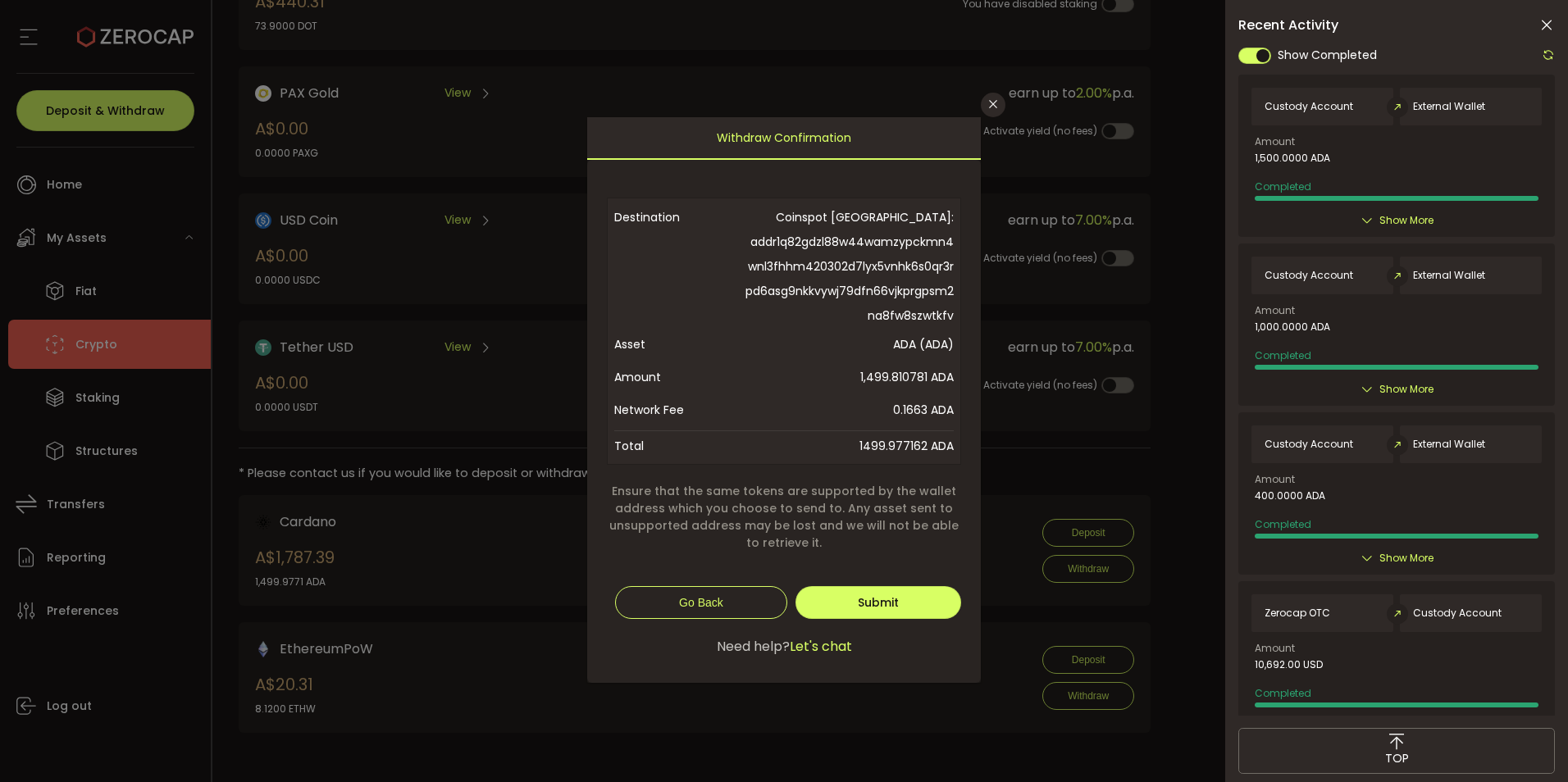
scroll to position [0, 0]
click at [899, 611] on span "Submit" at bounding box center [878, 603] width 41 height 17
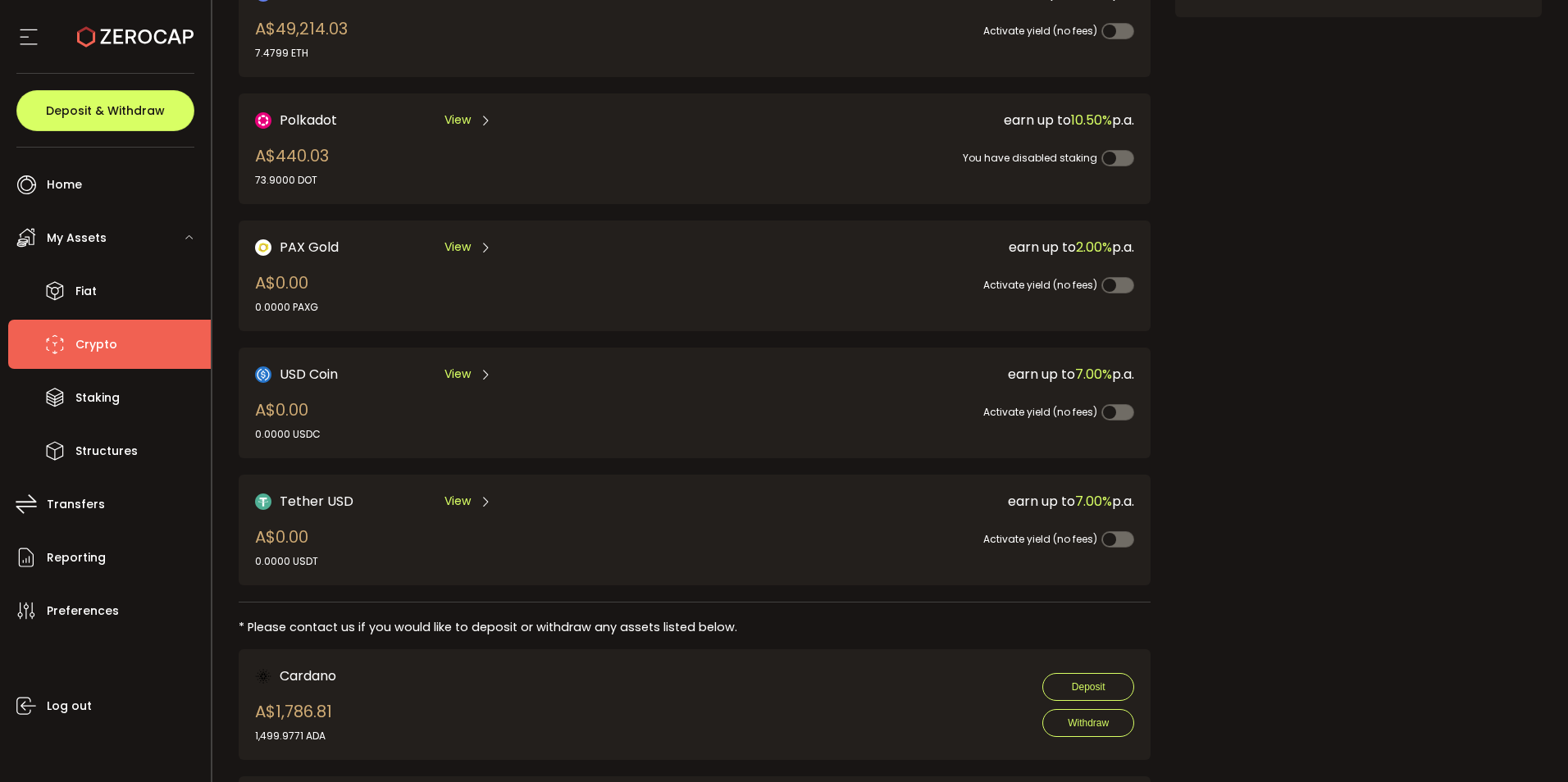
scroll to position [246, 0]
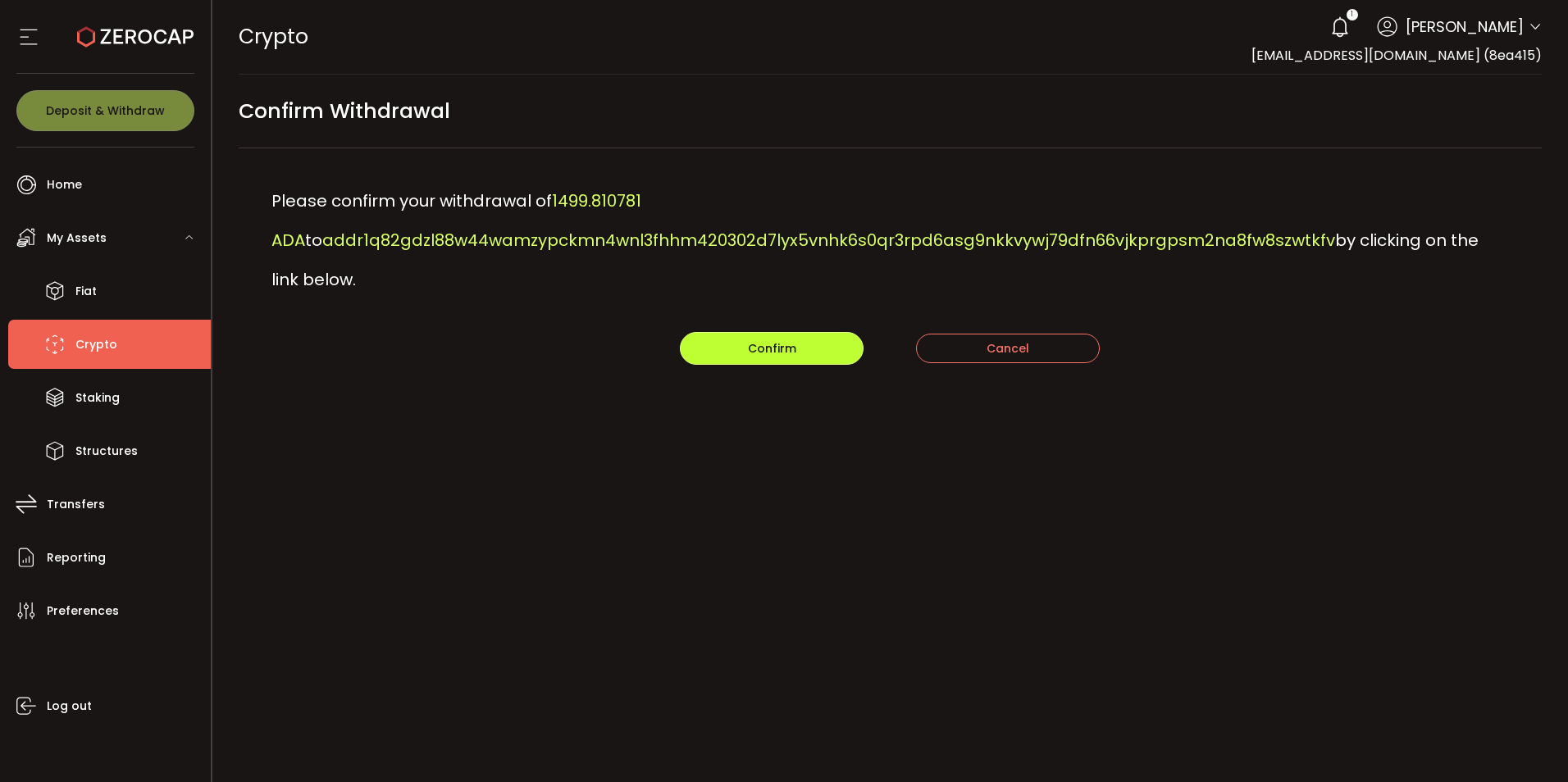
click at [756, 357] on span "Confirm" at bounding box center [772, 349] width 48 height 17
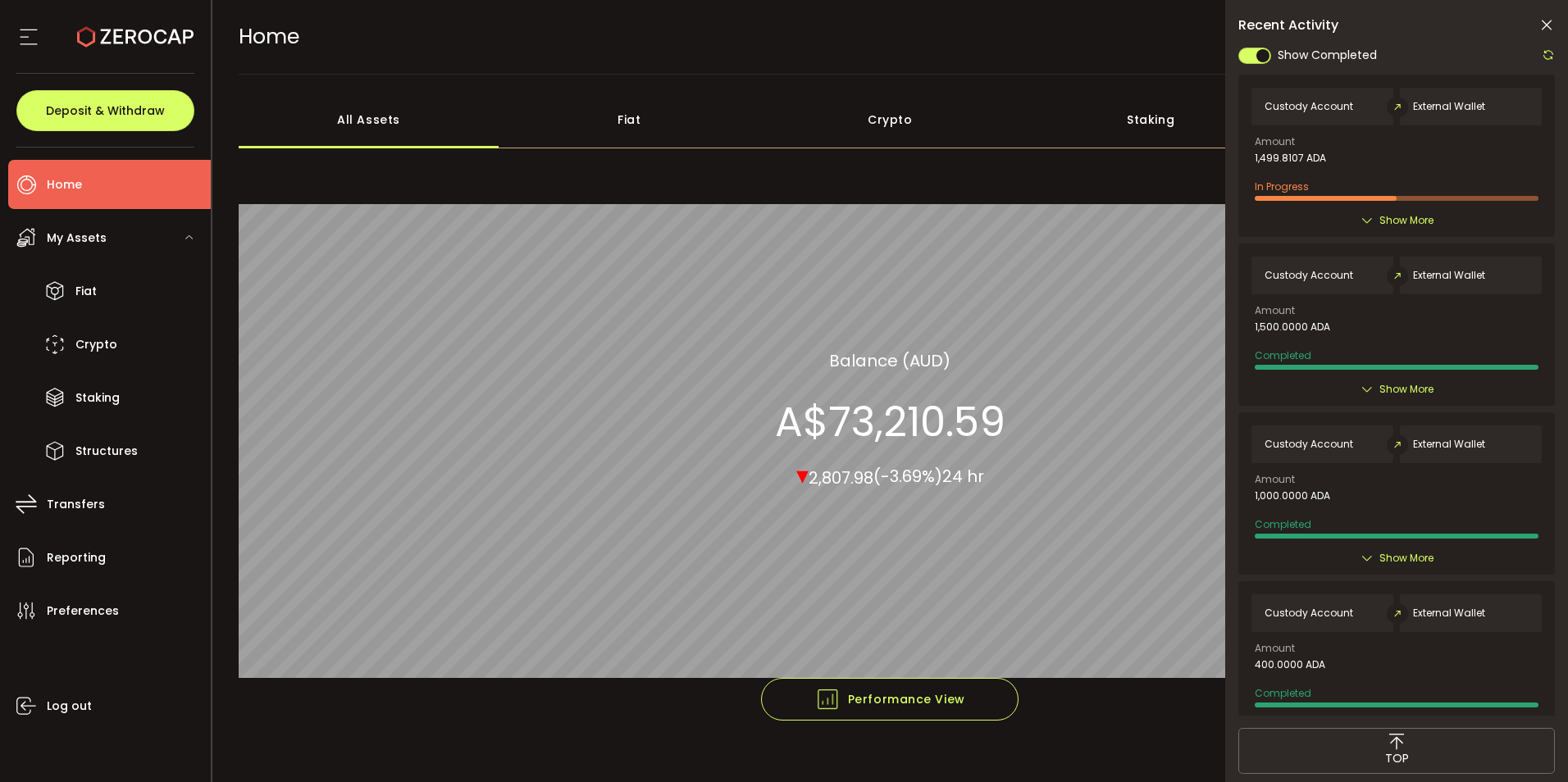
click at [1542, 62] on icon at bounding box center [1549, 54] width 13 height 13
click at [1545, 57] on icon at bounding box center [1549, 54] width 13 height 13
click at [1543, 57] on icon at bounding box center [1549, 54] width 13 height 13
click at [1544, 55] on icon at bounding box center [1549, 54] width 13 height 13
click at [1542, 55] on icon at bounding box center [1549, 54] width 13 height 13
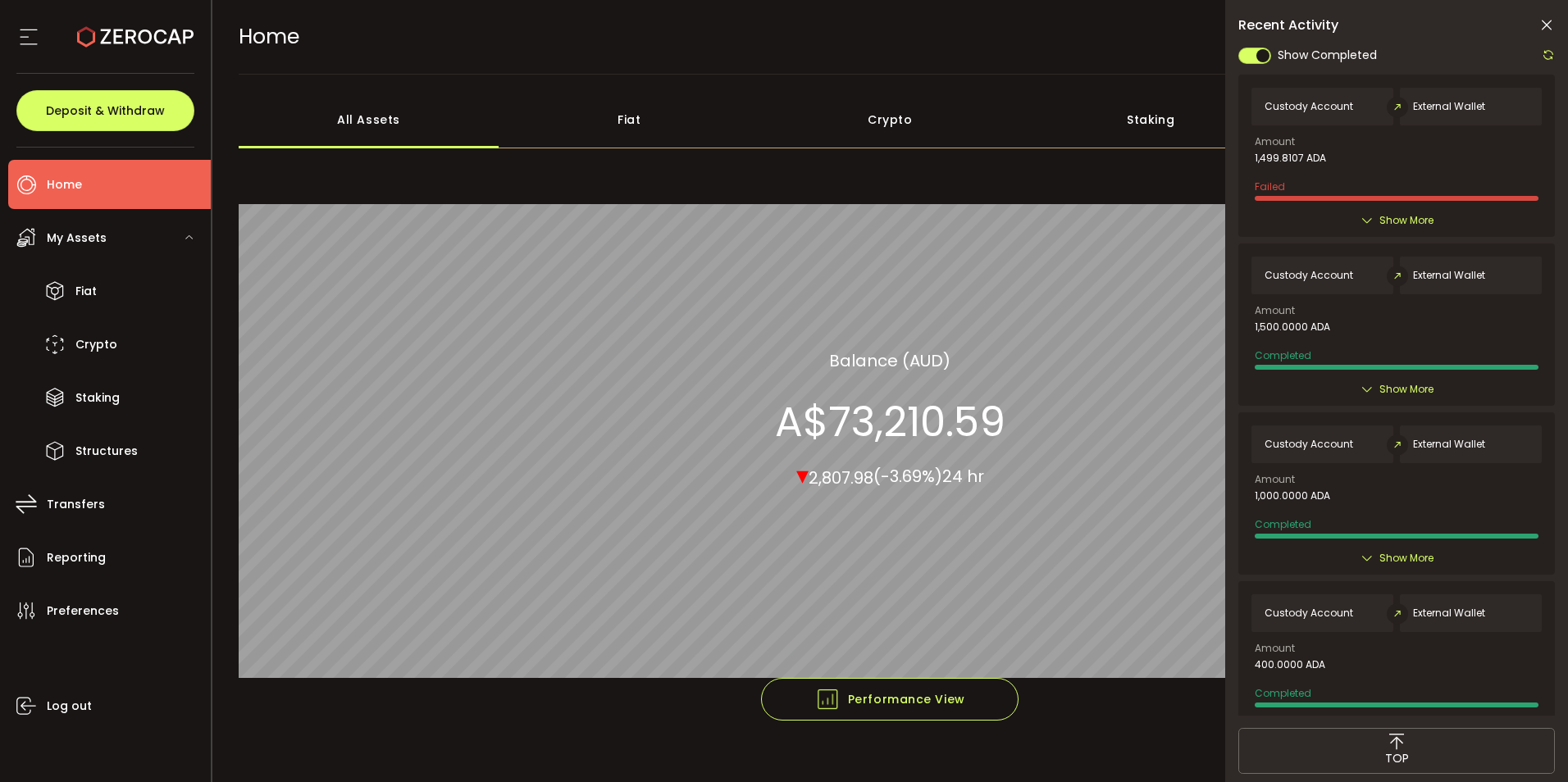
click at [1425, 229] on span "Show More" at bounding box center [1407, 220] width 54 height 17
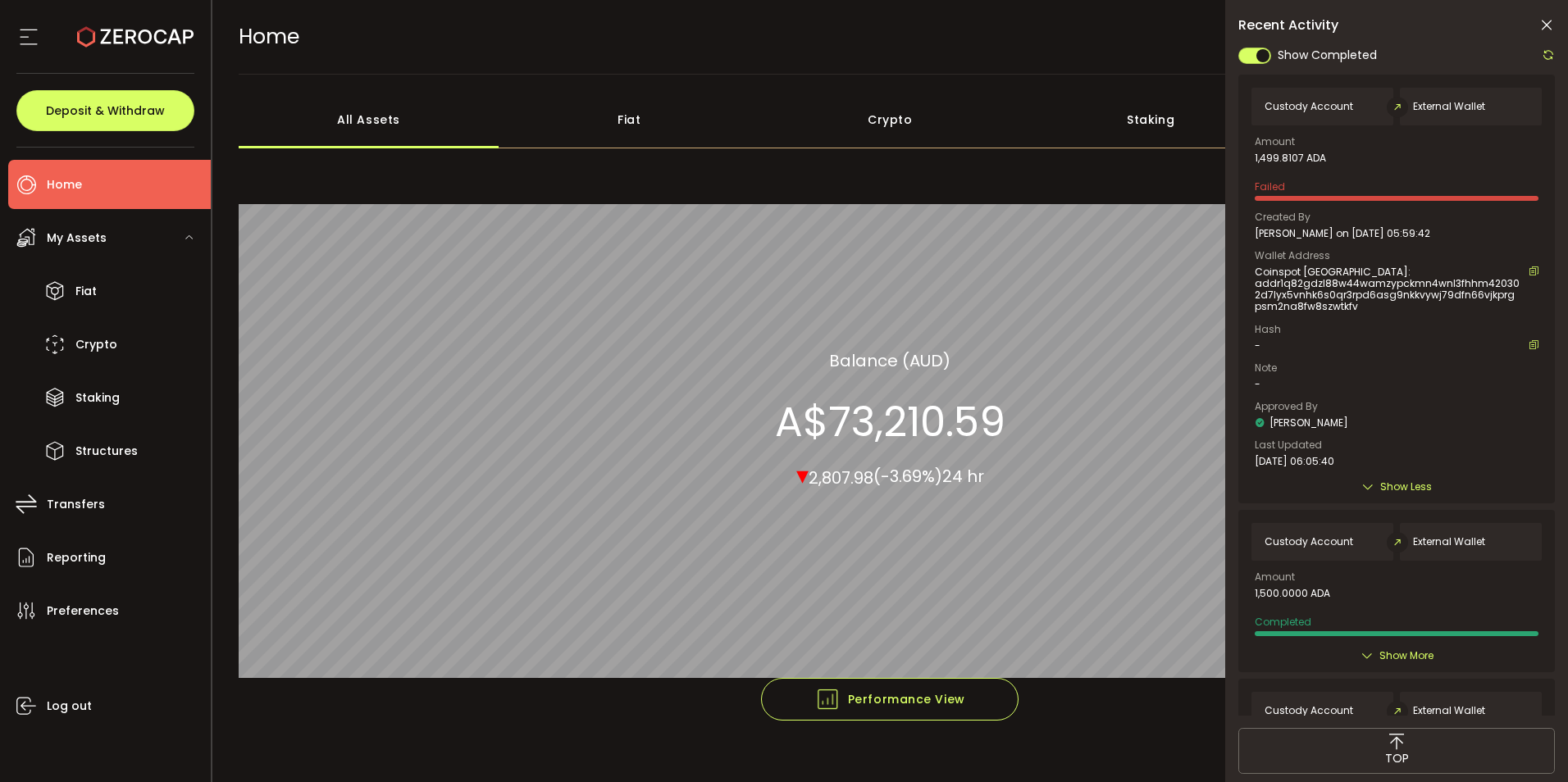
click at [1542, 58] on icon at bounding box center [1549, 54] width 13 height 13
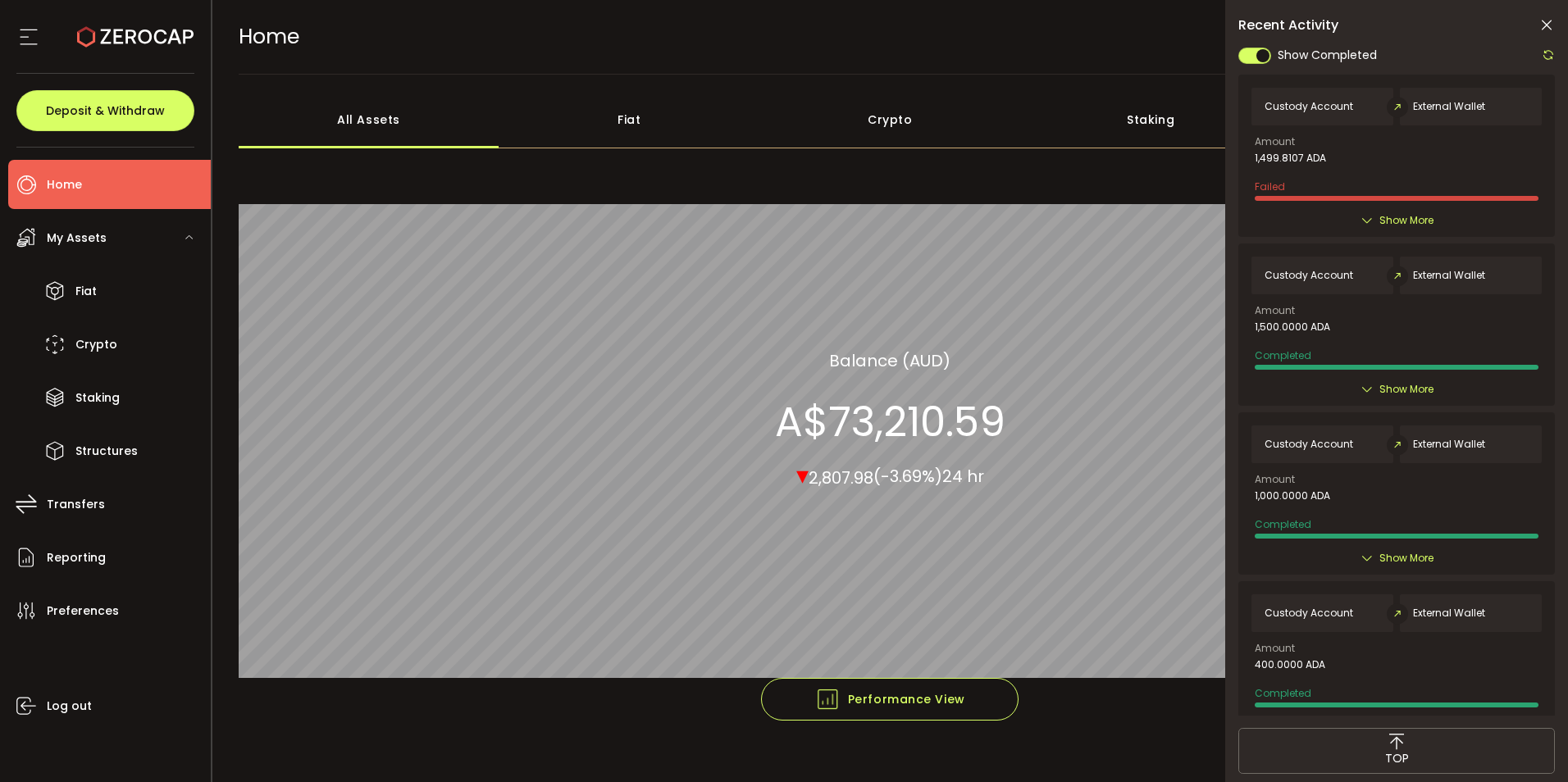
click at [1395, 229] on span "Show More" at bounding box center [1407, 220] width 54 height 17
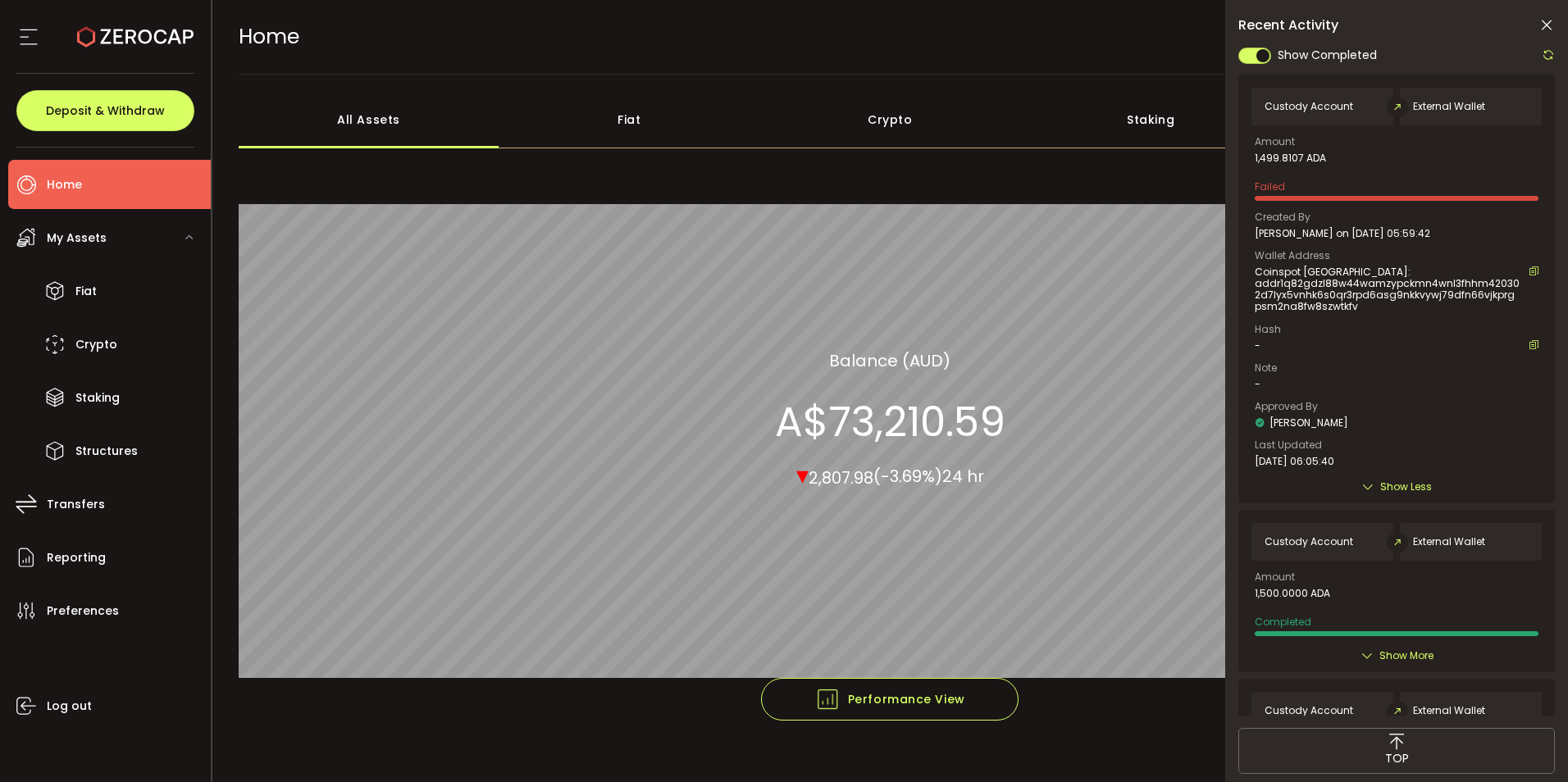
click at [1529, 350] on icon at bounding box center [1534, 345] width 10 height 10
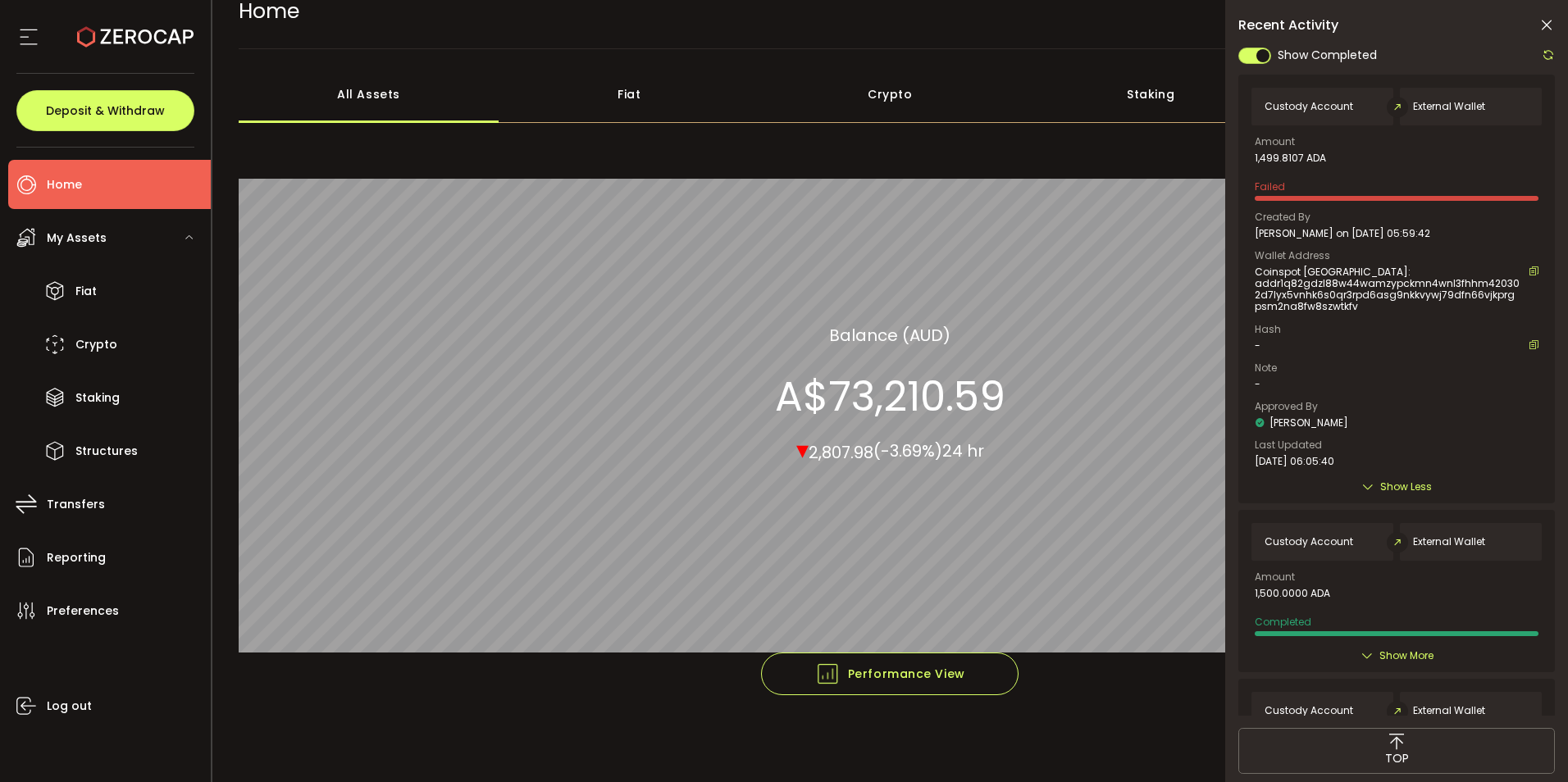
scroll to position [226, 0]
click at [76, 516] on span "Transfers" at bounding box center [76, 504] width 58 height 24
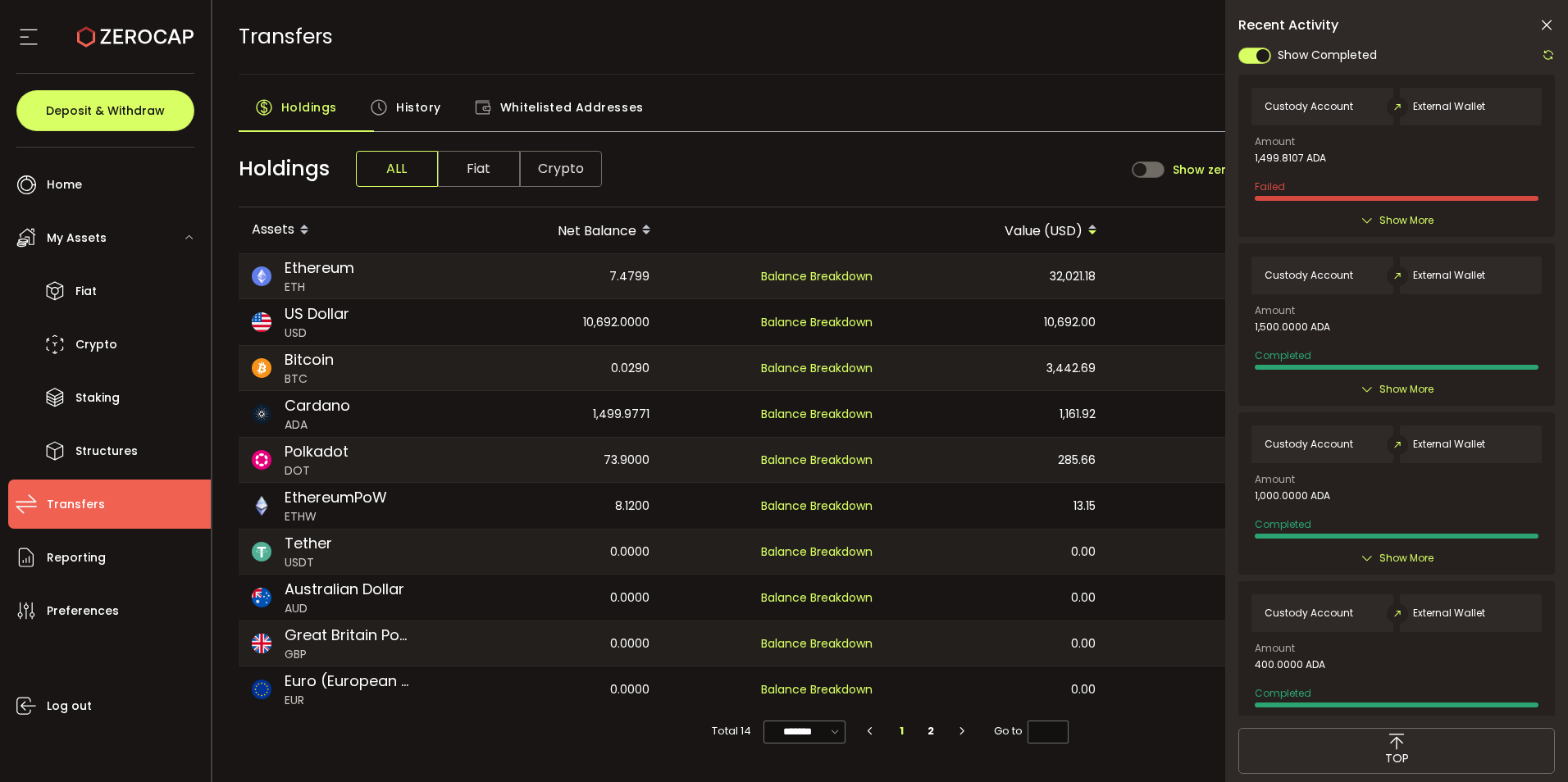
click at [350, 417] on span "Cardano" at bounding box center [317, 406] width 65 height 22
click at [1430, 229] on span "Show More" at bounding box center [1407, 220] width 54 height 17
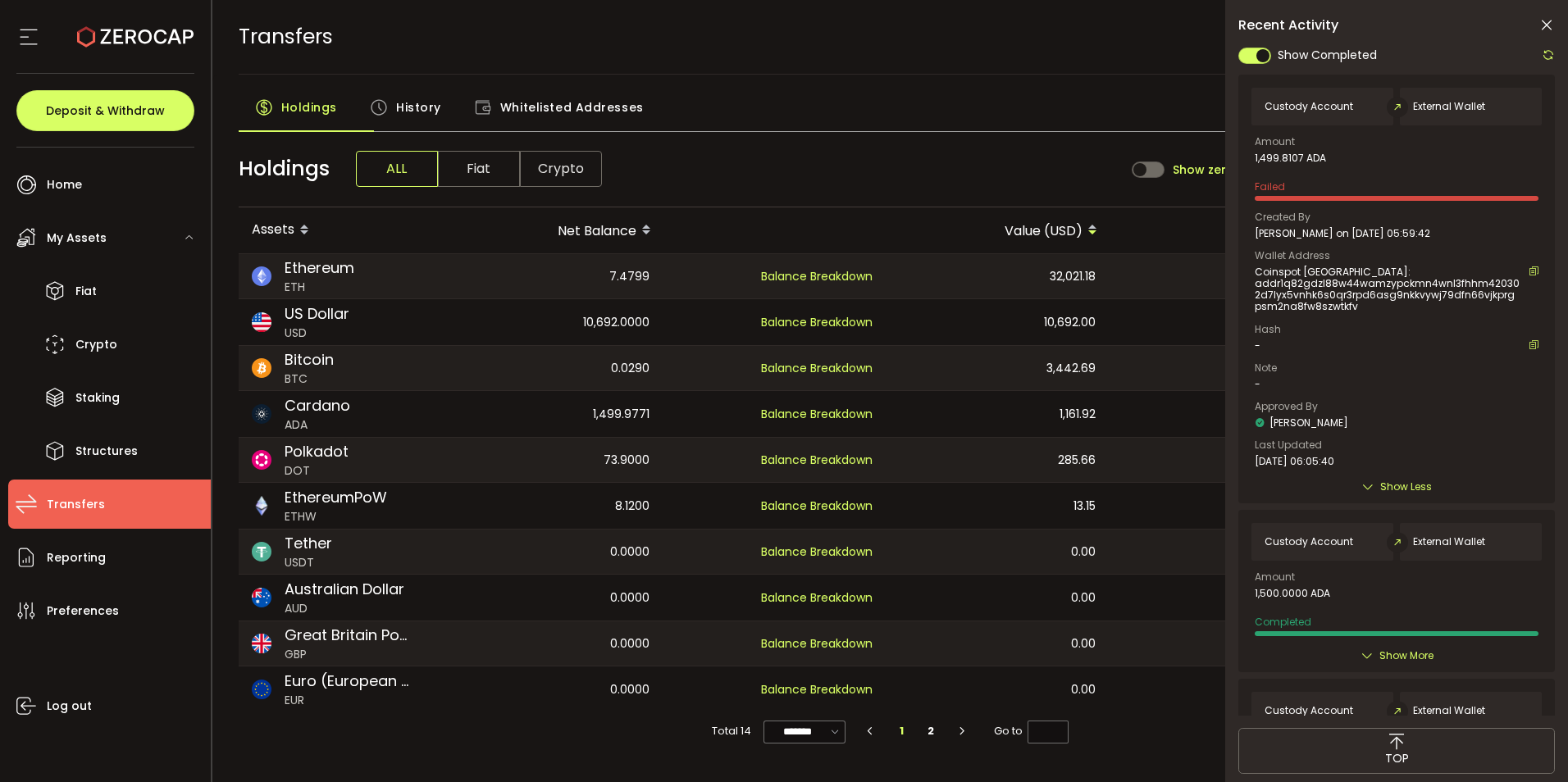
click at [1403, 495] on span "Show Less" at bounding box center [1407, 487] width 52 height 17
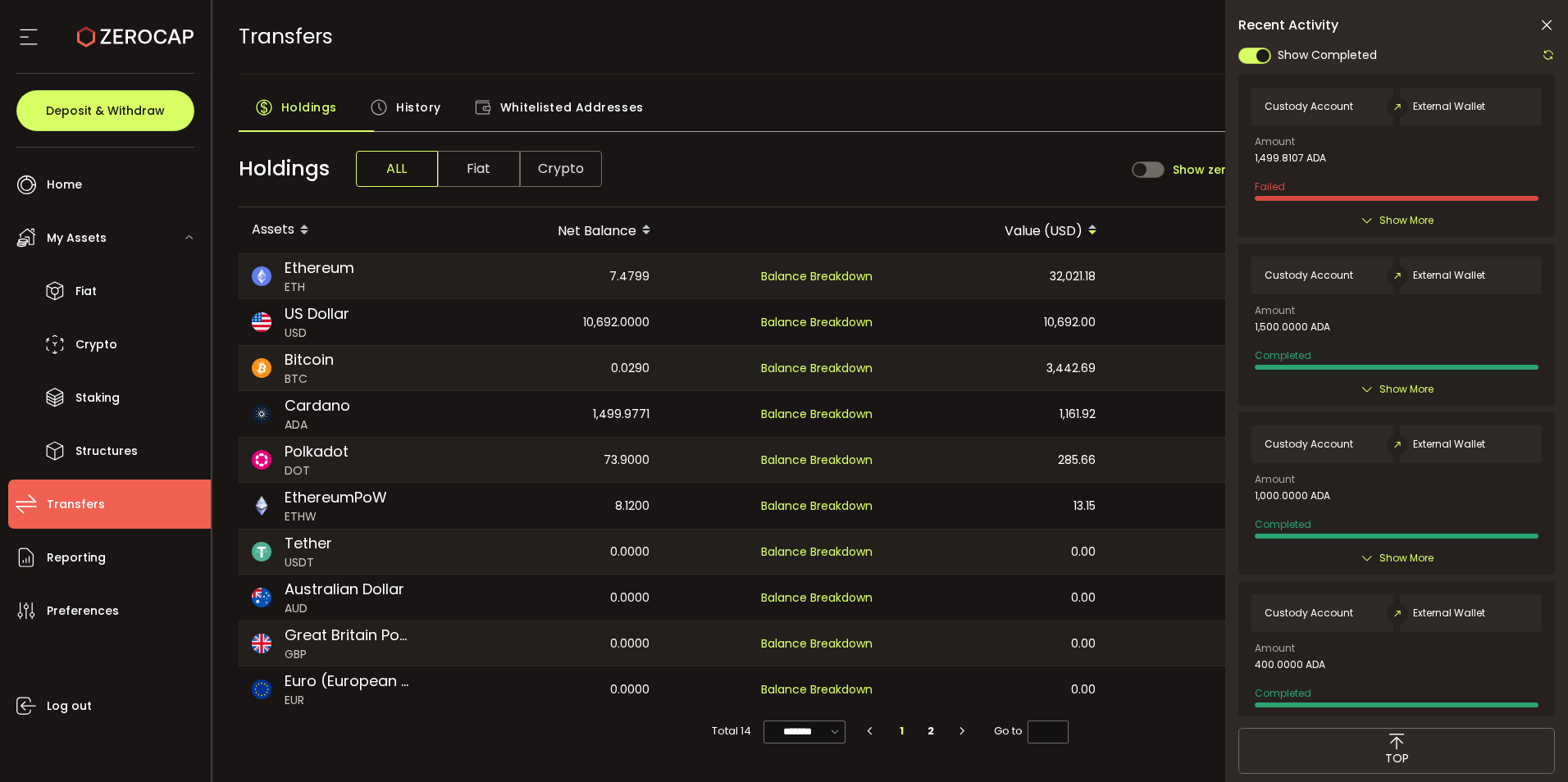
scroll to position [50, 0]
click at [441, 91] on span "History" at bounding box center [419, 108] width 45 height 33
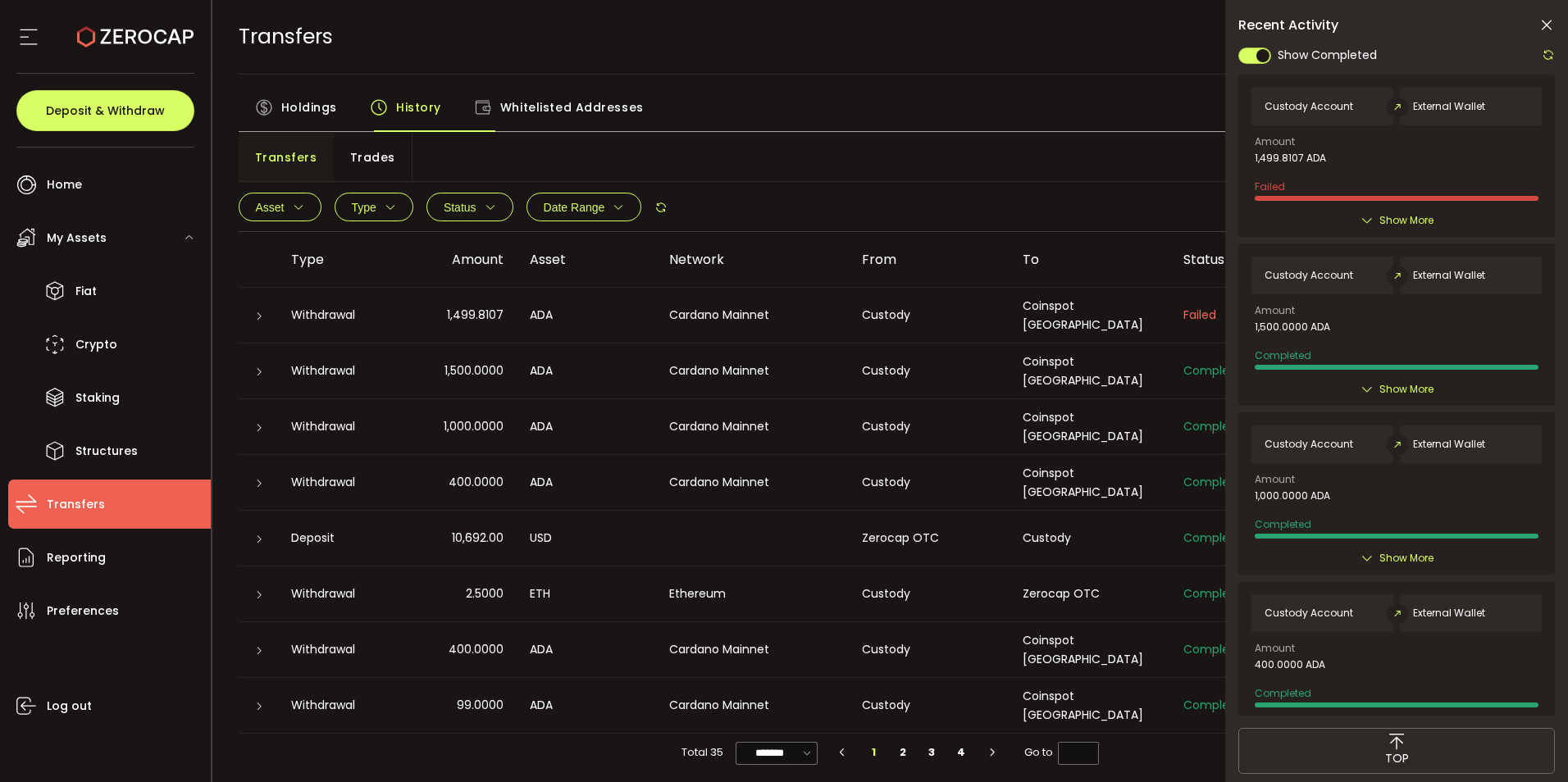
click at [338, 124] on span "Holdings" at bounding box center [309, 108] width 55 height 33
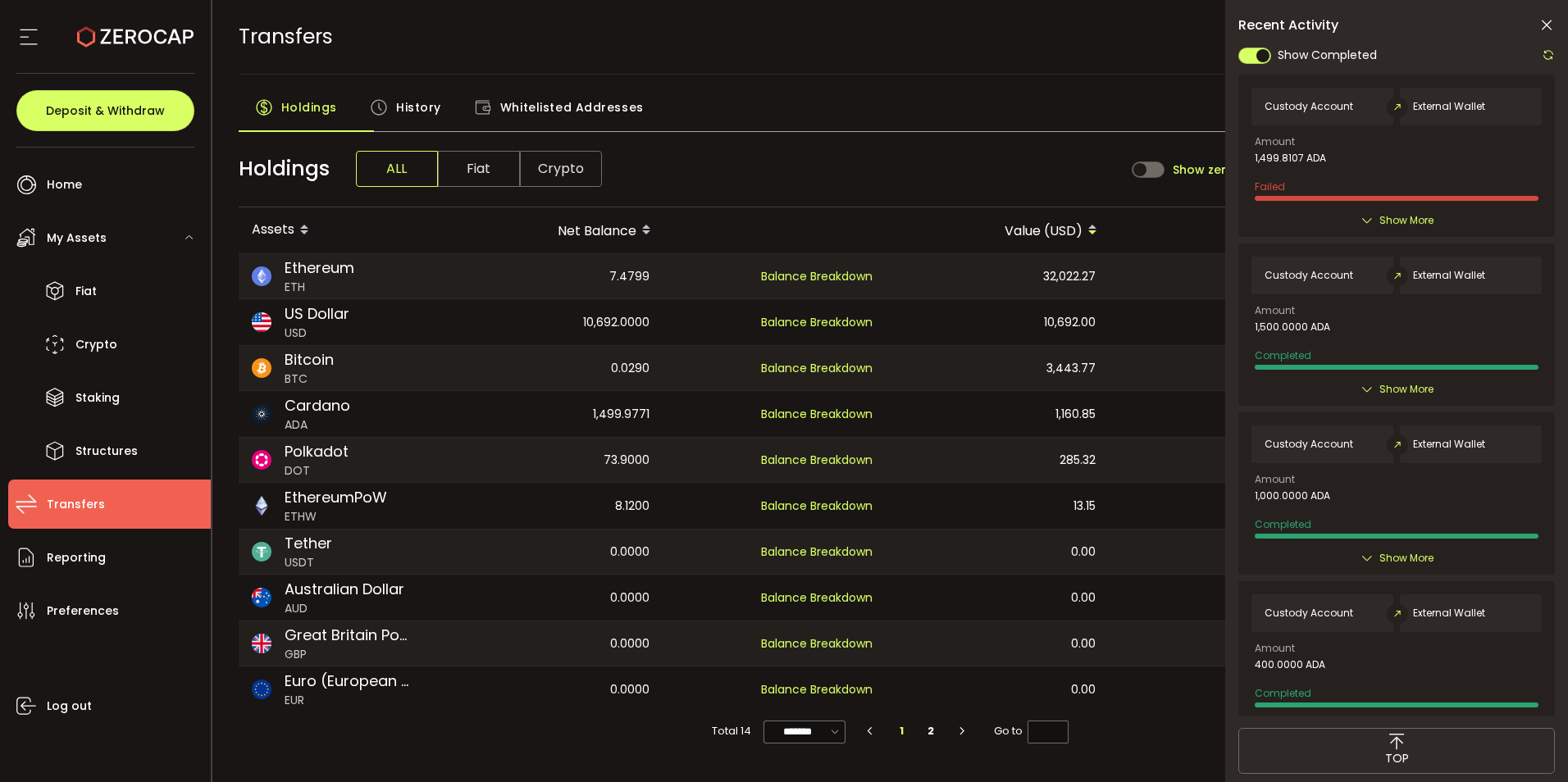
click at [85, 516] on span "Transfers" at bounding box center [76, 504] width 58 height 24
click at [602, 187] on span "Crypto" at bounding box center [561, 169] width 82 height 36
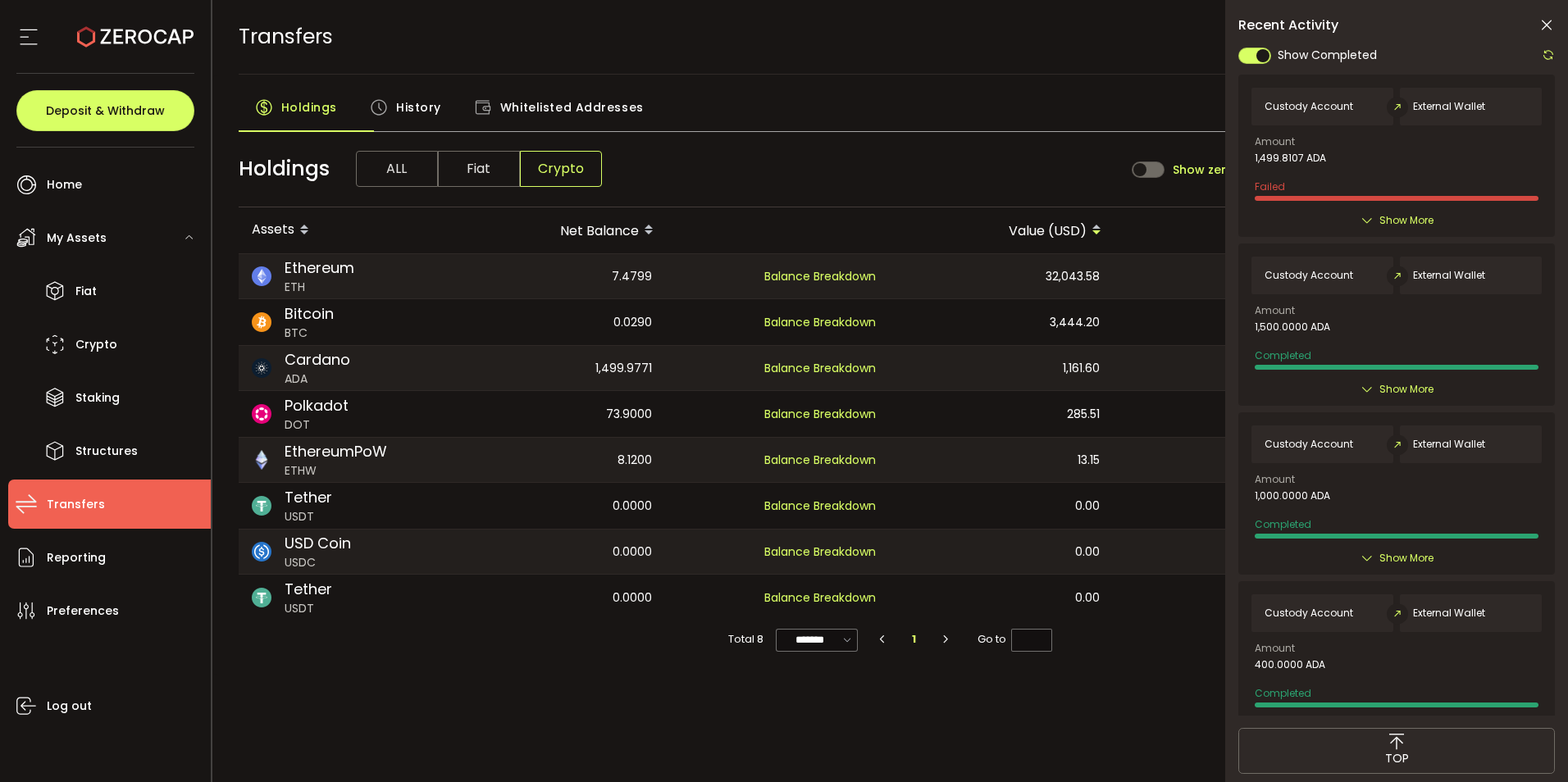
click at [577, 124] on span "Whitelisted Addresses" at bounding box center [572, 108] width 144 height 33
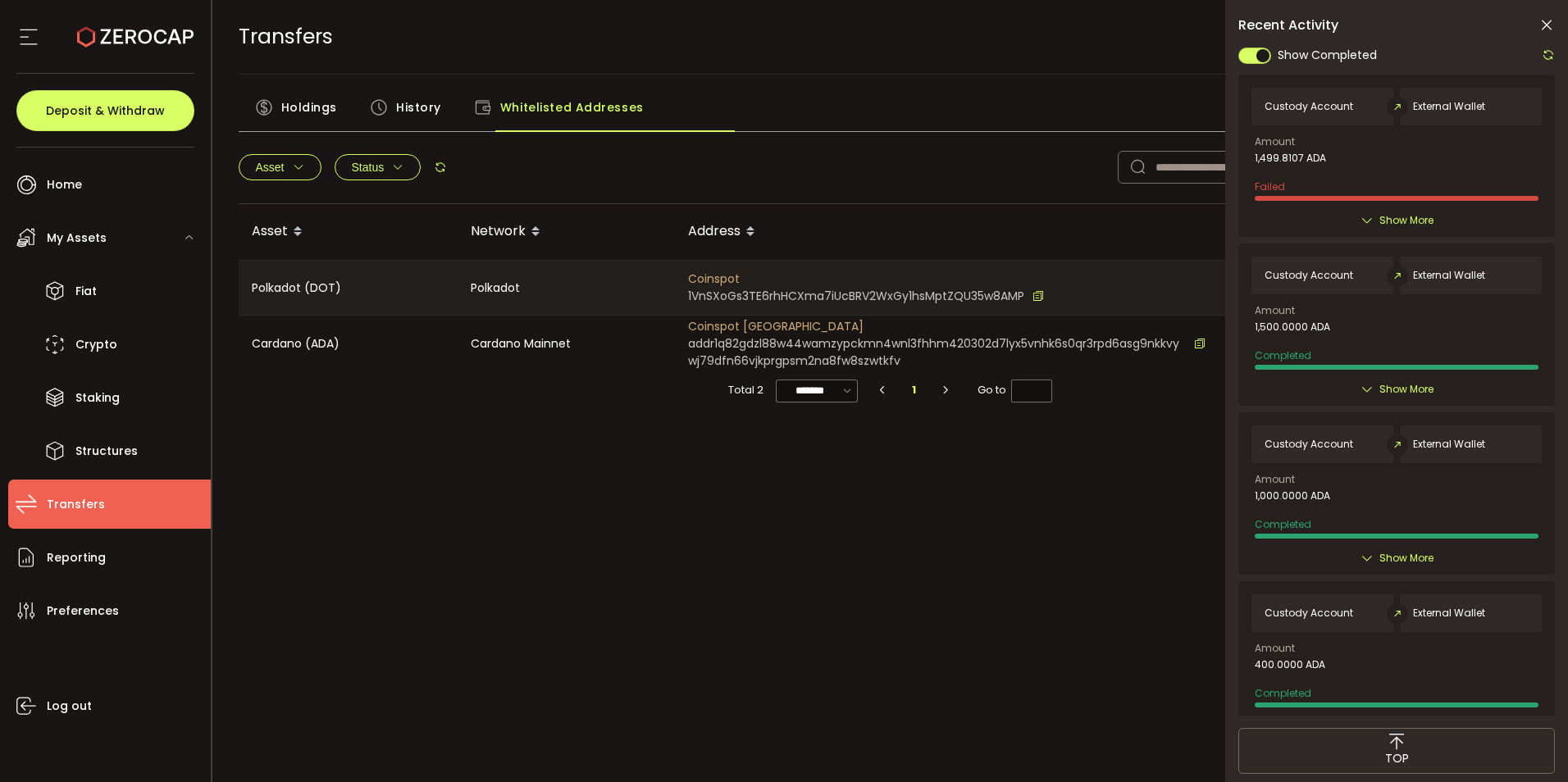
click at [338, 124] on span "Holdings" at bounding box center [309, 108] width 55 height 33
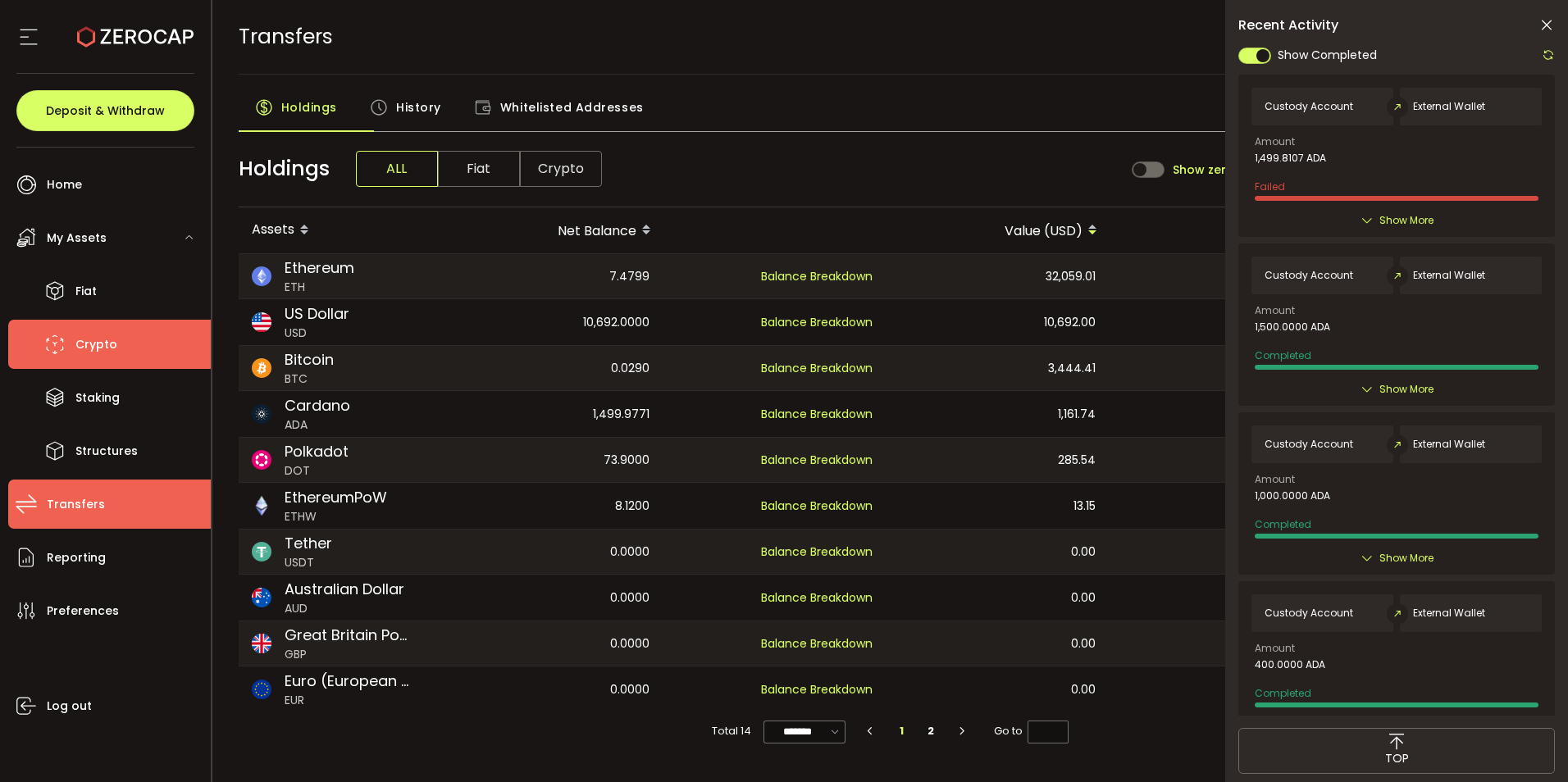
click at [99, 351] on span "Crypto" at bounding box center [96, 345] width 42 height 24
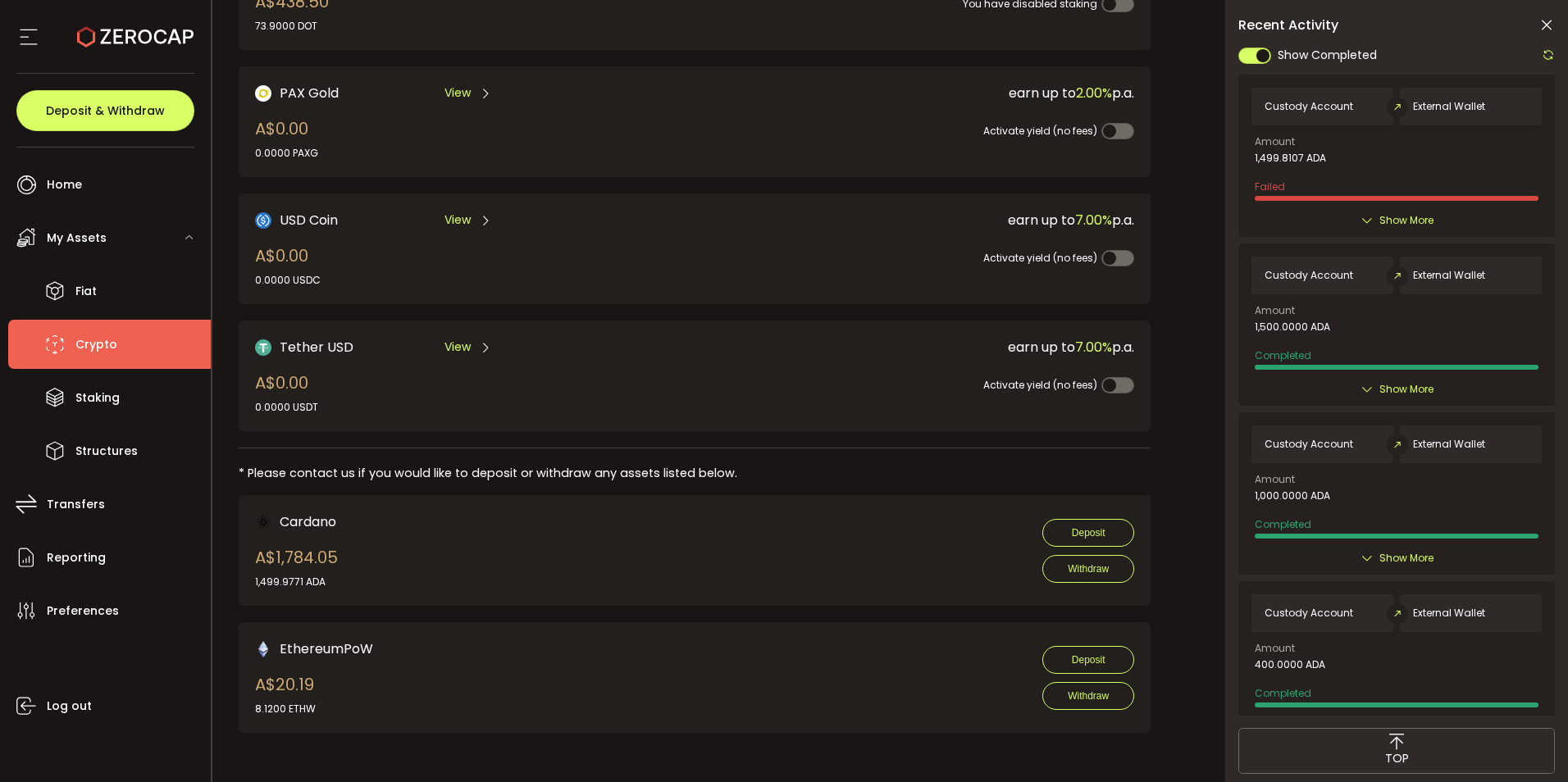
scroll to position [749, 0]
click at [1082, 563] on span "Withdraw" at bounding box center [1088, 569] width 41 height 11
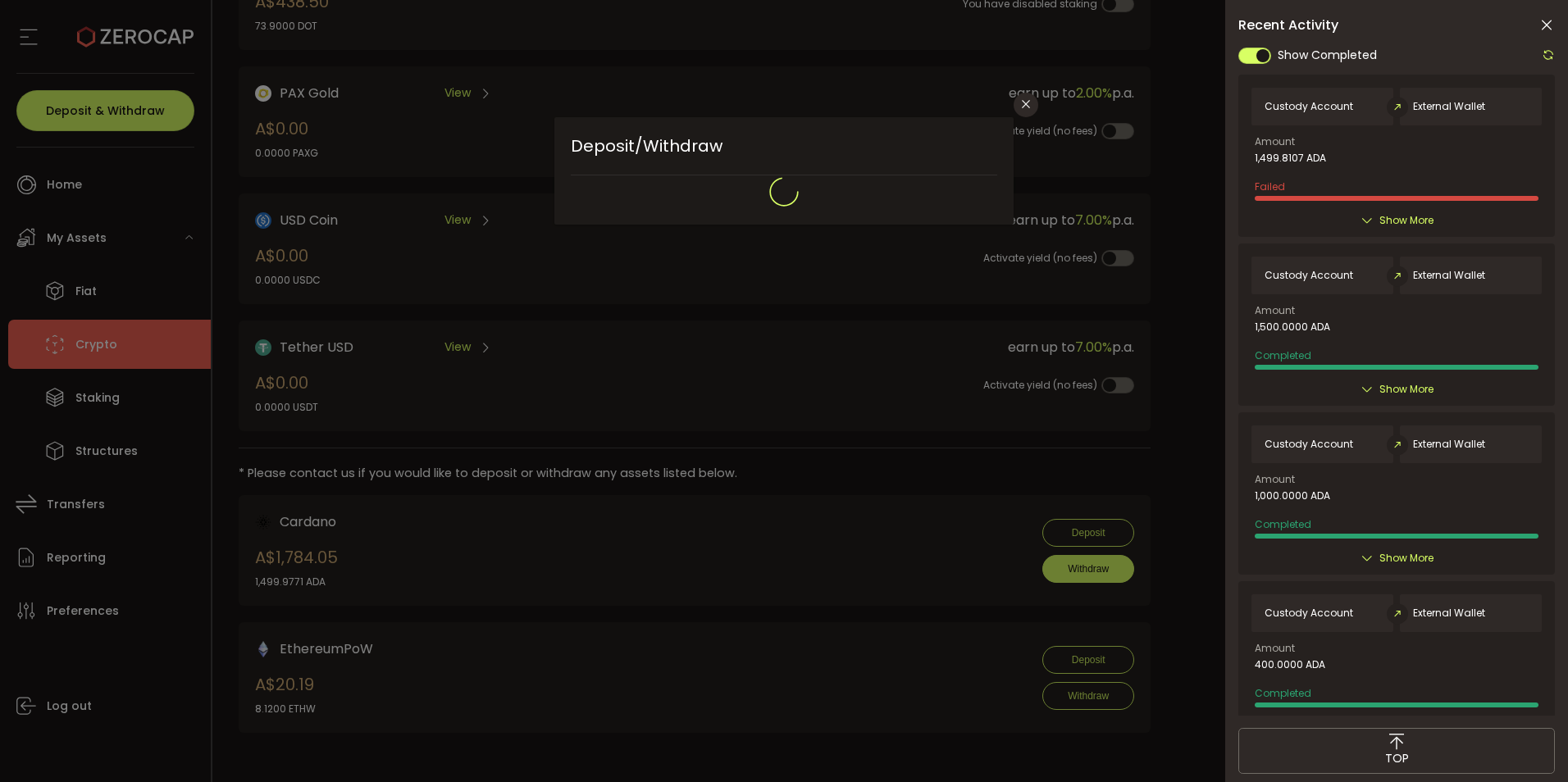
type input "**********"
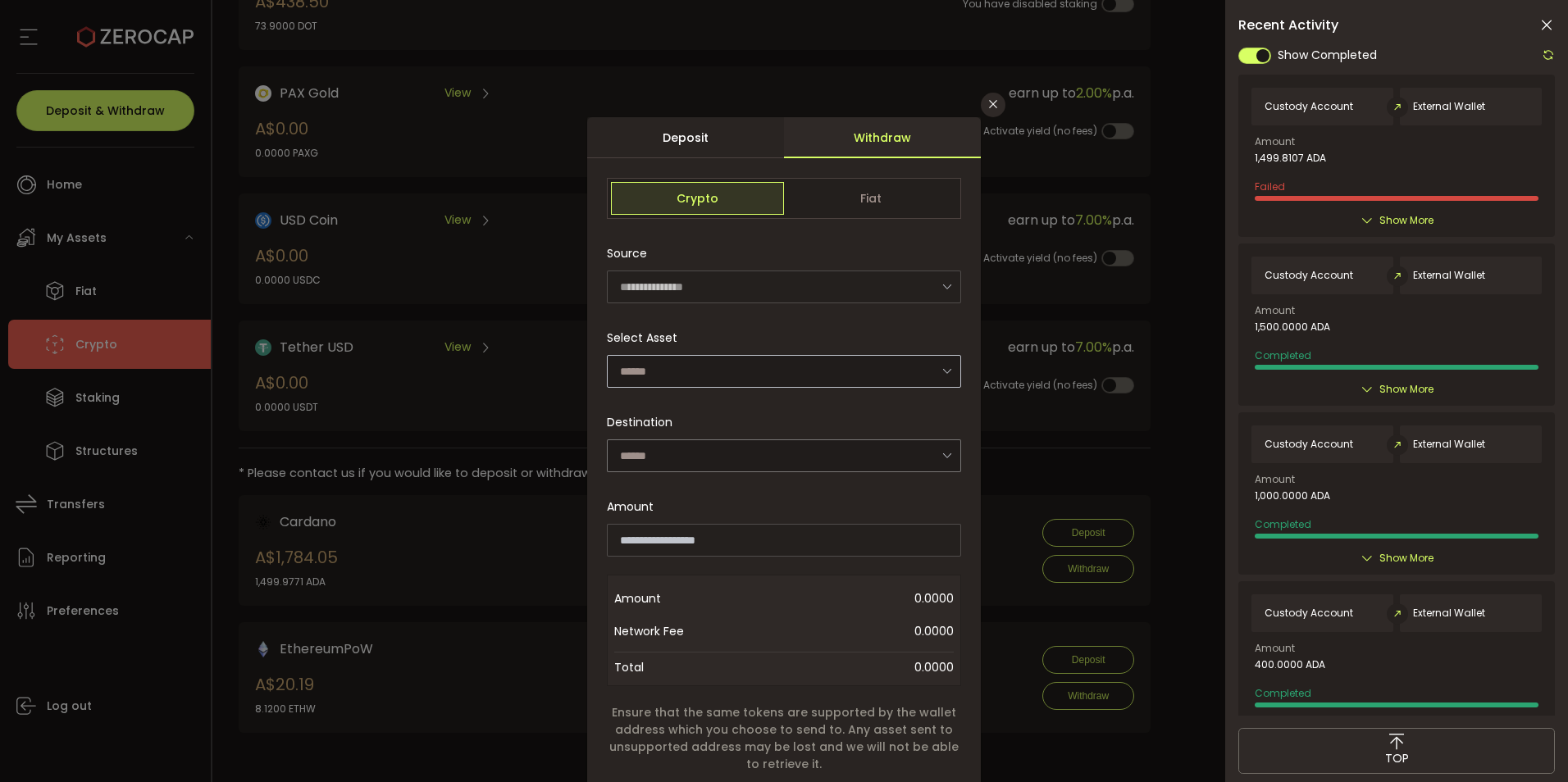
click at [957, 388] on icon "dialog" at bounding box center [947, 371] width 20 height 33
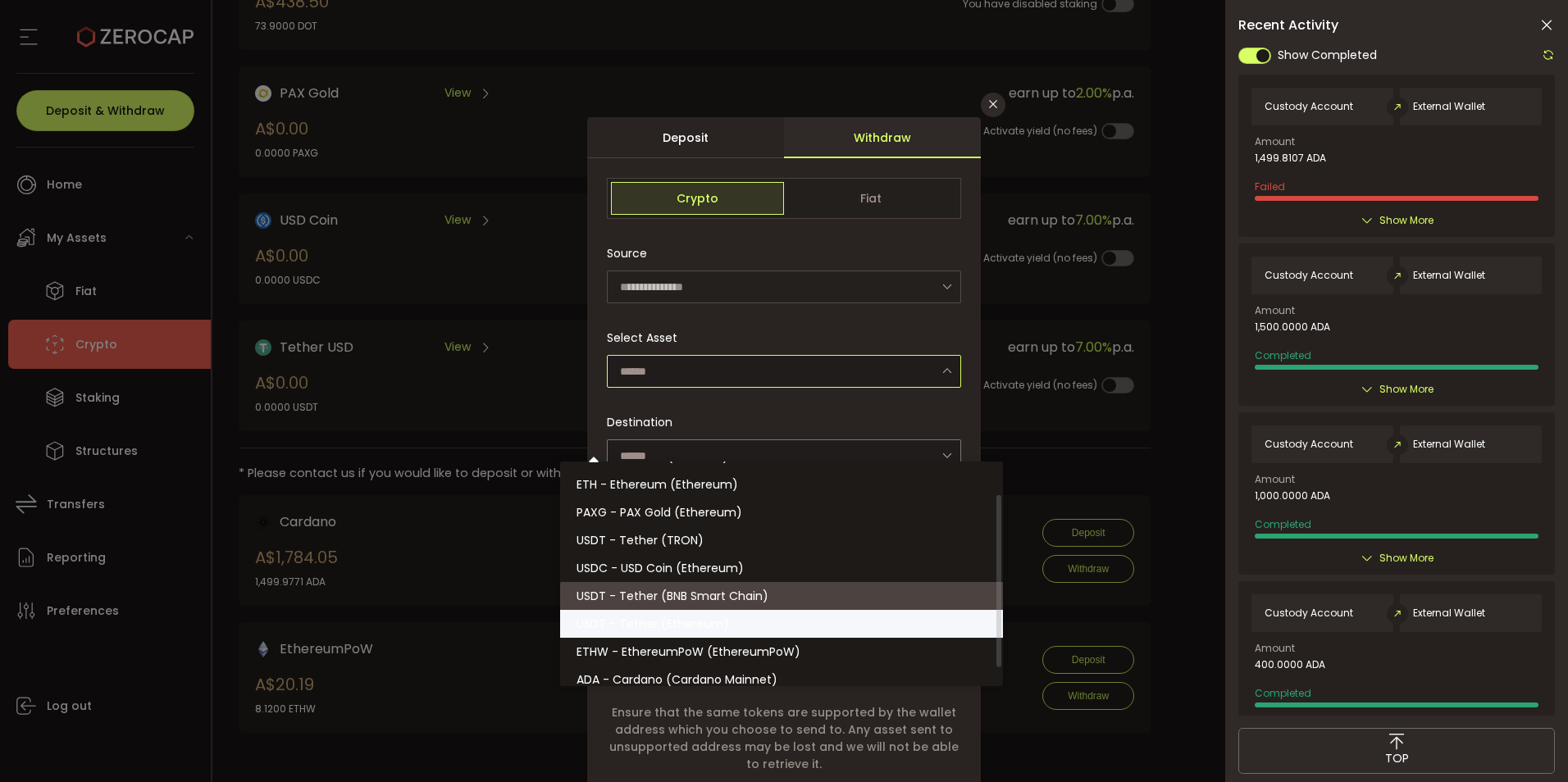
scroll to position [79, 0]
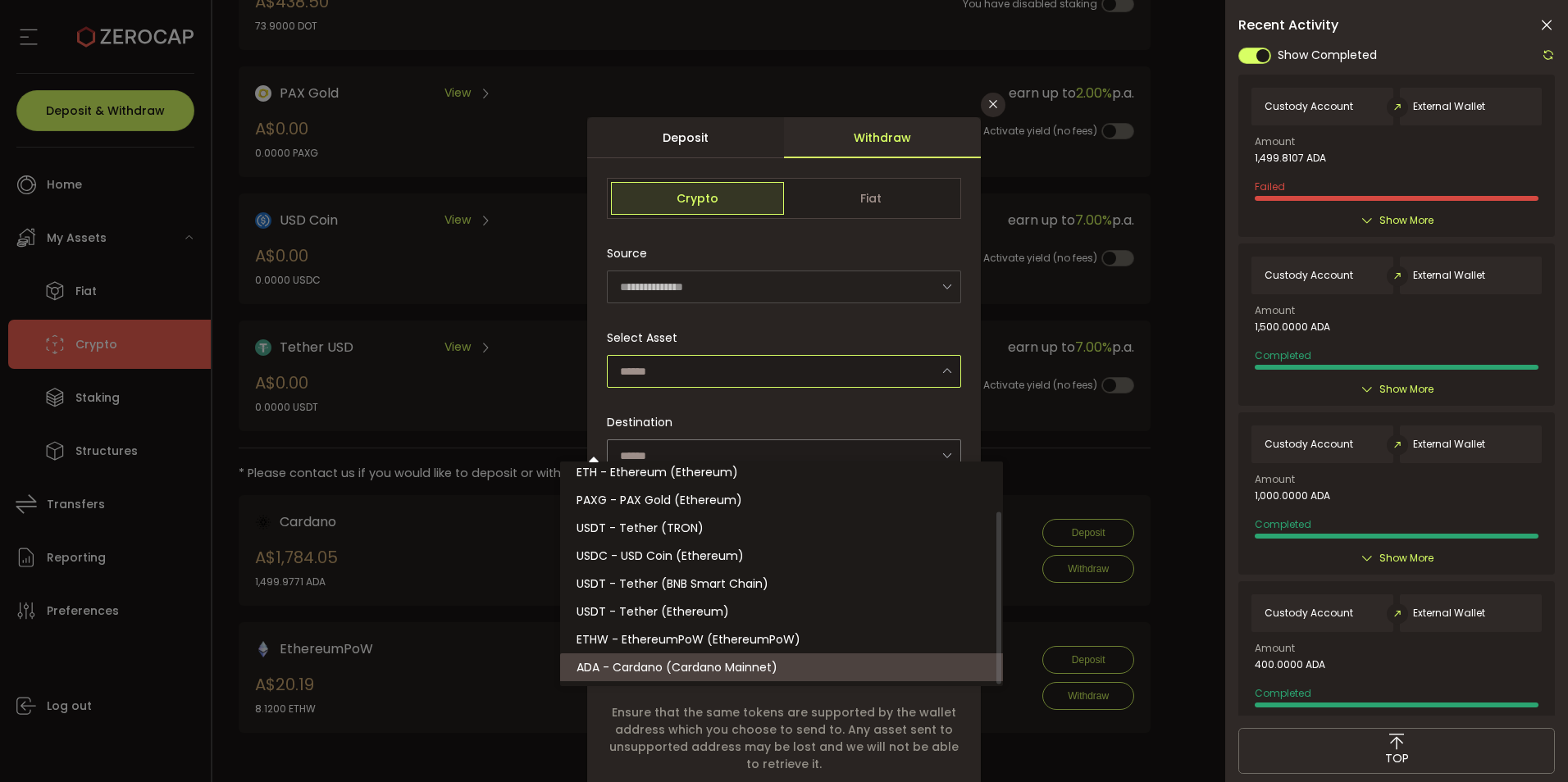
click at [664, 676] on span "ADA - Cardano (Cardano Mainnet)" at bounding box center [677, 668] width 201 height 17
type input "**********"
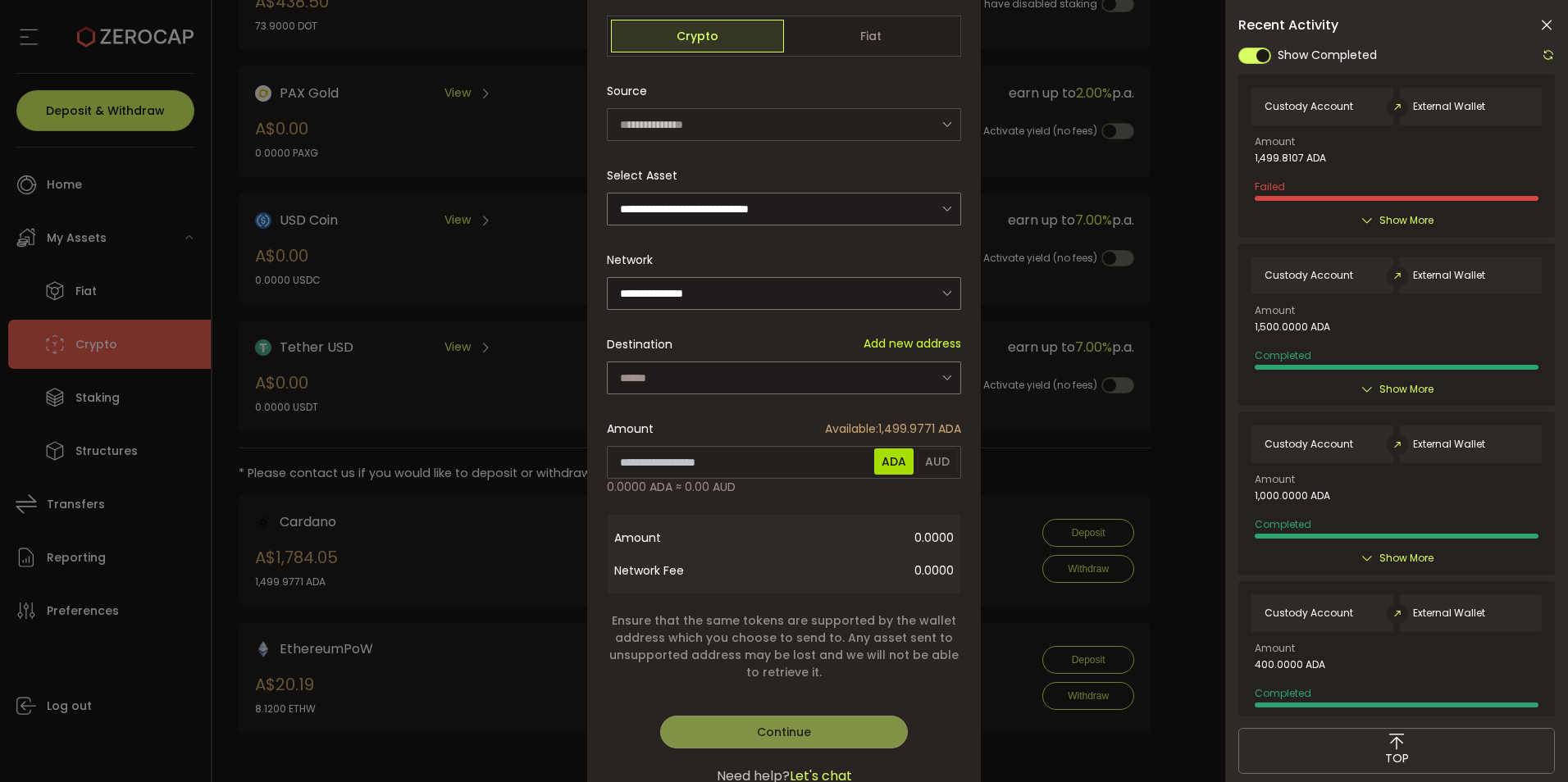
scroll to position [164, 0]
click at [957, 393] on icon "dialog" at bounding box center [947, 376] width 20 height 33
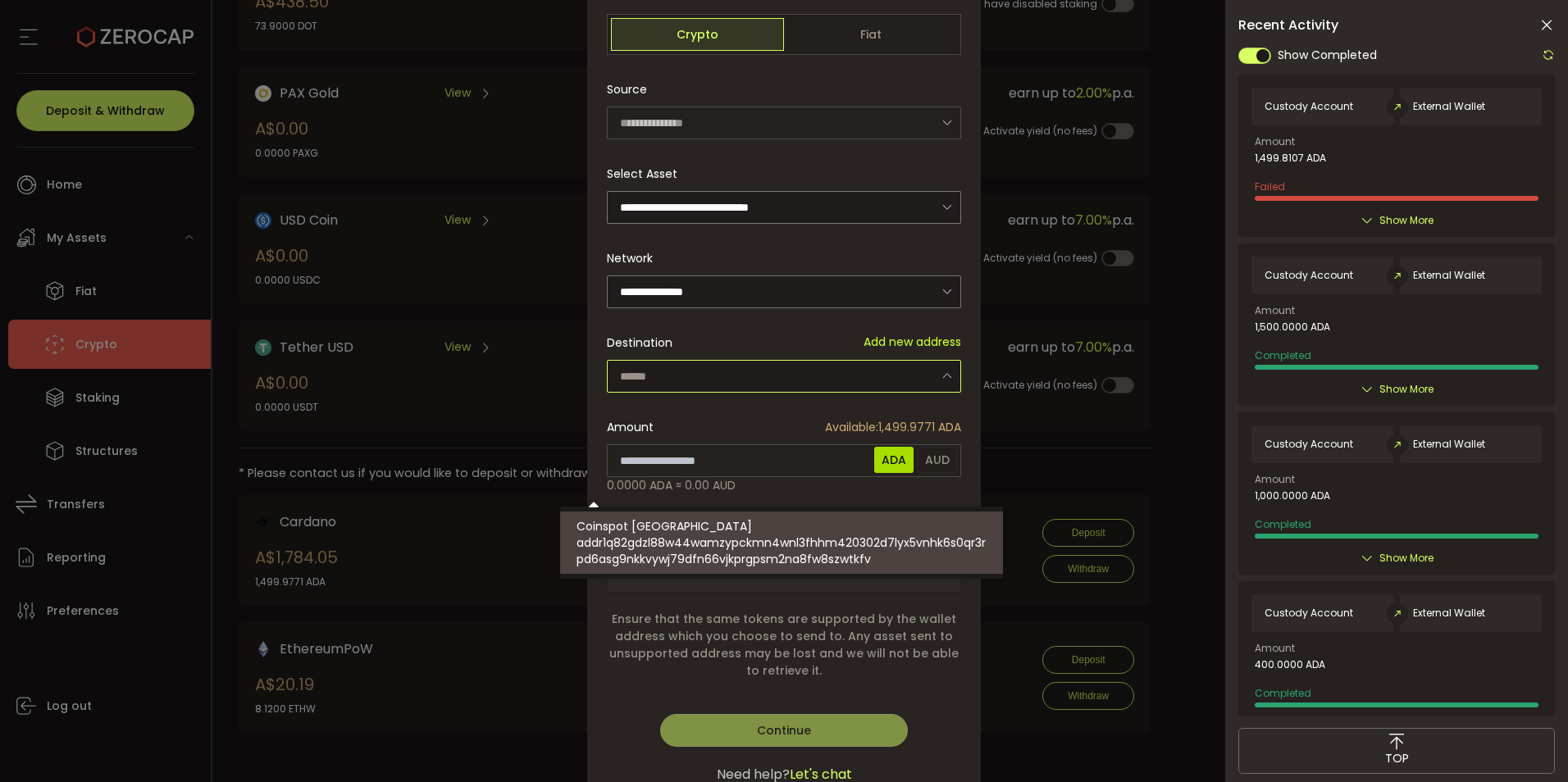
click at [771, 565] on span "addr1q82gdzl88w44wamzypckmn4wnl3fhhm420302d7lyx5vnhk6s0qr3rpd6asg9nkkvywj79dfn6…" at bounding box center [784, 551] width 416 height 33
type input "**********"
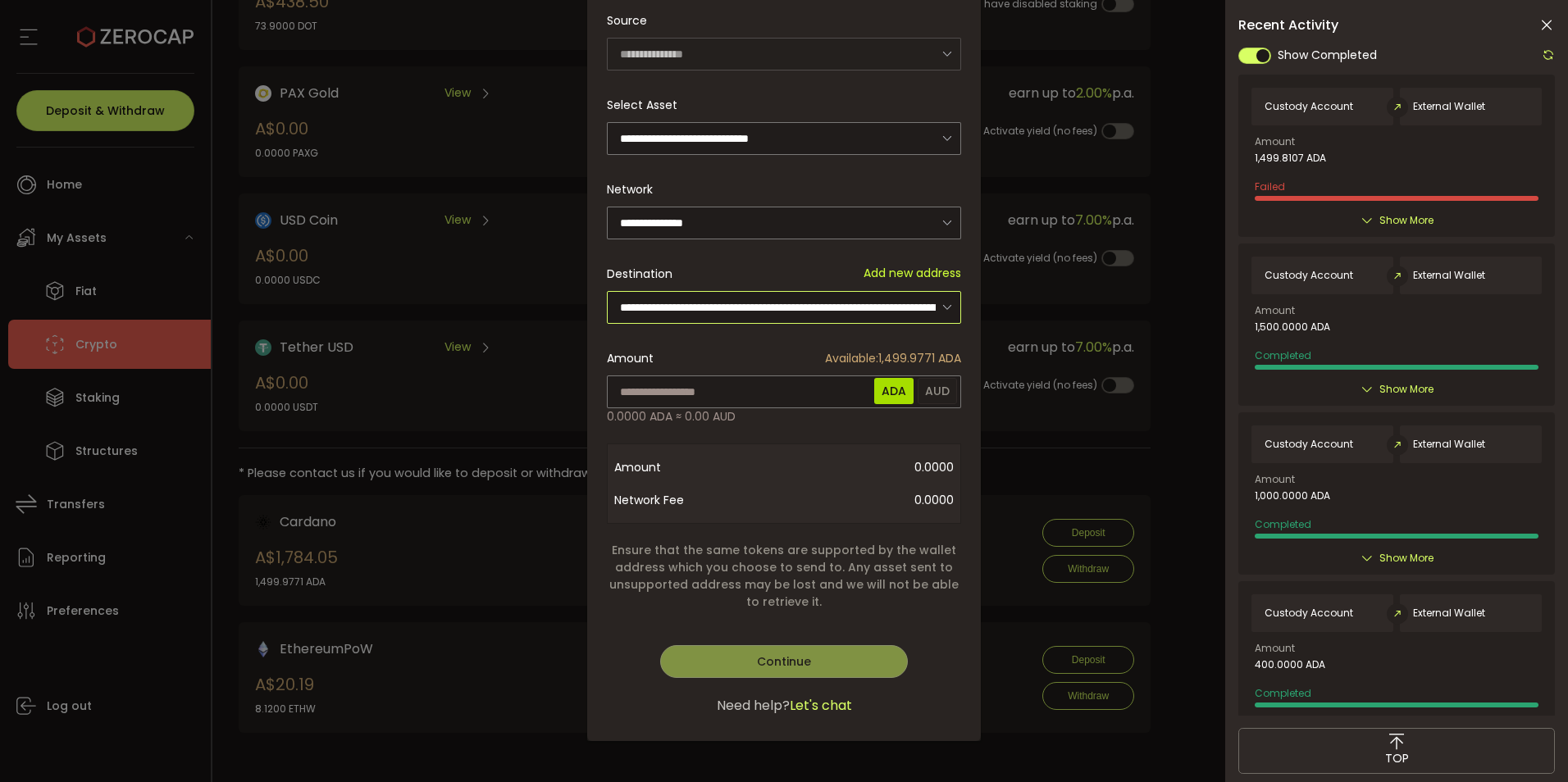
scroll to position [410, 0]
click at [695, 375] on input "dialog" at bounding box center [784, 392] width 354 height 33
type input "****"
click at [802, 646] on div "**********" at bounding box center [784, 313] width 394 height 857
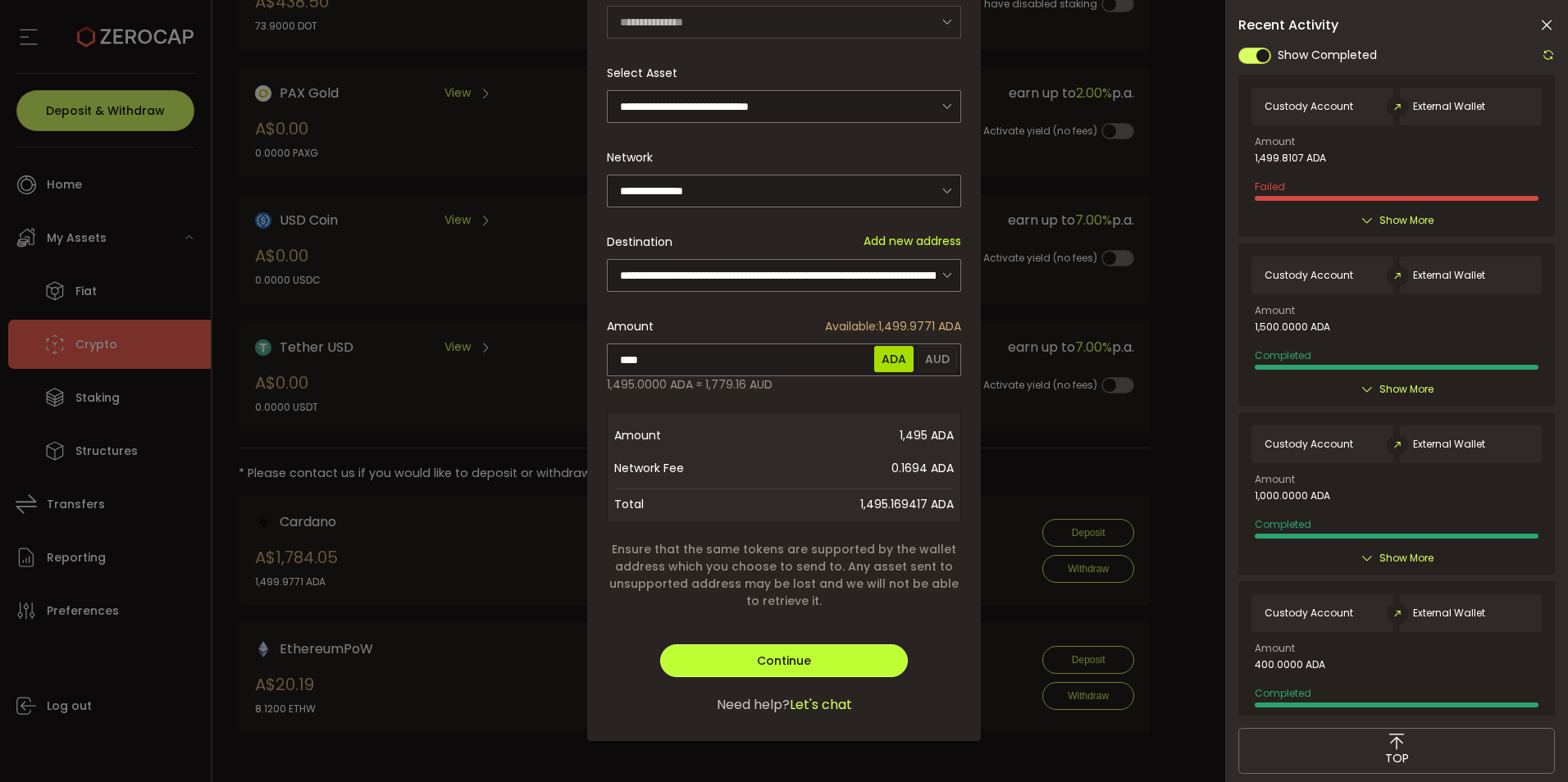
click at [782, 669] on span "Continue" at bounding box center [784, 661] width 54 height 17
click at [788, 669] on span "Verify" at bounding box center [783, 661] width 34 height 17
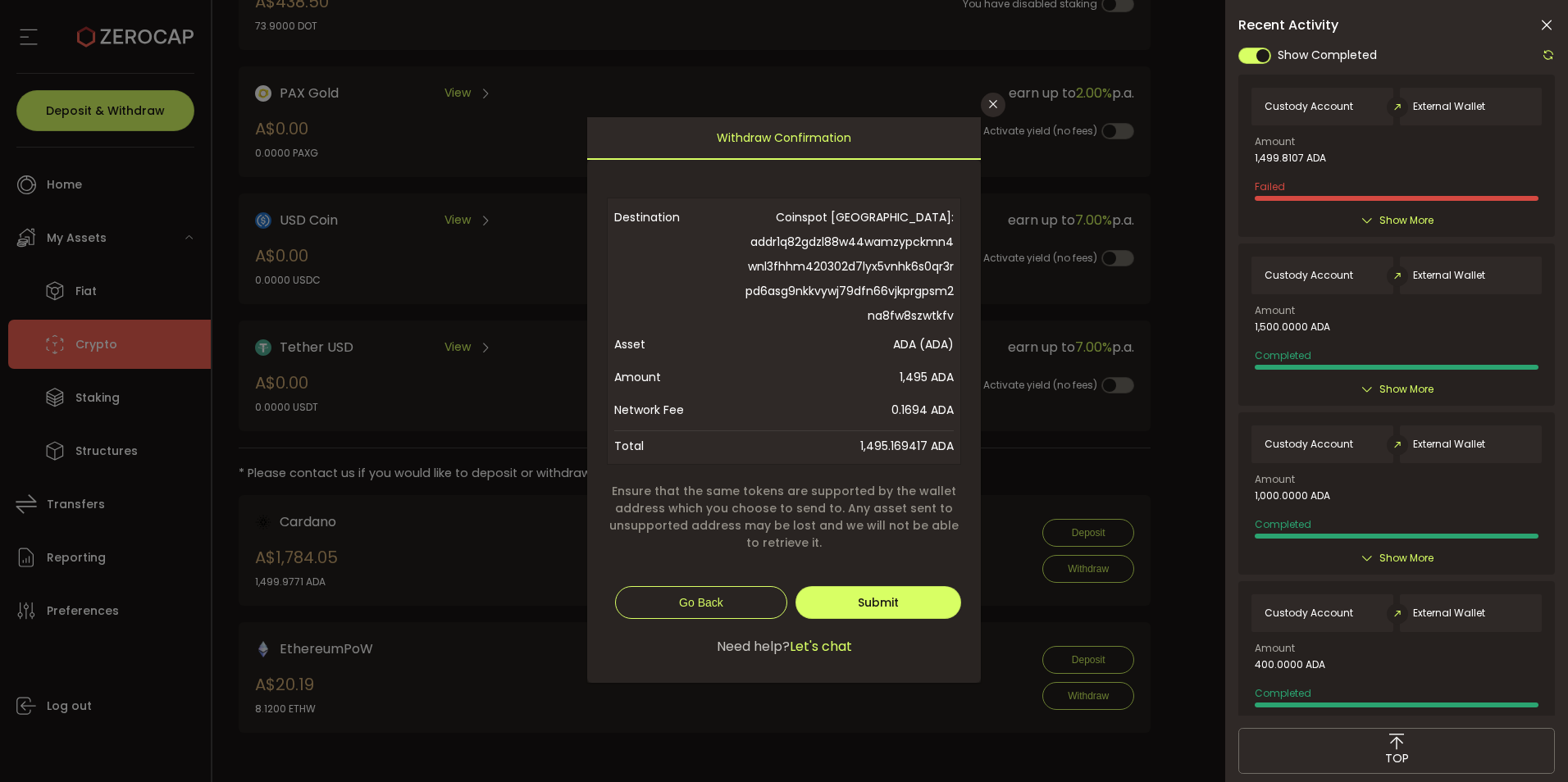
scroll to position [0, 0]
click at [899, 611] on span "Submit" at bounding box center [878, 603] width 41 height 17
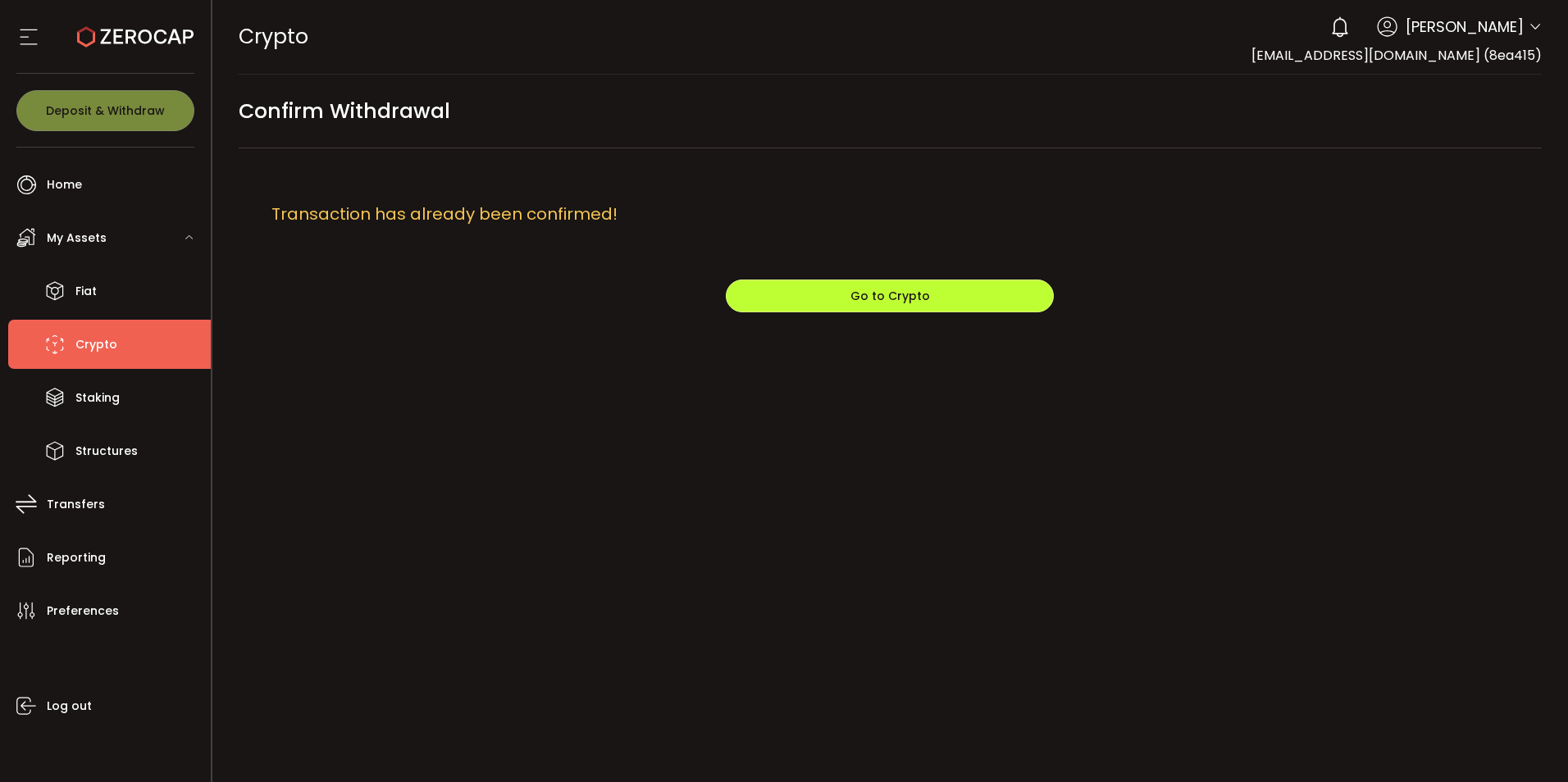
click at [899, 304] on span "Go to Crypto" at bounding box center [890, 296] width 79 height 17
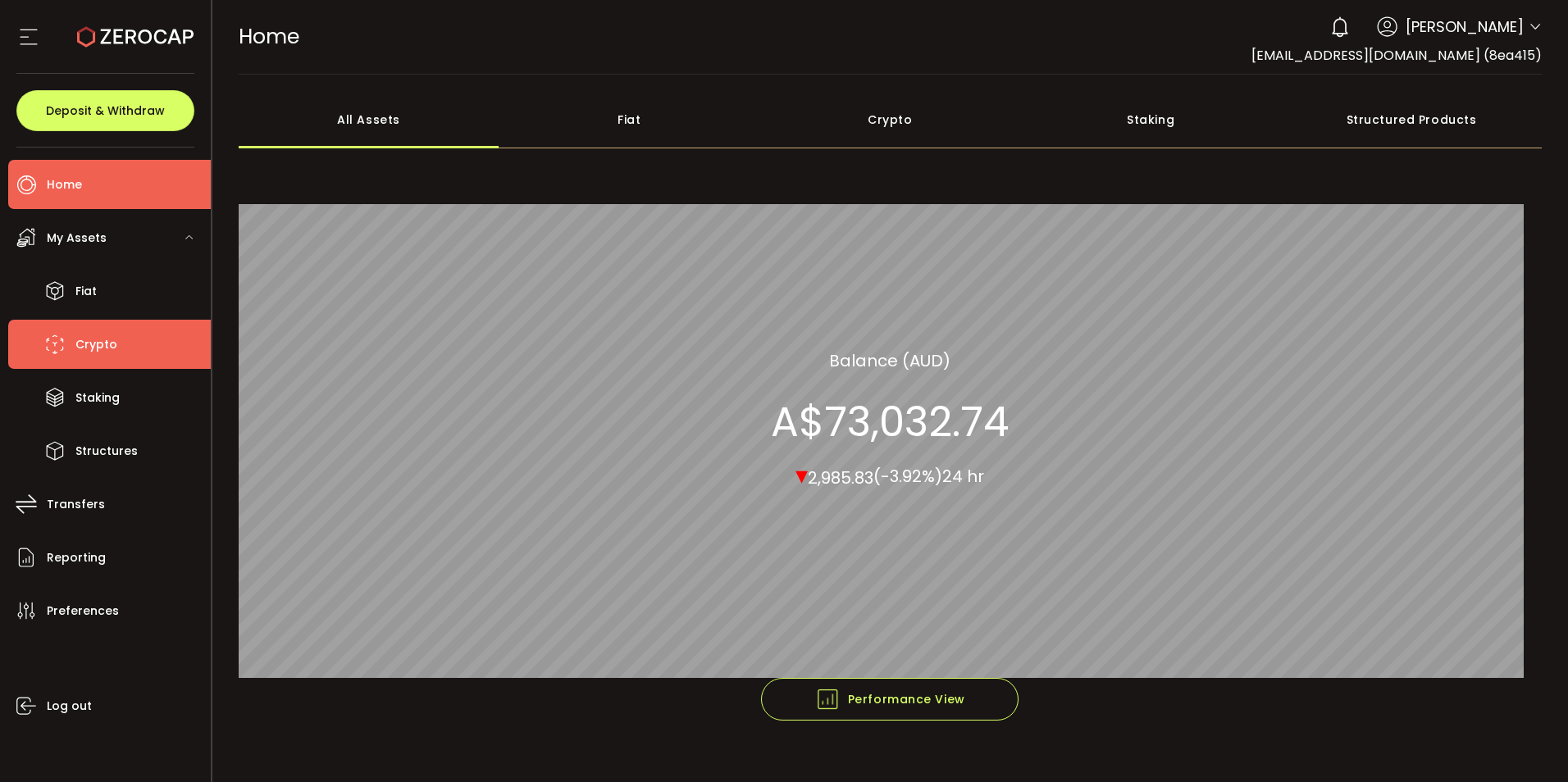
click at [85, 355] on span "Crypto" at bounding box center [96, 345] width 42 height 24
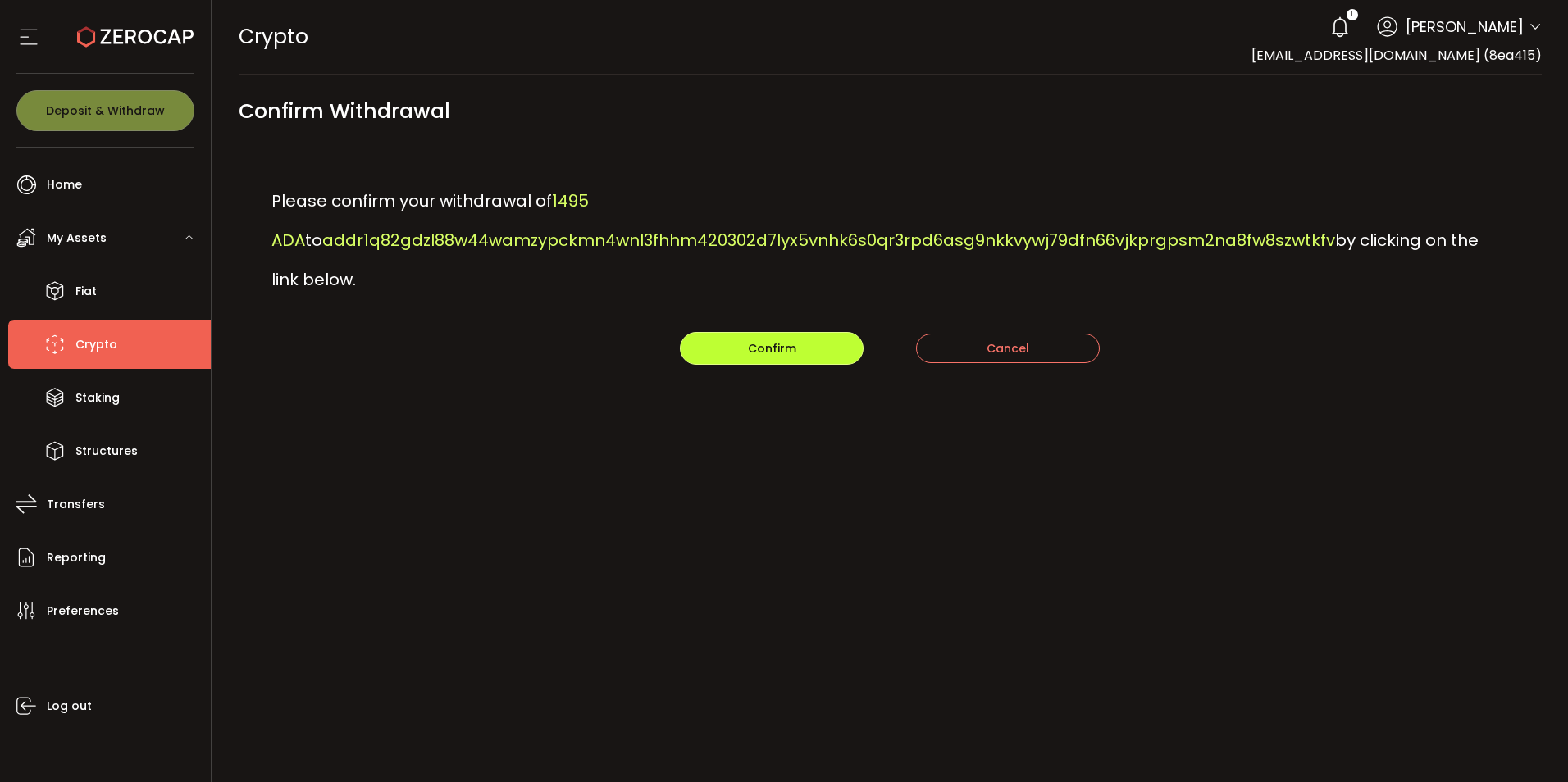
click at [748, 357] on span "Confirm" at bounding box center [772, 349] width 48 height 17
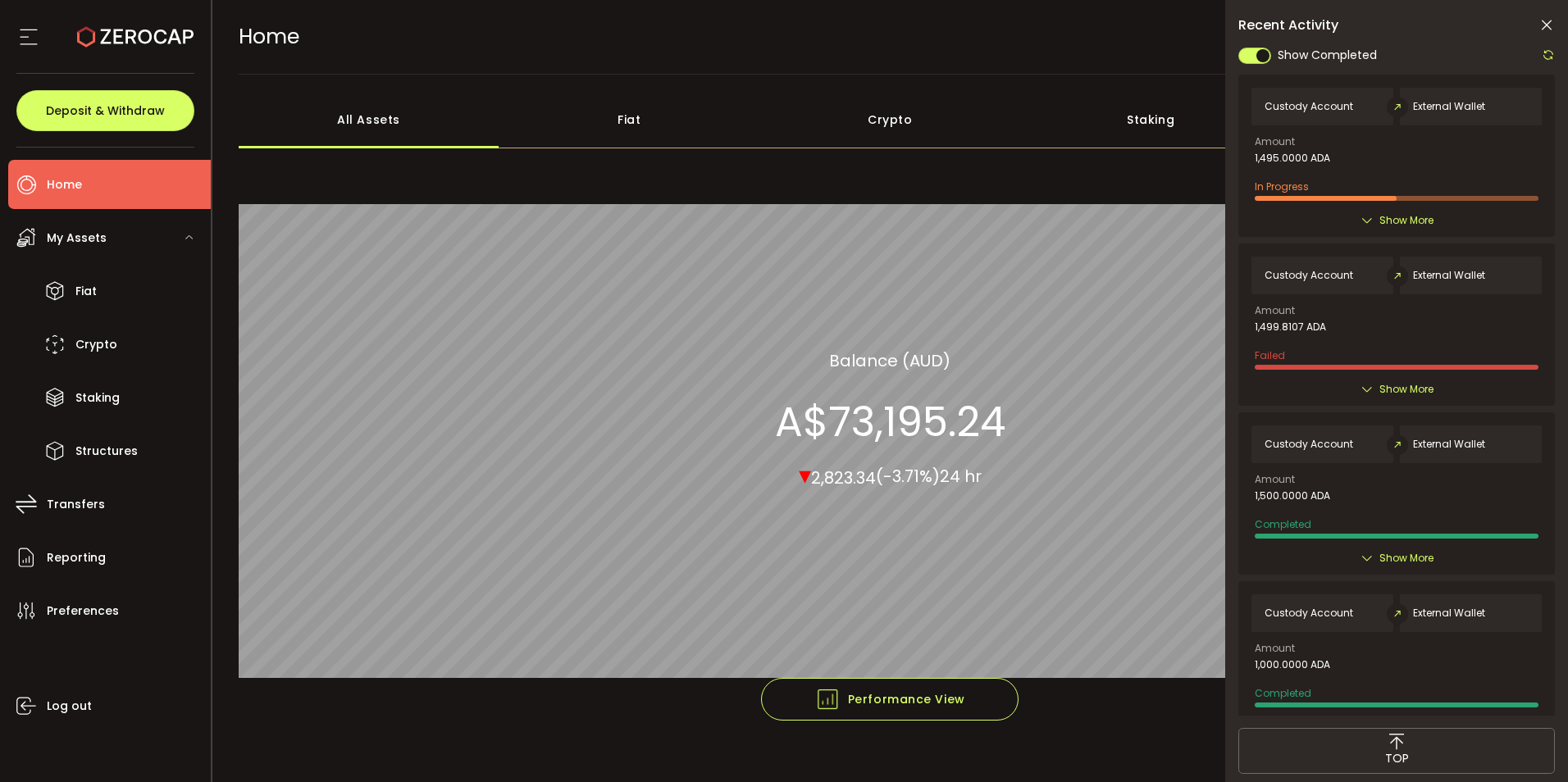
click at [1543, 61] on icon at bounding box center [1549, 54] width 13 height 13
click at [1545, 57] on icon at bounding box center [1549, 54] width 13 height 13
click at [1545, 62] on icon at bounding box center [1549, 54] width 13 height 13
click at [1545, 61] on icon at bounding box center [1549, 54] width 13 height 13
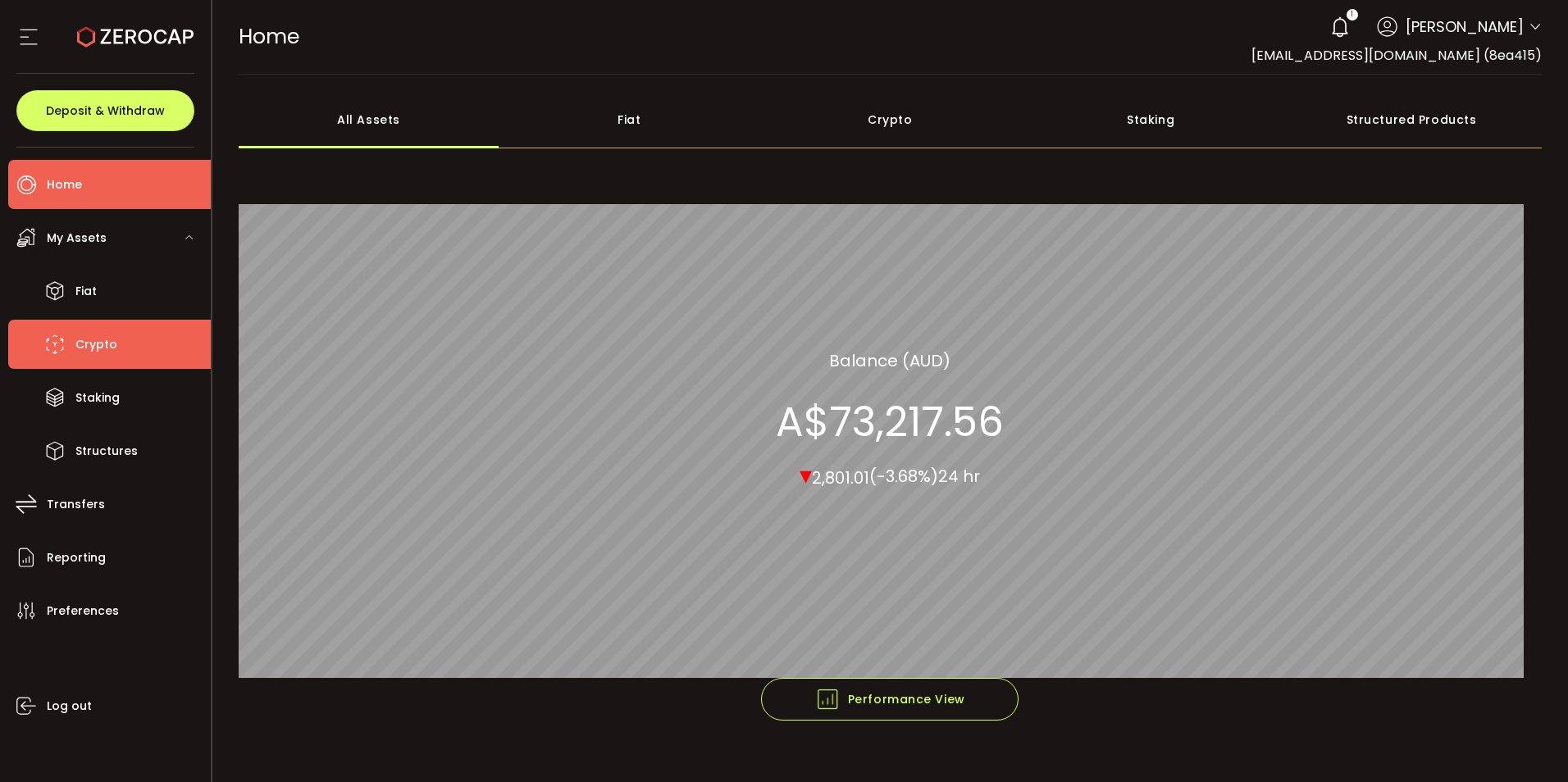
click at [100, 356] on span "Crypto" at bounding box center [96, 345] width 42 height 24
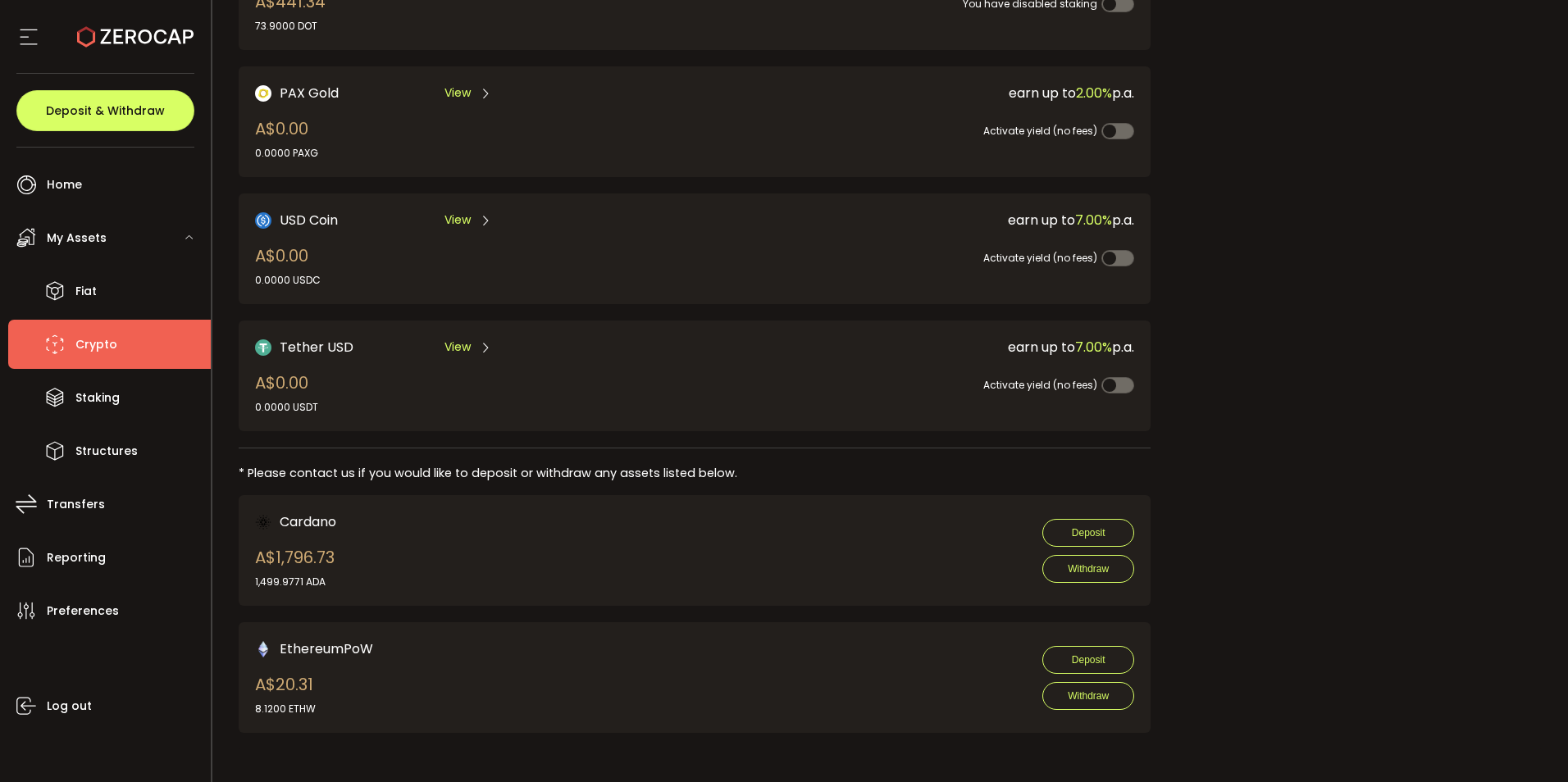
scroll to position [667, 0]
click at [81, 516] on span "Transfers" at bounding box center [76, 504] width 58 height 24
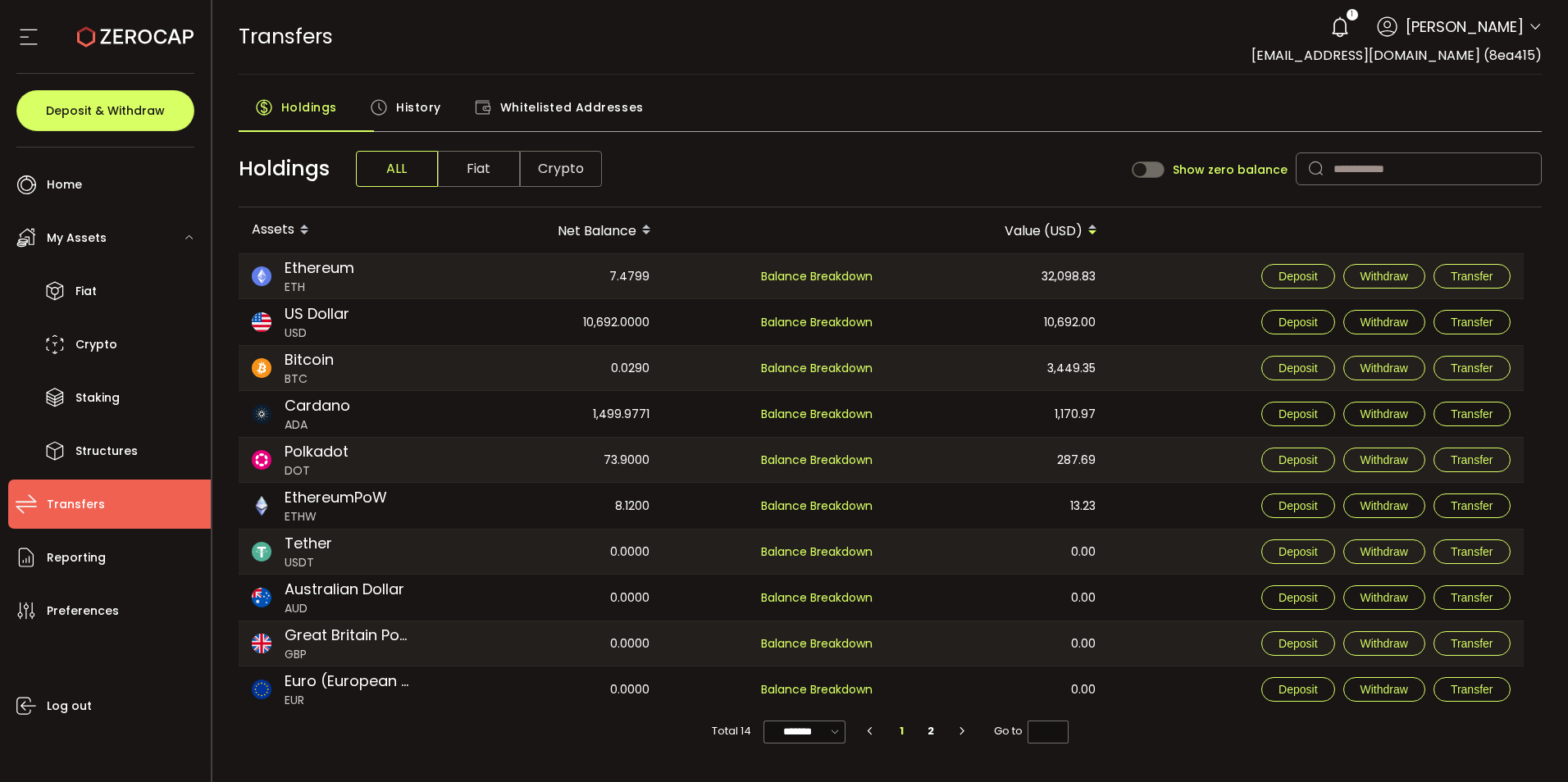
click at [441, 124] on span "History" at bounding box center [419, 108] width 45 height 33
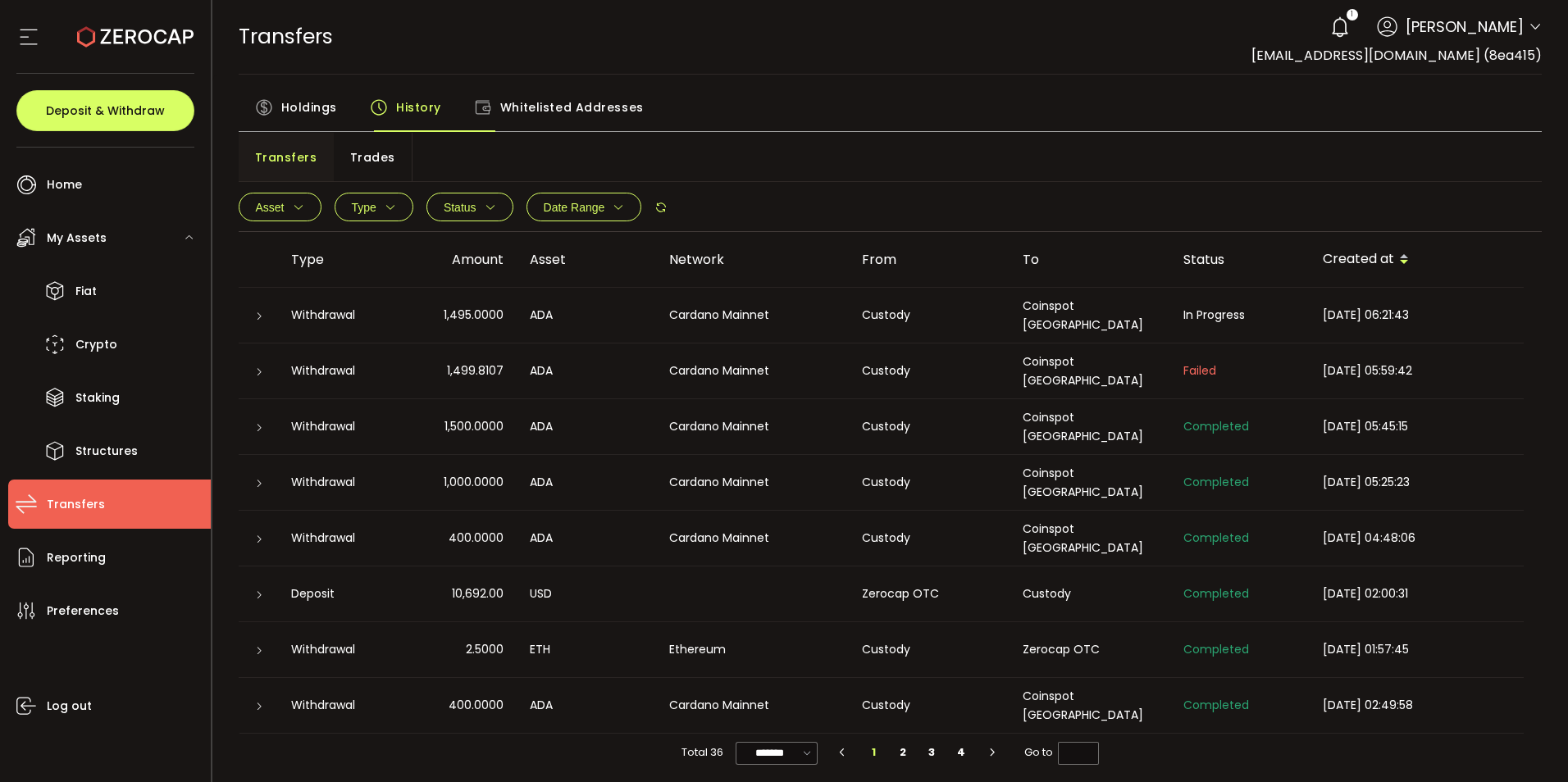
click at [264, 322] on icon at bounding box center [259, 316] width 10 height 10
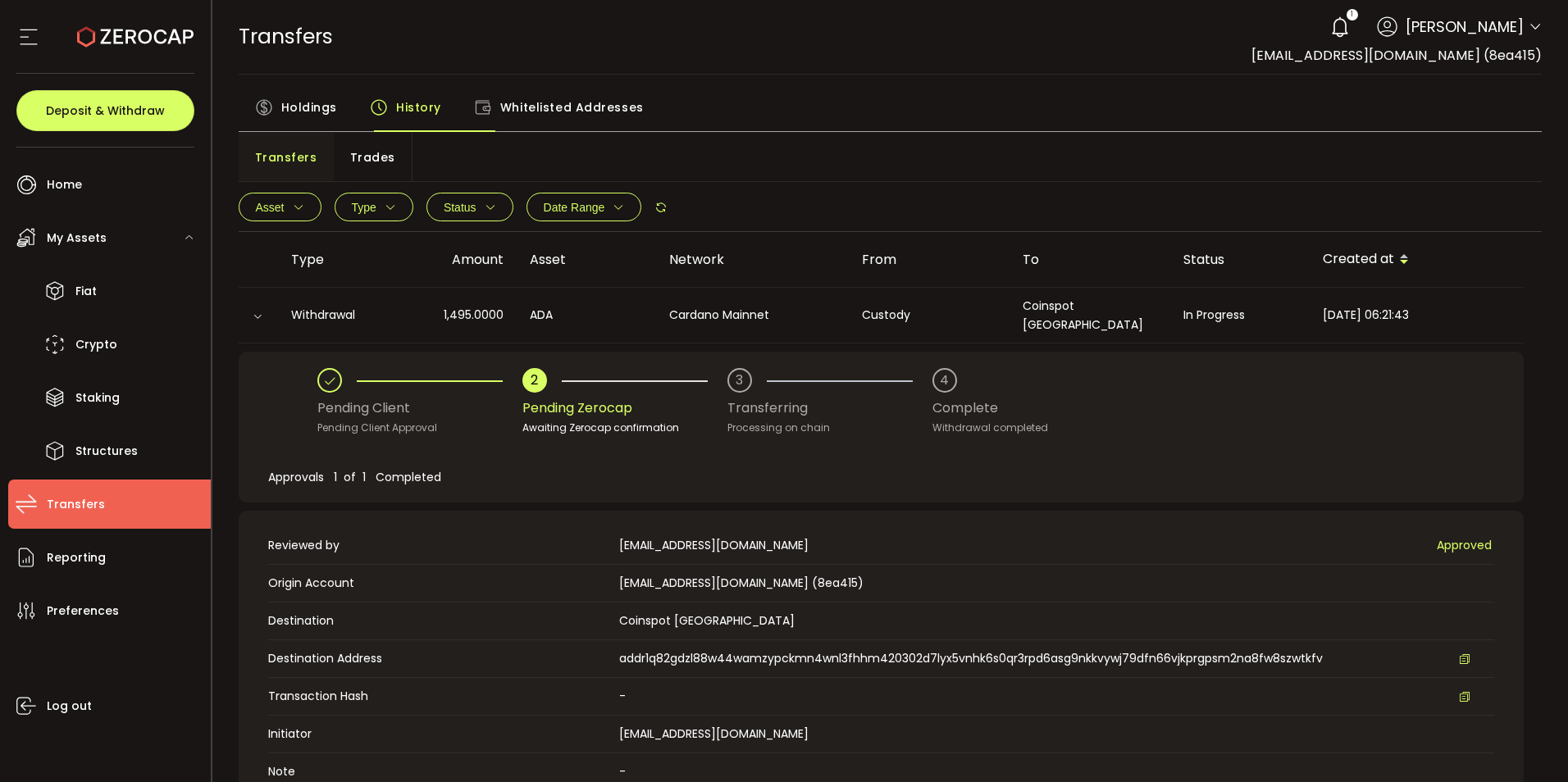
click at [263, 322] on icon at bounding box center [257, 316] width 10 height 10
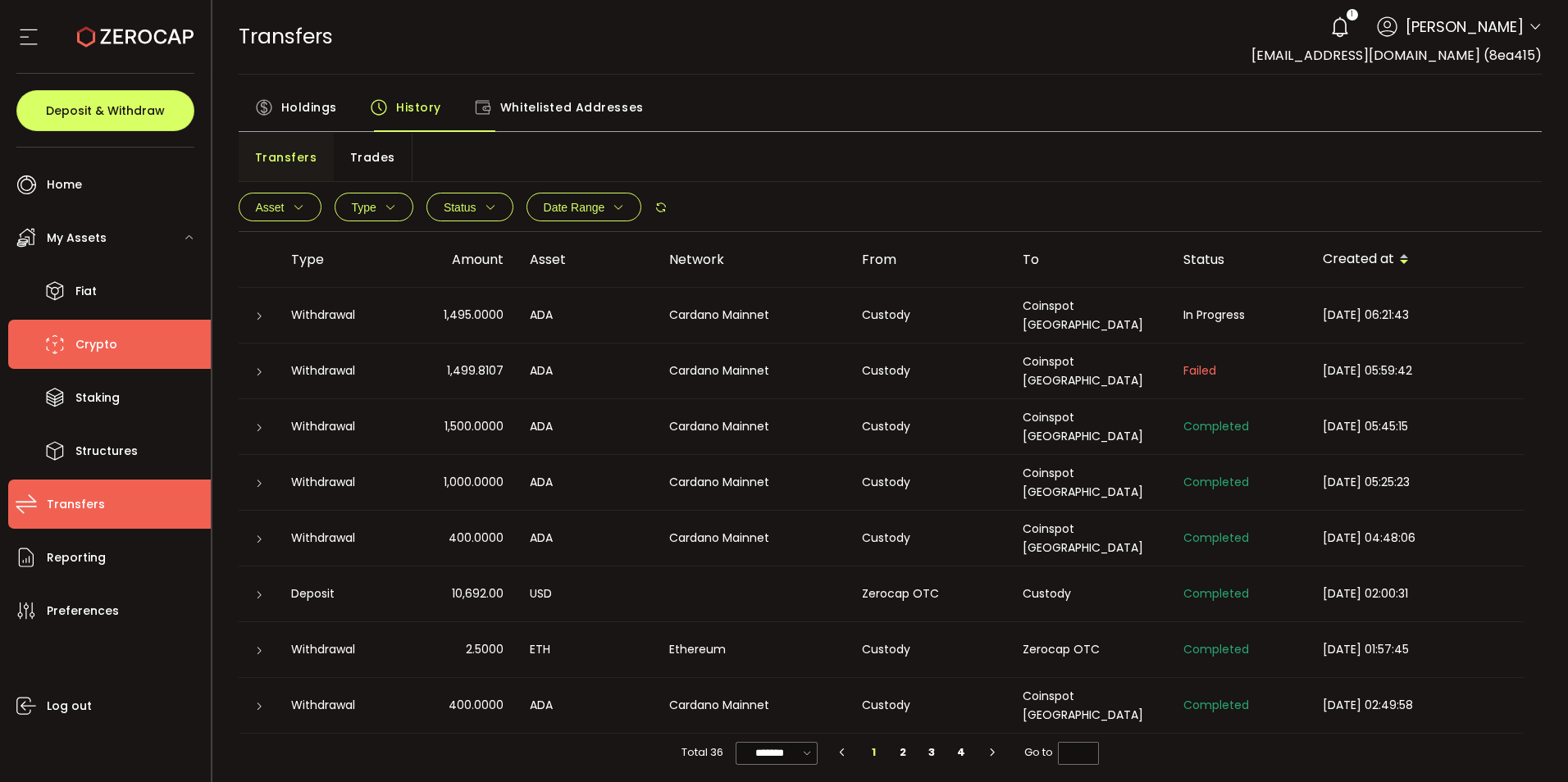
click at [100, 357] on span "Crypto" at bounding box center [96, 345] width 42 height 24
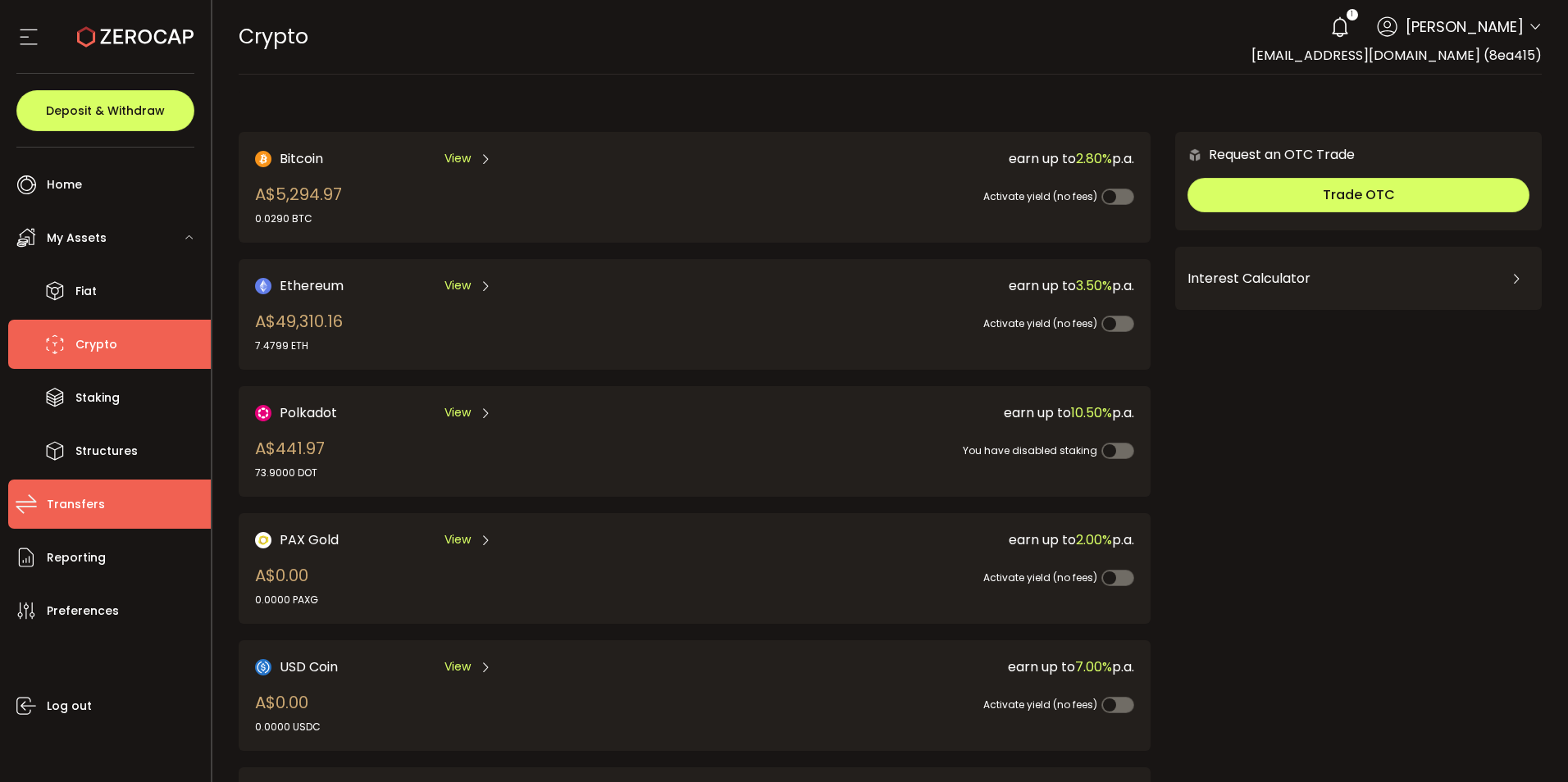
click at [81, 516] on span "Transfers" at bounding box center [76, 504] width 58 height 24
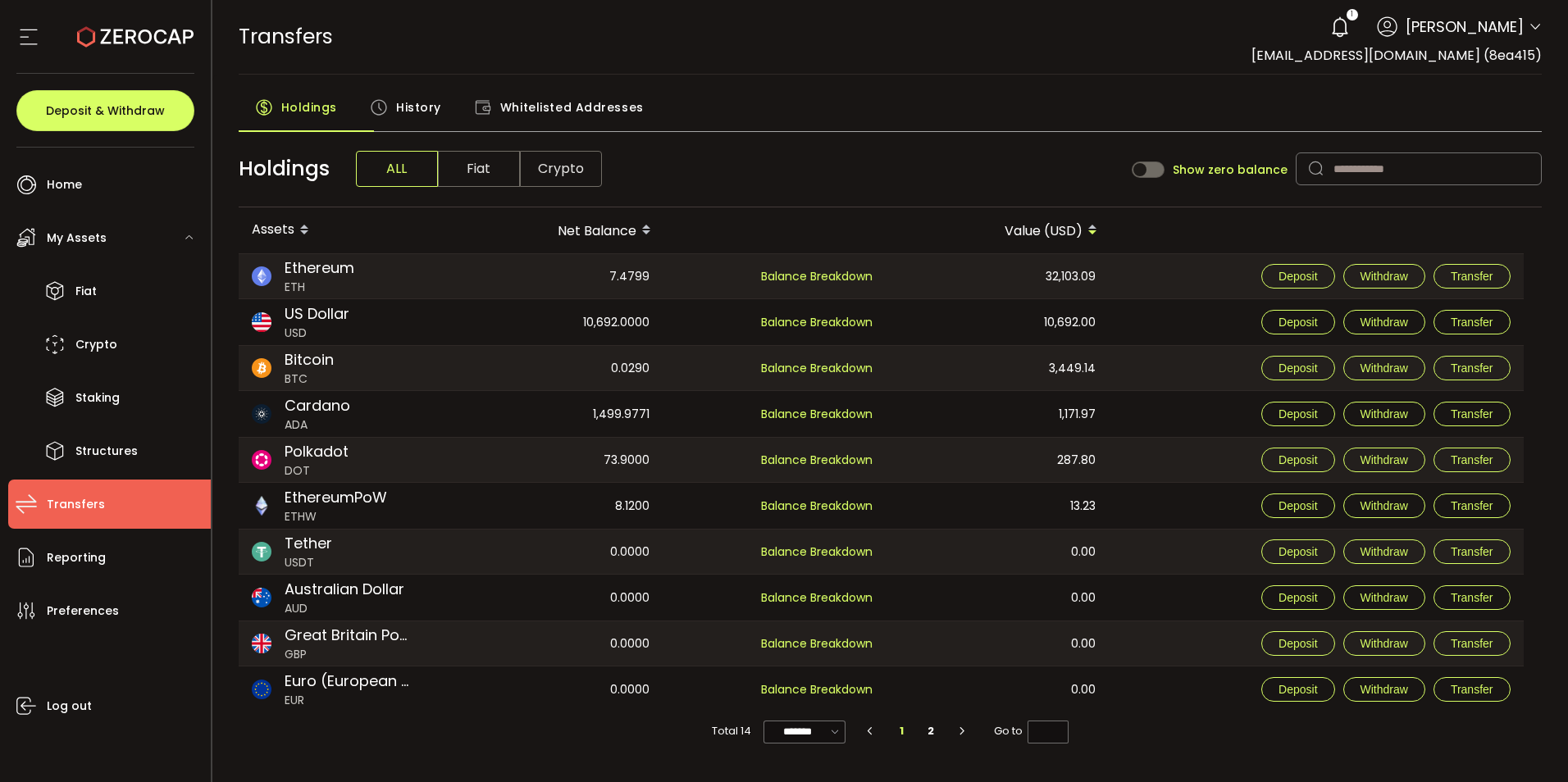
click at [441, 124] on span "History" at bounding box center [419, 108] width 45 height 33
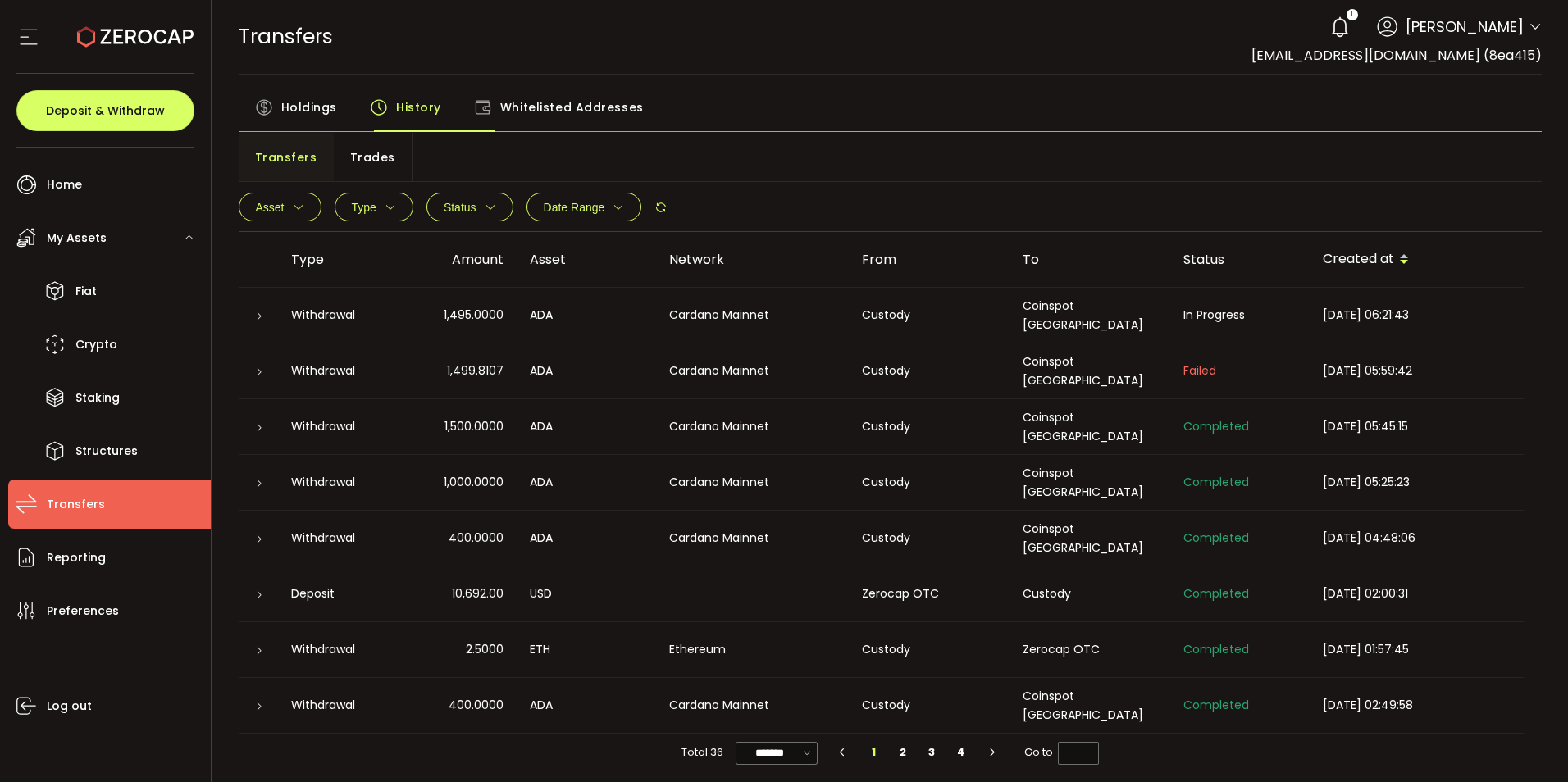
click at [256, 324] on div at bounding box center [258, 315] width 40 height 17
click at [264, 322] on icon at bounding box center [259, 316] width 10 height 10
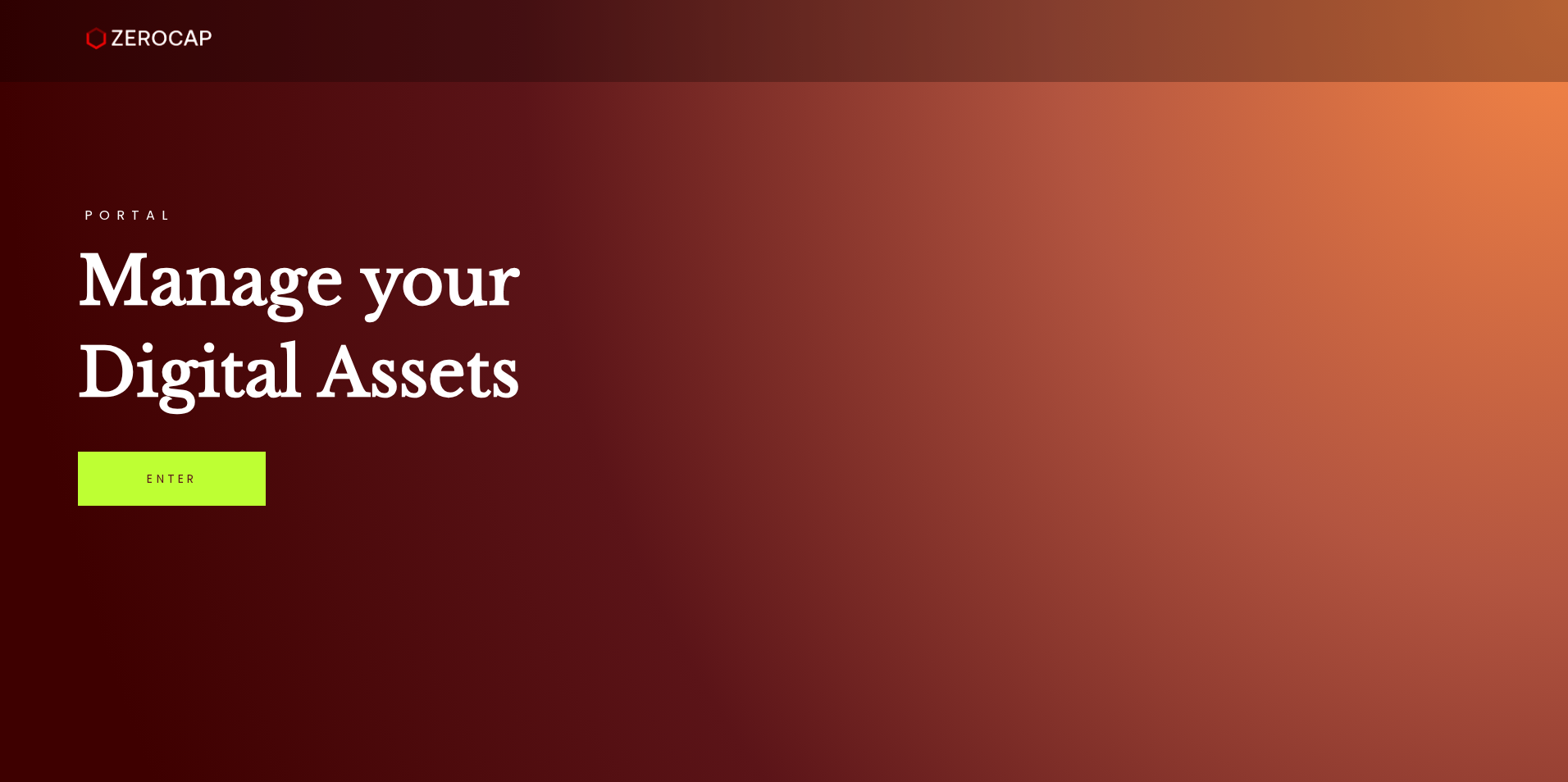
click at [208, 506] on link "Enter" at bounding box center [172, 479] width 188 height 54
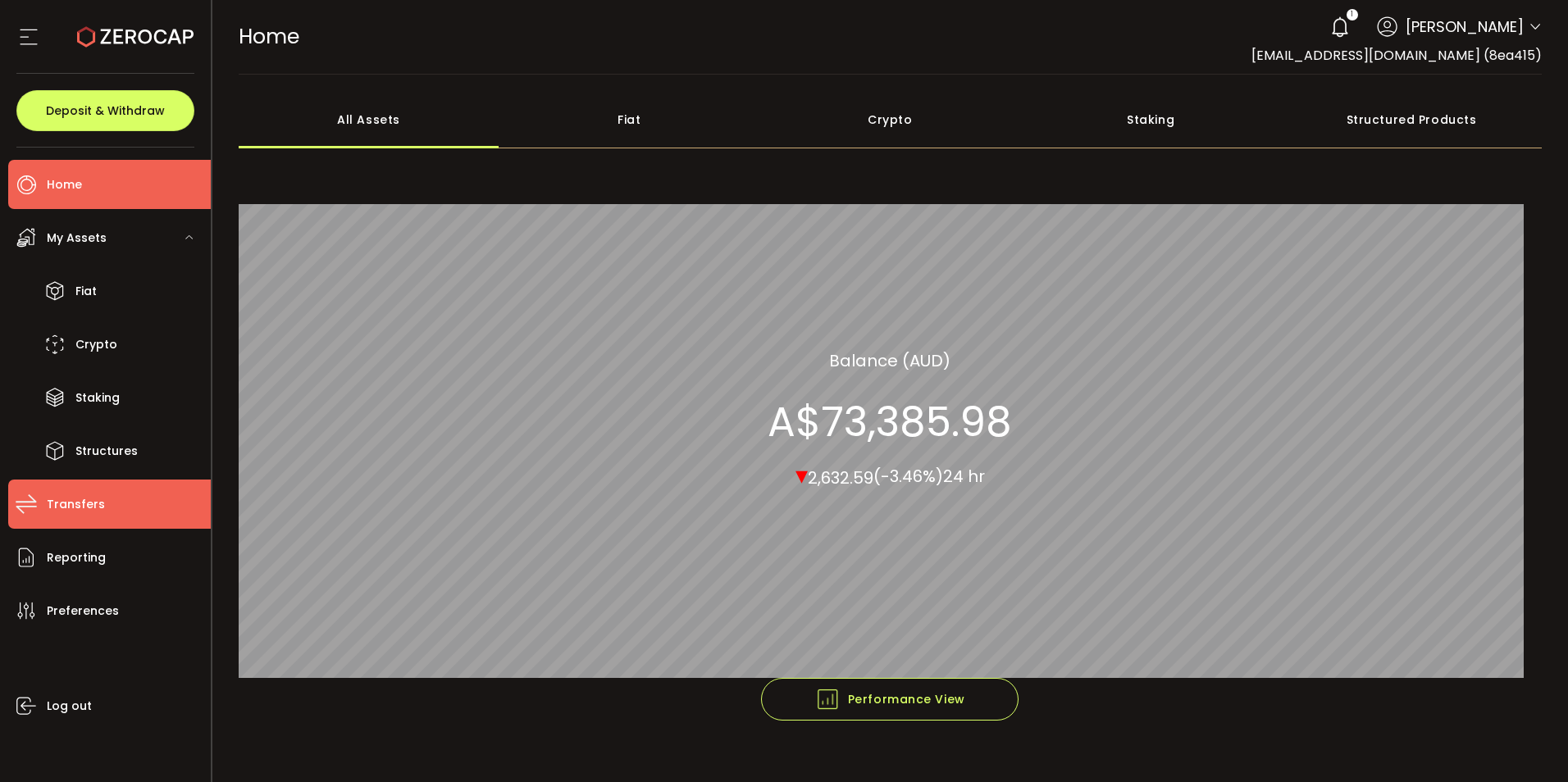
click at [67, 516] on span "Transfers" at bounding box center [76, 504] width 58 height 24
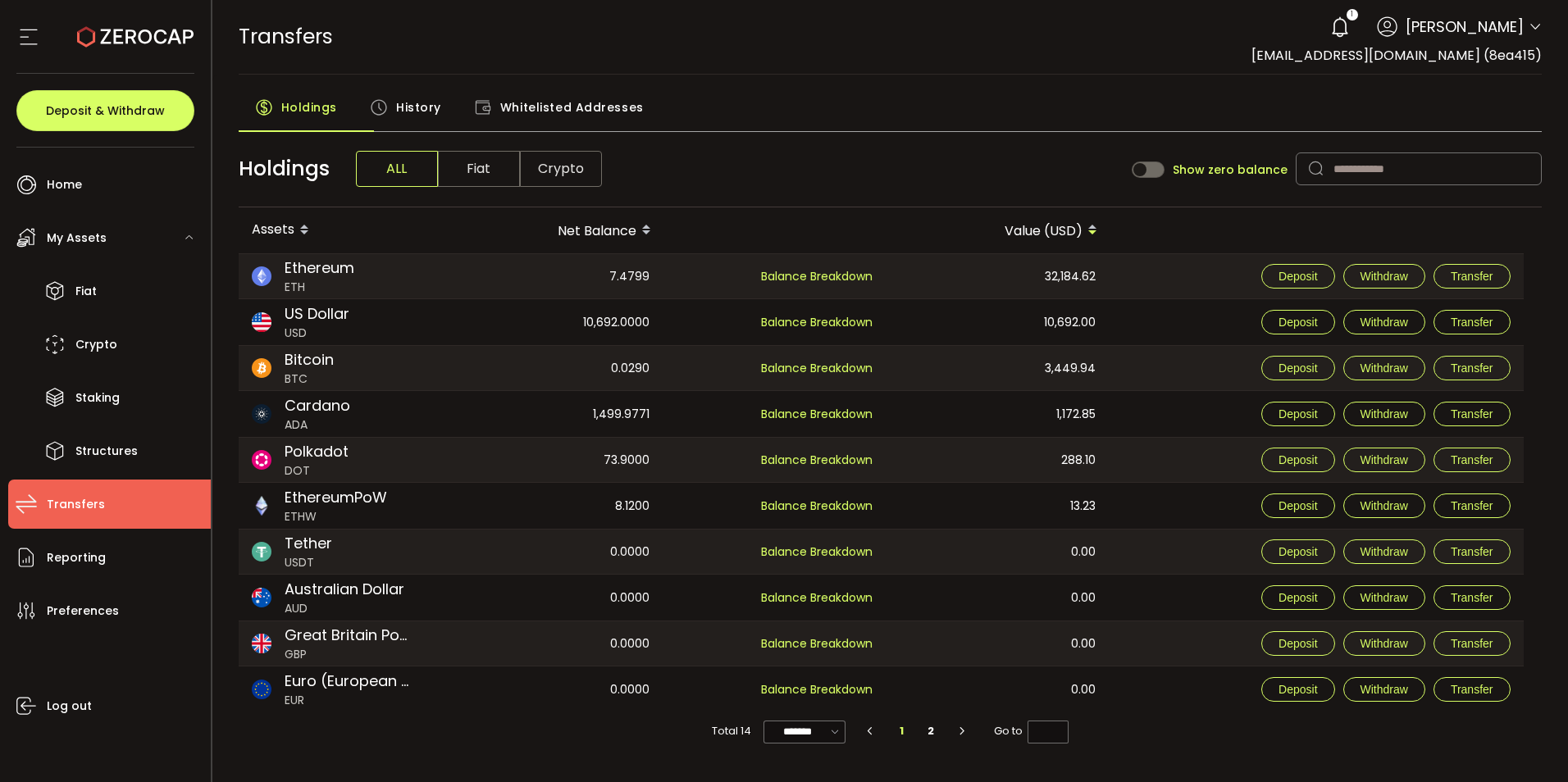
click at [434, 124] on span "History" at bounding box center [419, 108] width 45 height 33
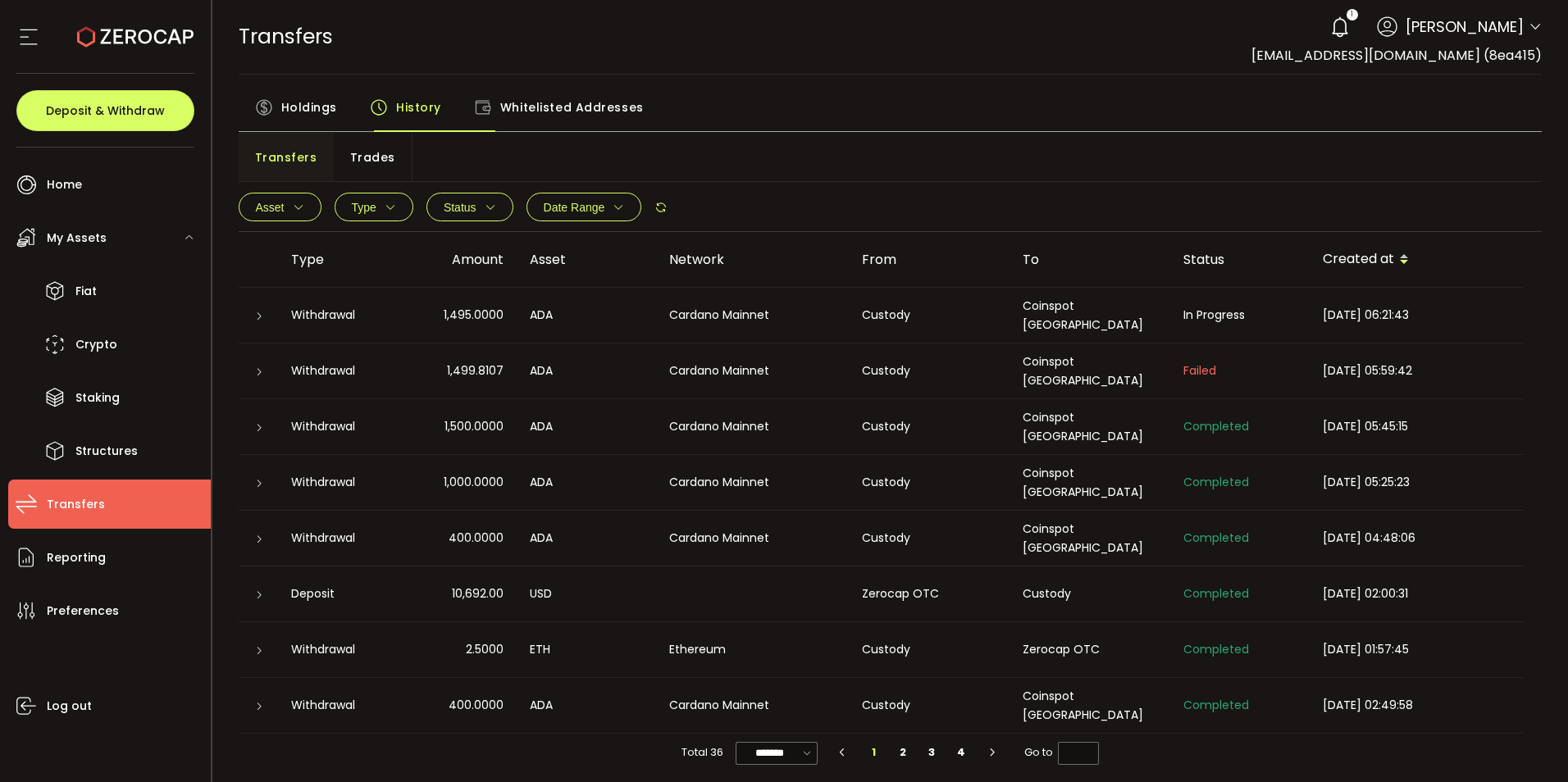
click at [264, 322] on icon at bounding box center [259, 316] width 10 height 10
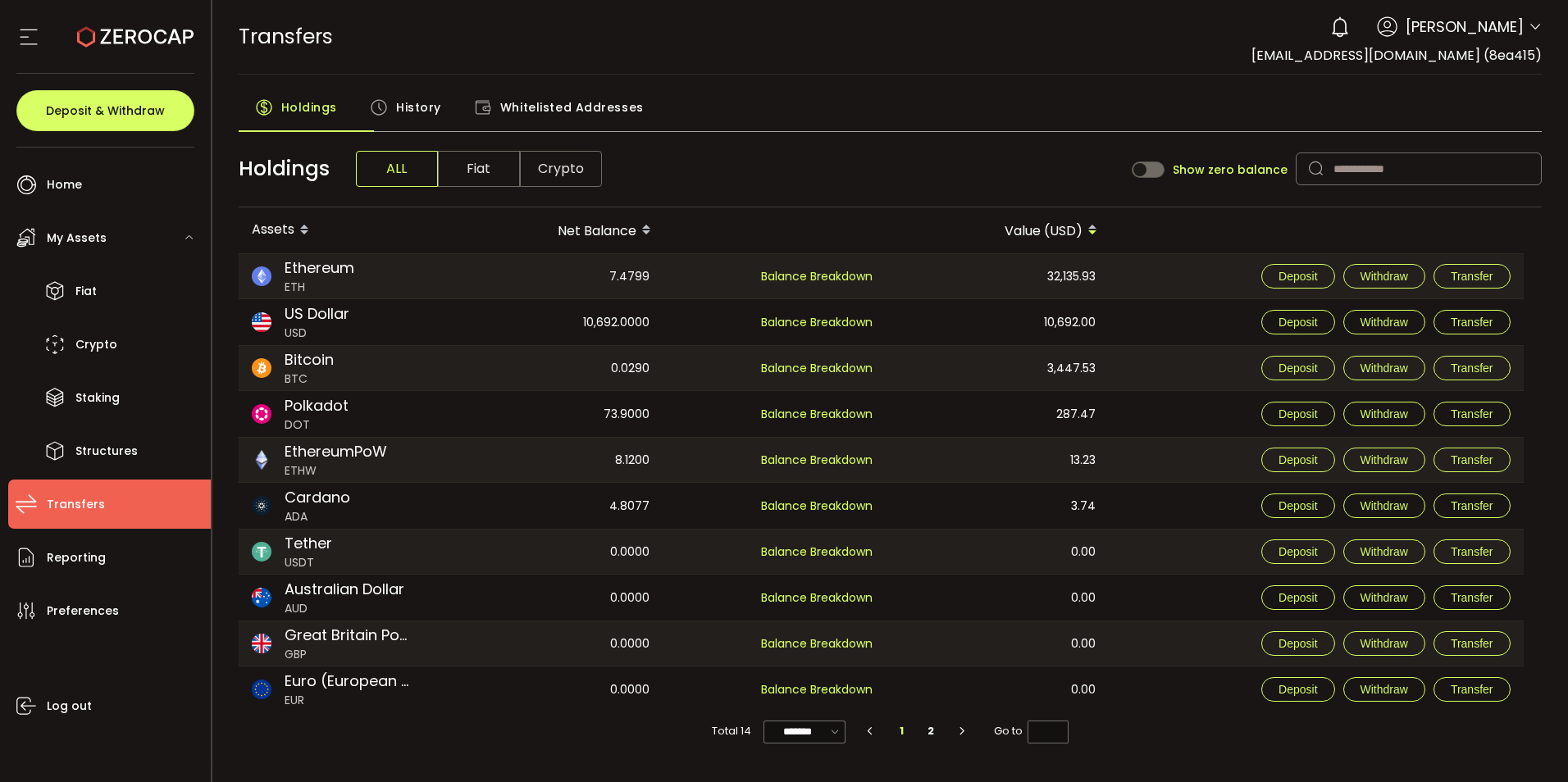
click at [80, 242] on span "My Assets" at bounding box center [77, 238] width 60 height 24
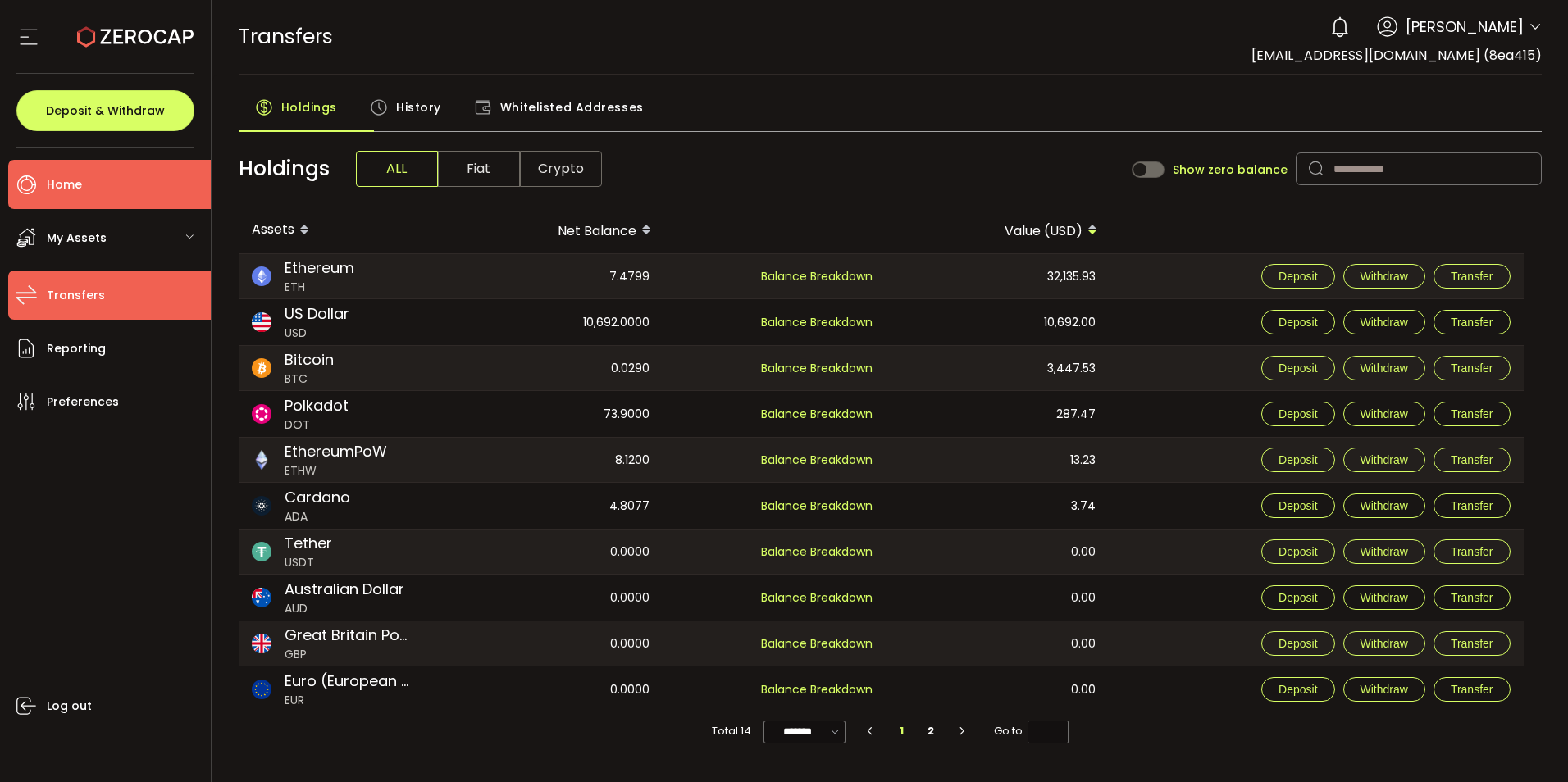
click at [70, 193] on span "Home" at bounding box center [65, 185] width 35 height 24
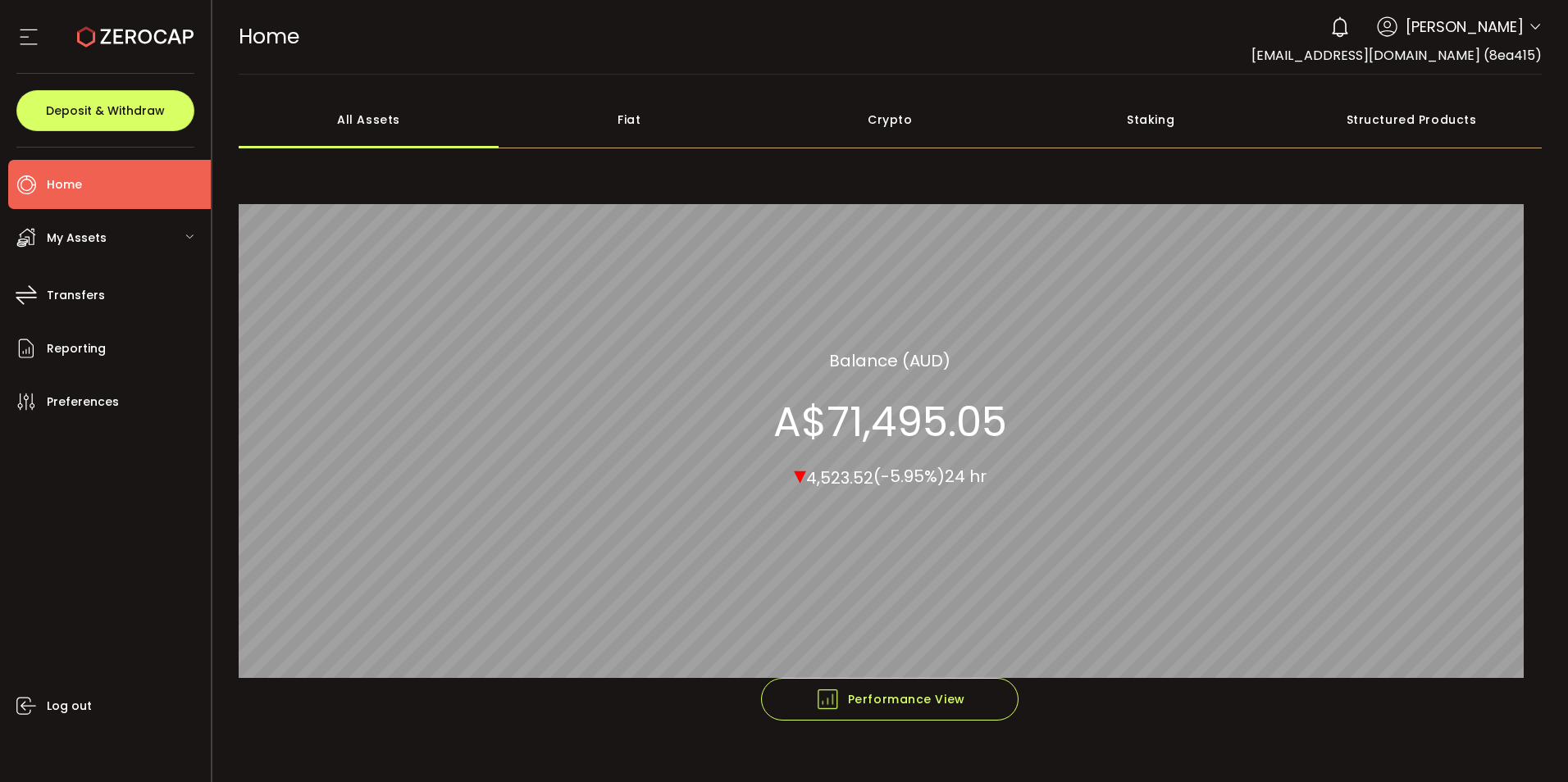
click at [96, 248] on span "My Assets" at bounding box center [77, 238] width 60 height 24
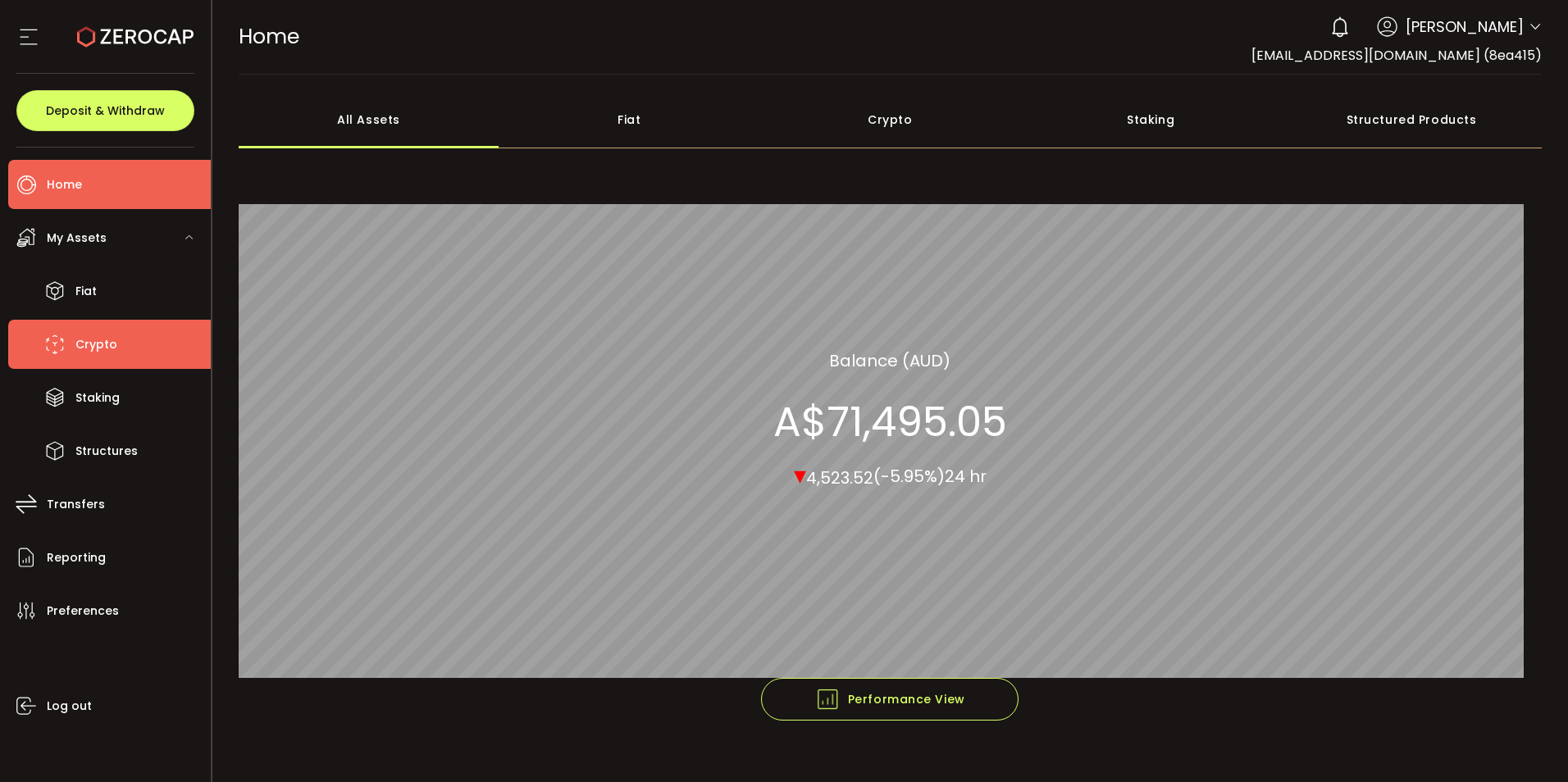
click at [105, 357] on span "Crypto" at bounding box center [96, 345] width 42 height 24
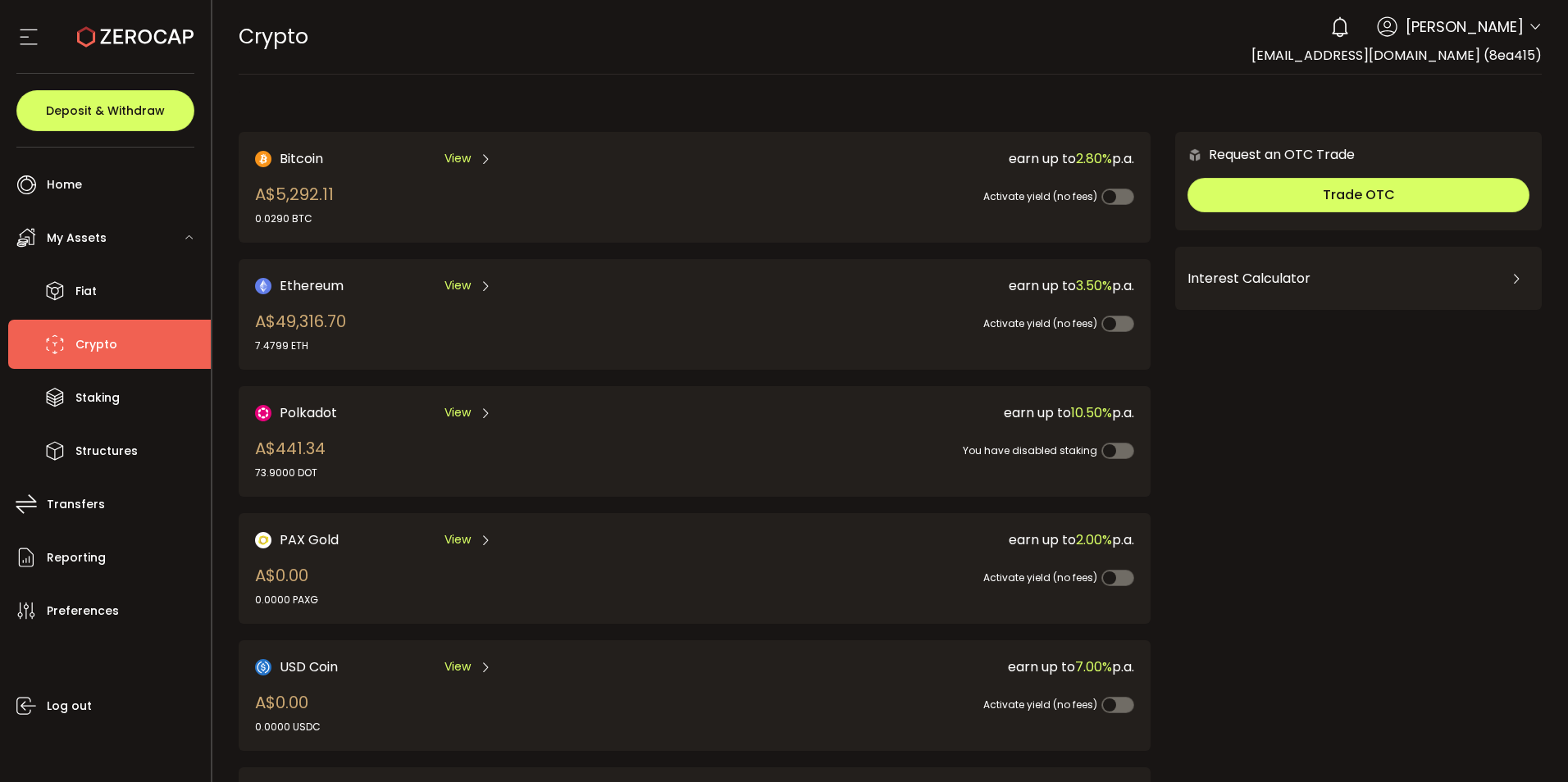
click at [89, 234] on div "My Assets" at bounding box center [110, 237] width 203 height 49
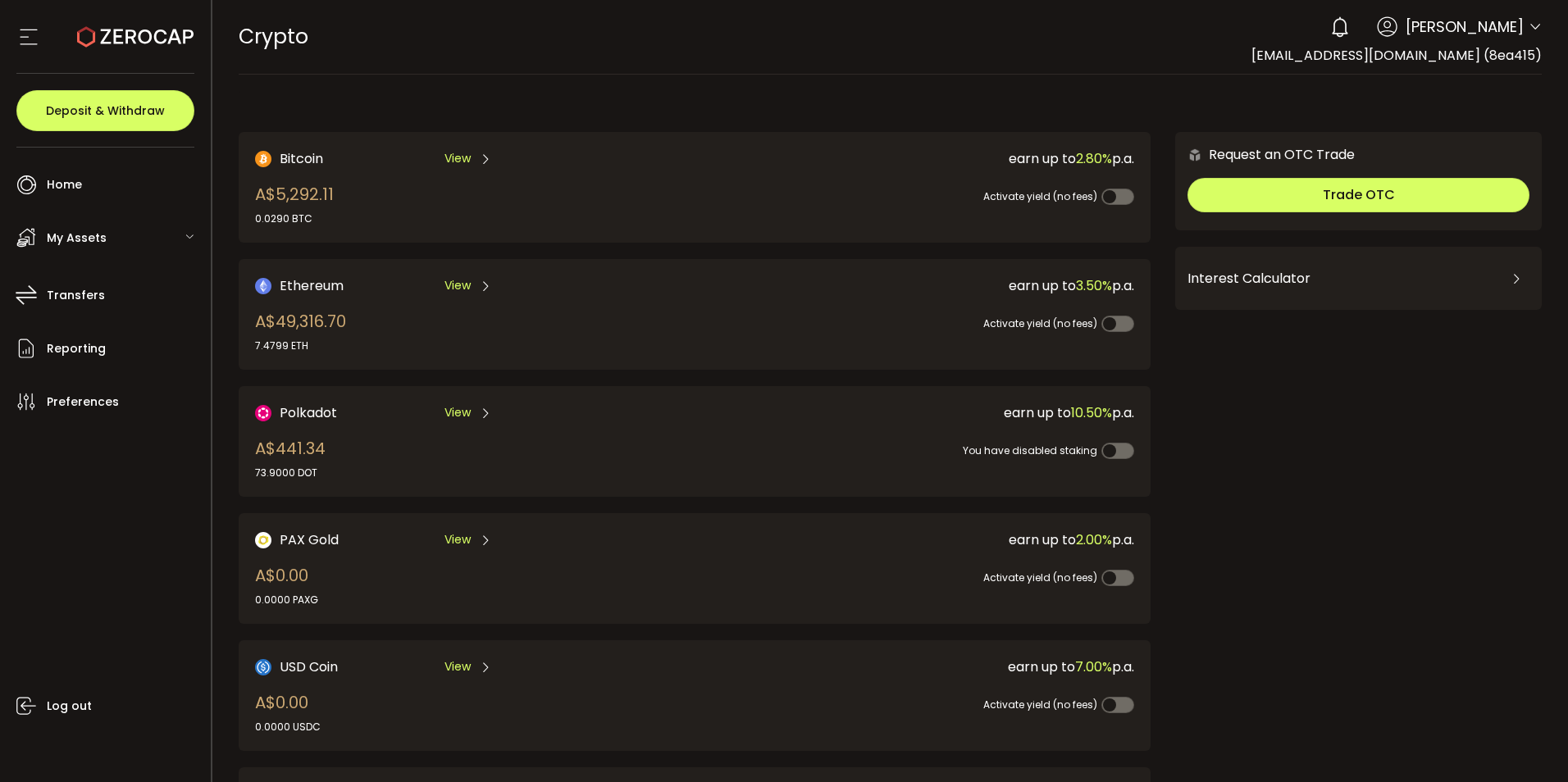
click at [97, 244] on span "My Assets" at bounding box center [77, 238] width 60 height 24
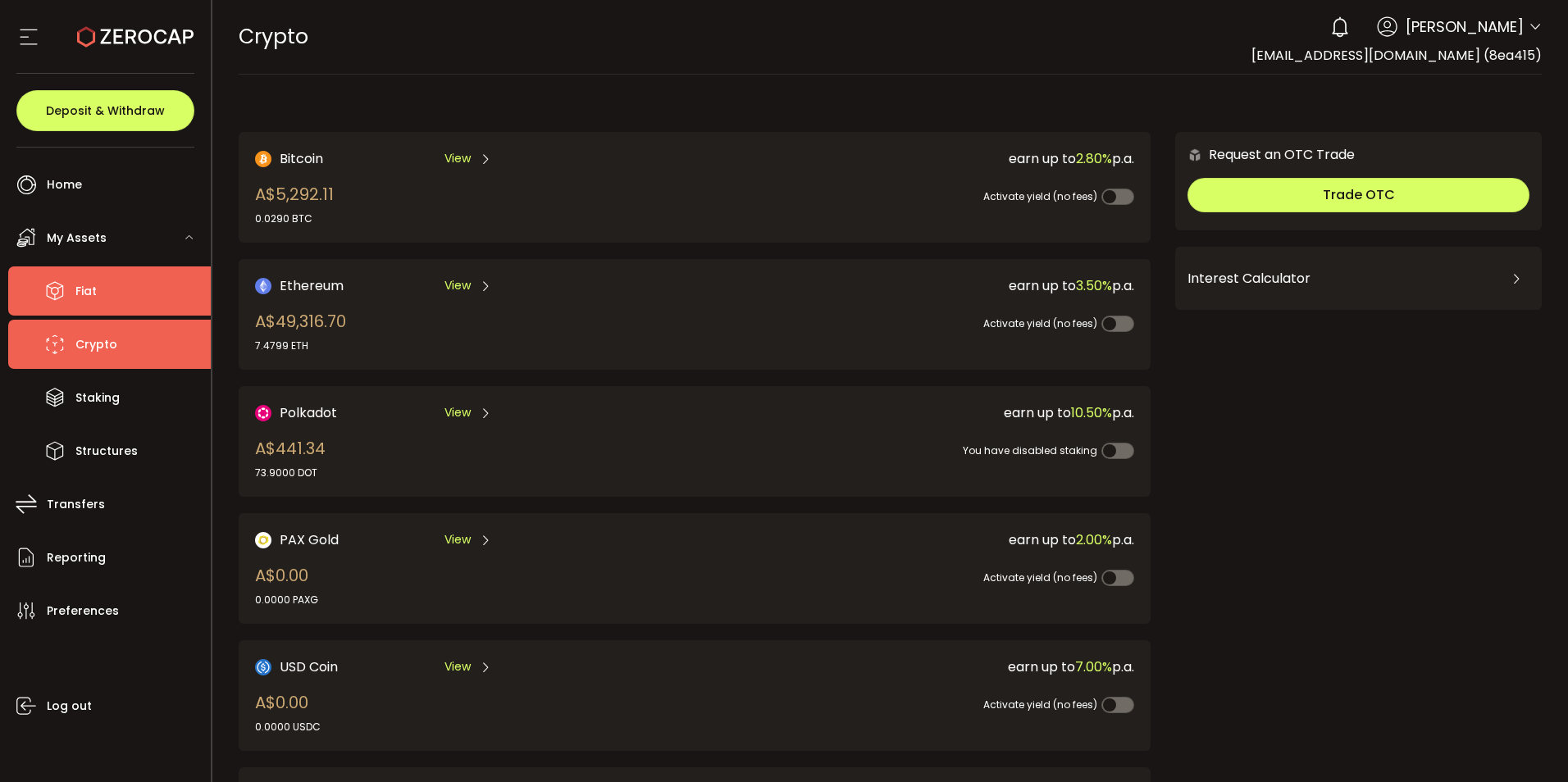
click at [85, 302] on span "Fiat" at bounding box center [86, 291] width 21 height 24
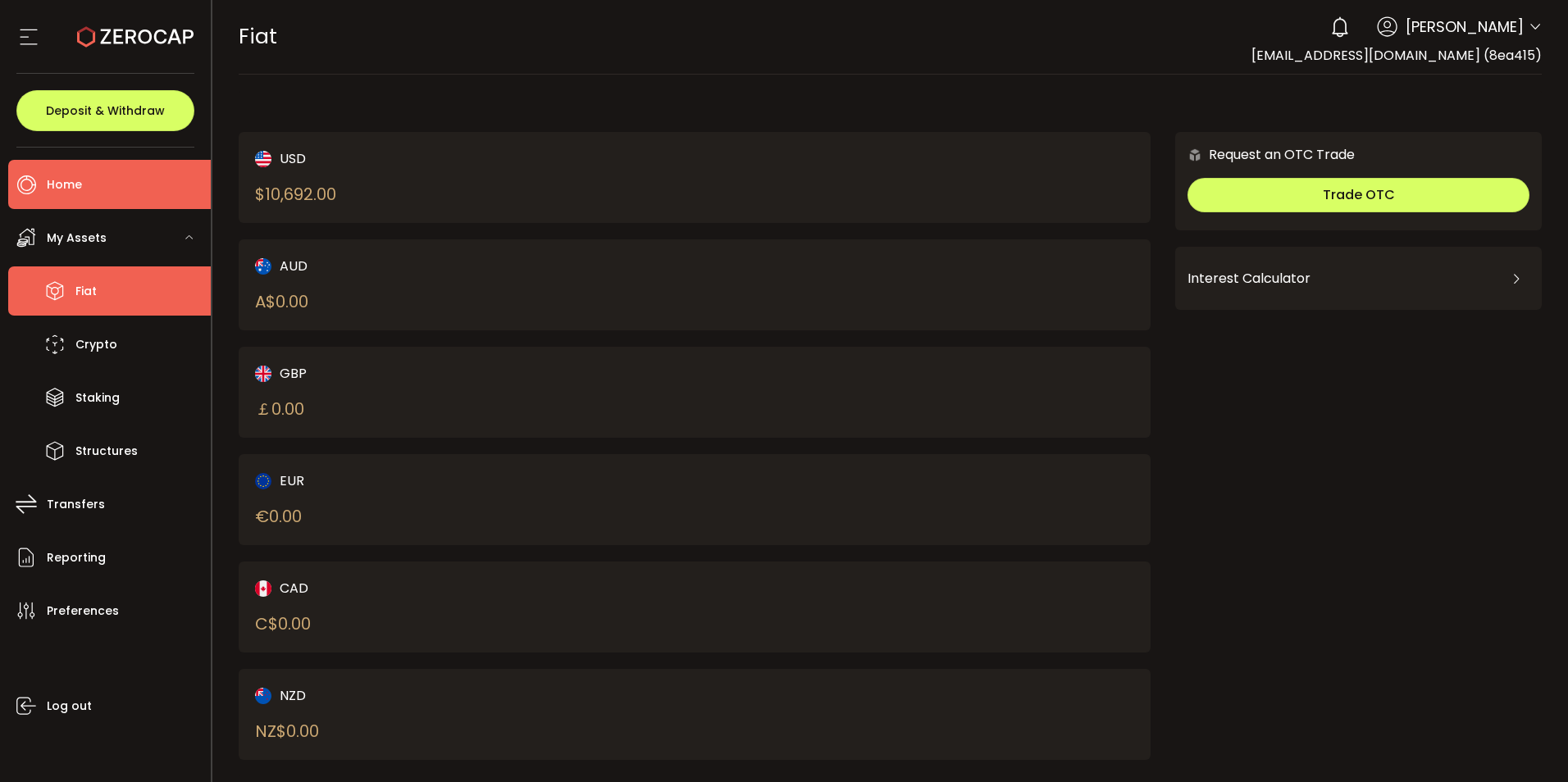
click at [60, 182] on span "Home" at bounding box center [65, 185] width 35 height 24
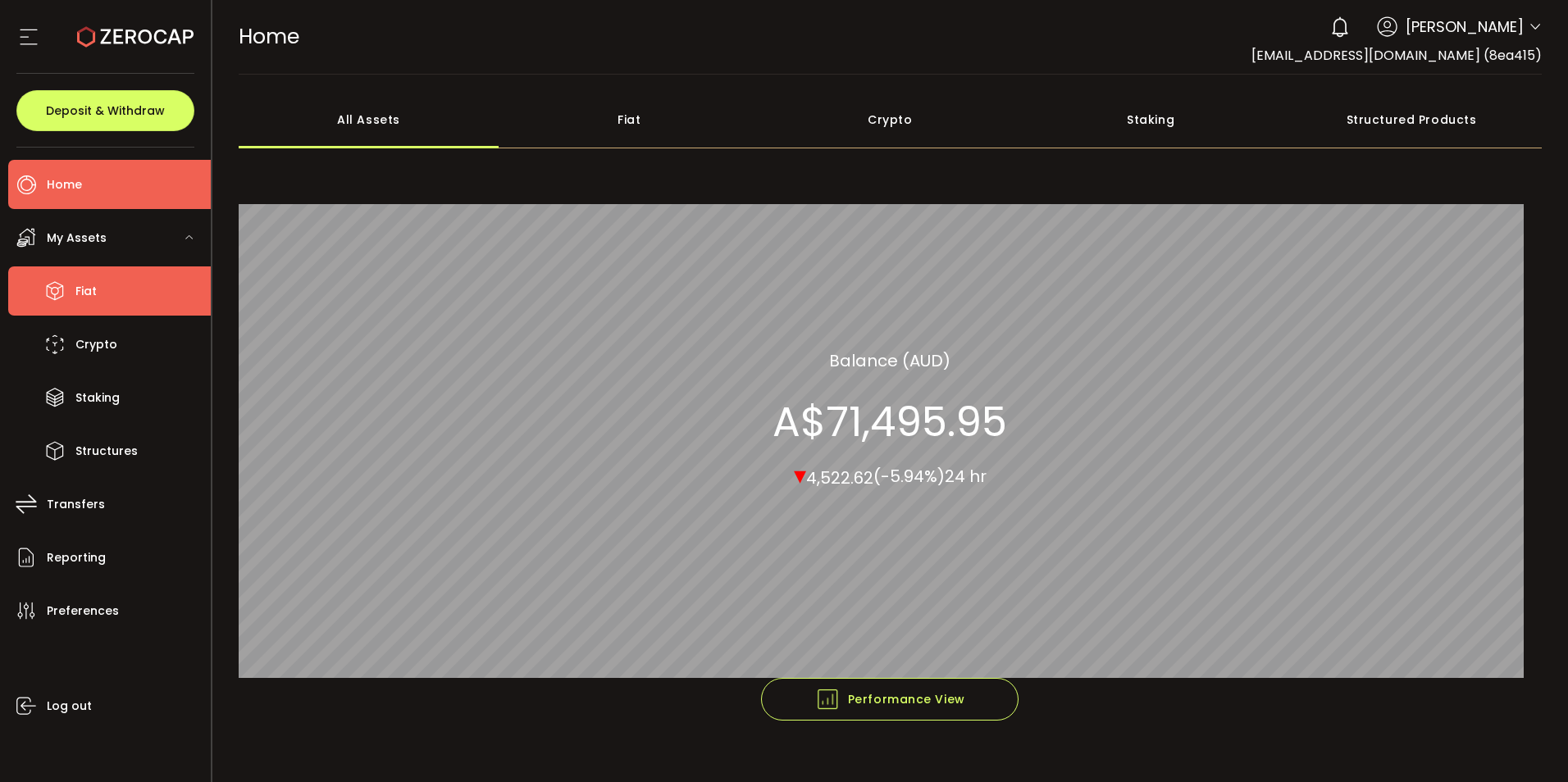
click at [77, 303] on span "Fiat" at bounding box center [86, 291] width 21 height 24
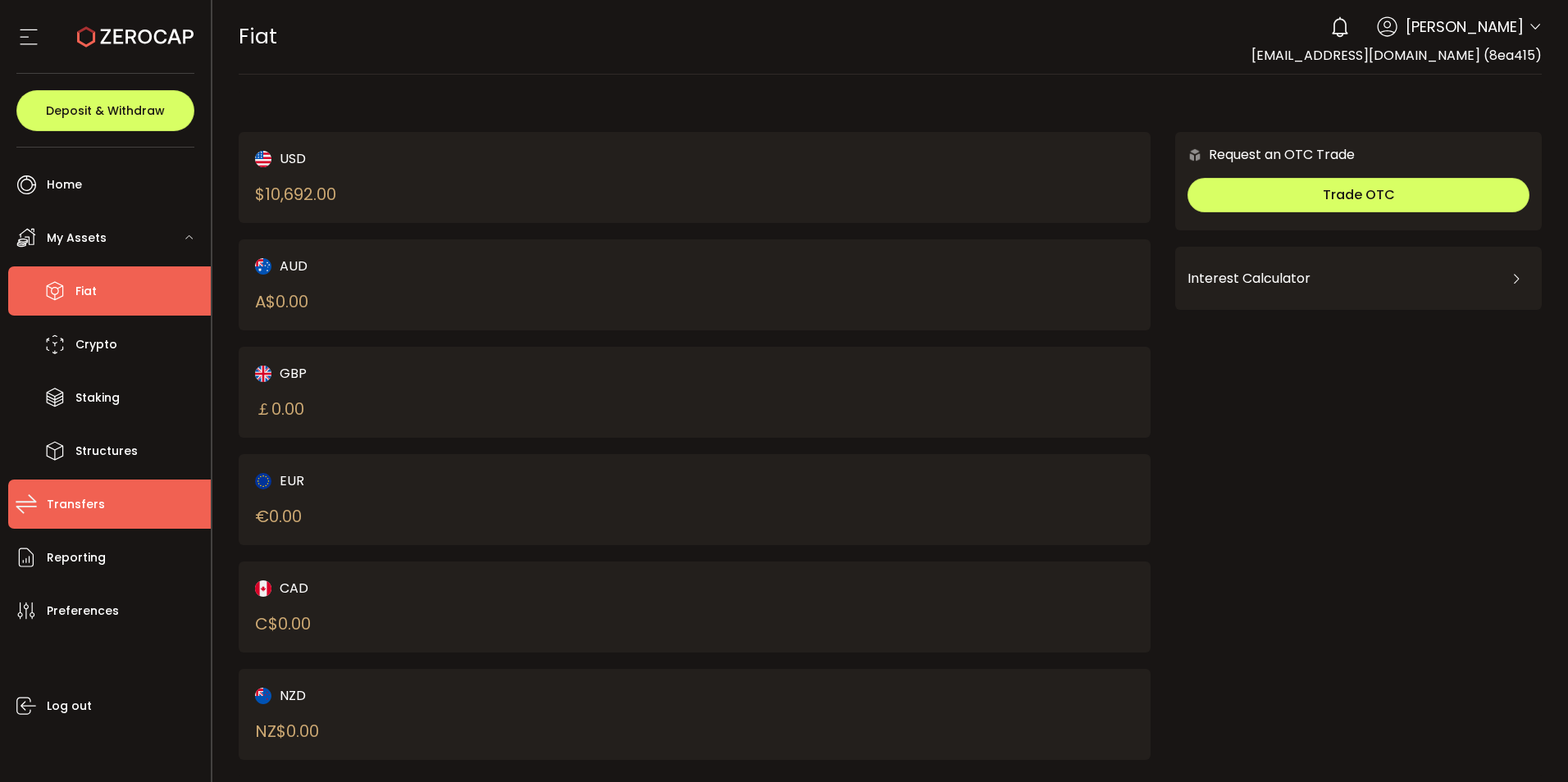
click at [80, 516] on span "Transfers" at bounding box center [76, 504] width 58 height 24
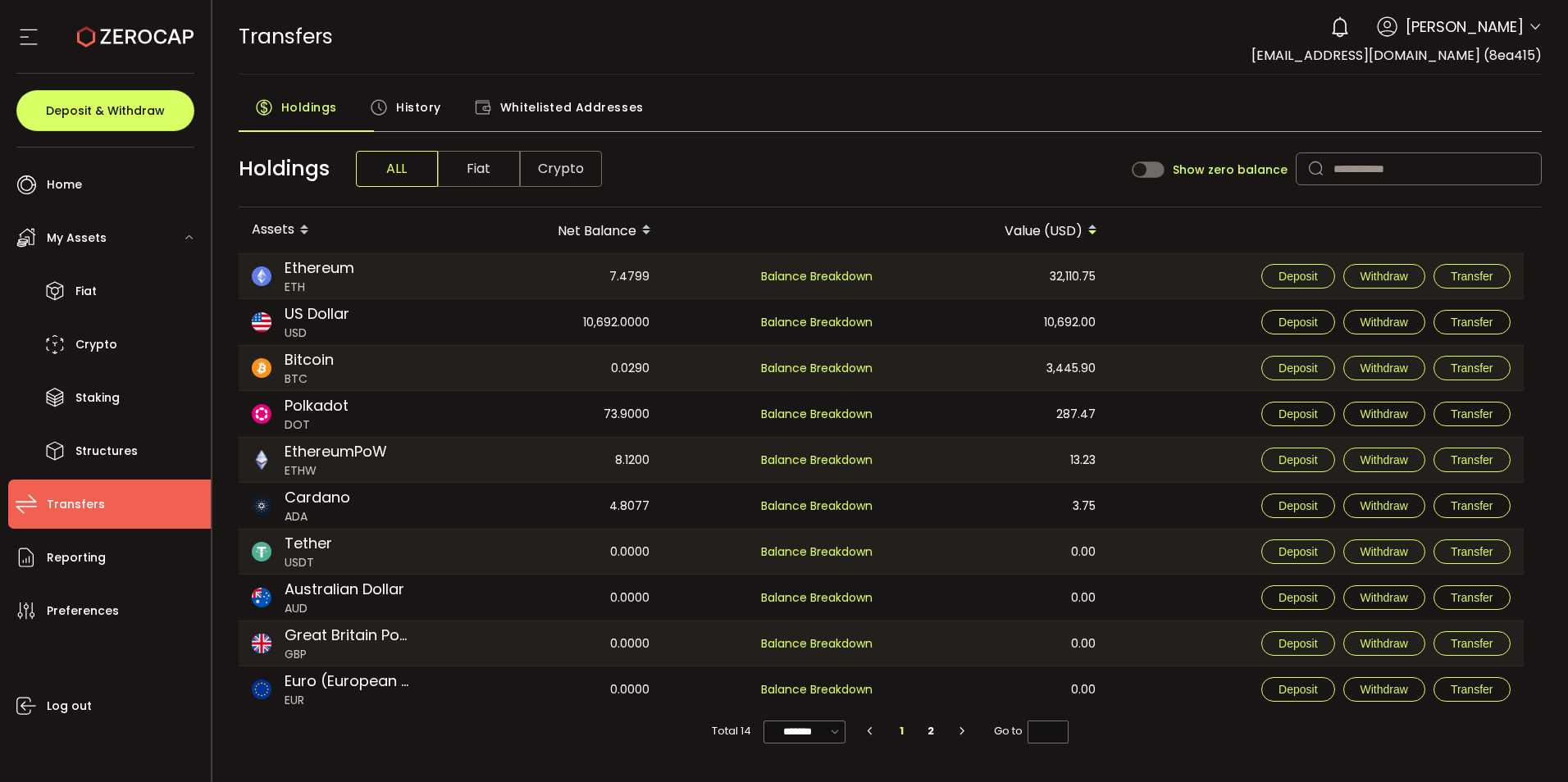
click at [354, 296] on span "ETH" at bounding box center [320, 287] width 70 height 18
click at [322, 278] on span "Ethereum" at bounding box center [320, 267] width 70 height 22
click at [98, 241] on span "My Assets" at bounding box center [77, 238] width 60 height 24
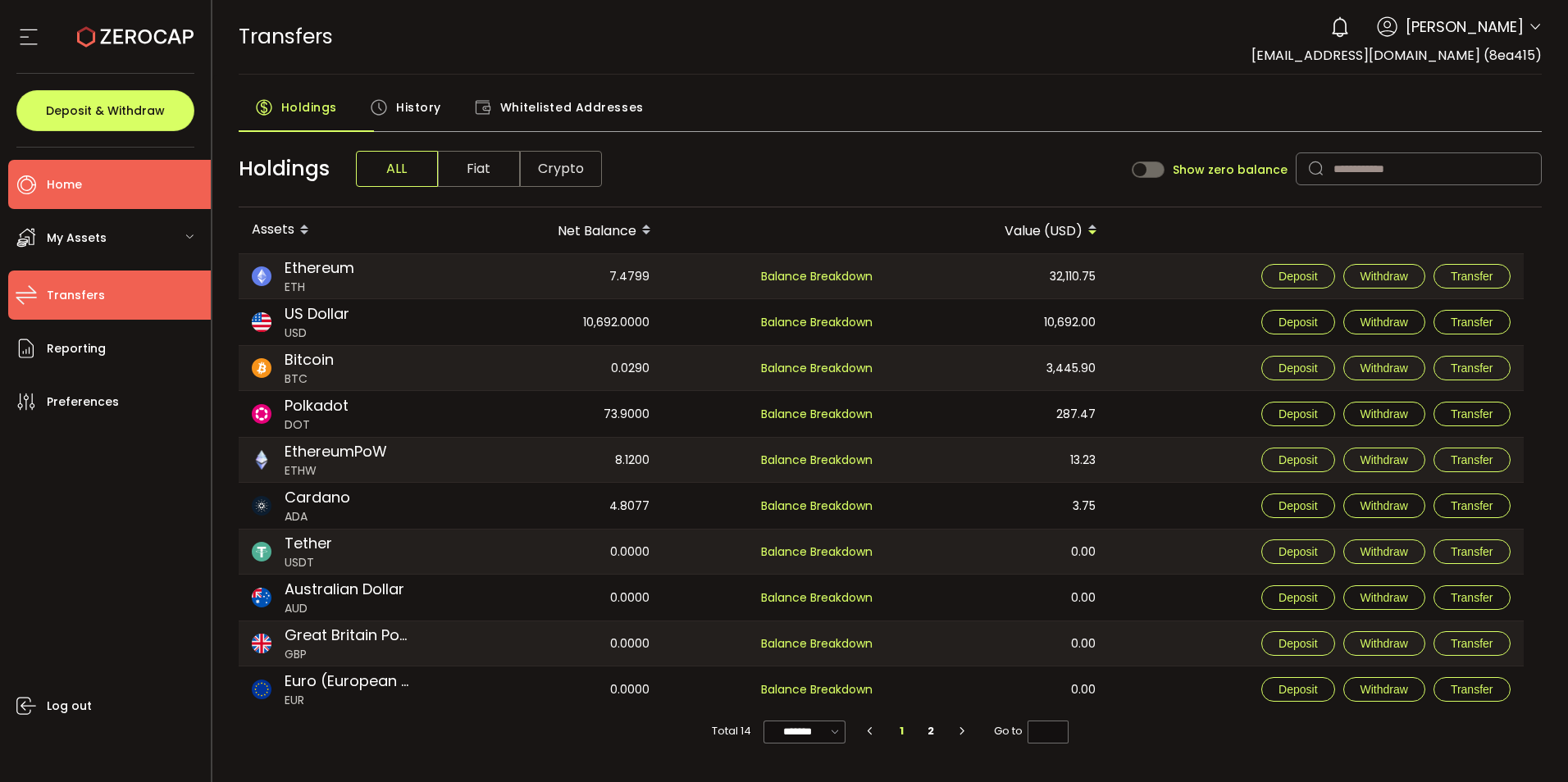
click at [77, 189] on span "Home" at bounding box center [65, 185] width 35 height 24
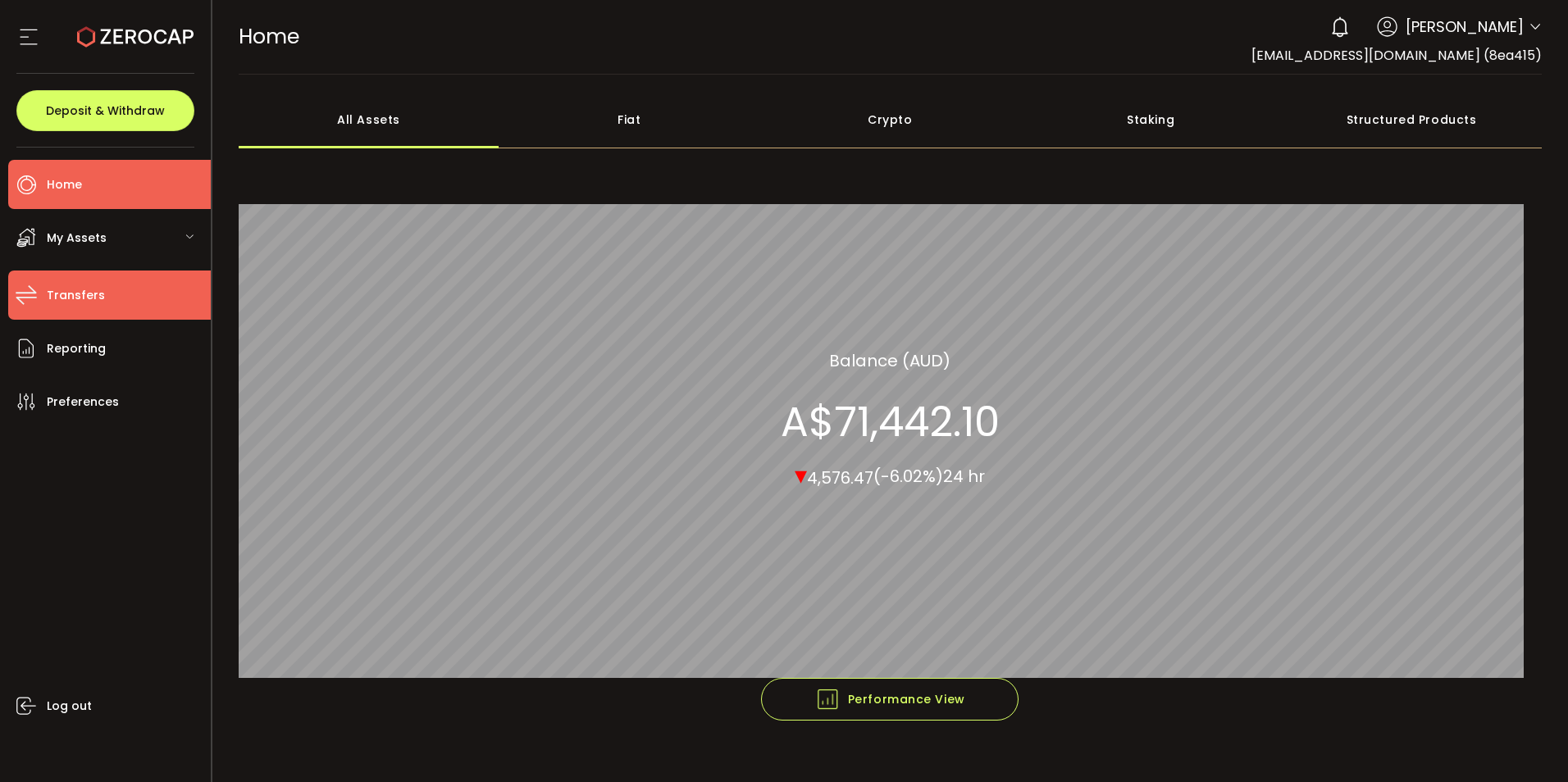
click at [80, 307] on span "Transfers" at bounding box center [76, 296] width 58 height 24
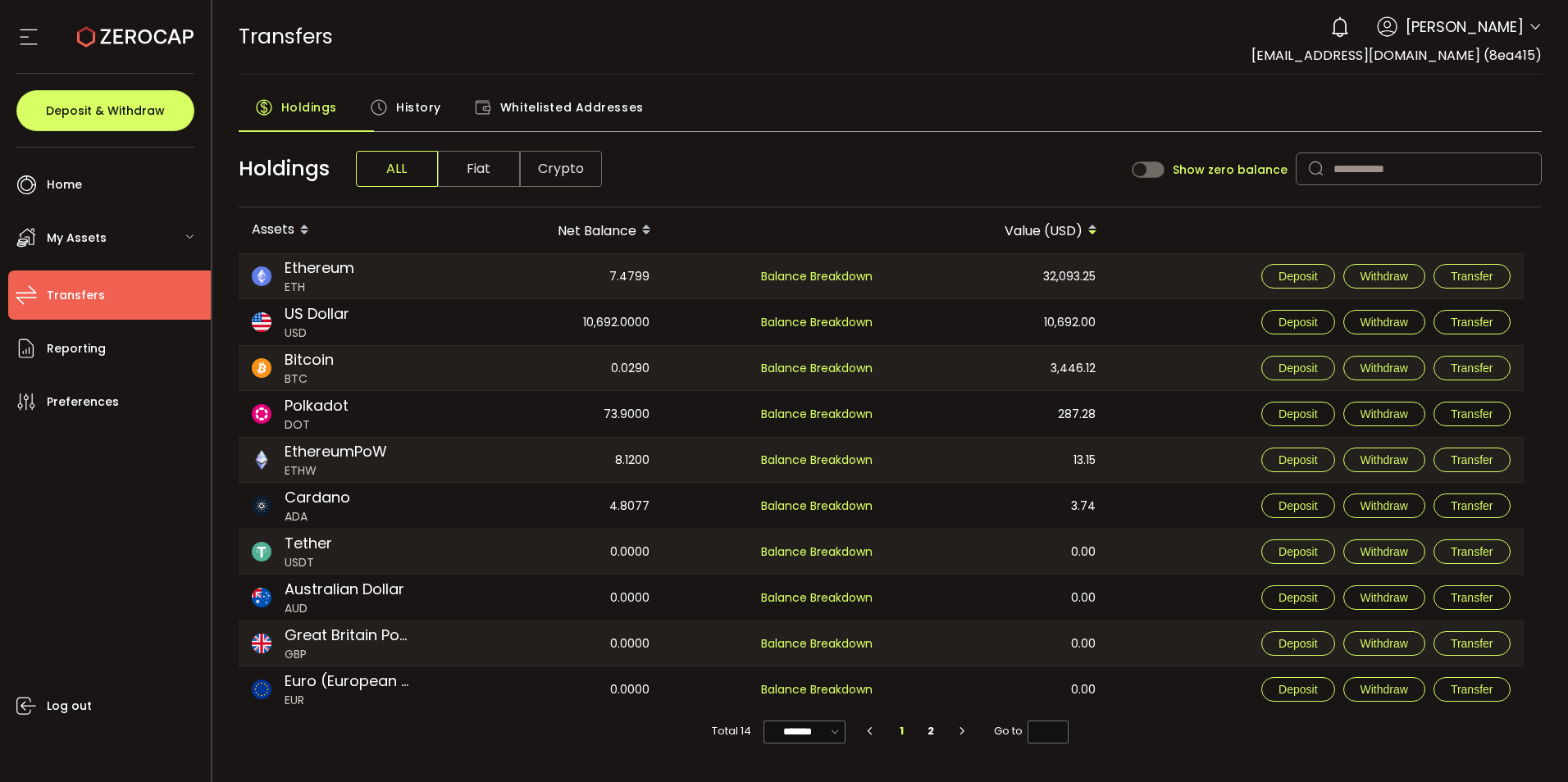
click at [91, 241] on span "My Assets" at bounding box center [77, 238] width 60 height 24
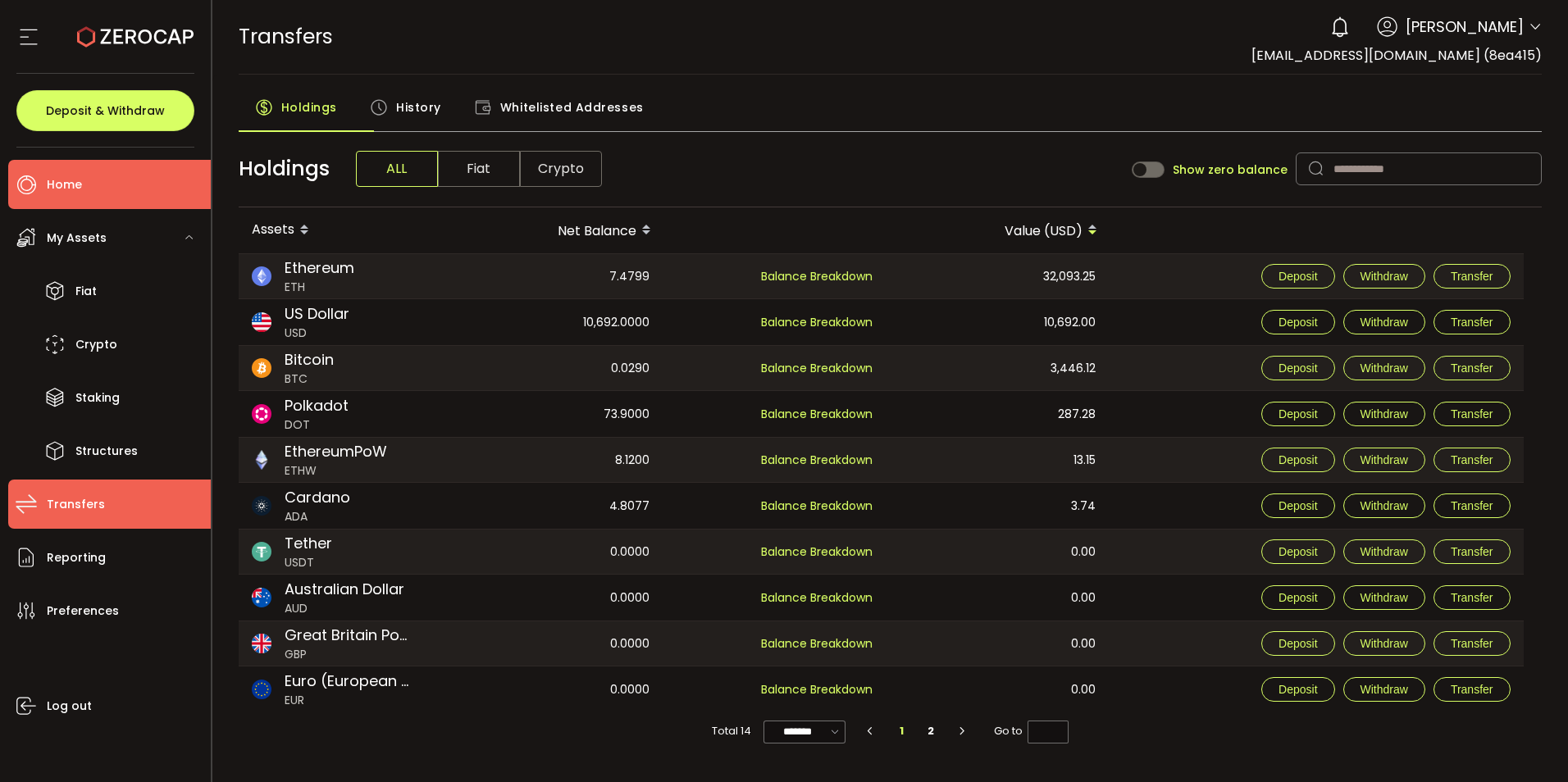
click at [78, 184] on span "Home" at bounding box center [65, 185] width 35 height 24
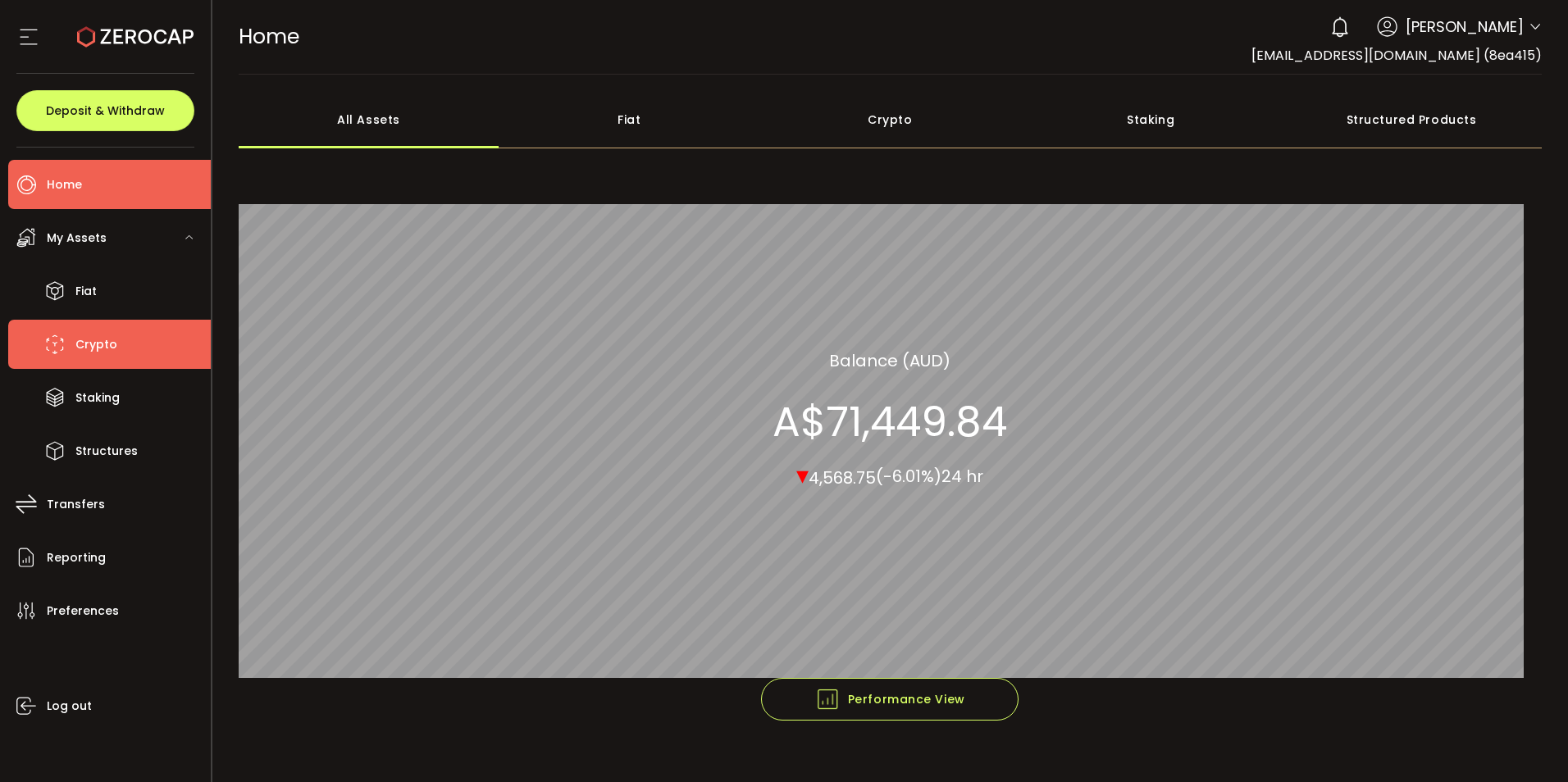
click at [106, 356] on span "Crypto" at bounding box center [96, 345] width 42 height 24
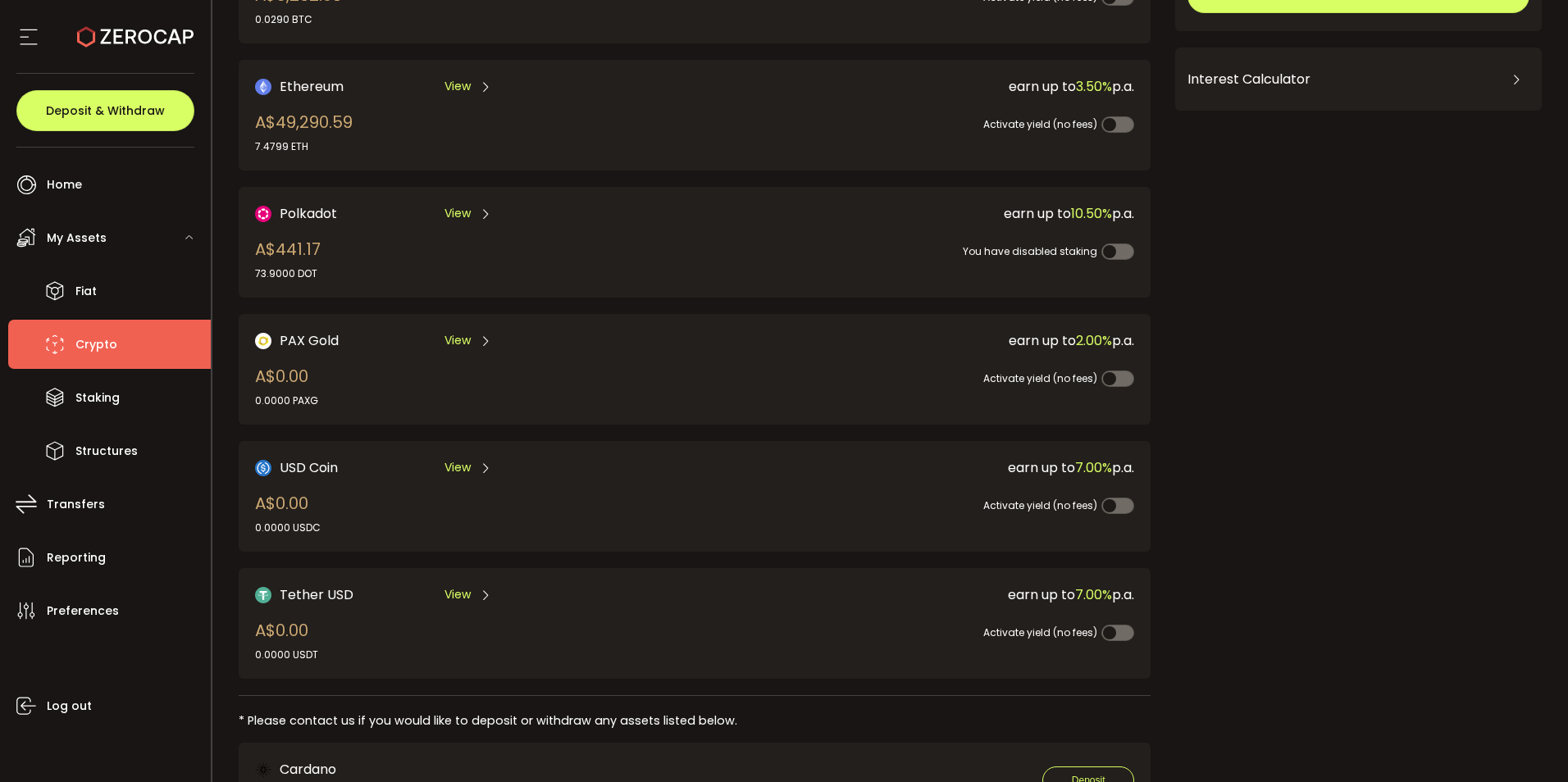
scroll to position [164, 0]
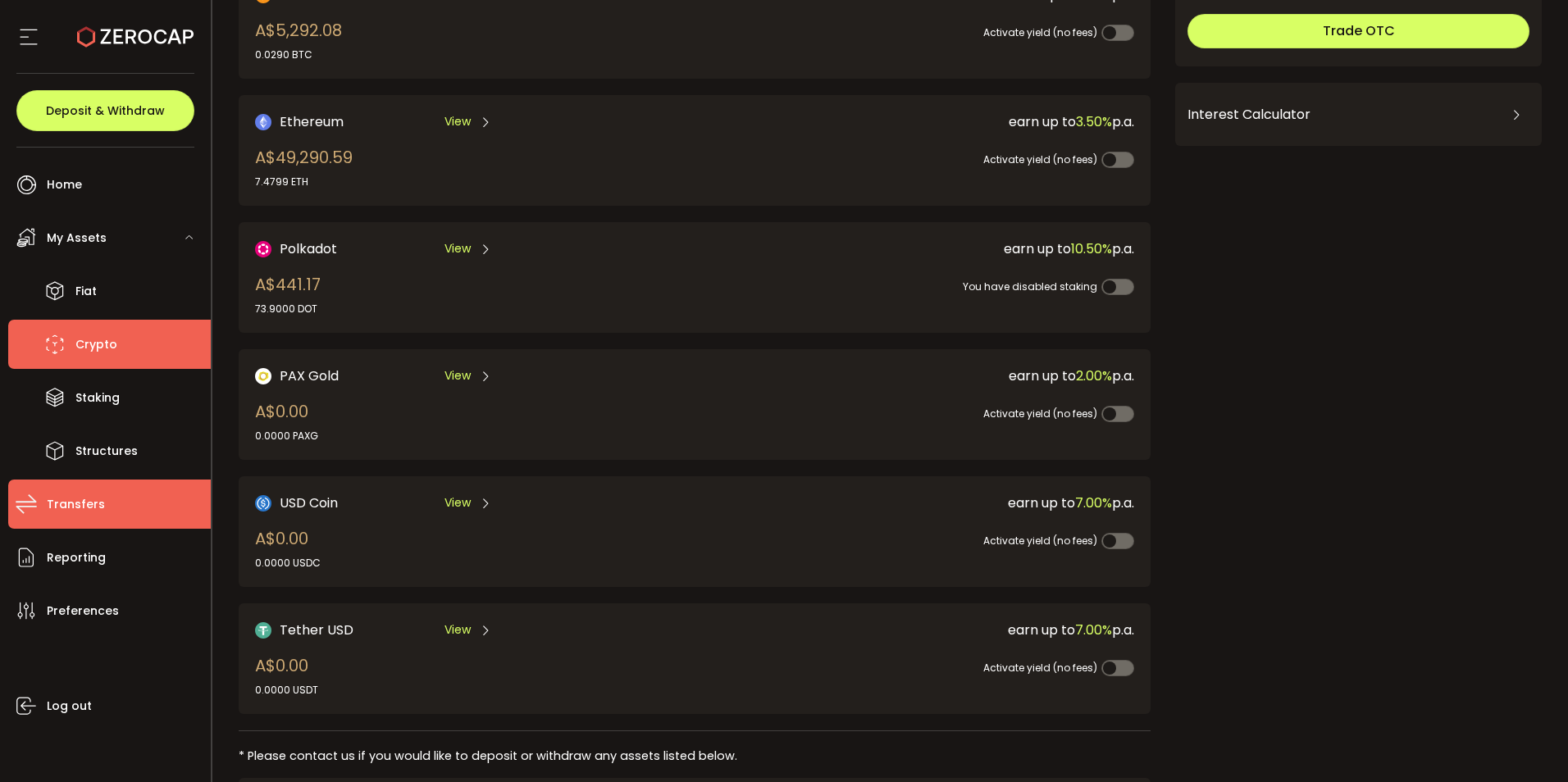
click at [81, 516] on span "Transfers" at bounding box center [76, 504] width 58 height 24
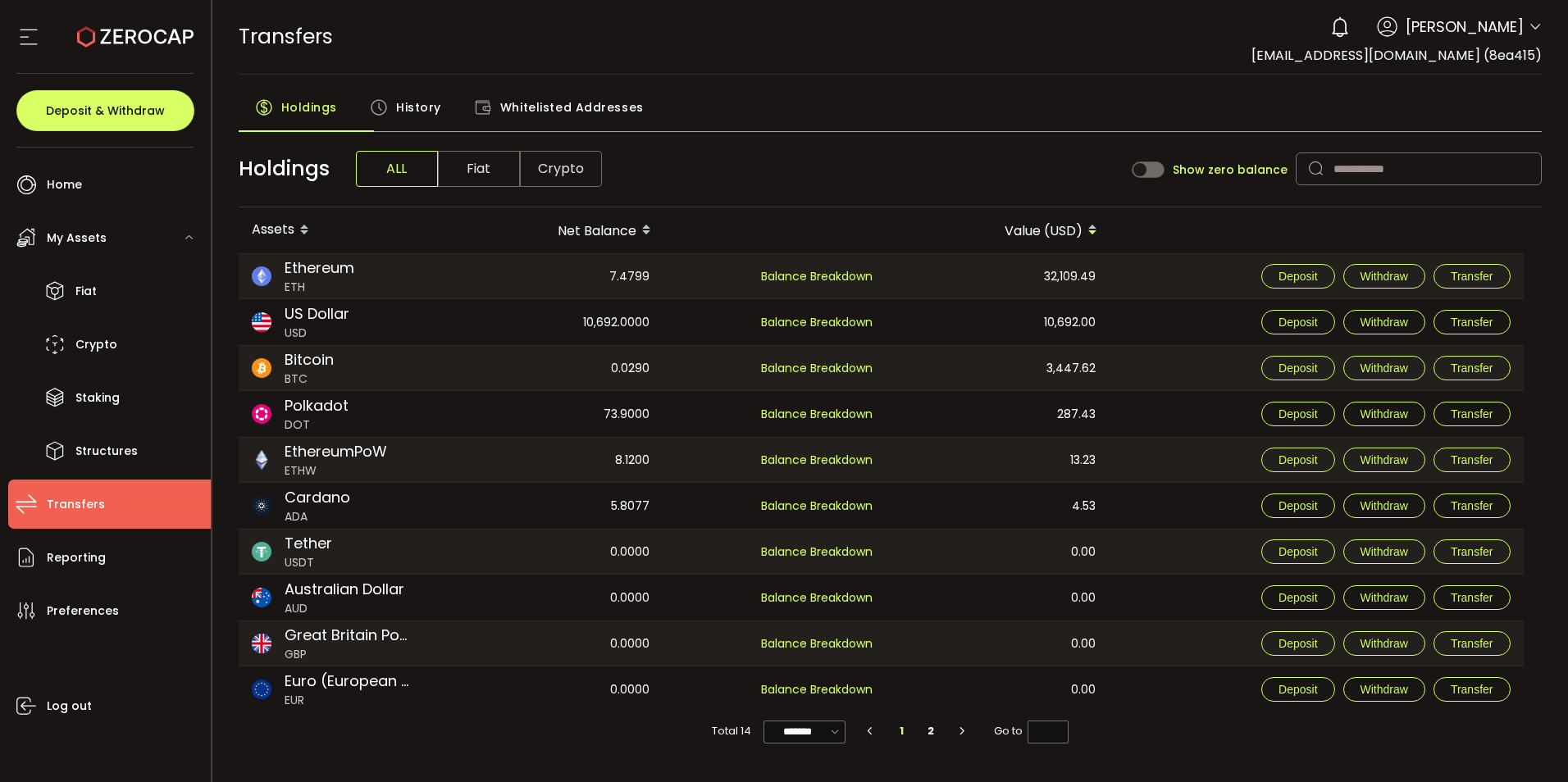
scroll to position [50, 0]
drag, startPoint x: 231, startPoint y: 214, endPoint x: 292, endPoint y: 235, distance: 64.5
click at [292, 235] on main "Holdings History Whitelisted Addresses Holdings ALL Fiat Crypto Show zero balan…" at bounding box center [890, 421] width 1357 height 693
drag, startPoint x: 292, startPoint y: 235, endPoint x: 372, endPoint y: 224, distance: 80.8
click at [372, 224] on div "Assets" at bounding box center [340, 231] width 203 height 28
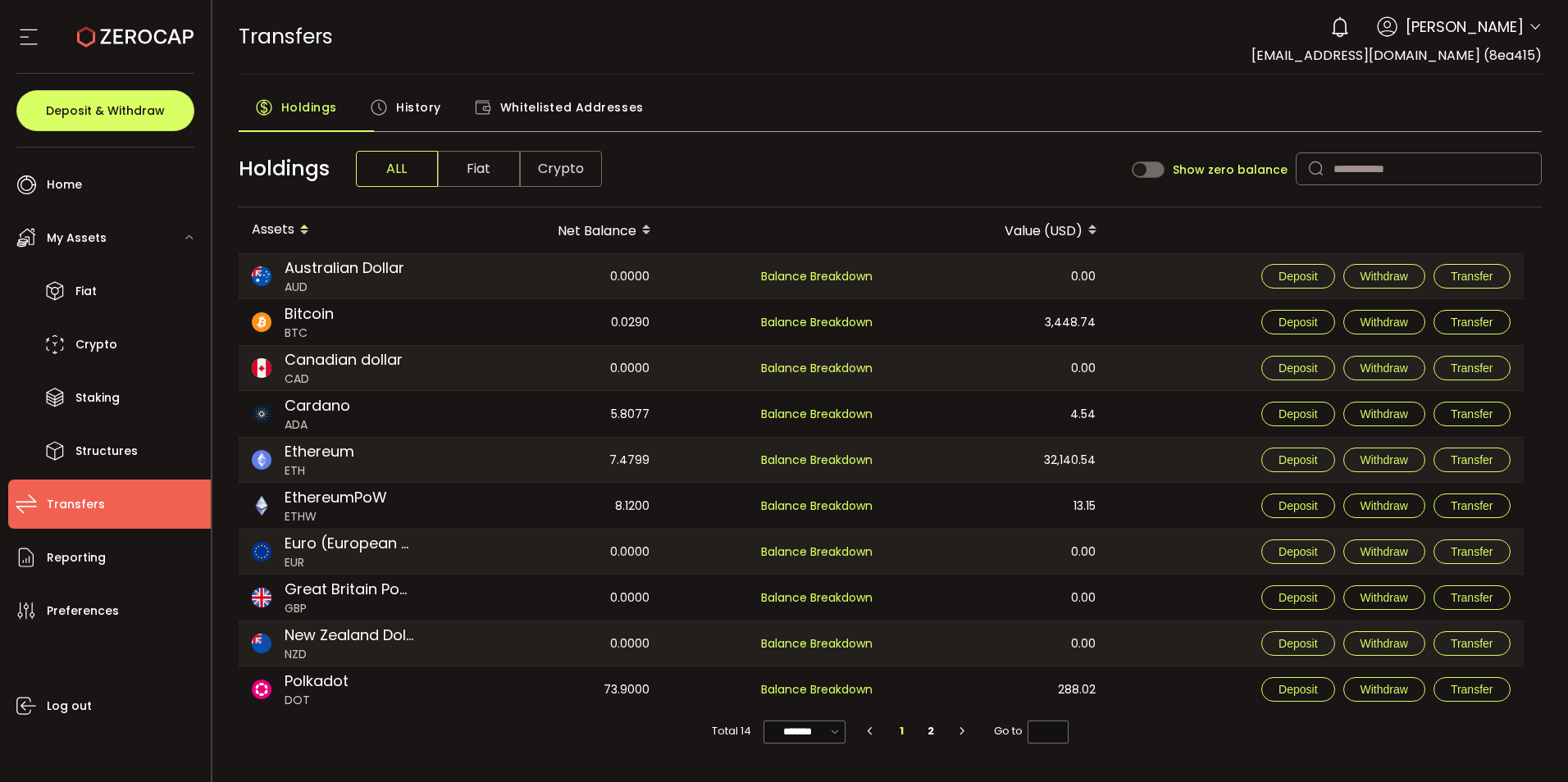
click at [100, 235] on span "My Assets" at bounding box center [77, 238] width 60 height 24
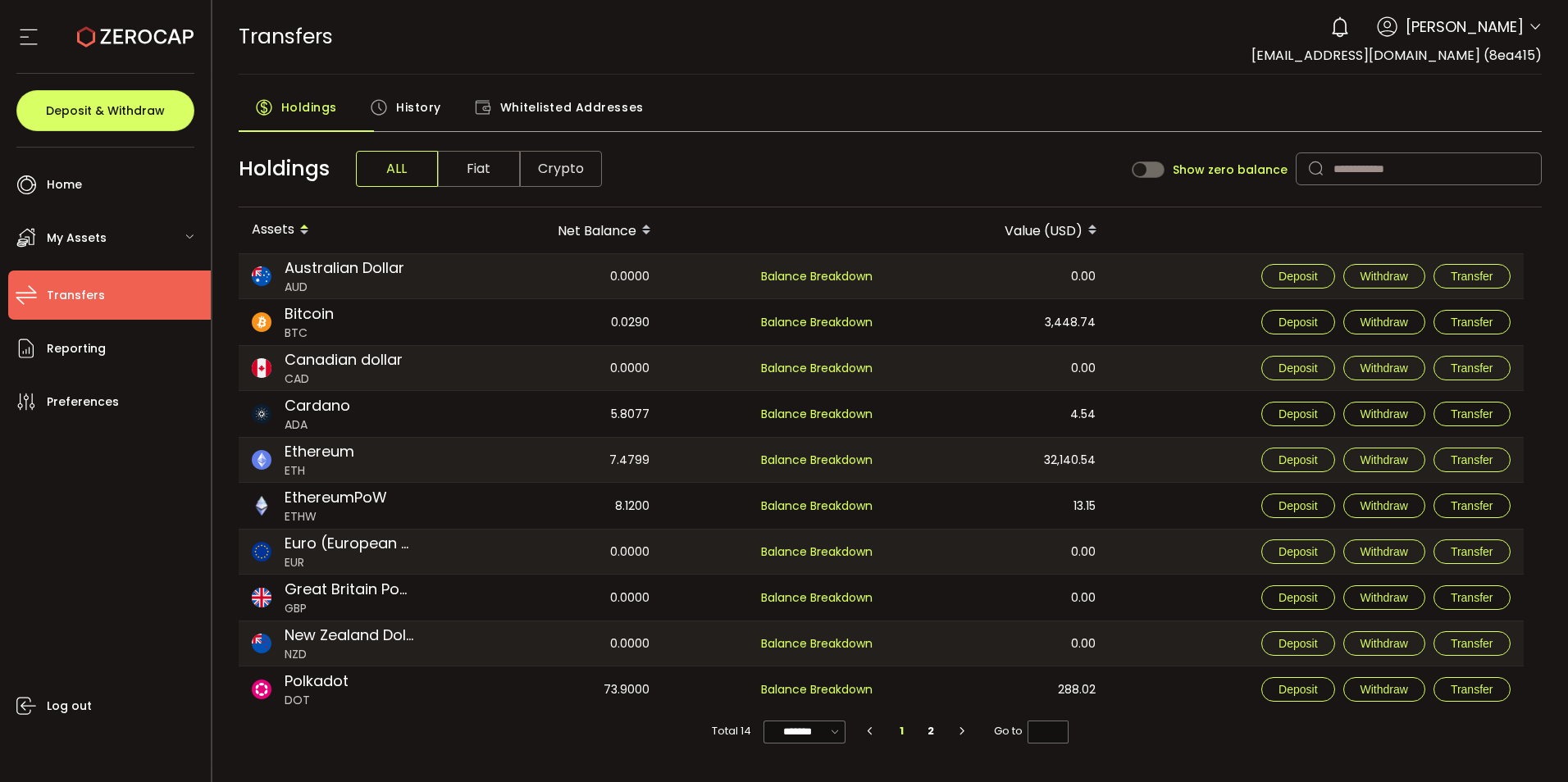
click at [85, 307] on span "Transfers" at bounding box center [76, 296] width 58 height 24
click at [82, 248] on span "My Assets" at bounding box center [77, 238] width 60 height 24
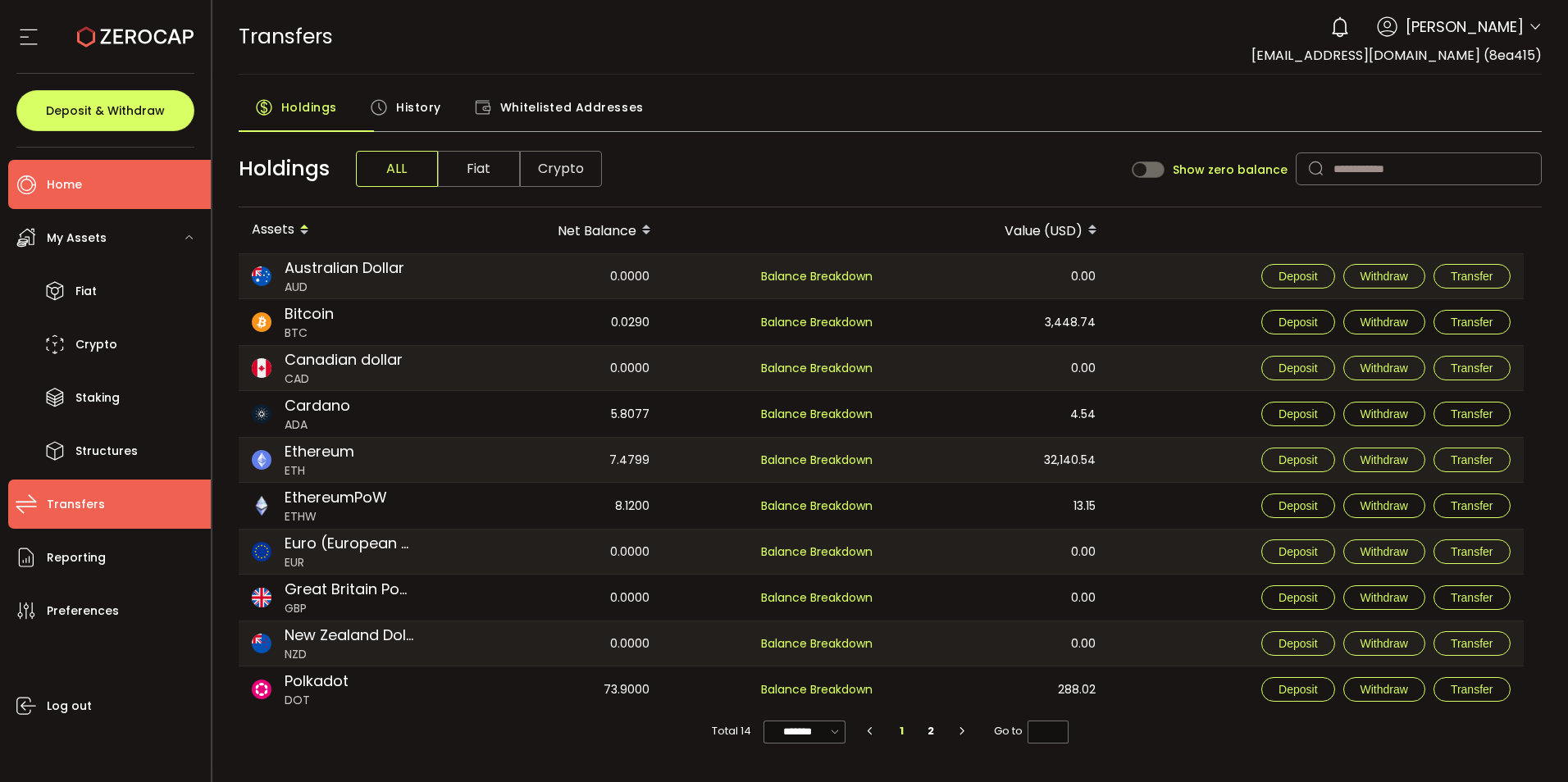
click at [66, 180] on span "Home" at bounding box center [65, 185] width 35 height 24
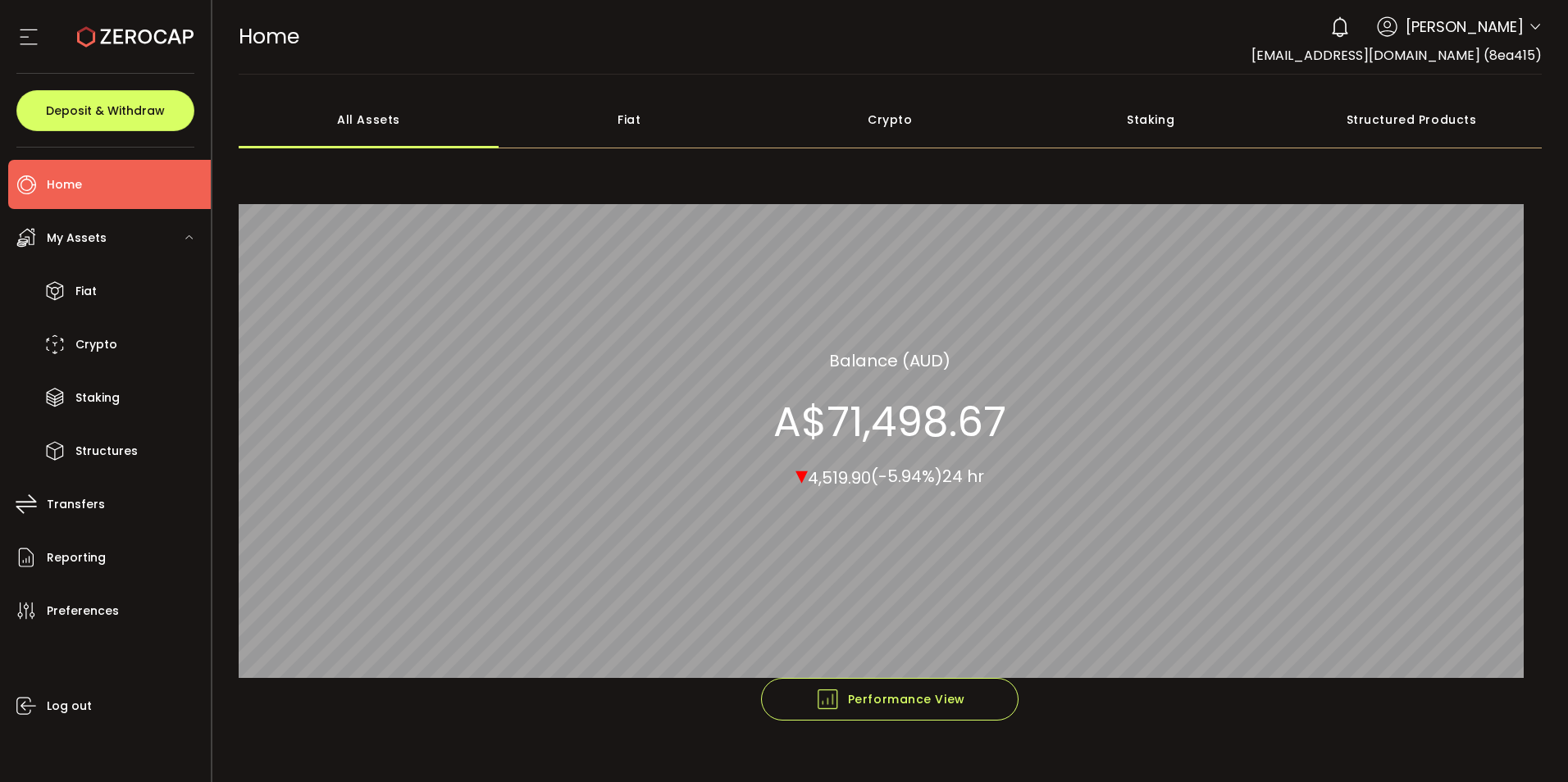
click at [83, 240] on span "My Assets" at bounding box center [77, 238] width 60 height 24
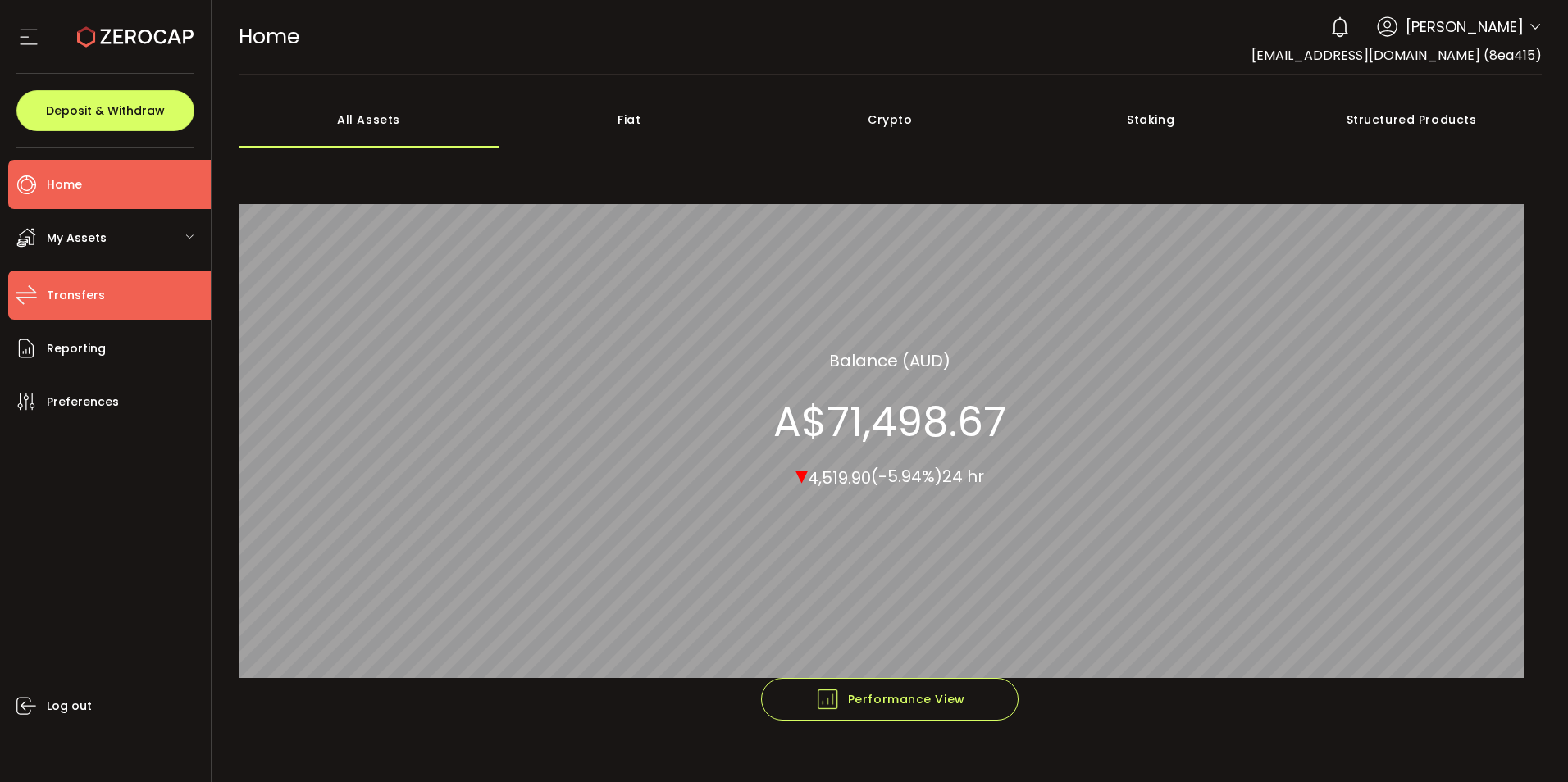
click at [70, 305] on span "Transfers" at bounding box center [76, 296] width 58 height 24
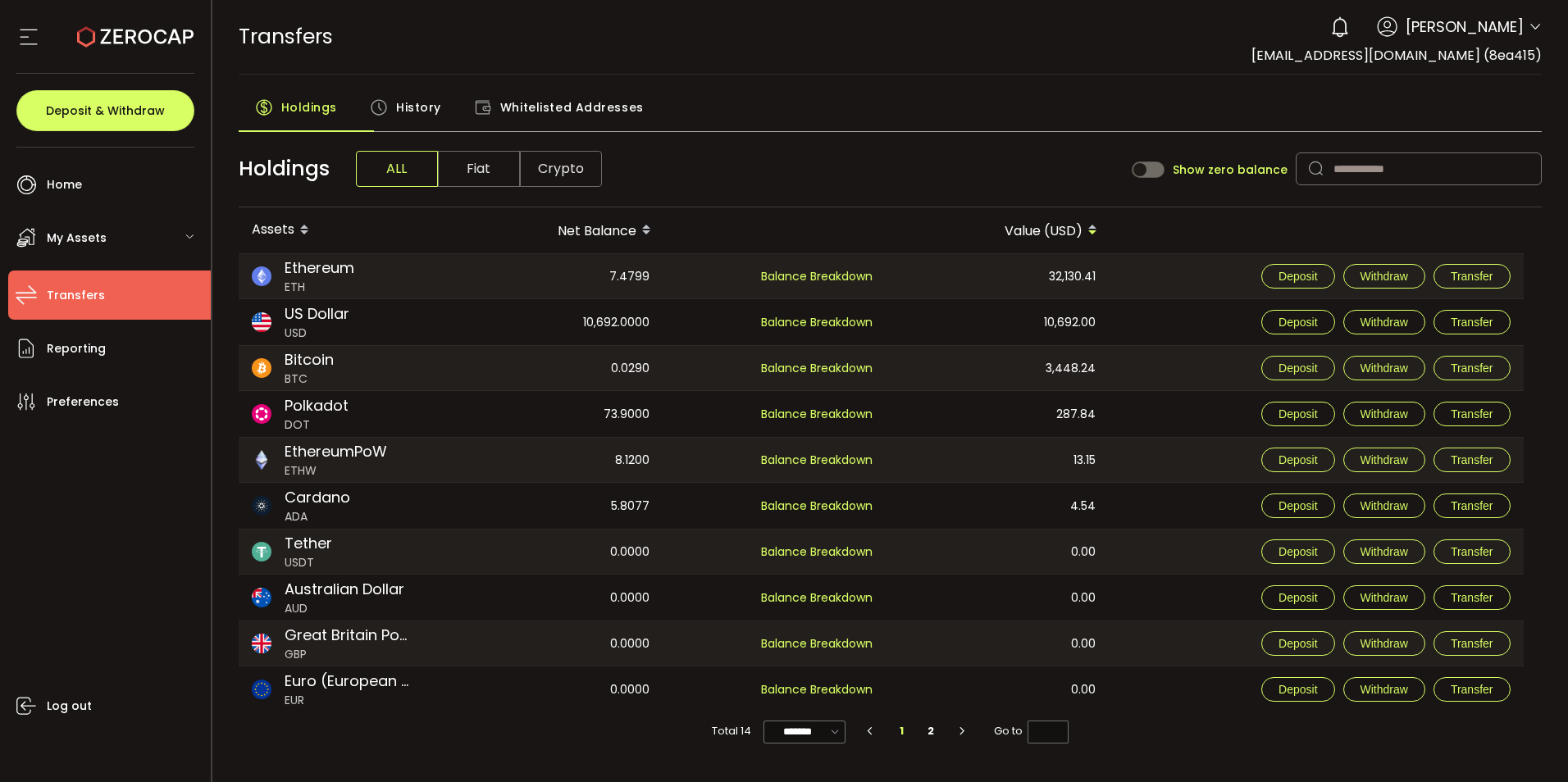
click at [114, 245] on div "My Assets" at bounding box center [110, 237] width 203 height 49
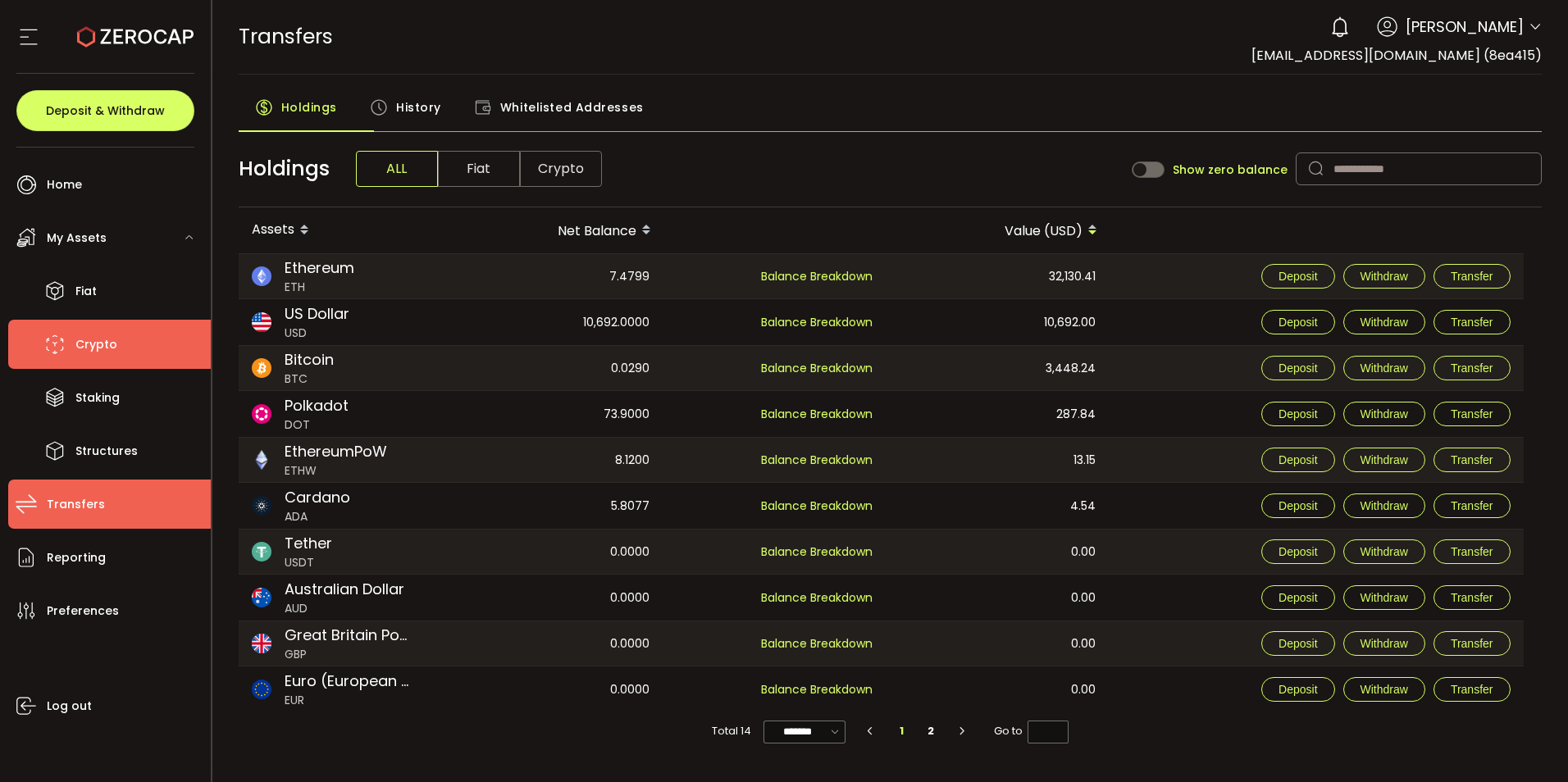
click at [120, 357] on li "Crypto" at bounding box center [110, 344] width 203 height 49
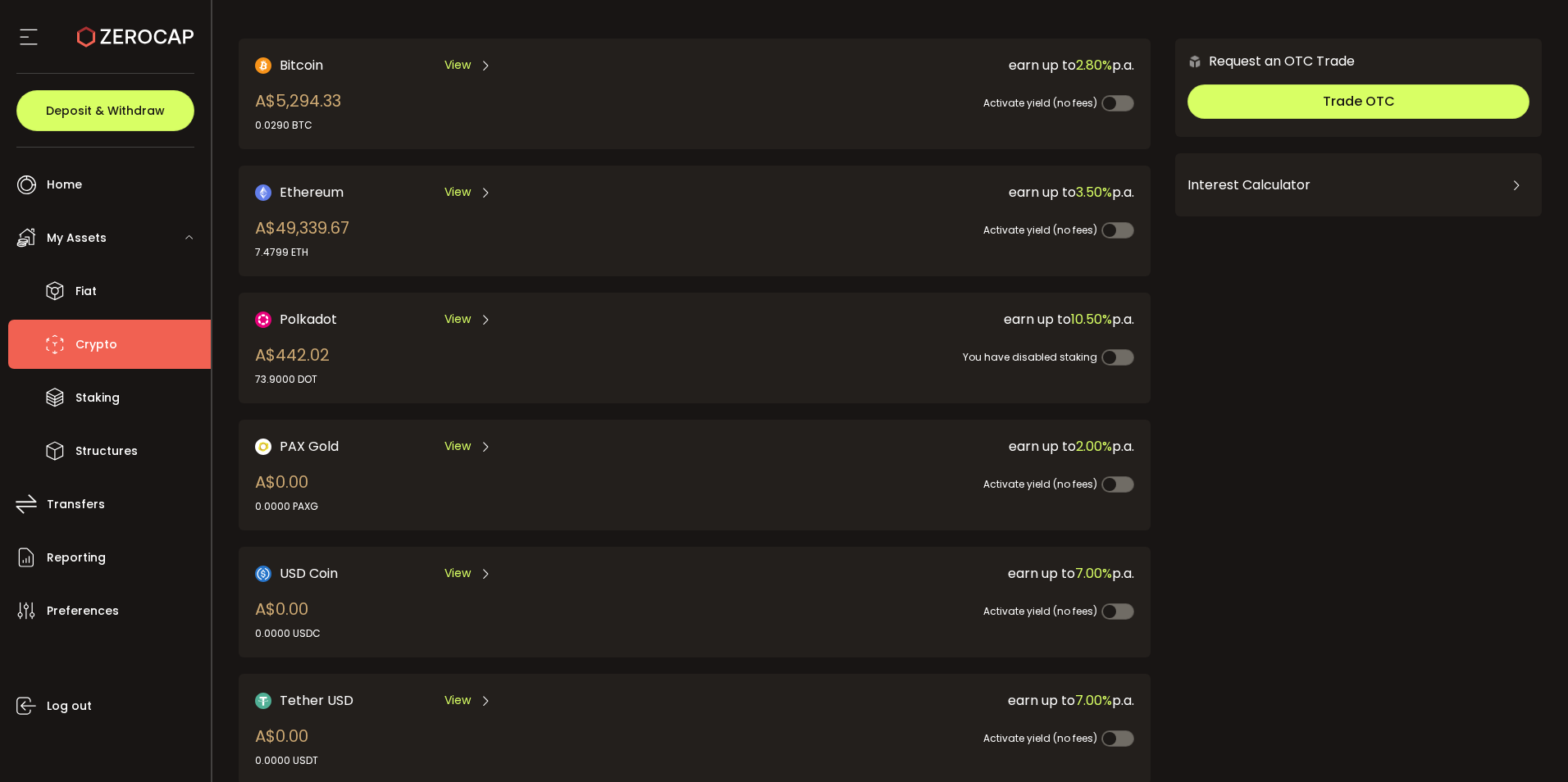
scroll to position [92, 0]
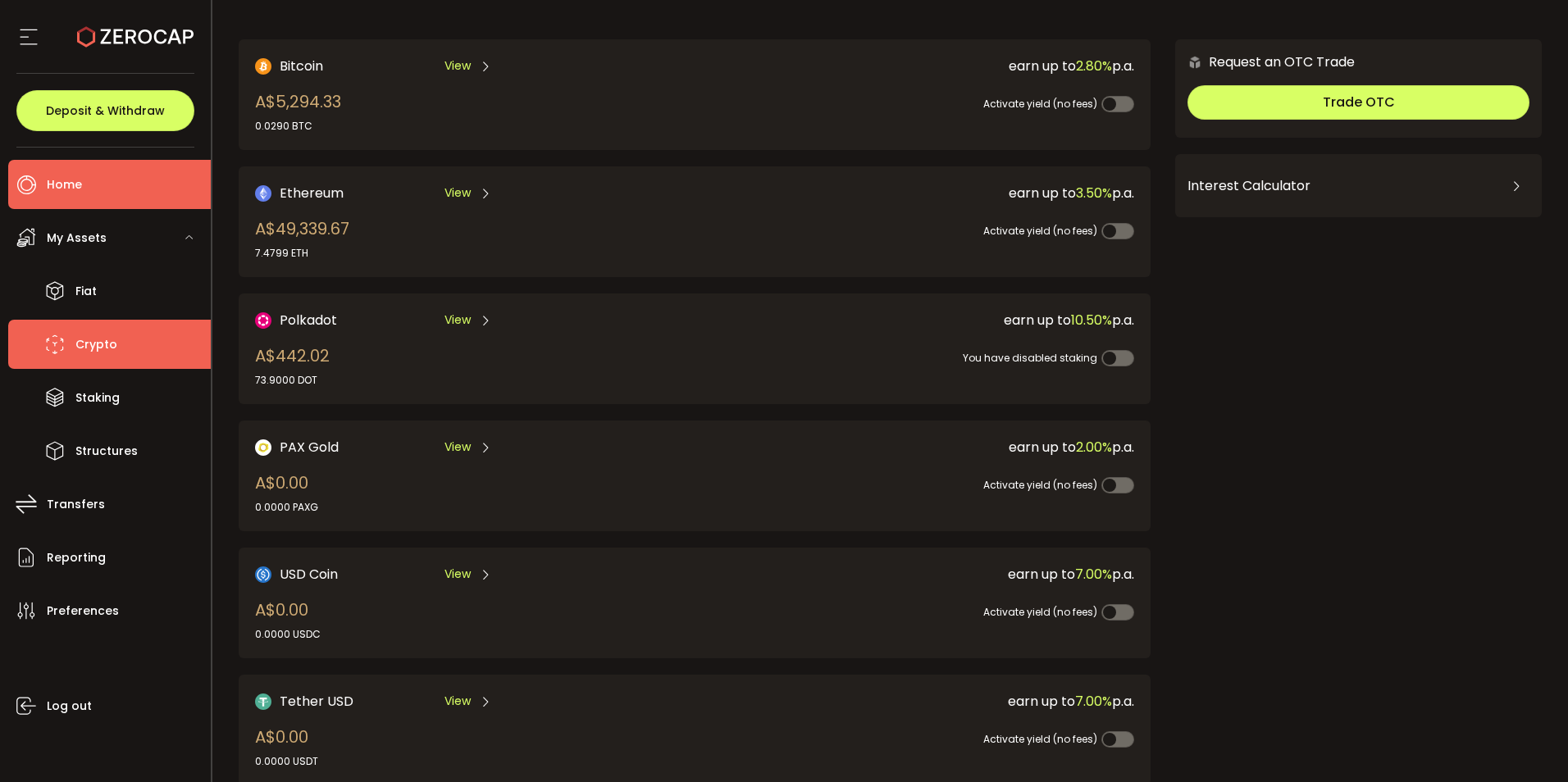
click at [64, 182] on span "Home" at bounding box center [65, 185] width 35 height 24
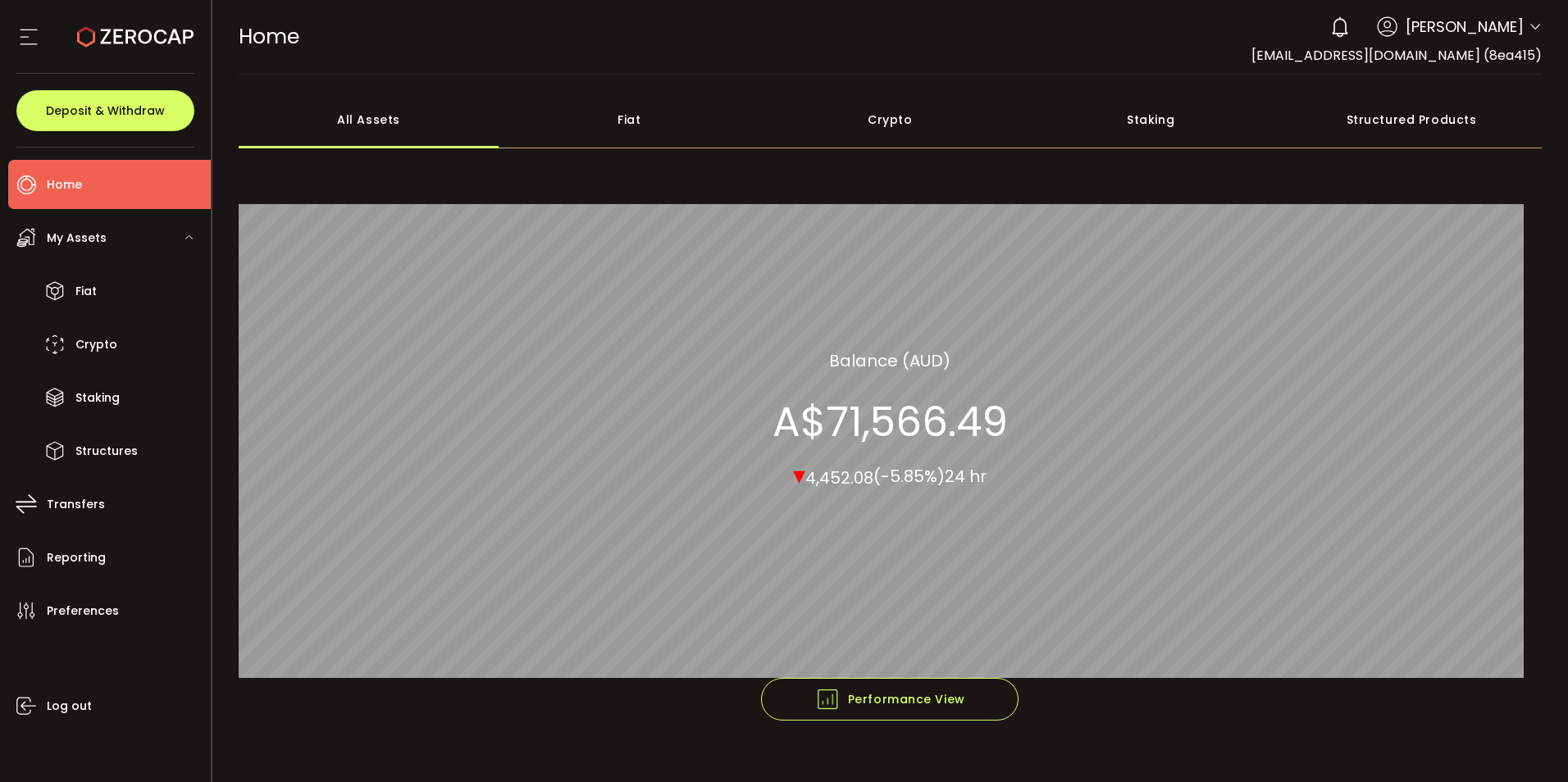
click at [888, 147] on div "Crypto" at bounding box center [889, 120] width 261 height 57
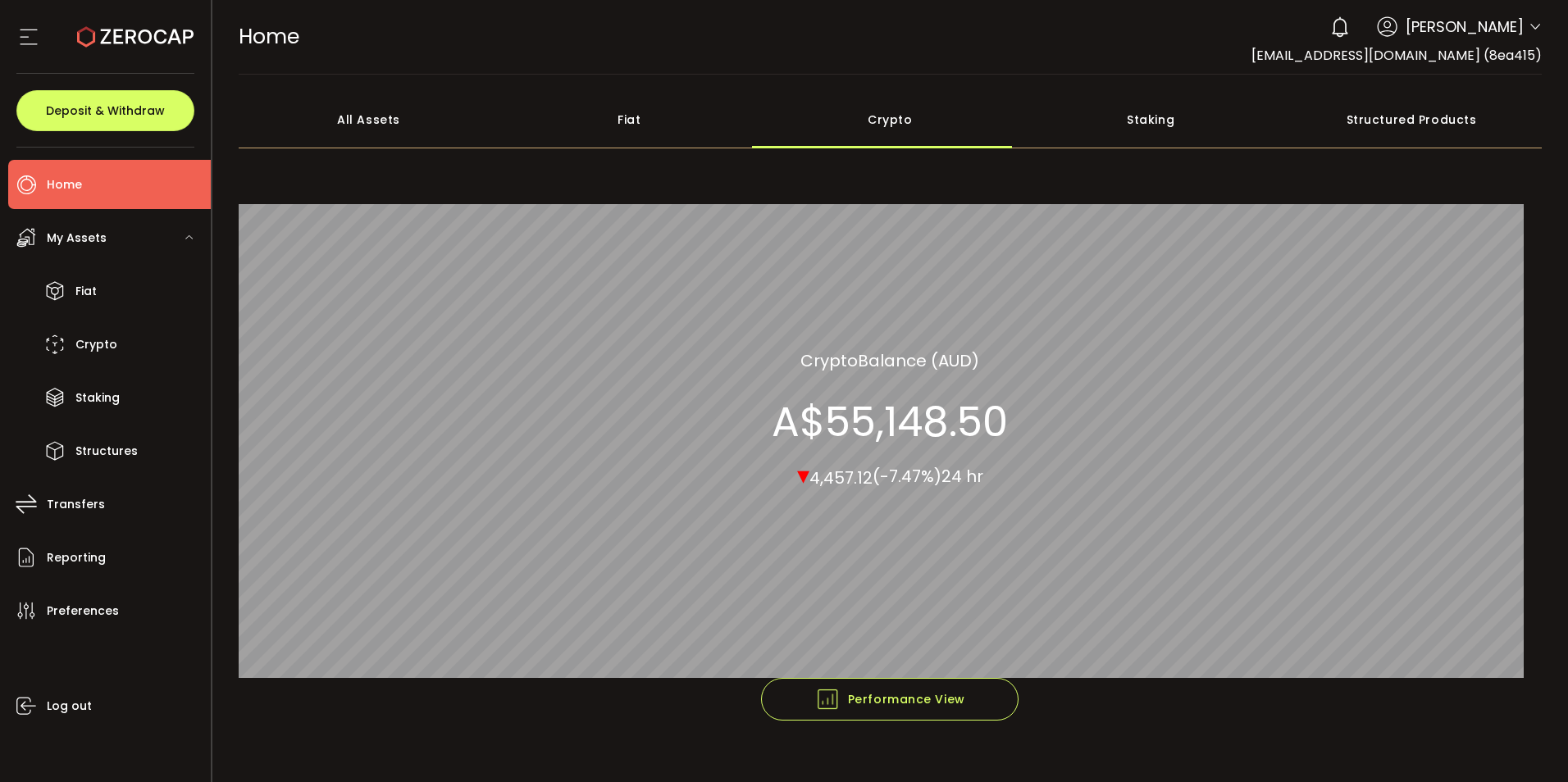
click at [368, 146] on div "All Assets" at bounding box center [369, 120] width 261 height 57
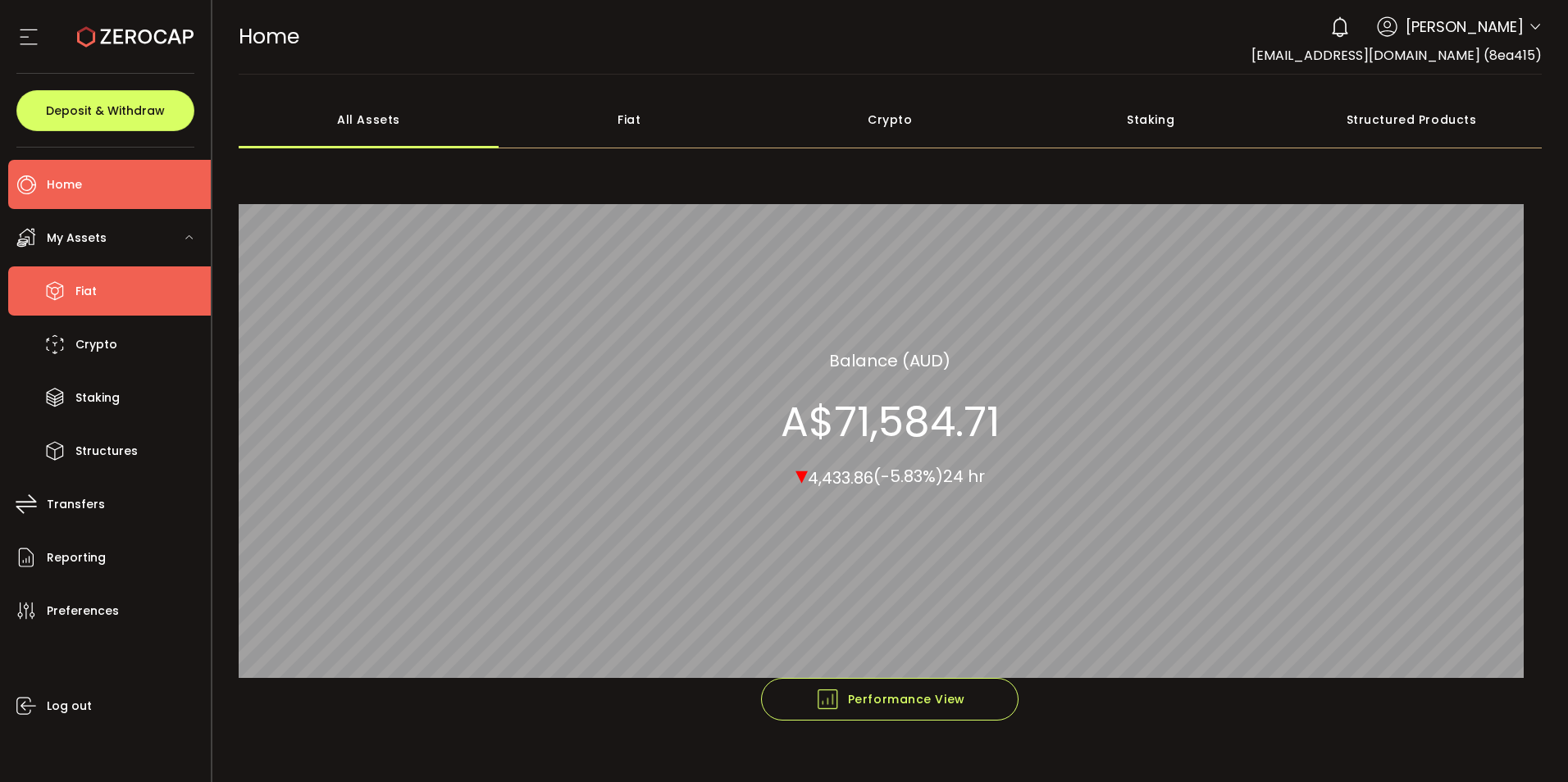
click at [94, 303] on span "Fiat" at bounding box center [86, 291] width 21 height 24
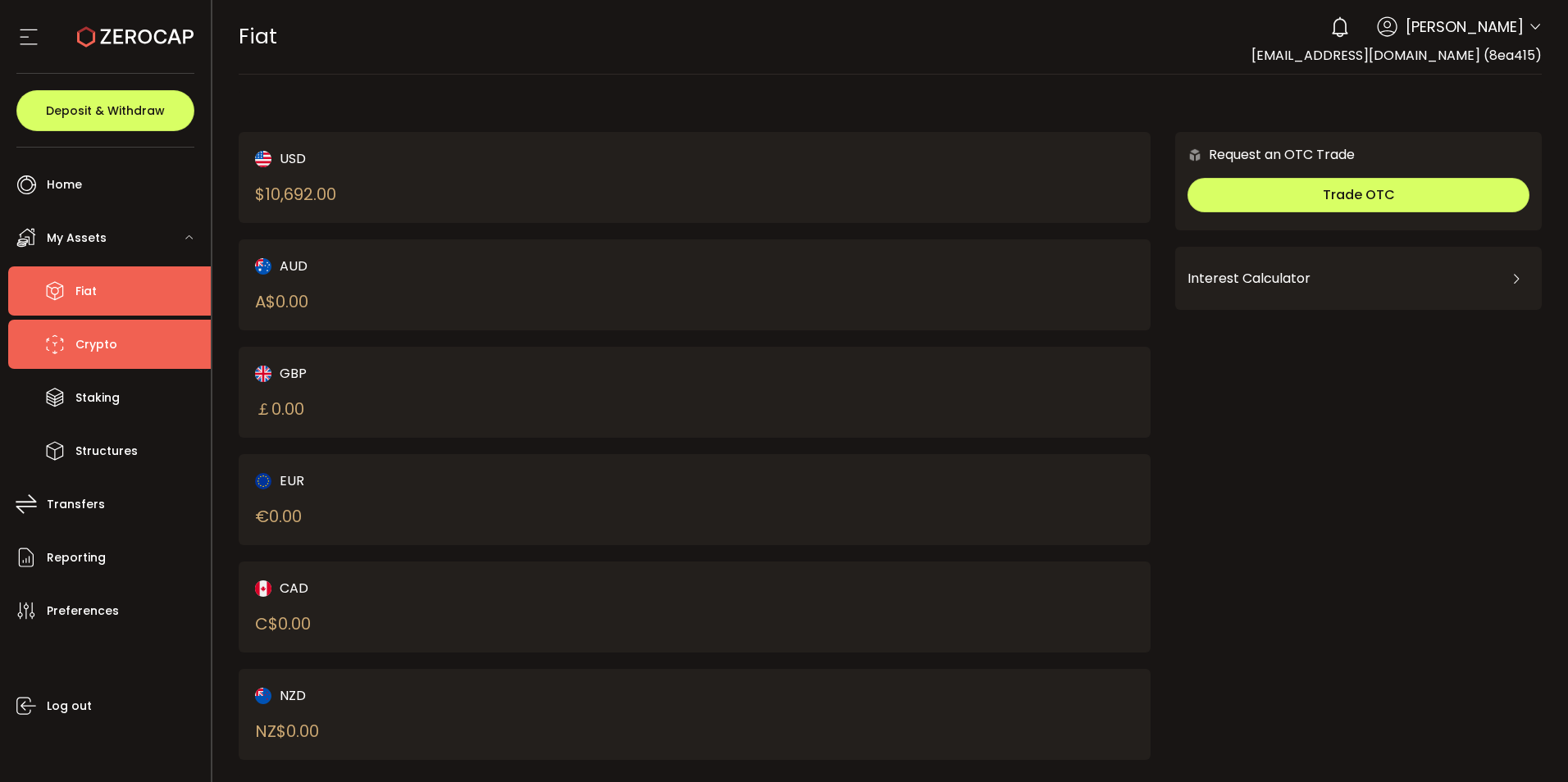
click at [105, 357] on span "Crypto" at bounding box center [96, 345] width 42 height 24
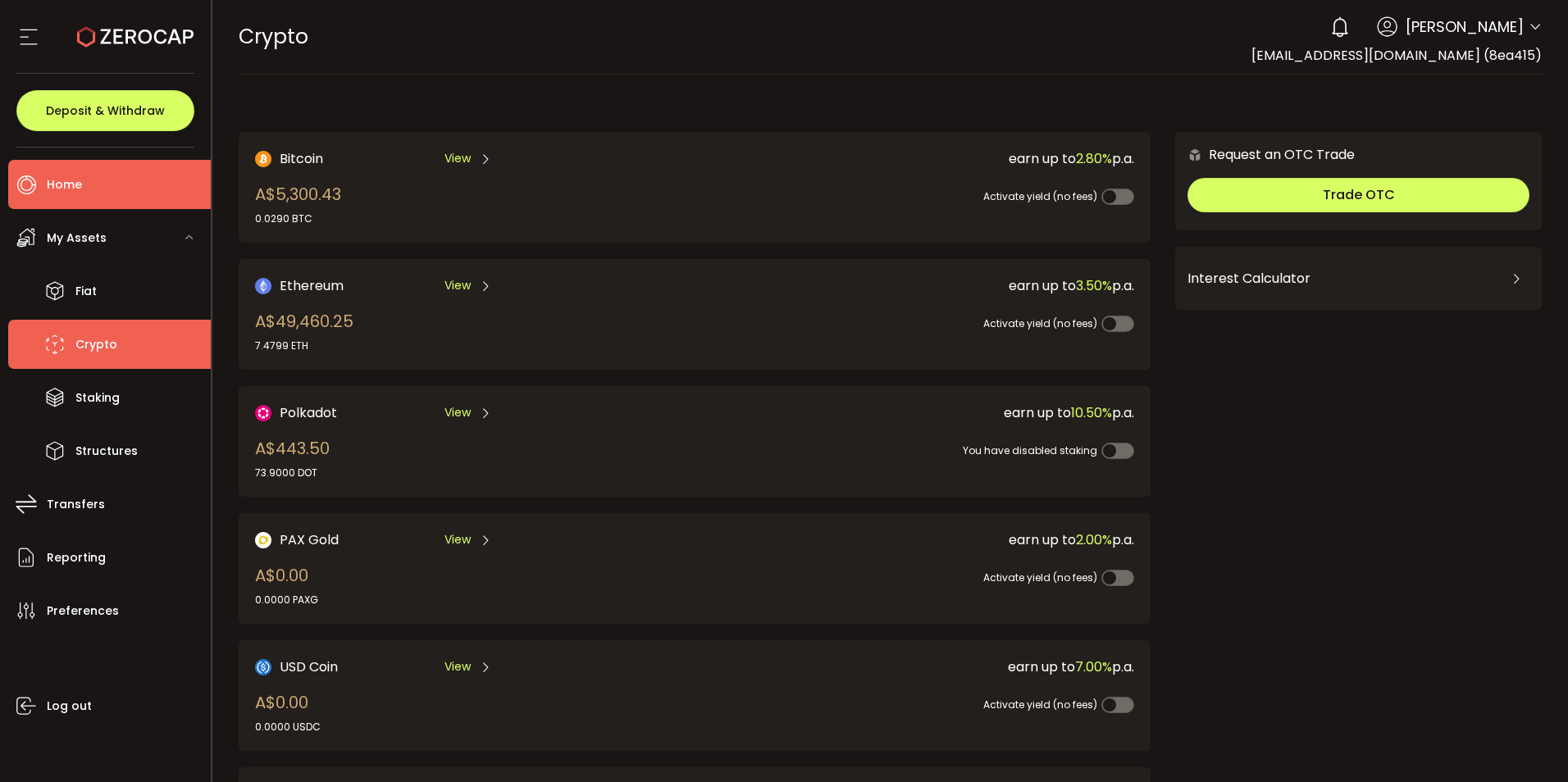
click at [75, 182] on span "Home" at bounding box center [65, 185] width 35 height 24
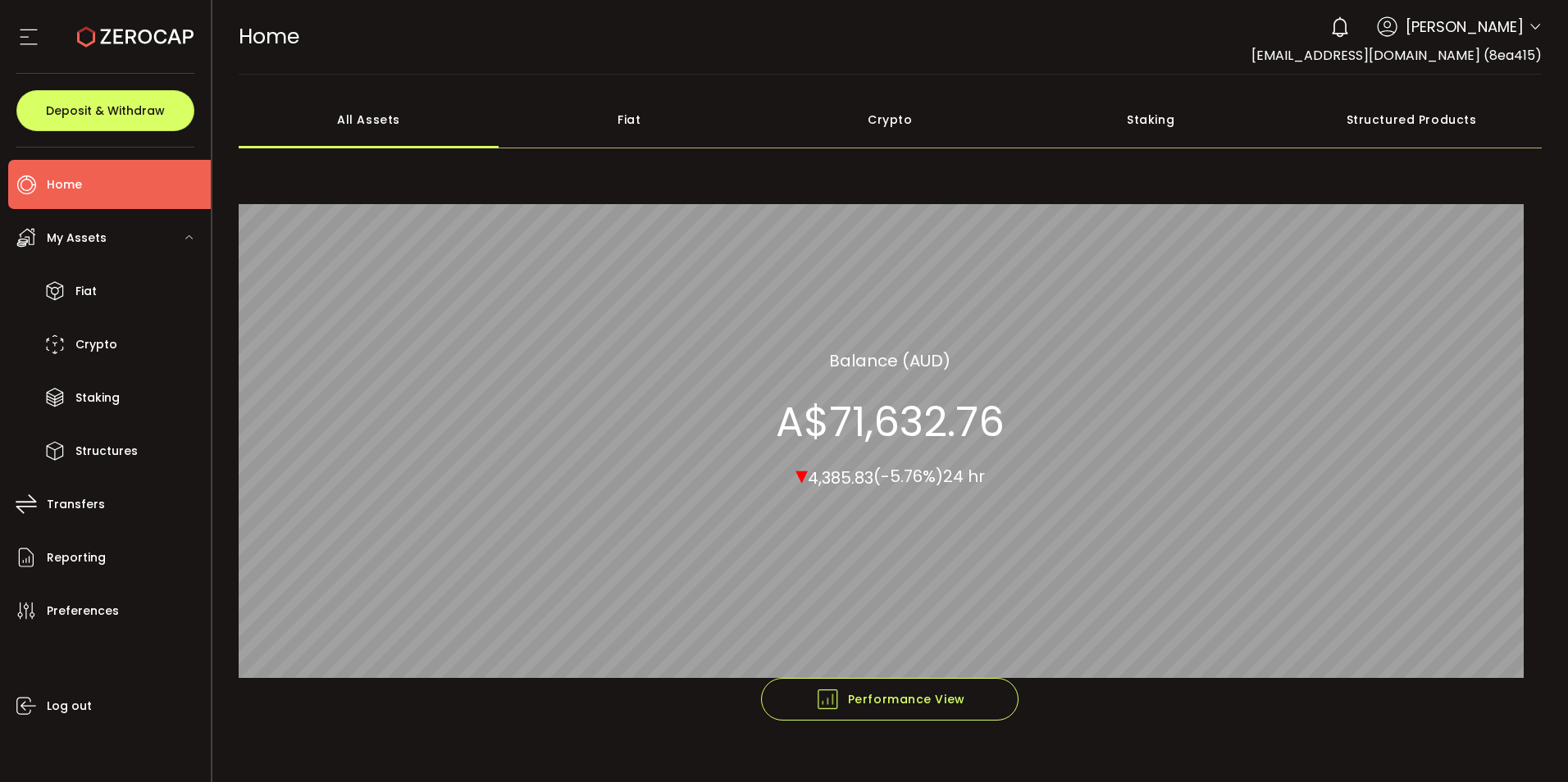
click at [79, 186] on span "Home" at bounding box center [65, 185] width 35 height 24
click at [89, 700] on span "Log out" at bounding box center [69, 706] width 45 height 24
